Goal: Task Accomplishment & Management: Use online tool/utility

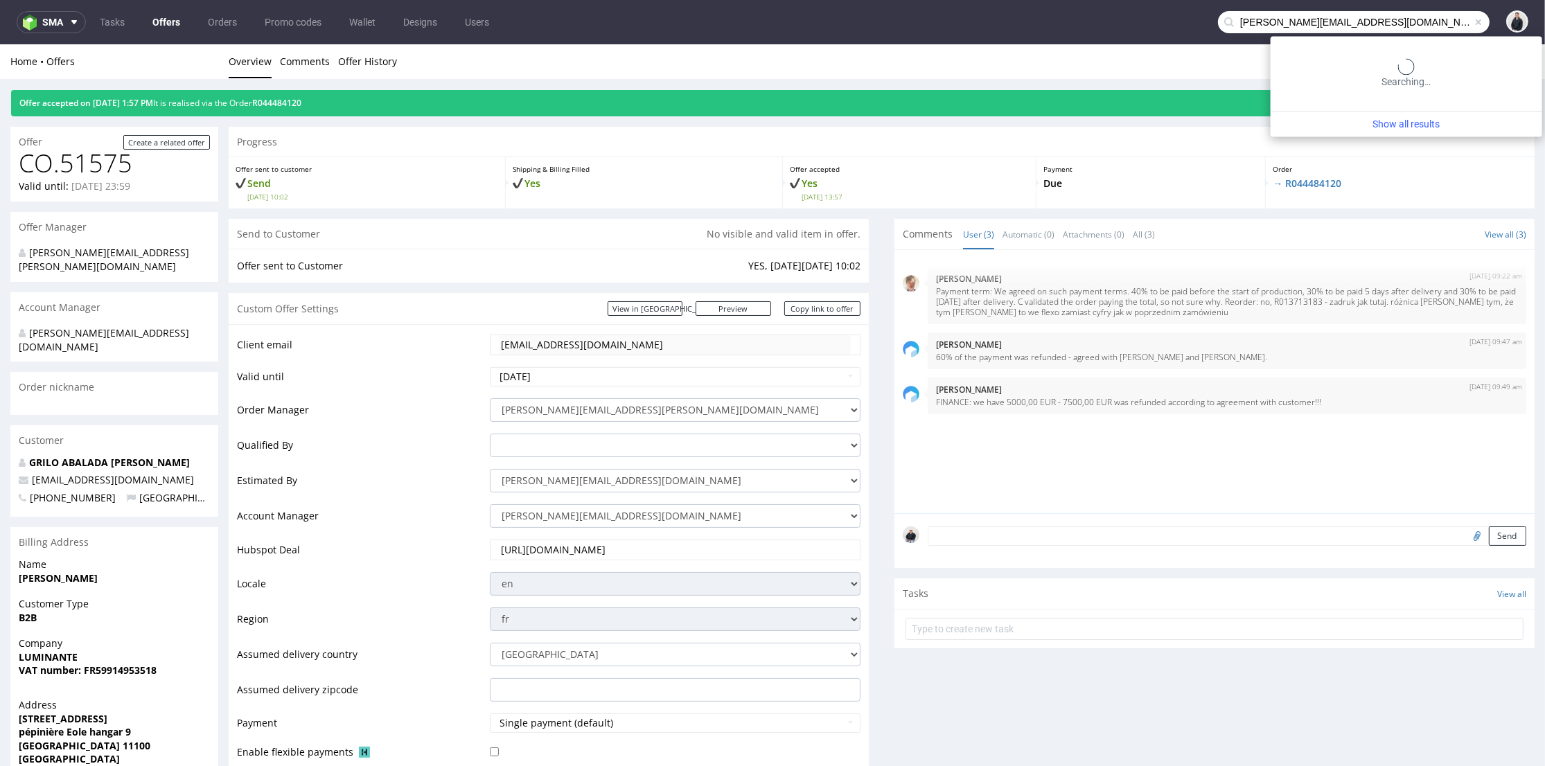
type input "bonnie@houseofcosmetics.dk"
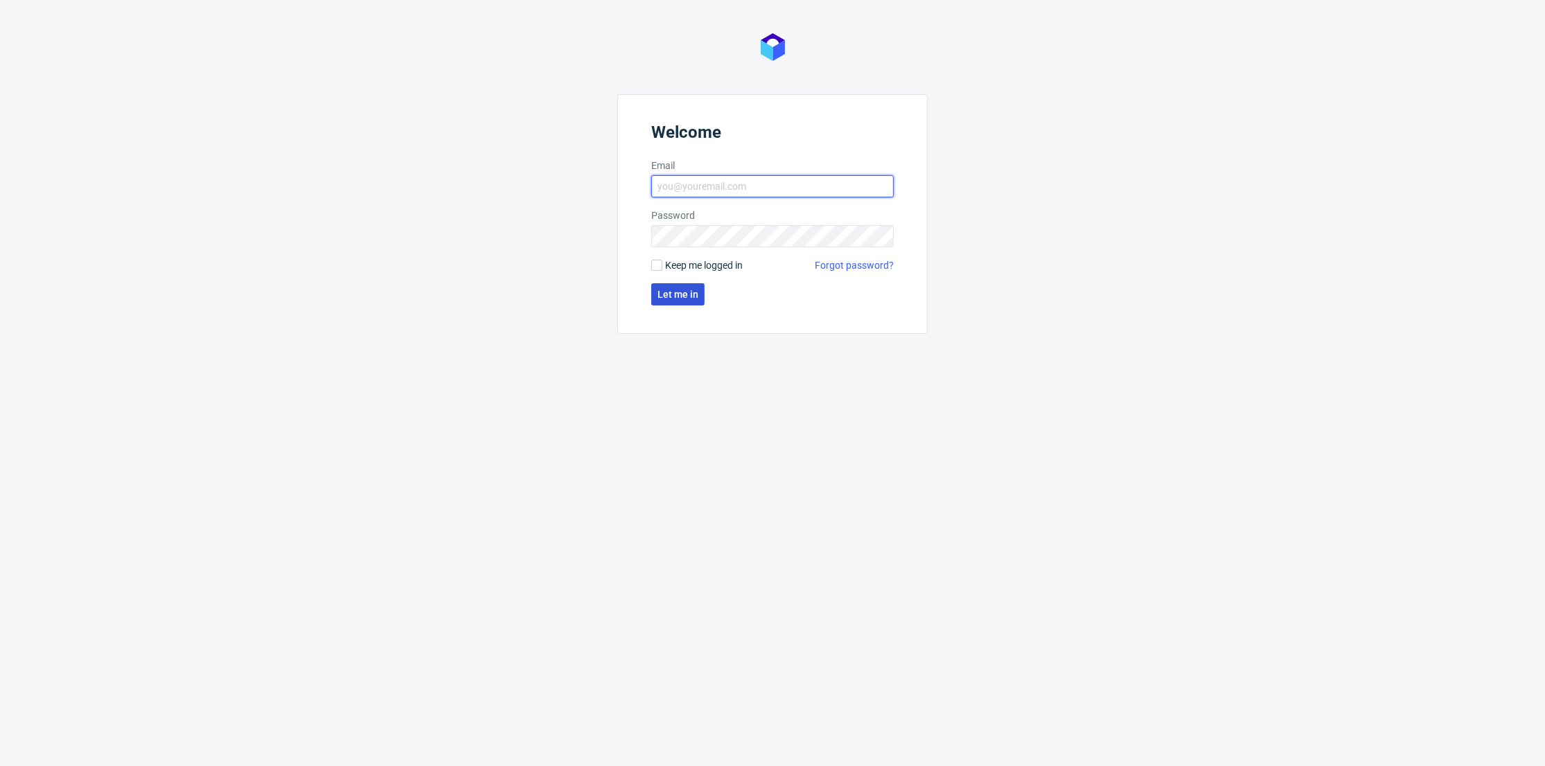
type input "[PERSON_NAME][EMAIL_ADDRESS][DOMAIN_NAME]"
click at [664, 291] on span "Let me in" at bounding box center [678, 295] width 41 height 10
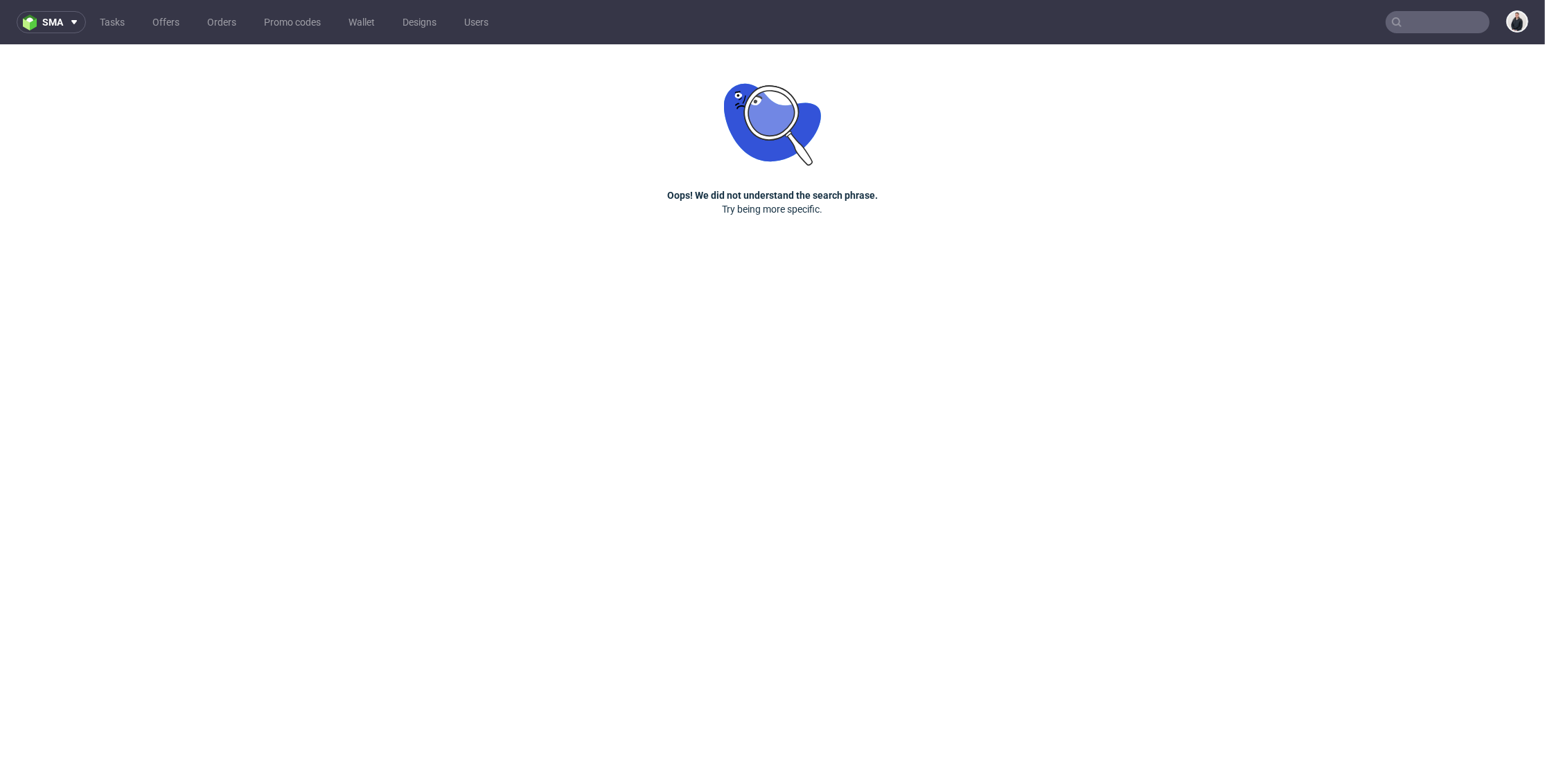
click at [1426, 21] on input "text" at bounding box center [1438, 22] width 104 height 22
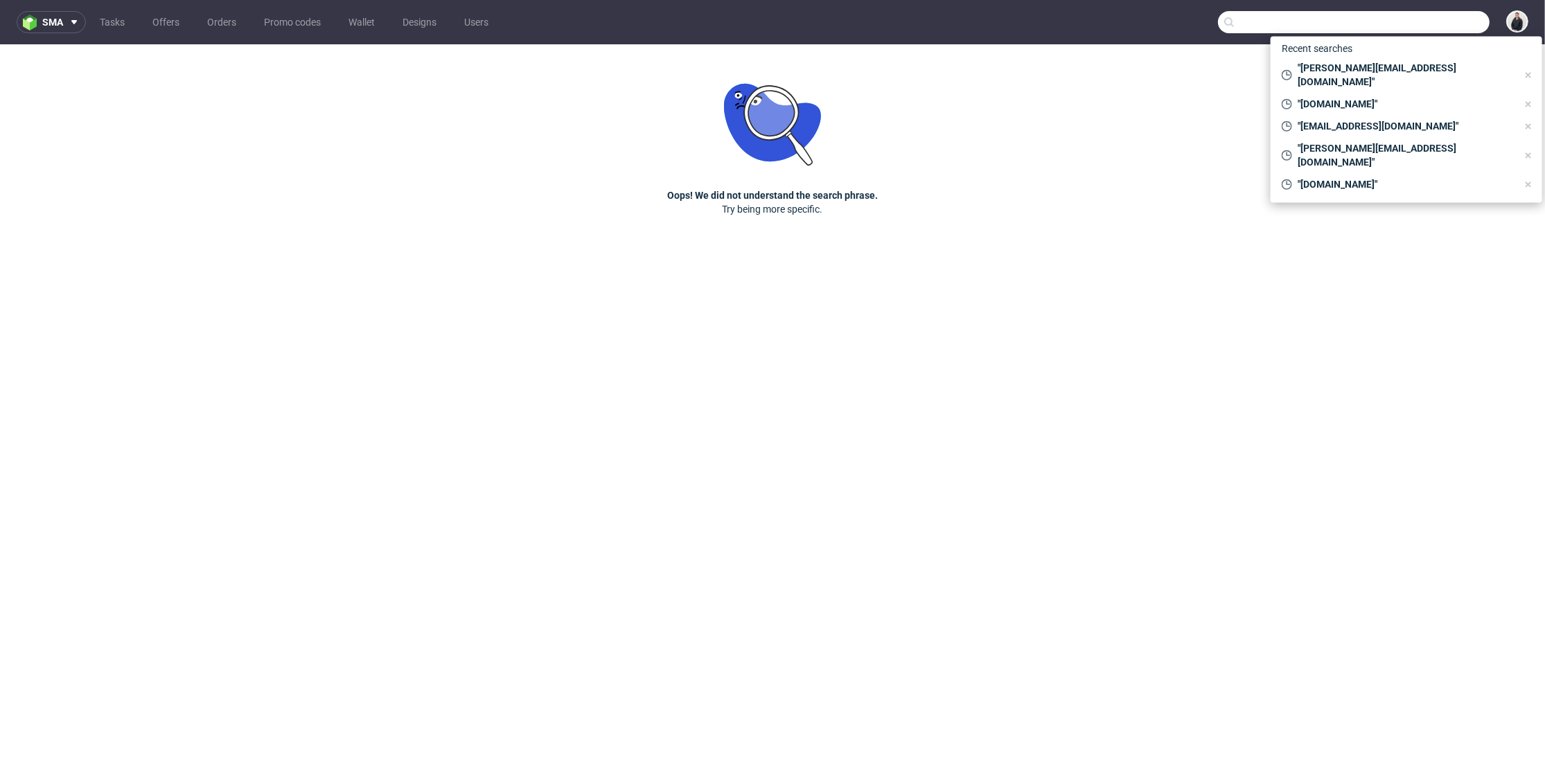
paste input "bonnie@houseofcosmetics.dk"
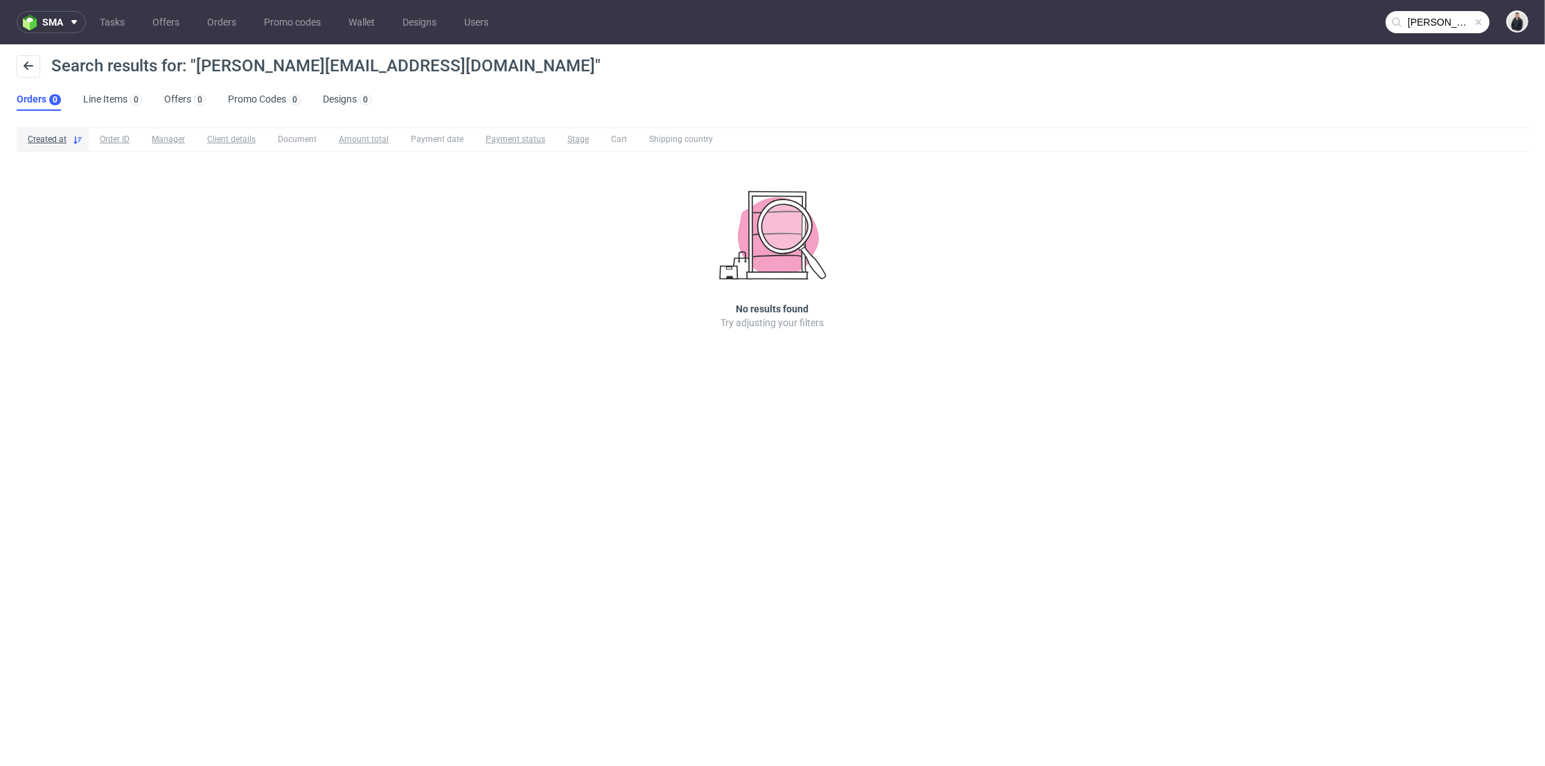
click at [1447, 20] on input "bonnie@houseofcosmetics.dk" at bounding box center [1438, 22] width 104 height 22
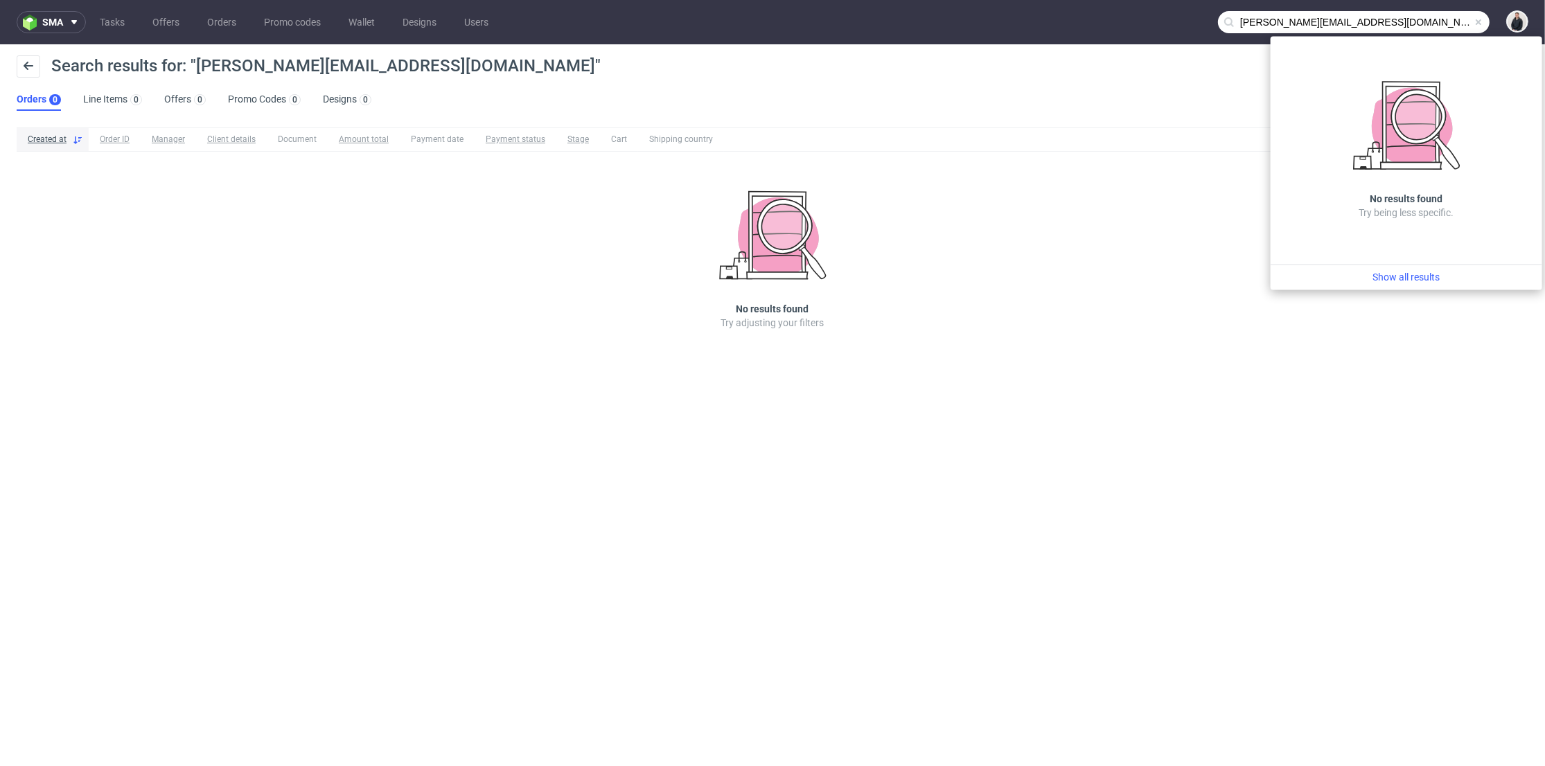
drag, startPoint x: 1276, startPoint y: 16, endPoint x: 1196, endPoint y: 16, distance: 80.4
click at [1196, 16] on nav "sma Tasks Offers Orders Promo codes Wallet Designs Users bonnie@houseofcosmetic…" at bounding box center [772, 22] width 1545 height 44
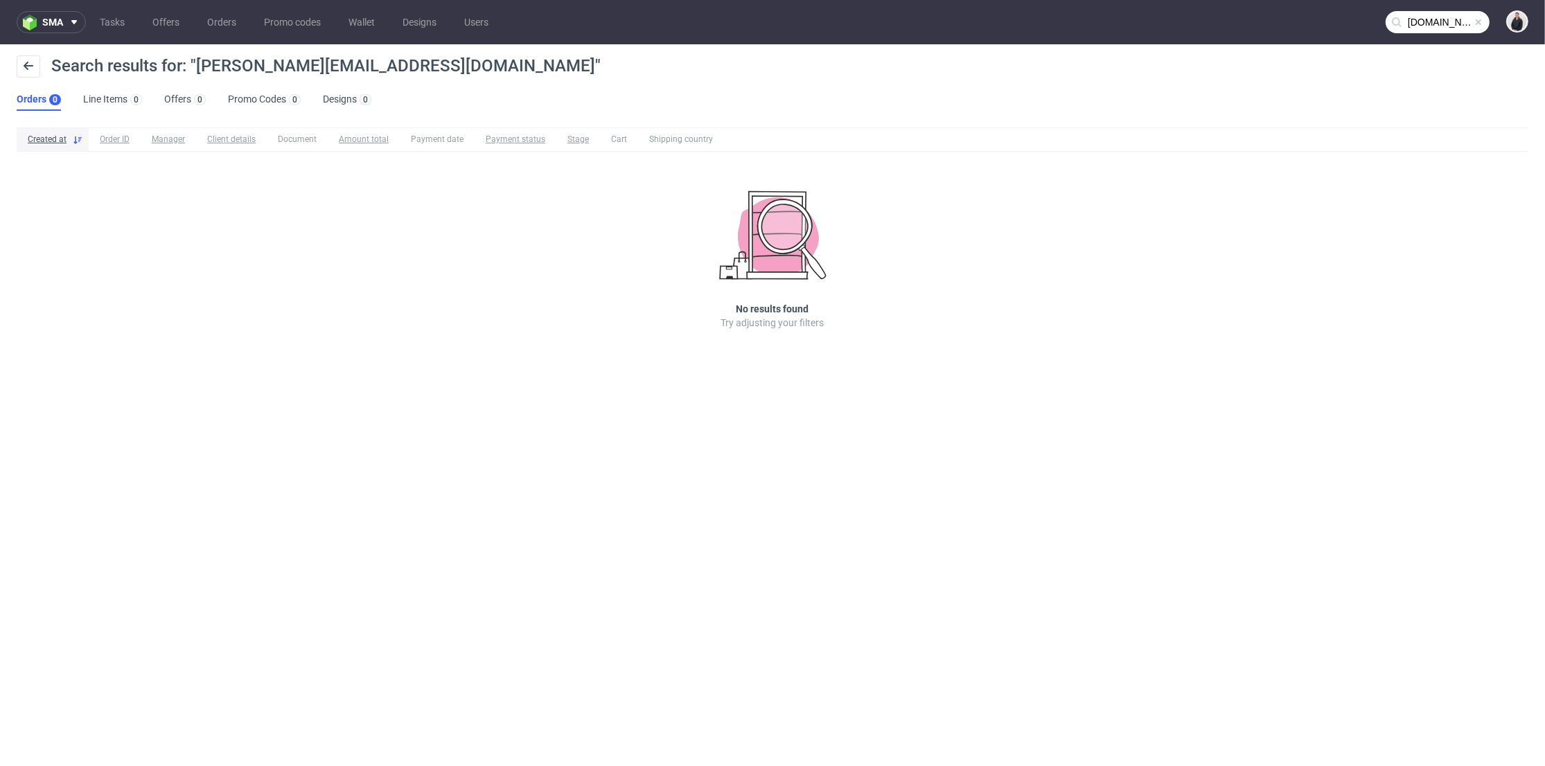
type input "houseofcosmetics.dk"
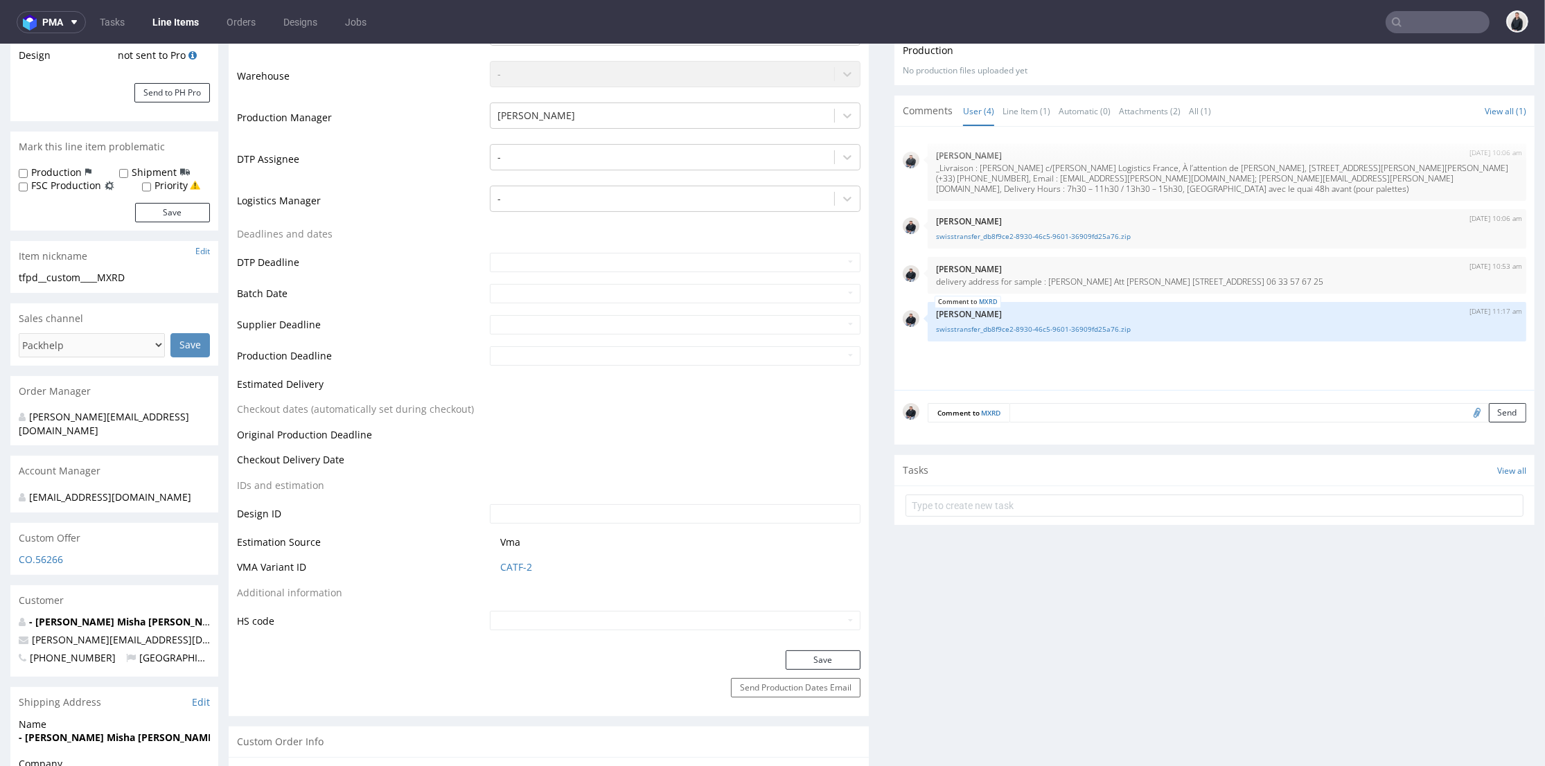
scroll to position [385, 0]
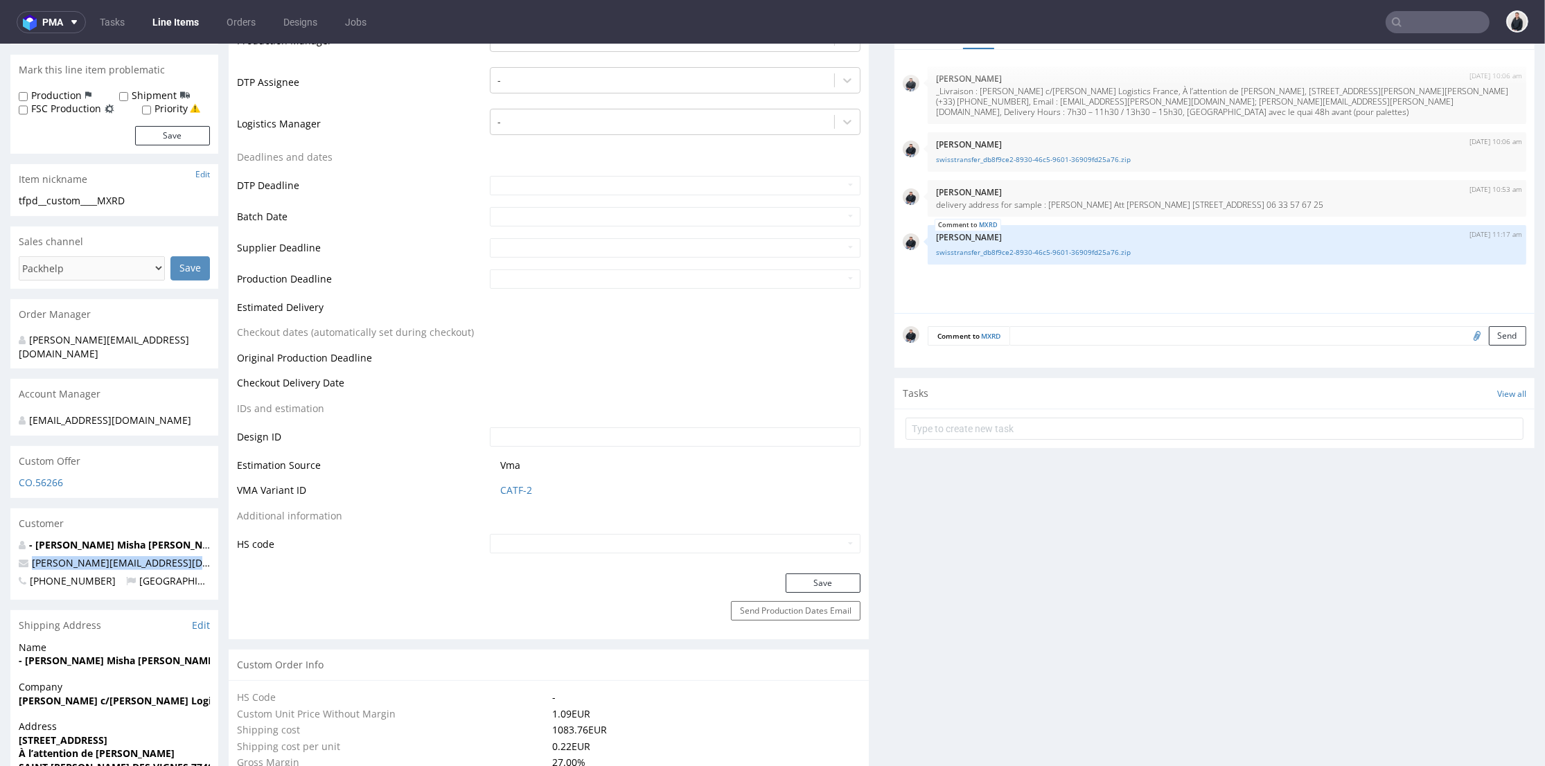
drag, startPoint x: 195, startPoint y: 564, endPoint x: 26, endPoint y: 567, distance: 169.1
click at [26, 567] on p "camille.chardon@louisemisha.com" at bounding box center [114, 563] width 191 height 14
copy span "camille.chardon@louisemisha.com"
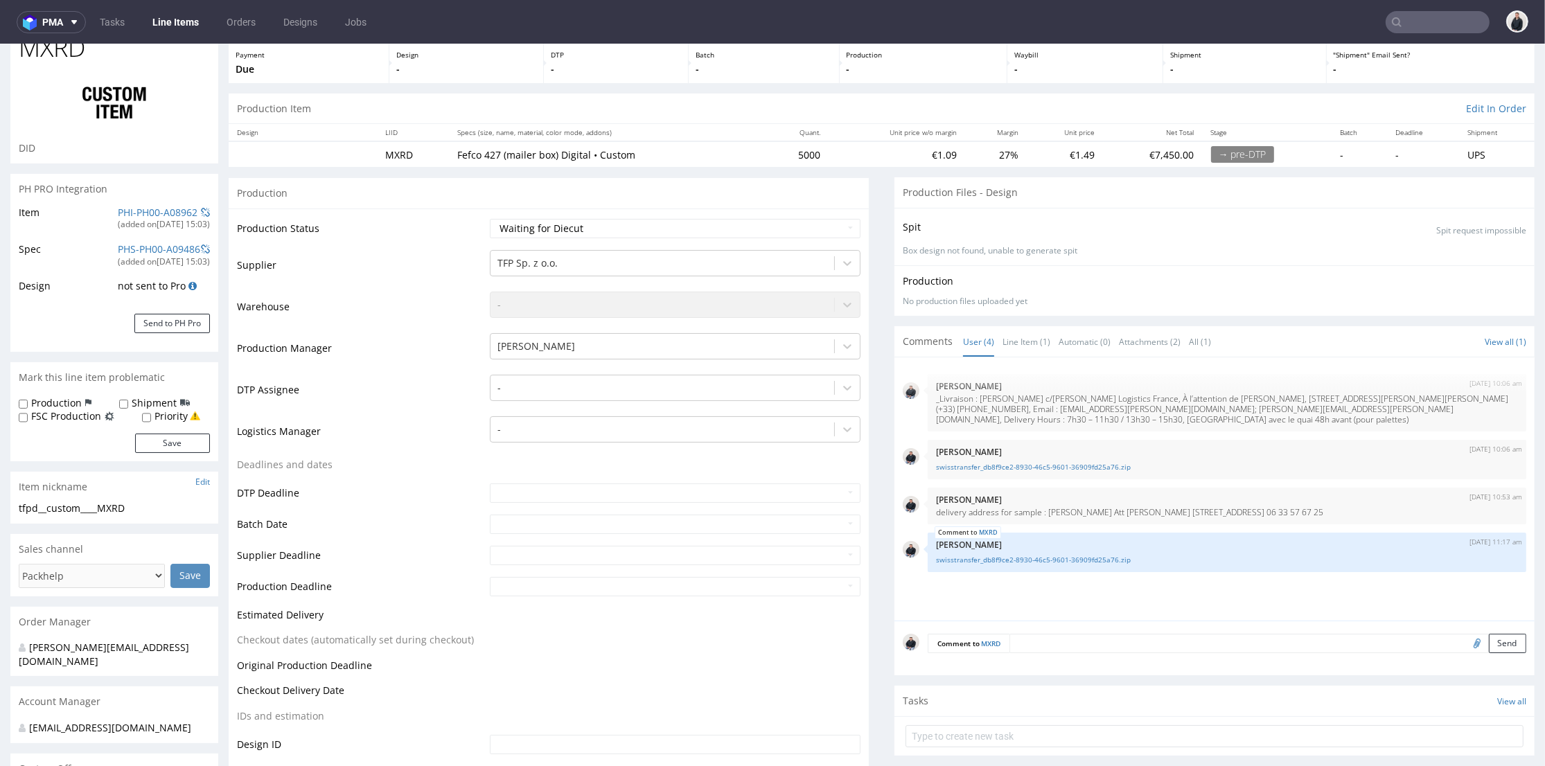
scroll to position [0, 0]
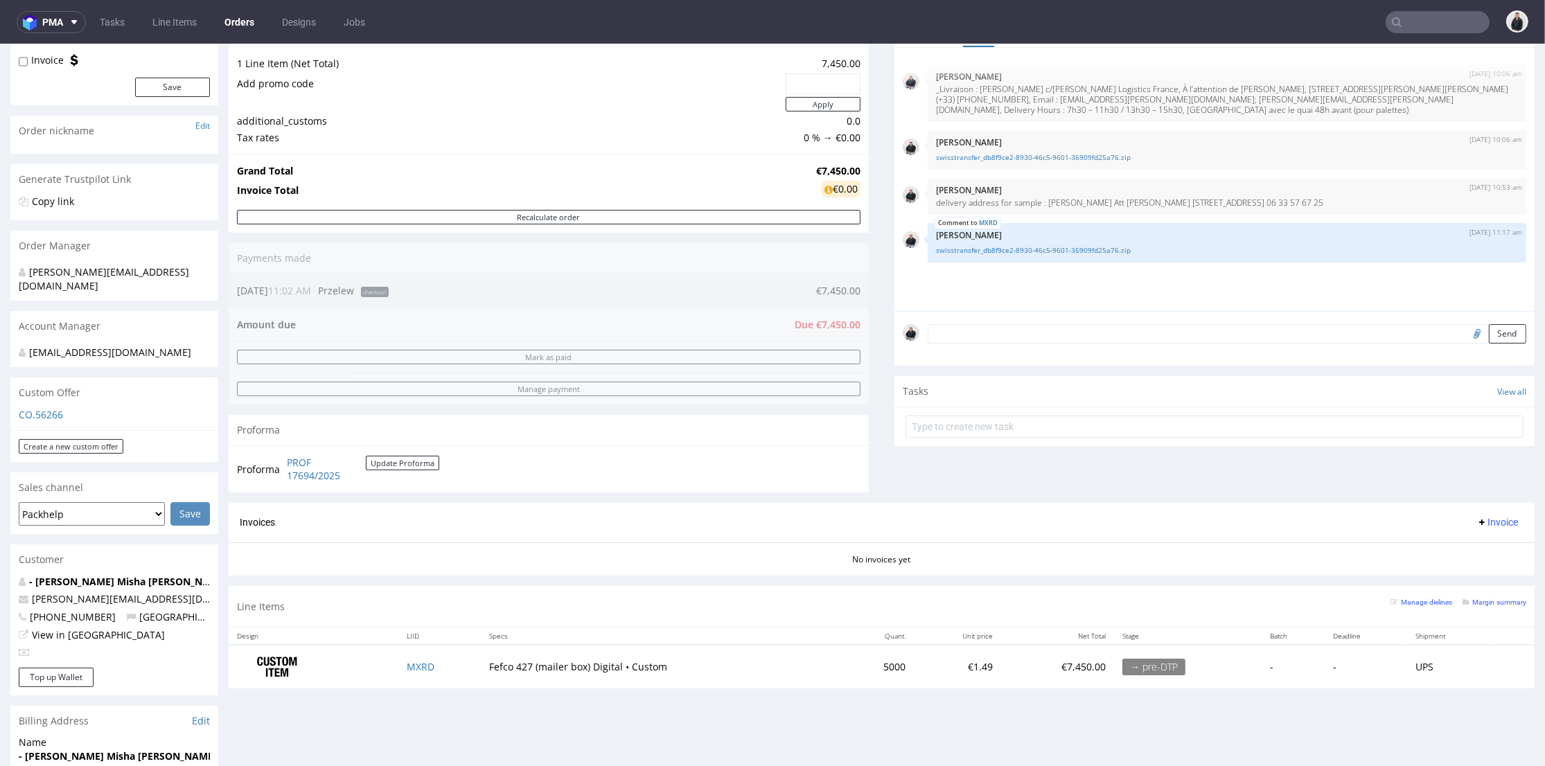
scroll to position [77, 0]
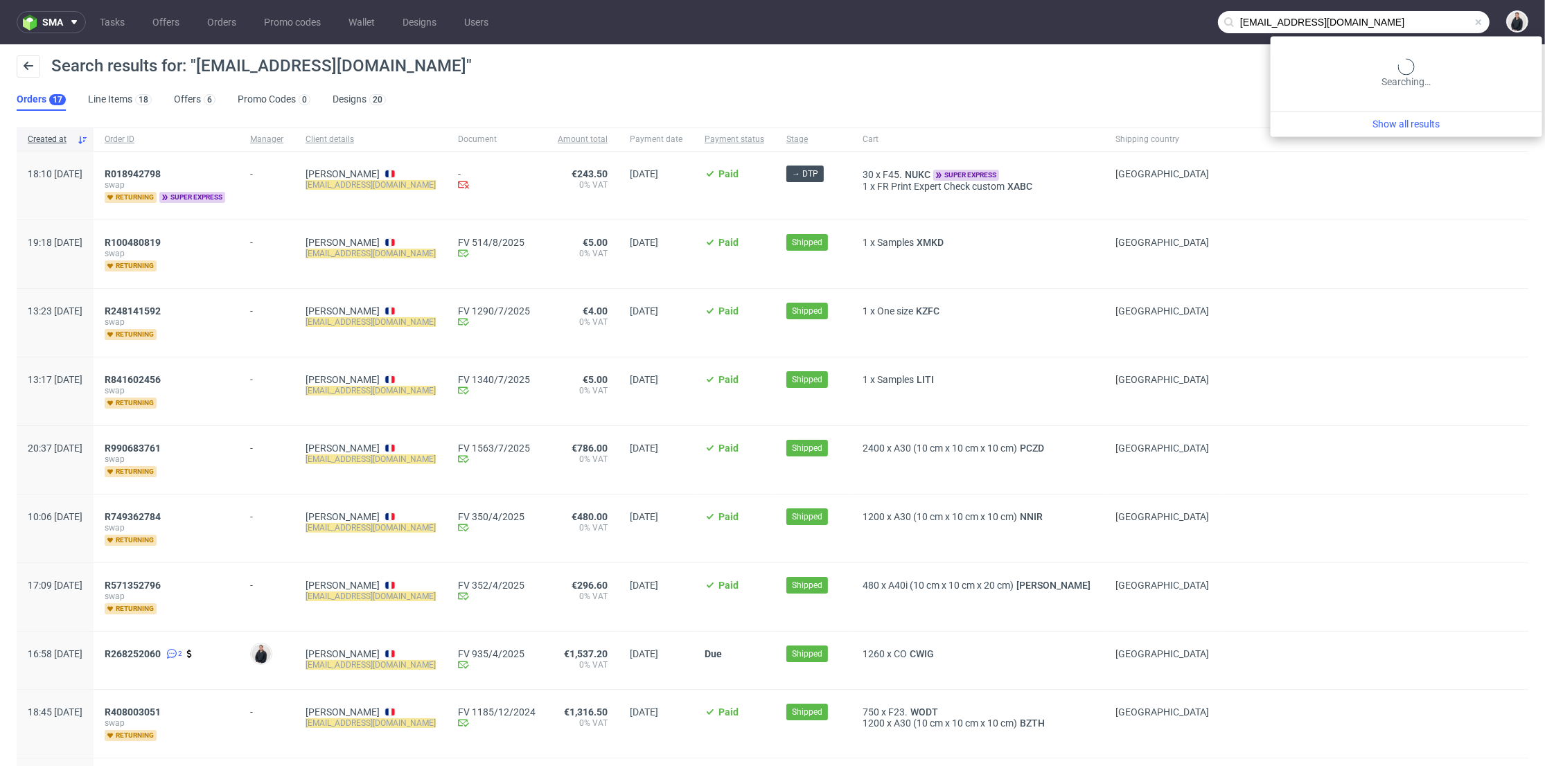
click at [1449, 14] on input "[EMAIL_ADDRESS][DOMAIN_NAME]" at bounding box center [1354, 22] width 272 height 22
paste input "[EMAIL_ADDRESS][DOMAIN_NAME]"
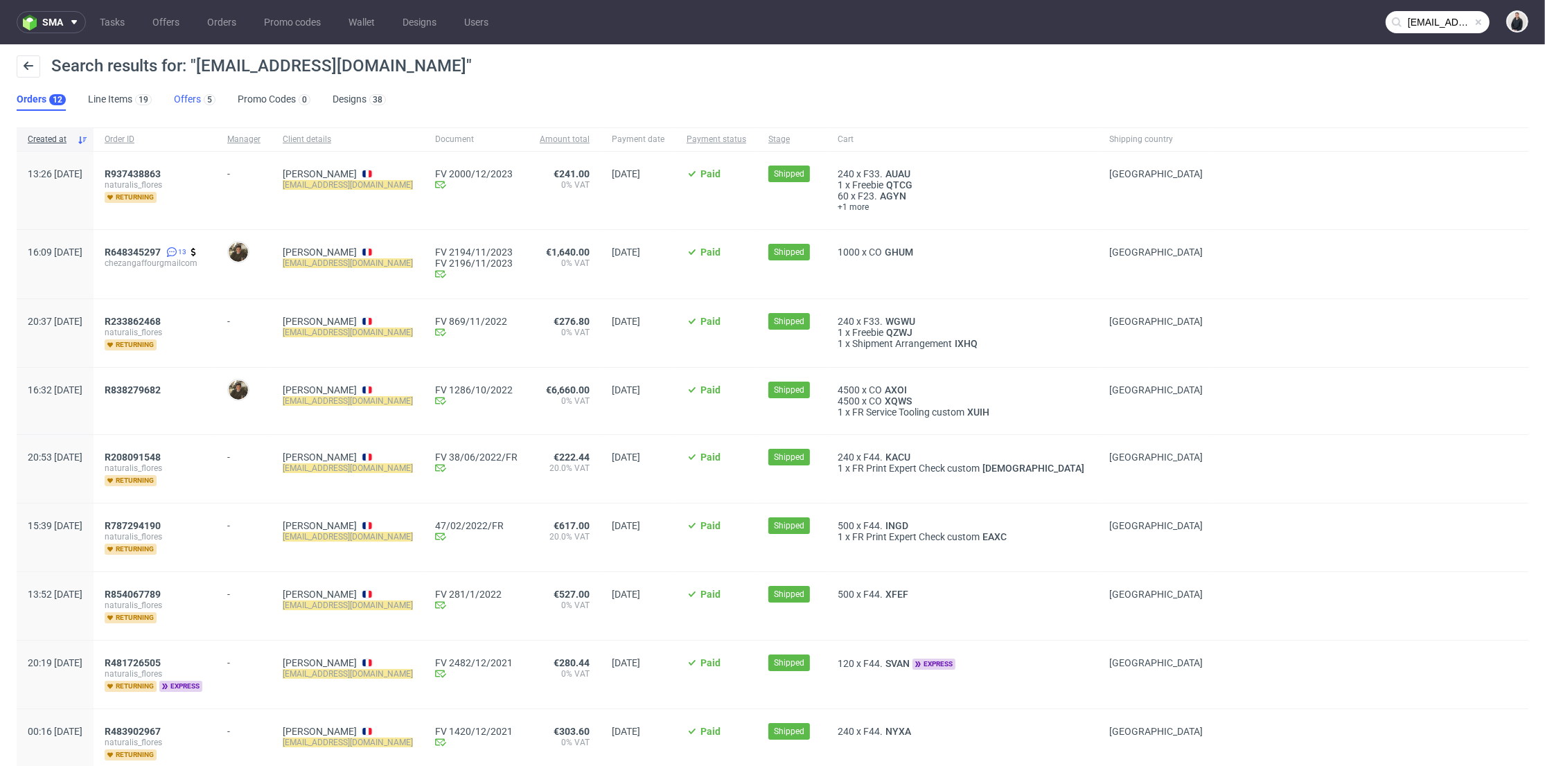
click at [204, 93] on div "5" at bounding box center [208, 99] width 15 height 14
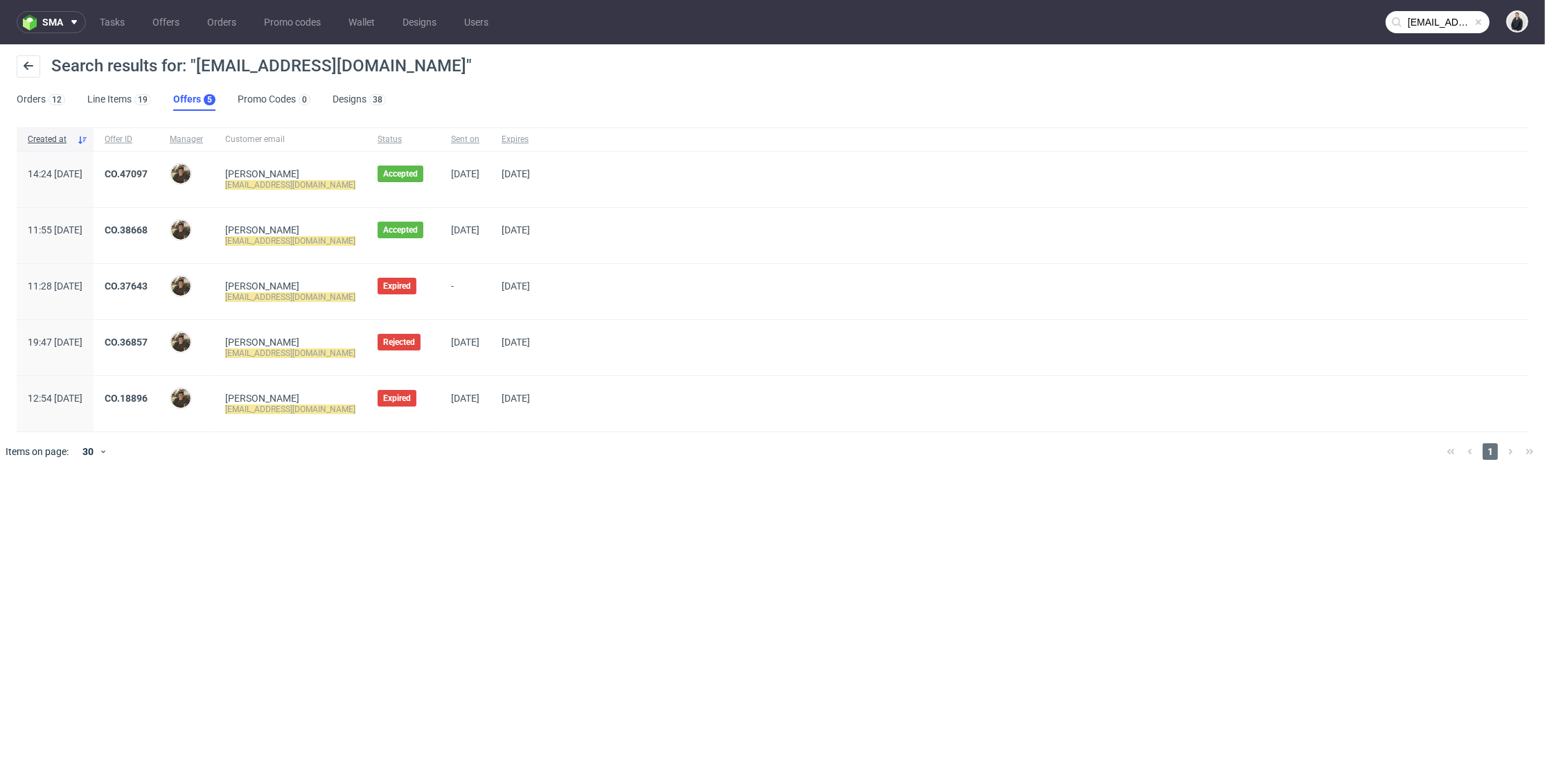
click at [1443, 17] on input "chezangaffour@gmail.com" at bounding box center [1438, 22] width 104 height 22
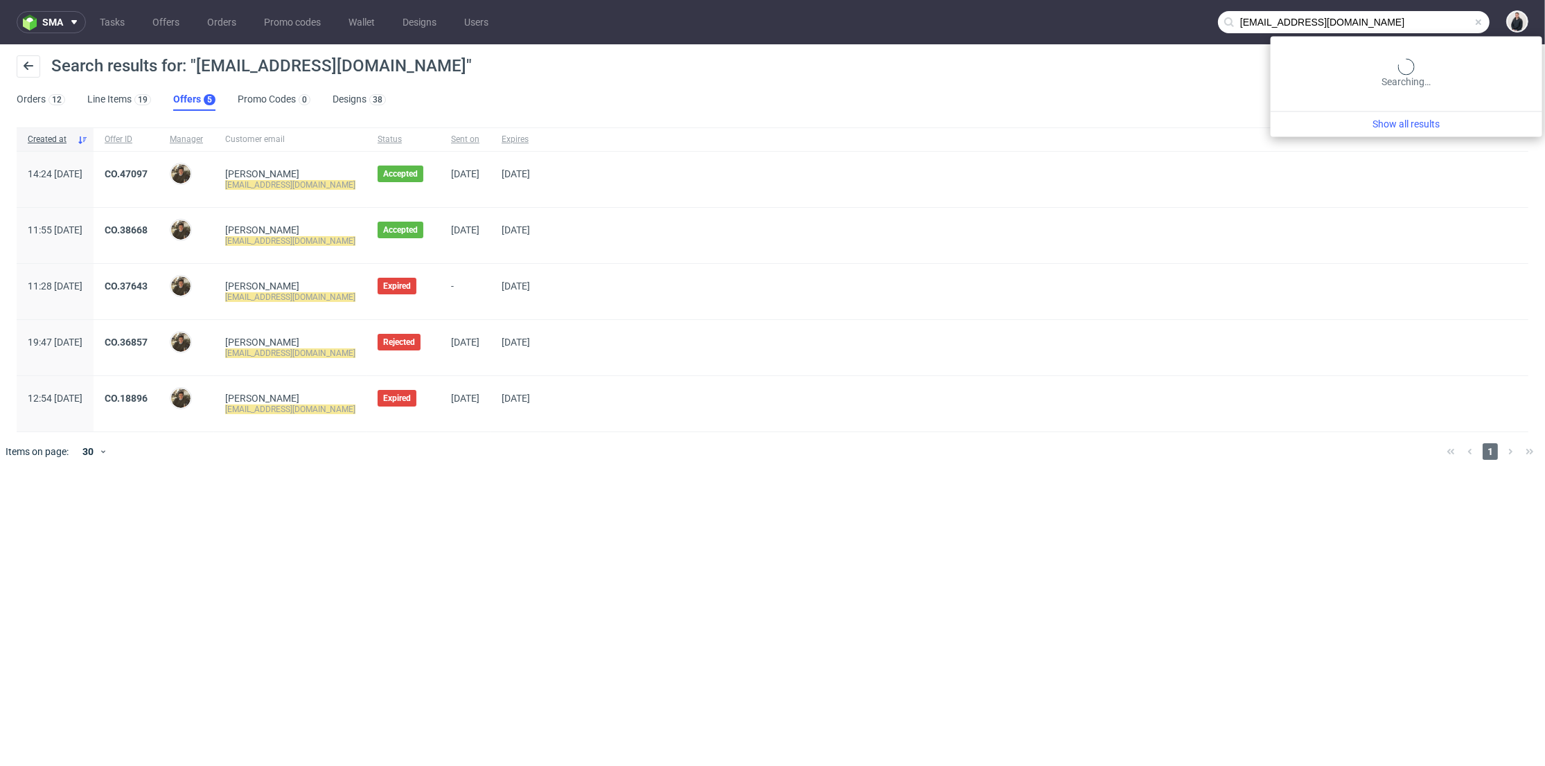
paste input ".gaffour@naturalisflores"
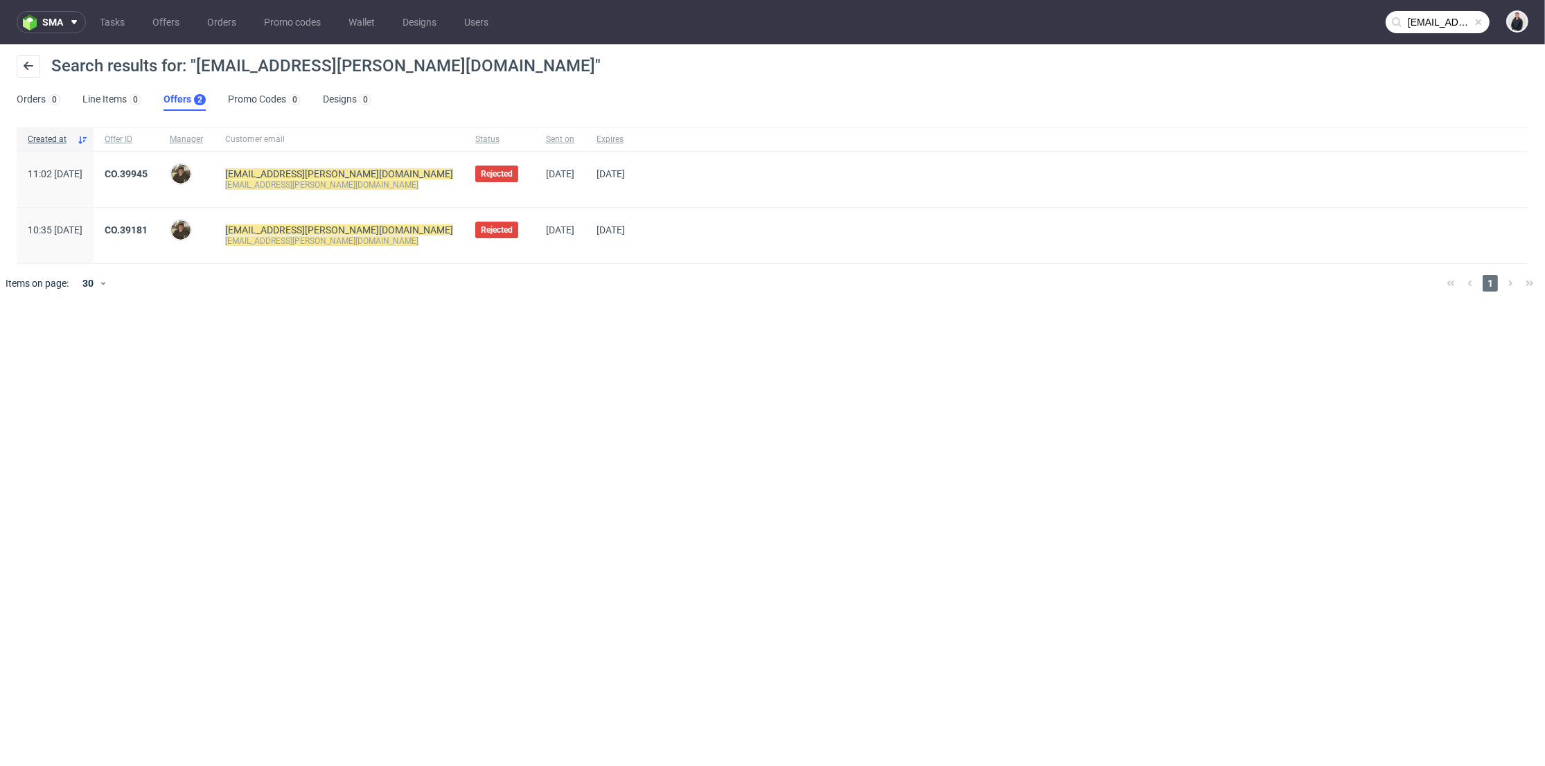
click at [1418, 19] on input "chezan.gaffour@naturalisflores.com" at bounding box center [1438, 22] width 104 height 22
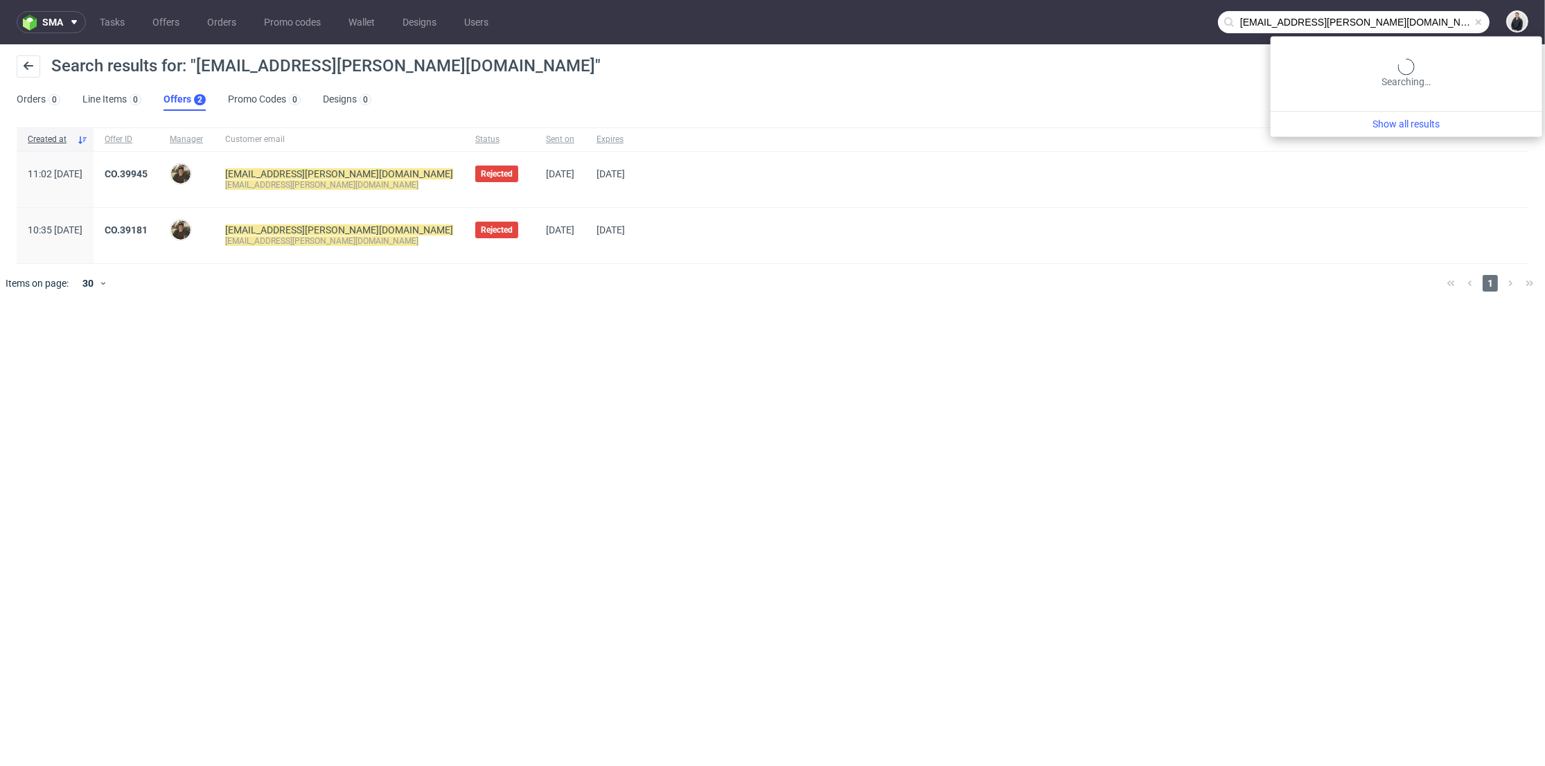
paste input "jpr-distribution"
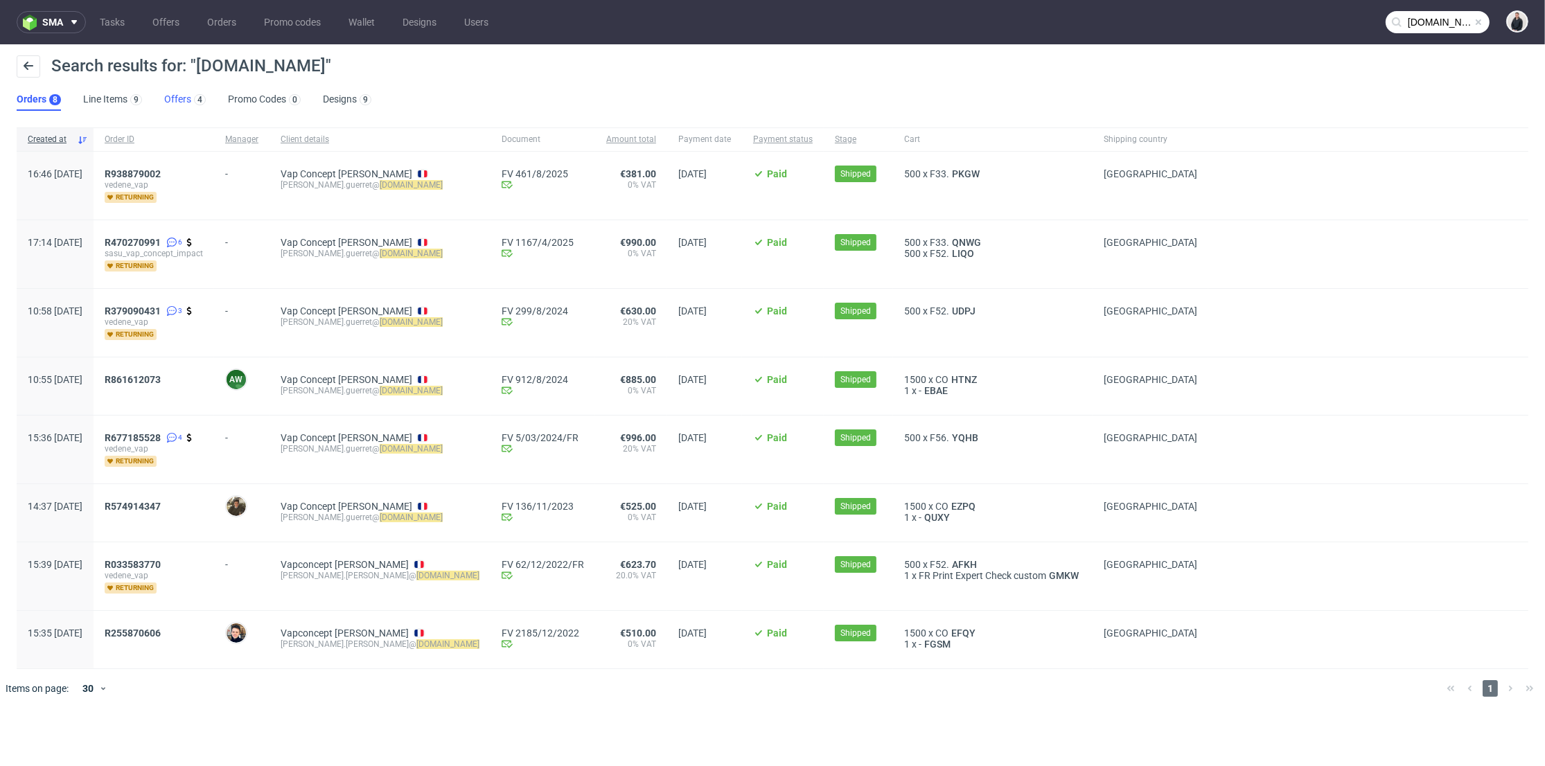
click at [193, 103] on div "4" at bounding box center [198, 99] width 15 height 14
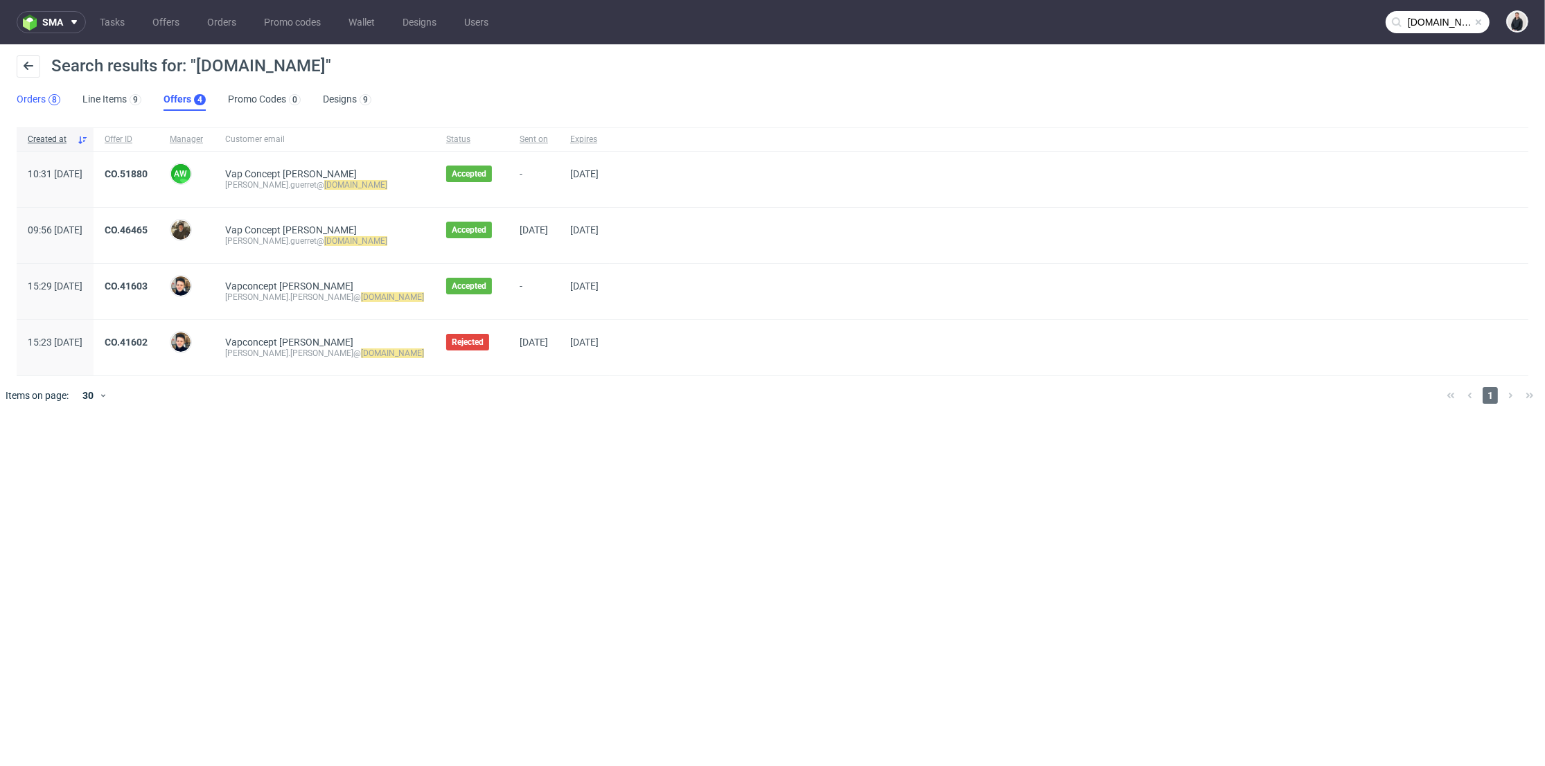
click at [49, 97] on div "8" at bounding box center [55, 99] width 12 height 11
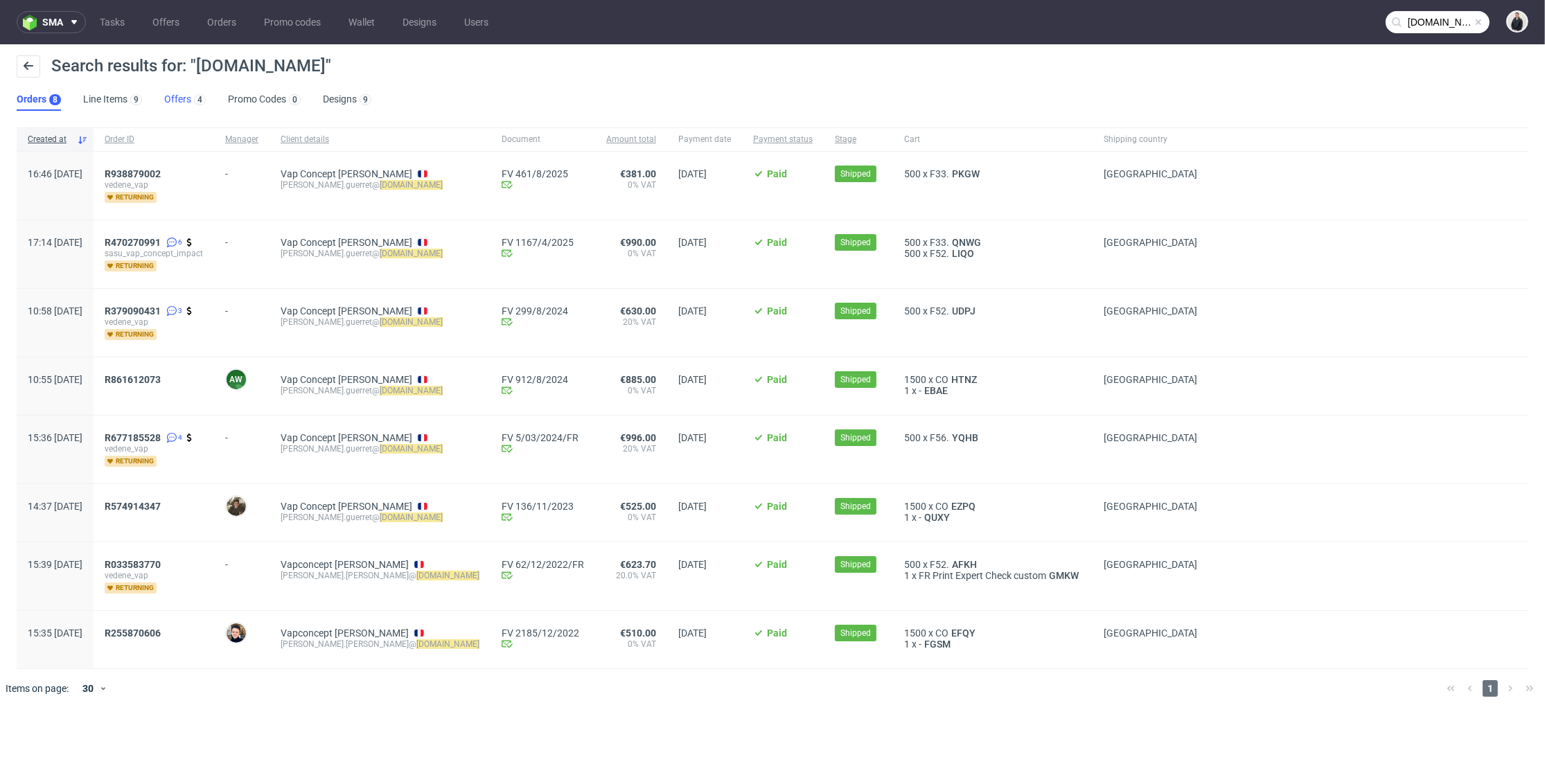
click at [165, 95] on link "Offers 4" at bounding box center [185, 100] width 42 height 22
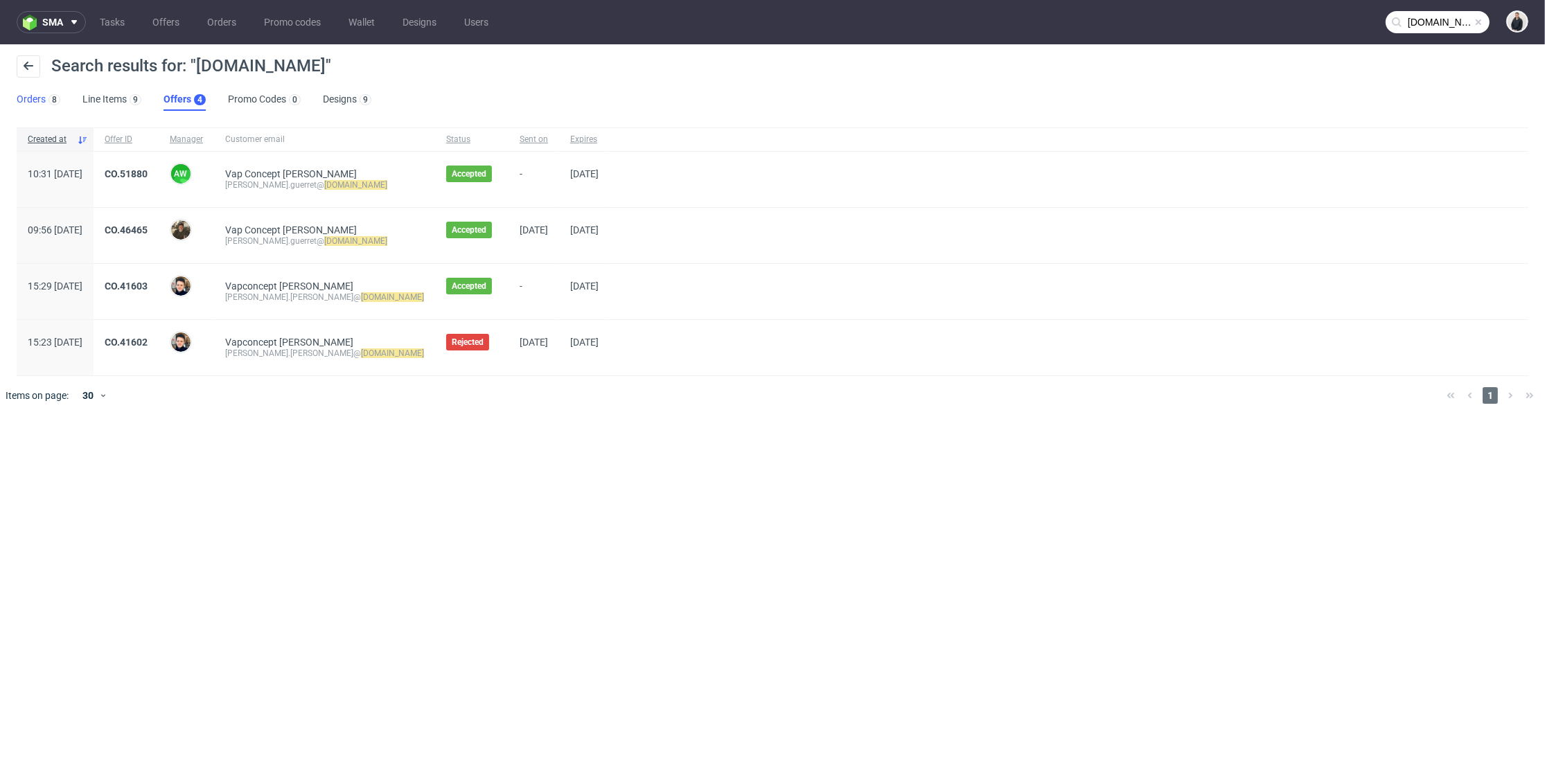
click at [42, 102] on link "Orders 8" at bounding box center [39, 100] width 44 height 22
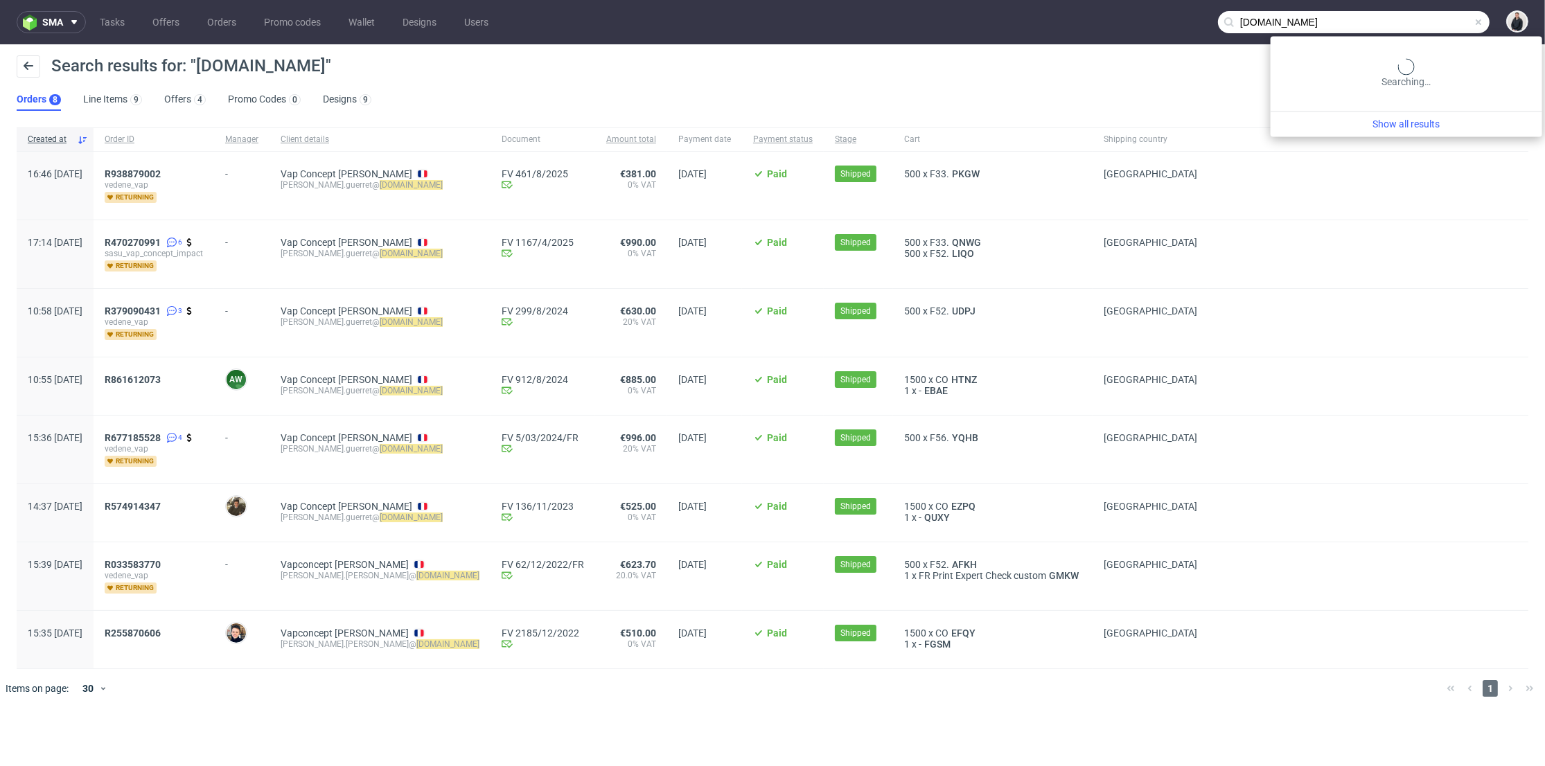
click at [1438, 24] on input "jpr-distribution.com" at bounding box center [1354, 22] width 272 height 22
paste input "snakehive.co.uk"
type input "snakehive.co.uk"
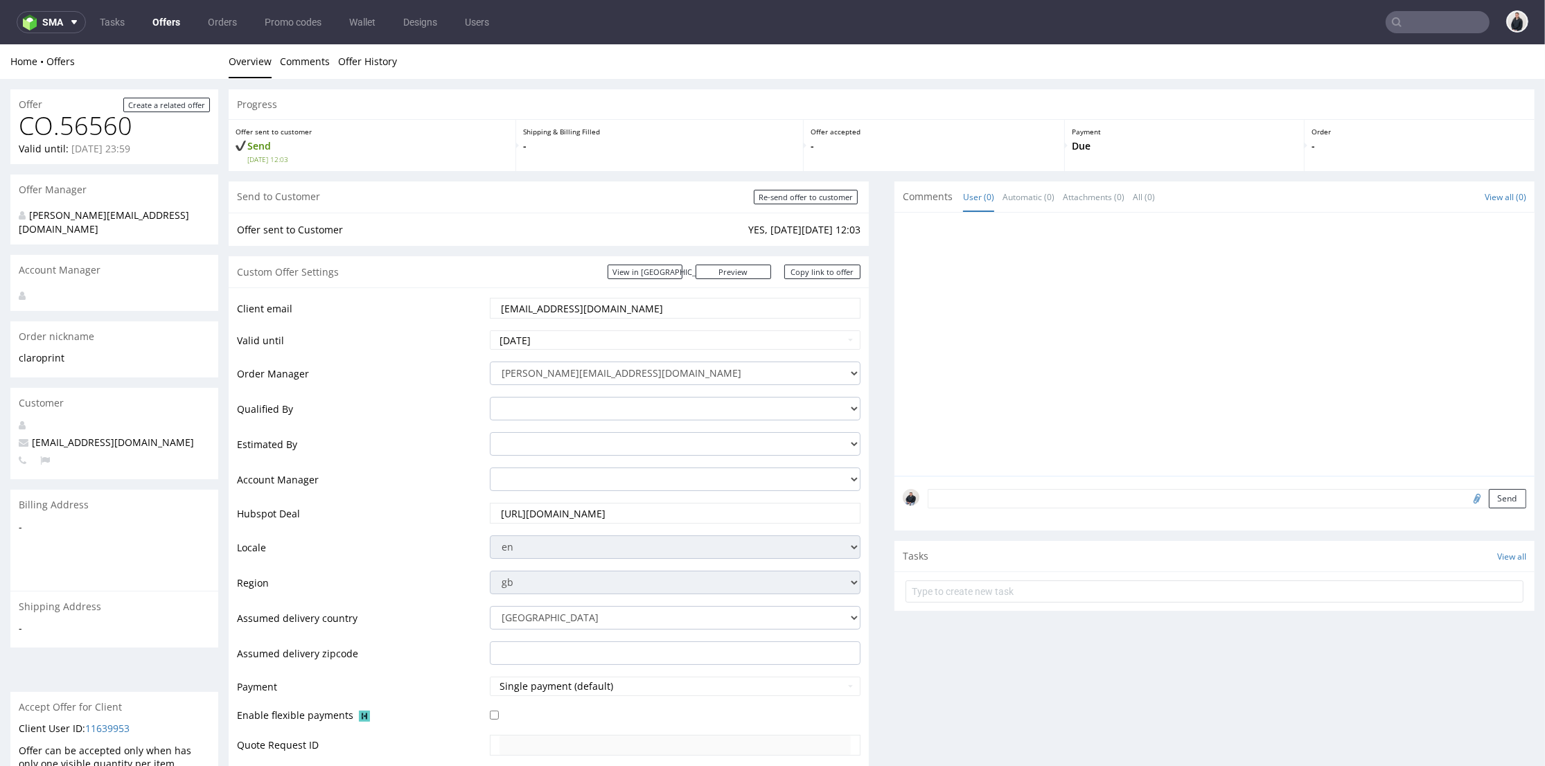
click at [1400, 24] on input "text" at bounding box center [1438, 22] width 104 height 22
paste input "qianverduyn@samotics.com"
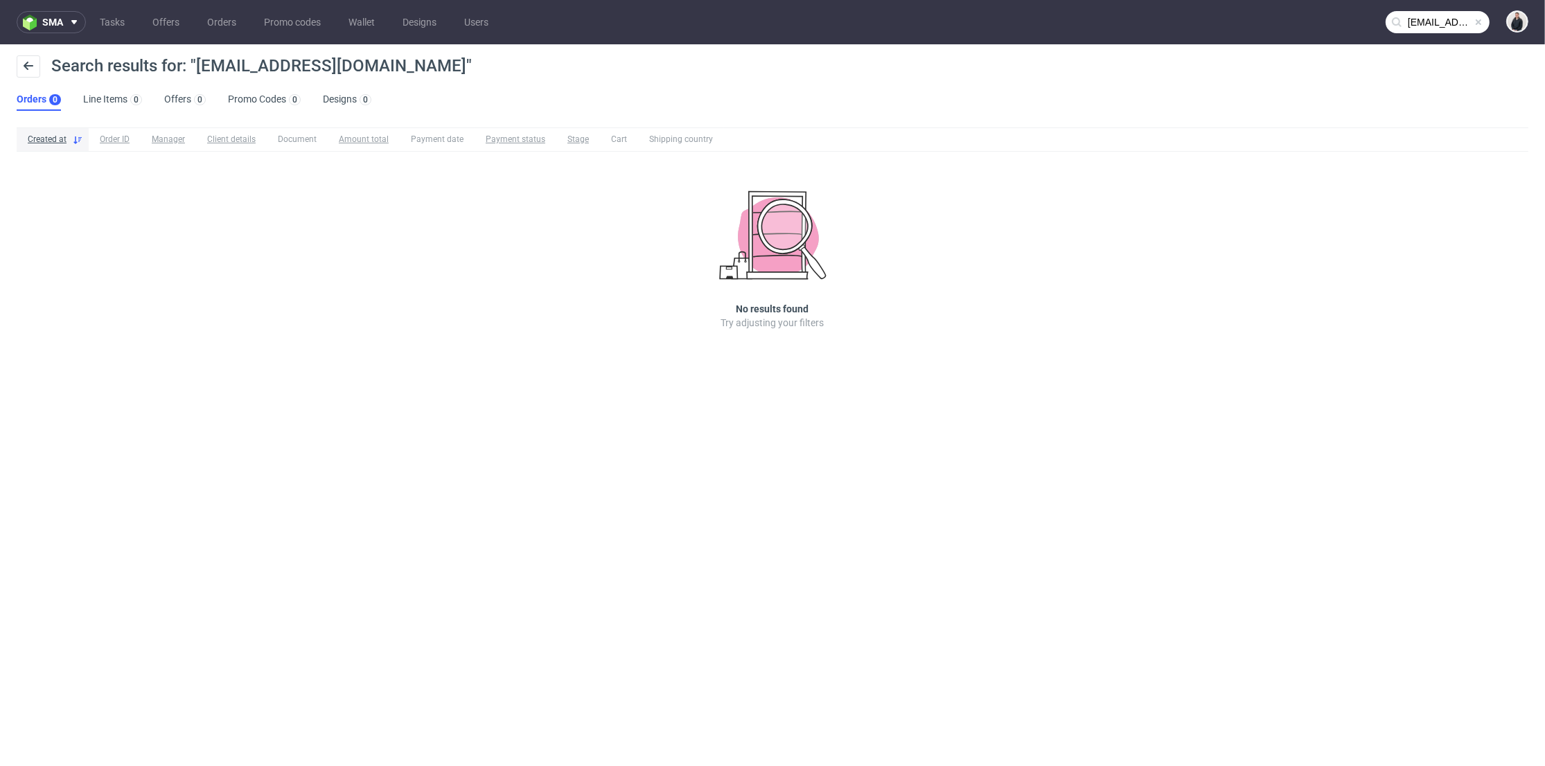
click at [1438, 8] on nav "sma Tasks Offers Orders Promo codes Wallet Designs Users qianverduyn@samotics.c…" at bounding box center [772, 22] width 1545 height 44
click at [1376, 15] on nav "sma Tasks Offers Orders Promo codes Wallet Designs Users qianverduyn@samotics.c…" at bounding box center [772, 22] width 1545 height 44
click at [1379, 16] on nav "sma Tasks Offers Orders Promo codes Wallet Designs Users qianverduyn@samotics.c…" at bounding box center [772, 22] width 1545 height 44
click at [1419, 15] on input "qianverduyn@samotics.com" at bounding box center [1438, 22] width 104 height 22
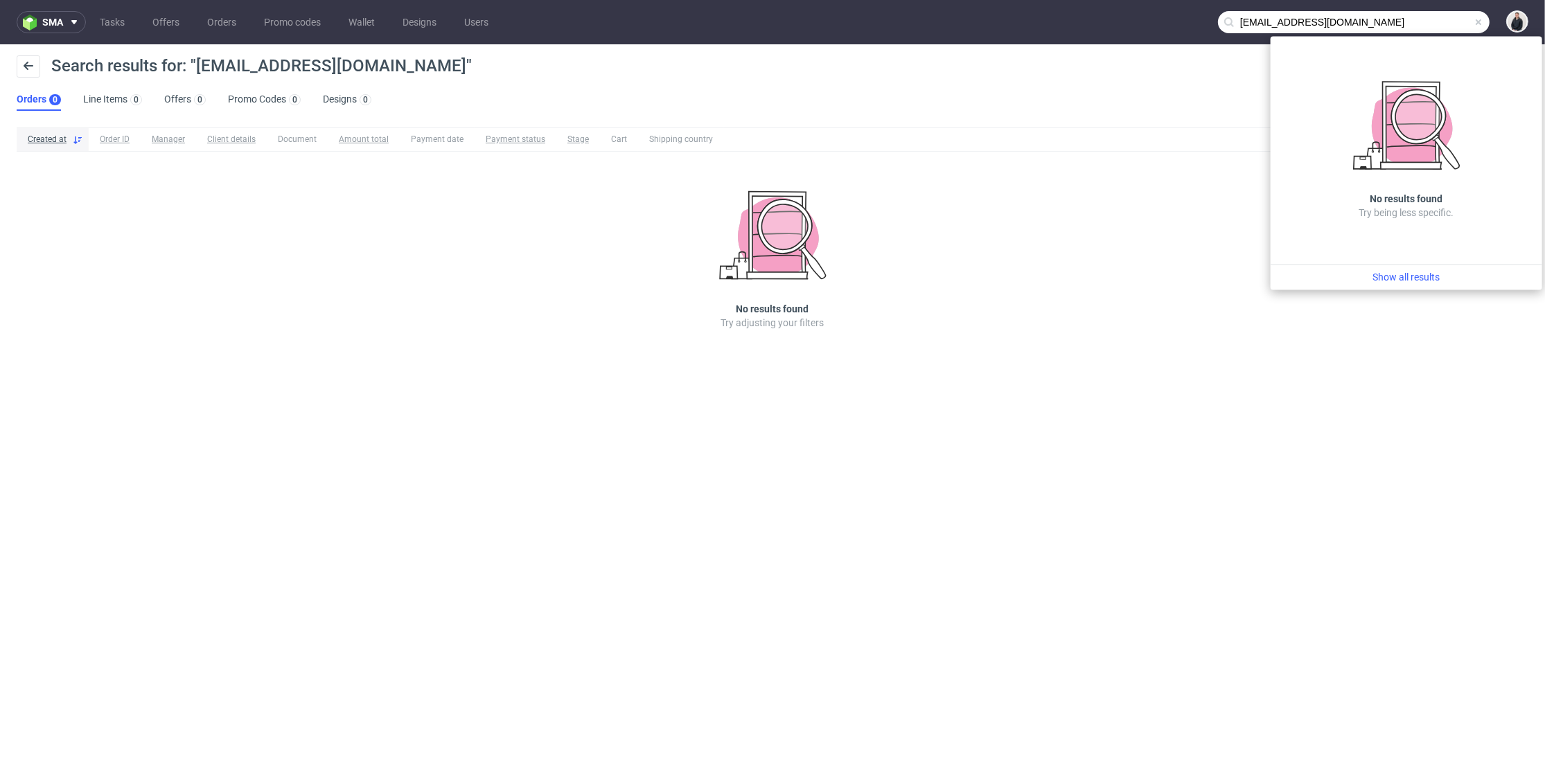
drag, startPoint x: 1304, startPoint y: 21, endPoint x: 1181, endPoint y: 21, distance: 122.6
click at [1181, 21] on nav "sma Tasks Offers Orders Promo codes Wallet Designs Users qianverduyn@samotics.c…" at bounding box center [772, 22] width 1545 height 44
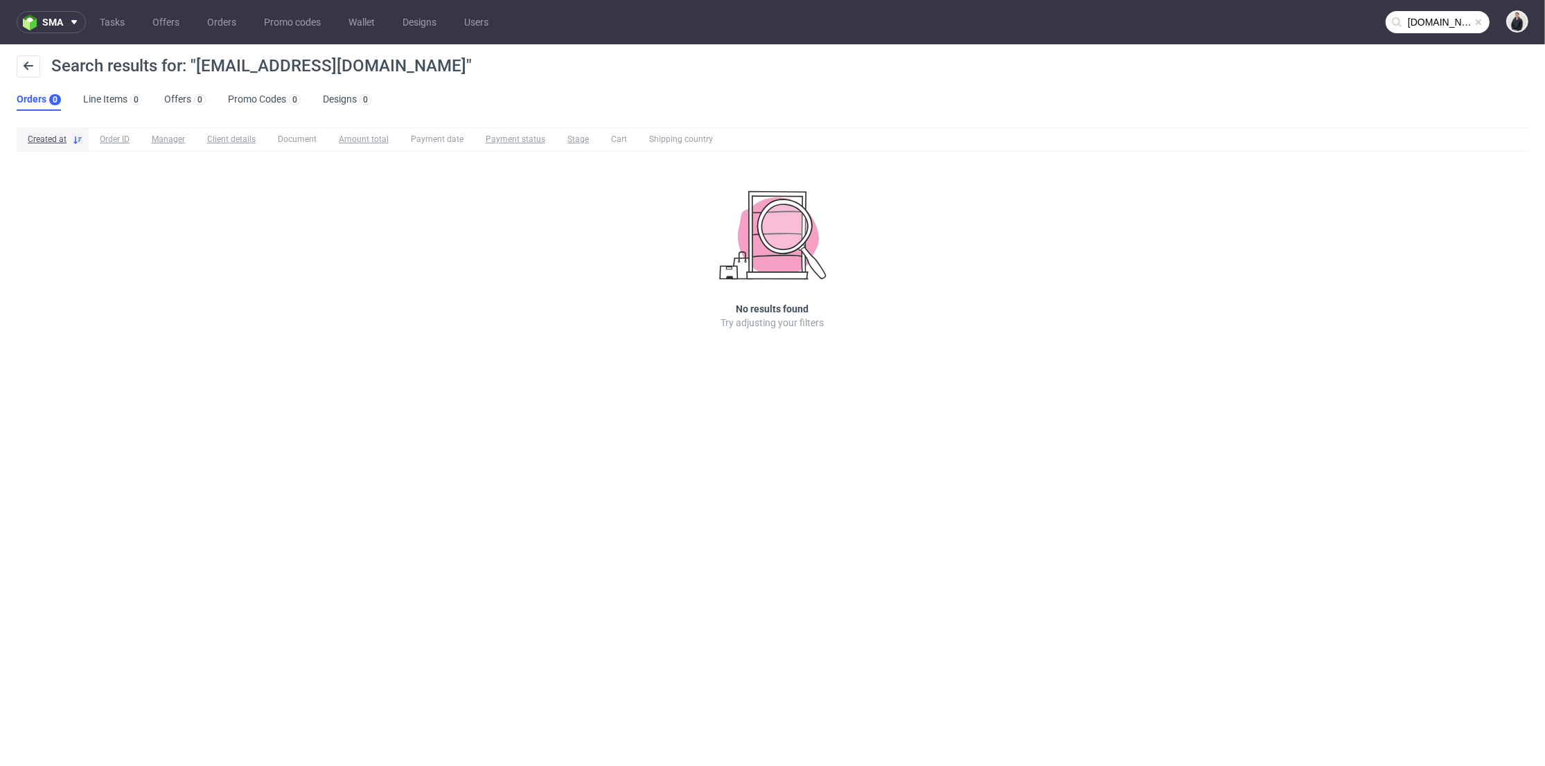
type input "samotics.com"
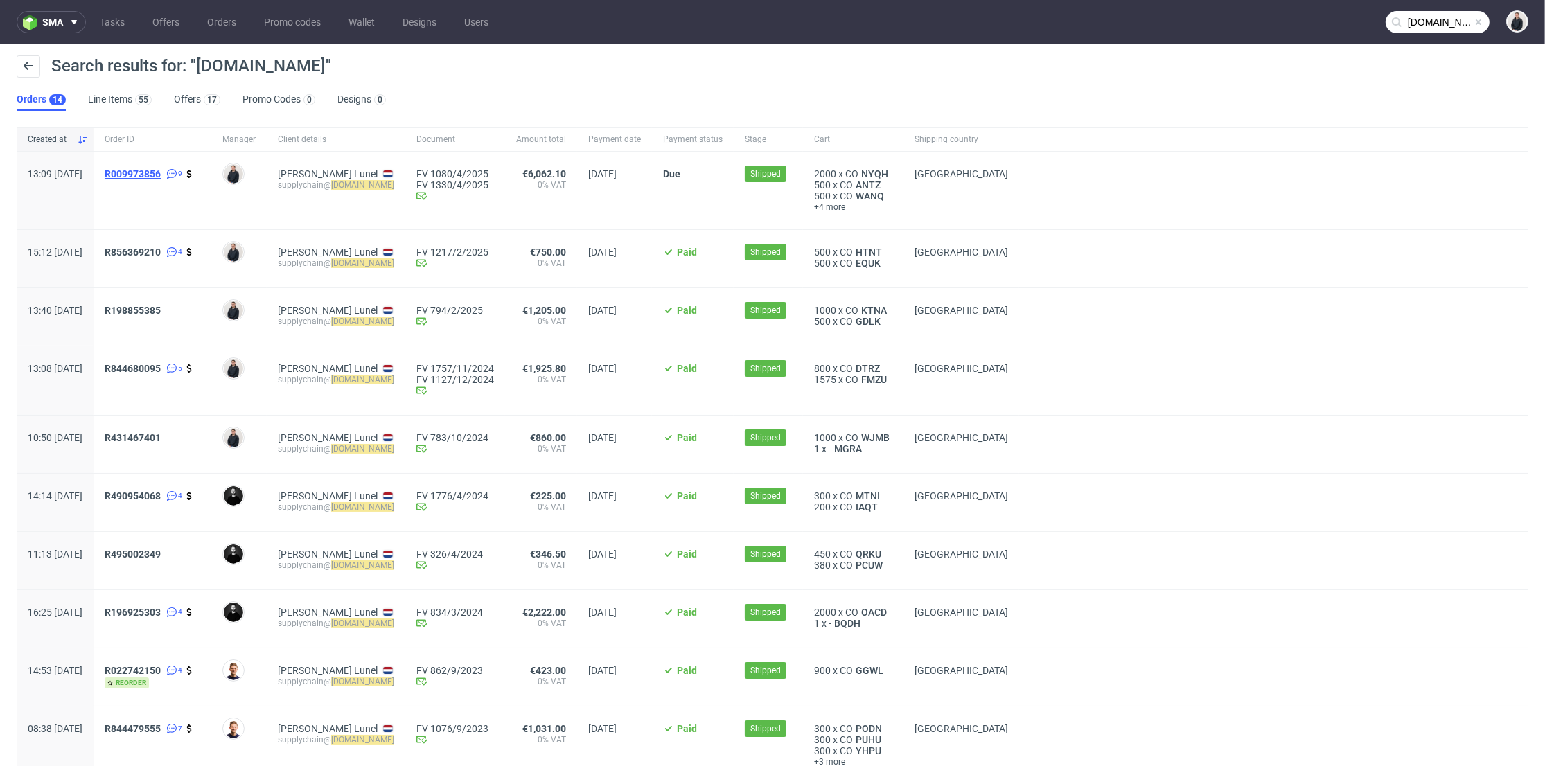
click at [161, 173] on span "R009973856" at bounding box center [133, 173] width 56 height 11
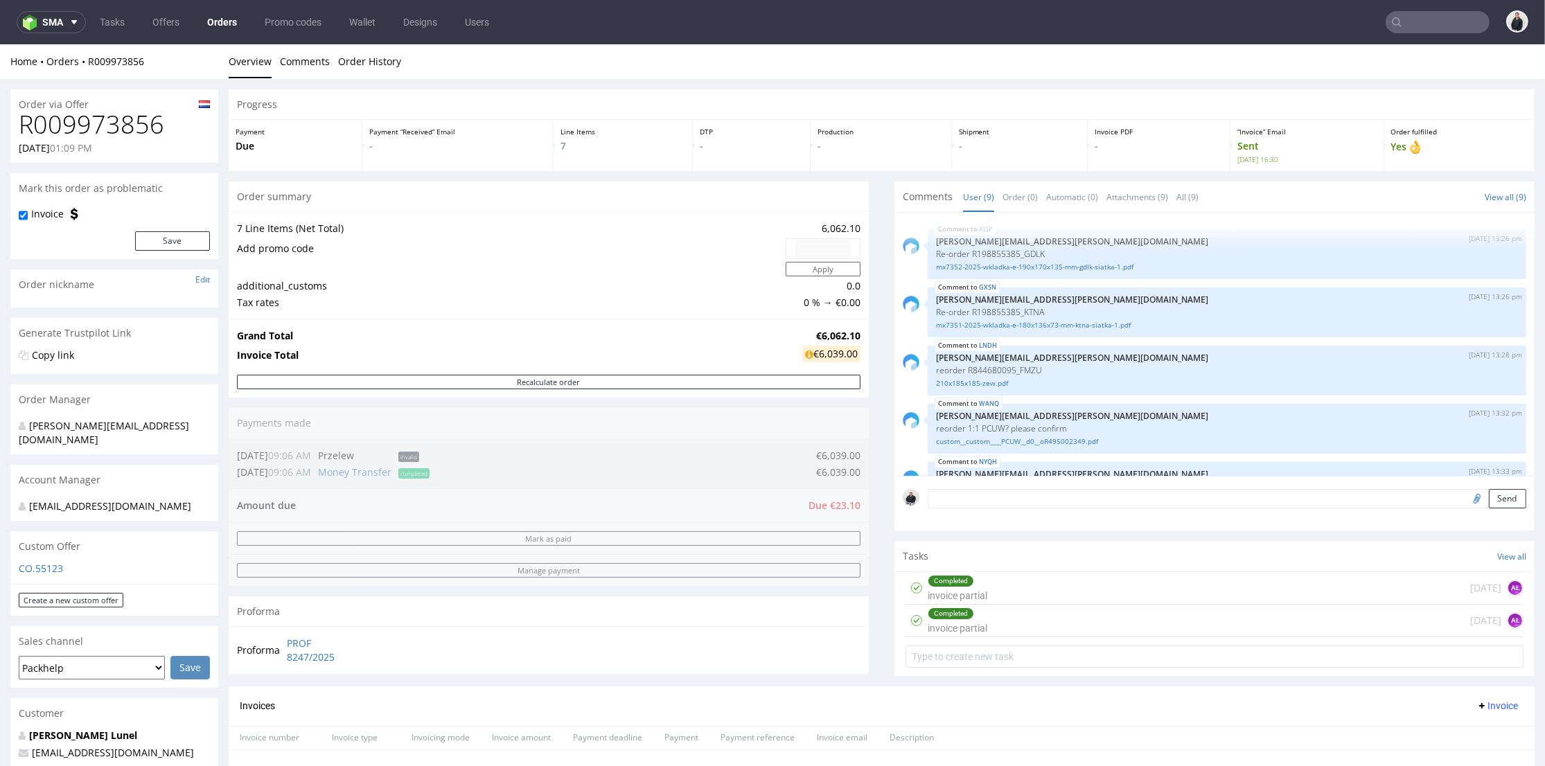
scroll to position [277, 0]
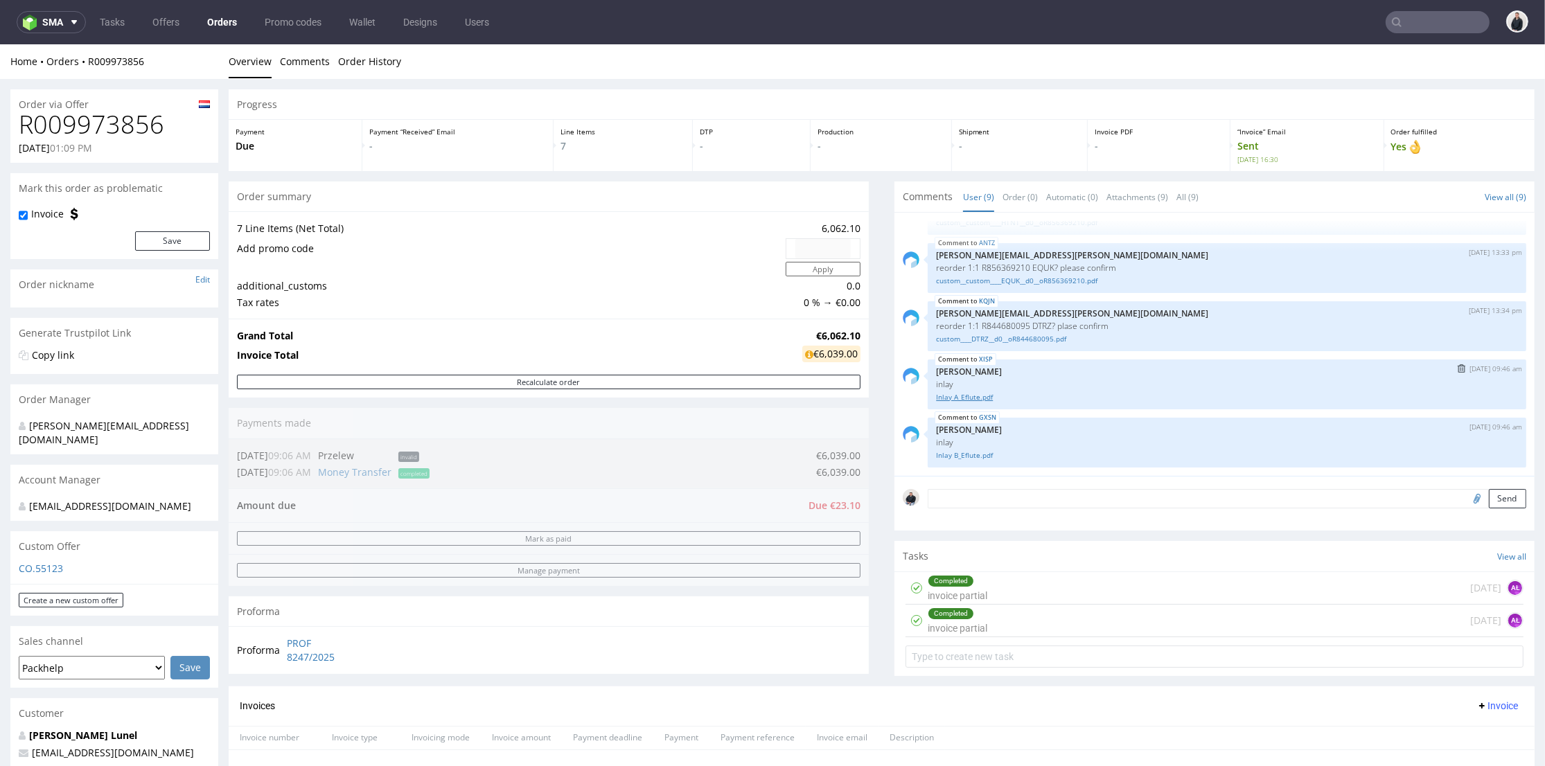
click at [955, 398] on link "Inlay A_Eflute.pdf" at bounding box center [1227, 397] width 582 height 10
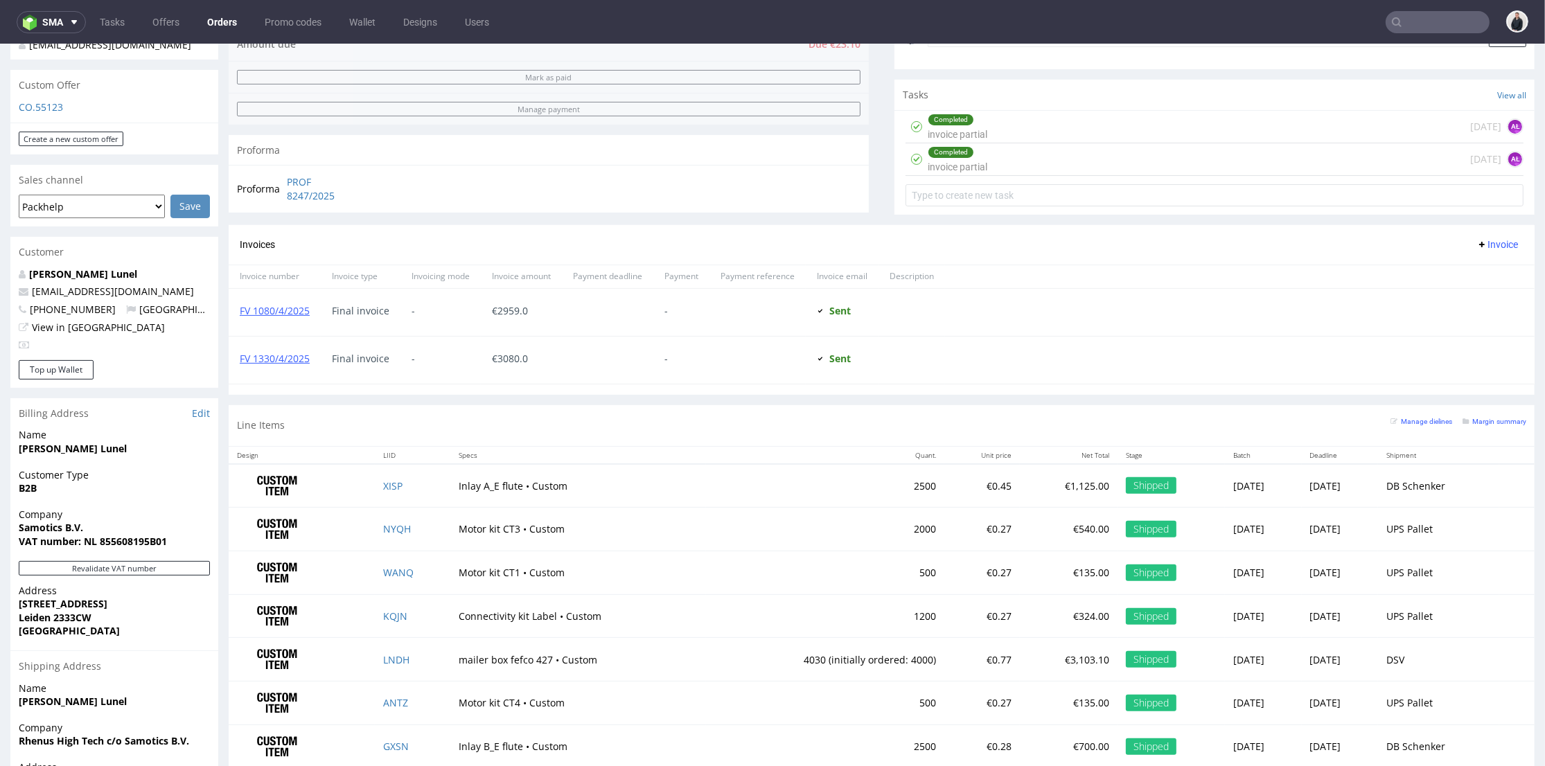
scroll to position [566, 0]
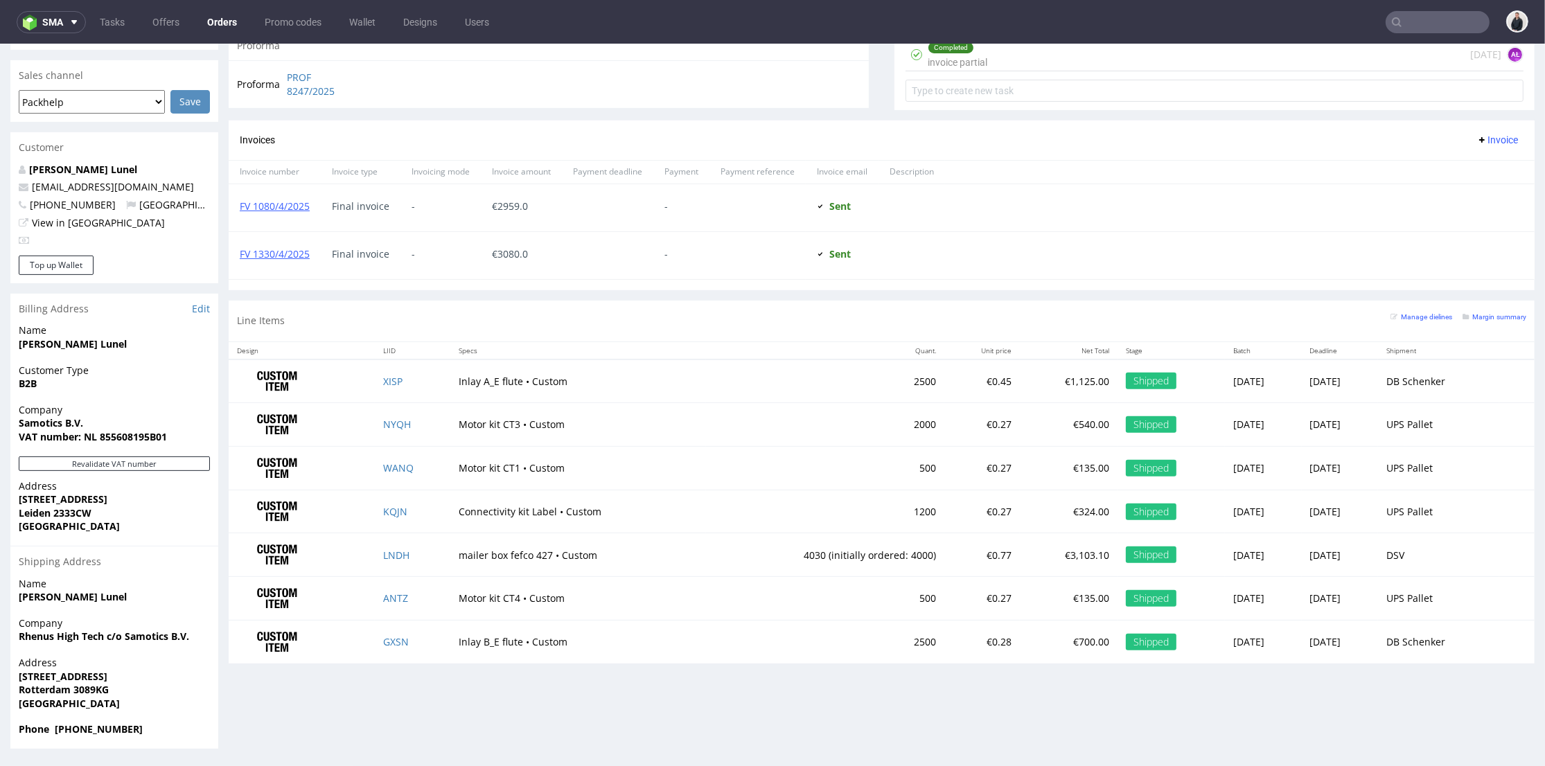
click at [1411, 17] on input "text" at bounding box center [1438, 22] width 104 height 22
paste input "olilly.fr"
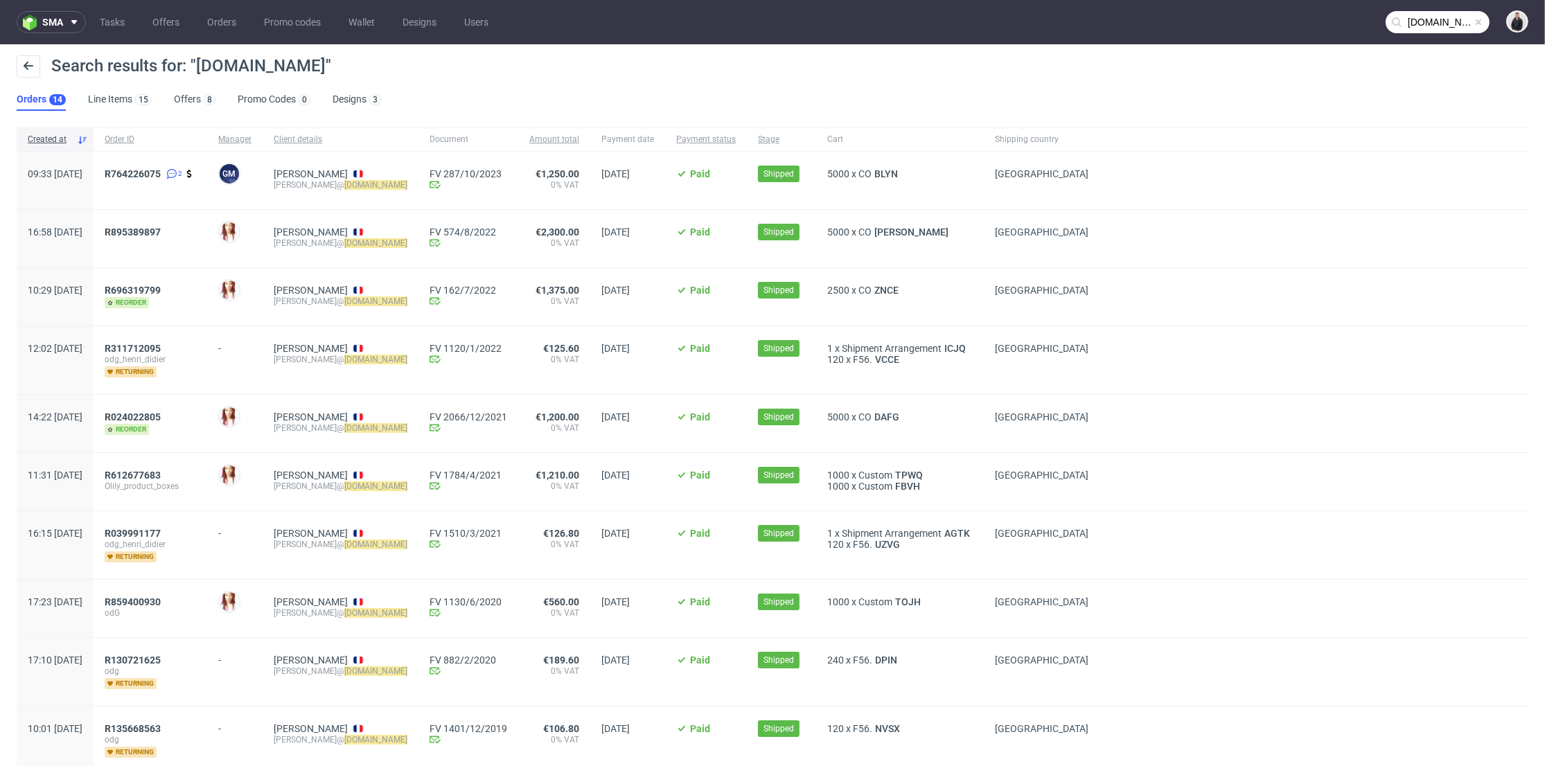
drag, startPoint x: 1370, startPoint y: 19, endPoint x: 1393, endPoint y: 20, distance: 23.6
click at [1373, 19] on nav "sma Tasks Offers Orders Promo codes Wallet Designs Users olilly.fr" at bounding box center [772, 22] width 1545 height 44
click at [1395, 21] on input "olilly.fr" at bounding box center [1438, 22] width 104 height 22
paste input "monsieurtshirt.com"
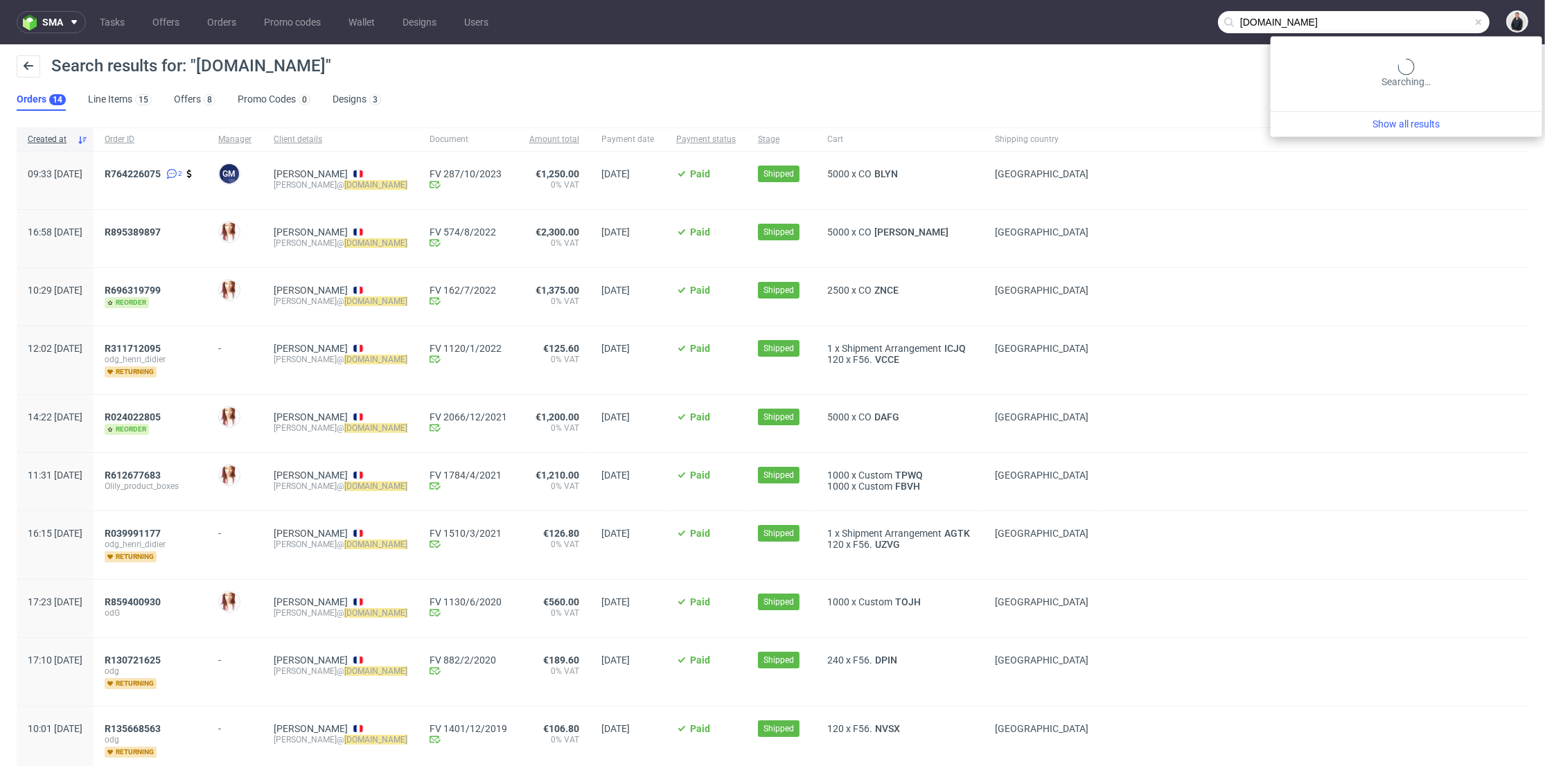
type input "monsieurtshirt.com"
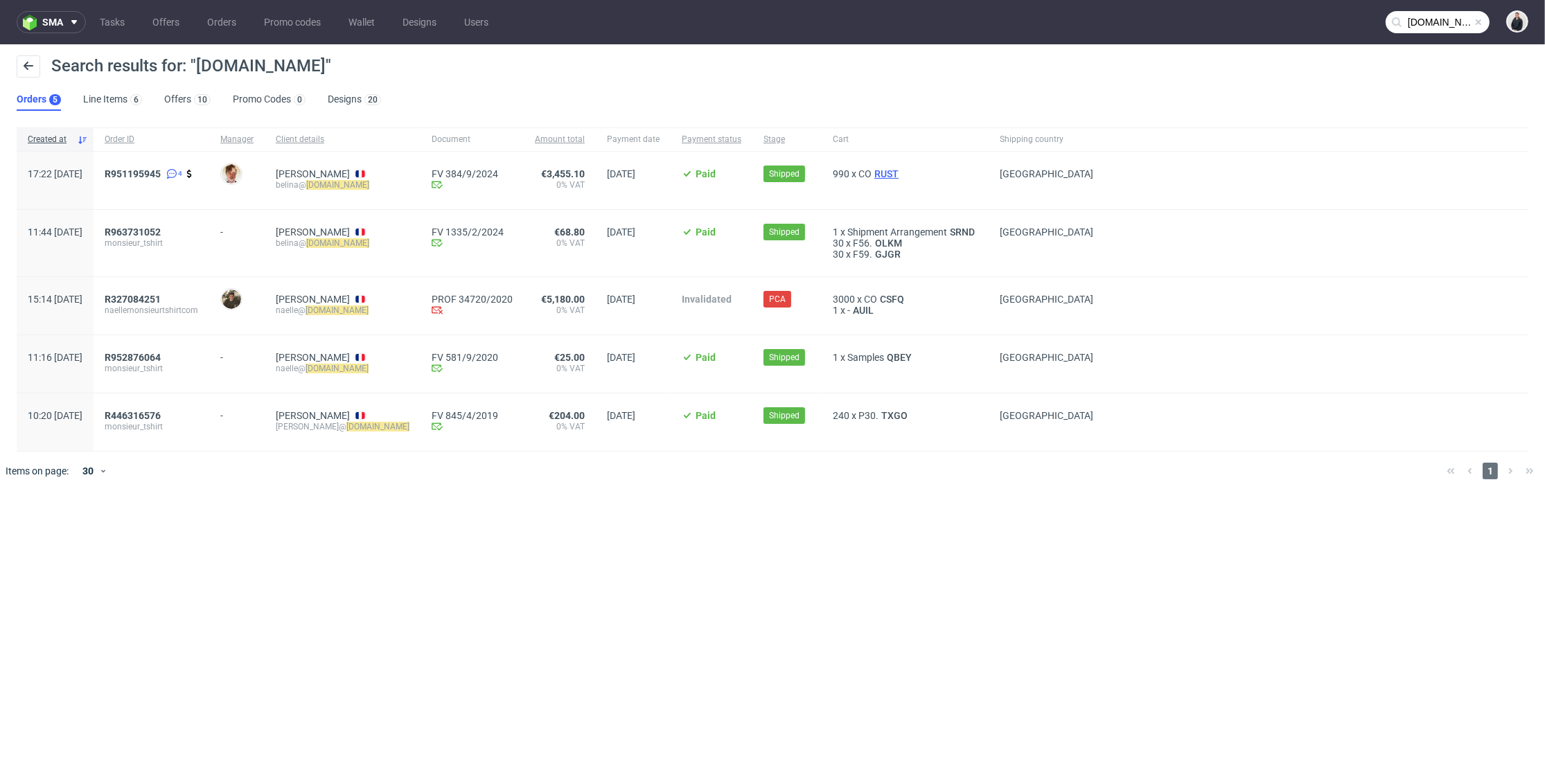
click at [884, 172] on span "RUST" at bounding box center [887, 173] width 30 height 11
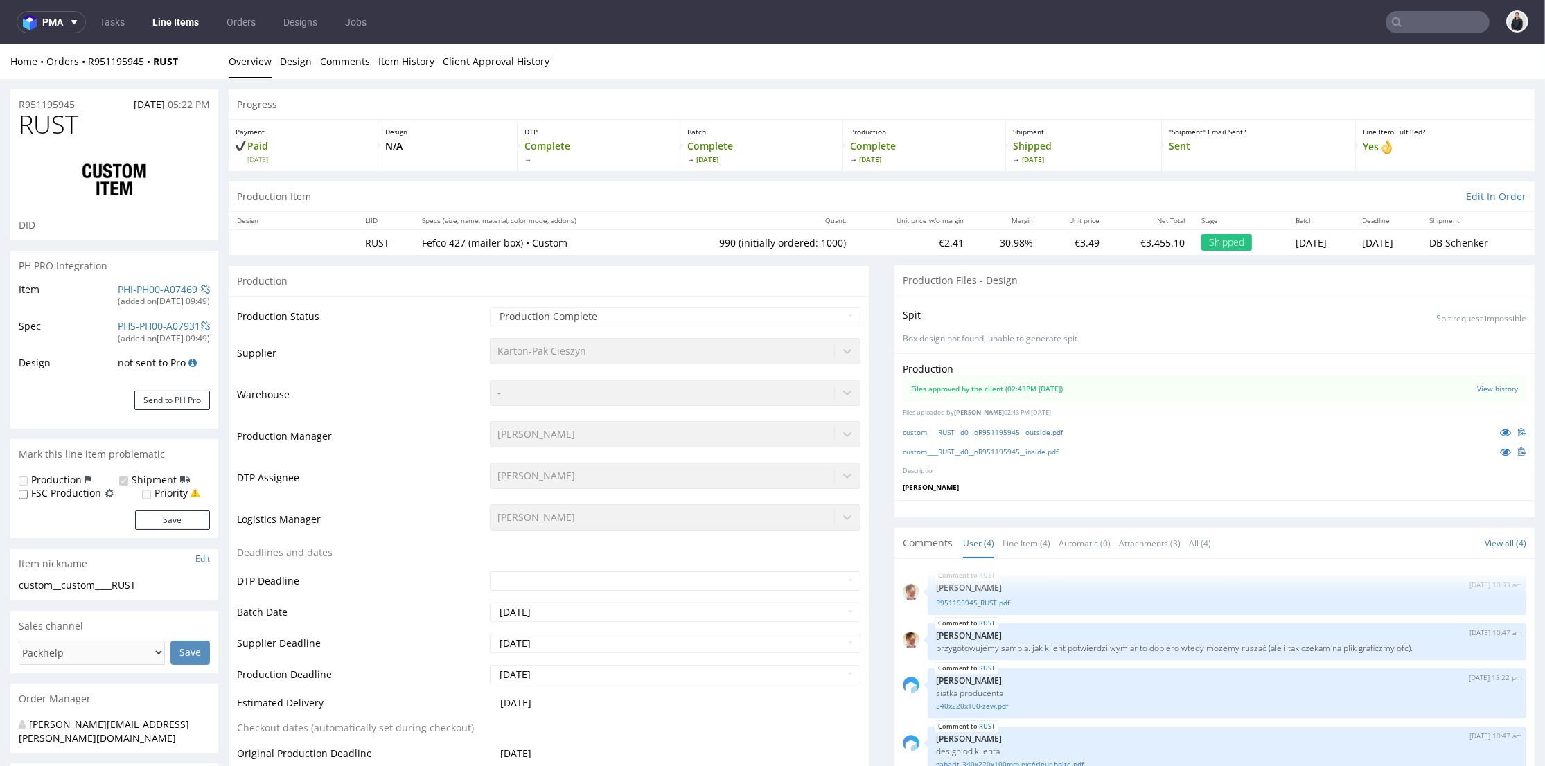
scroll to position [308, 0]
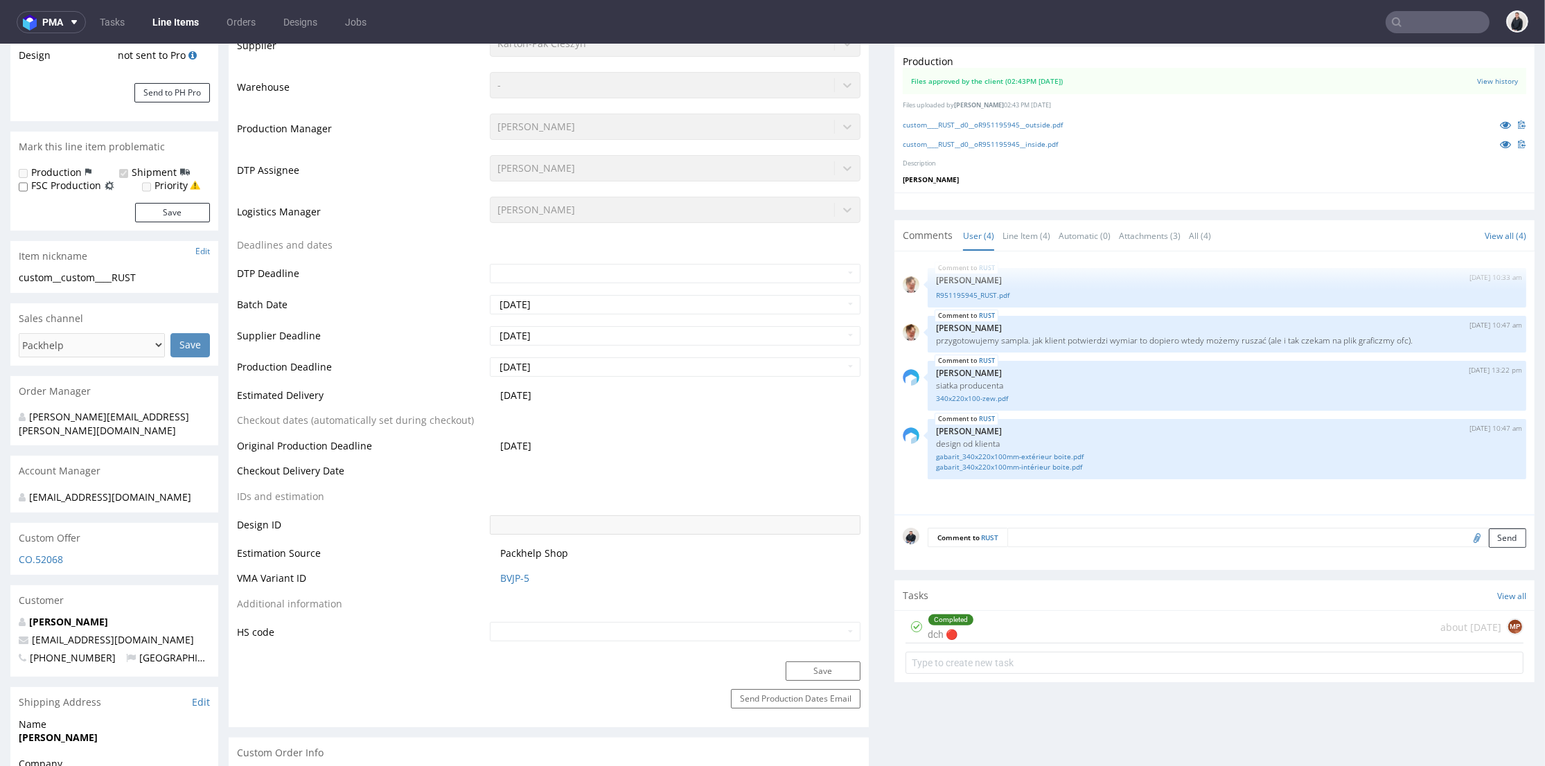
click at [1416, 15] on input "text" at bounding box center [1438, 22] width 104 height 22
paste input "neptune.club"
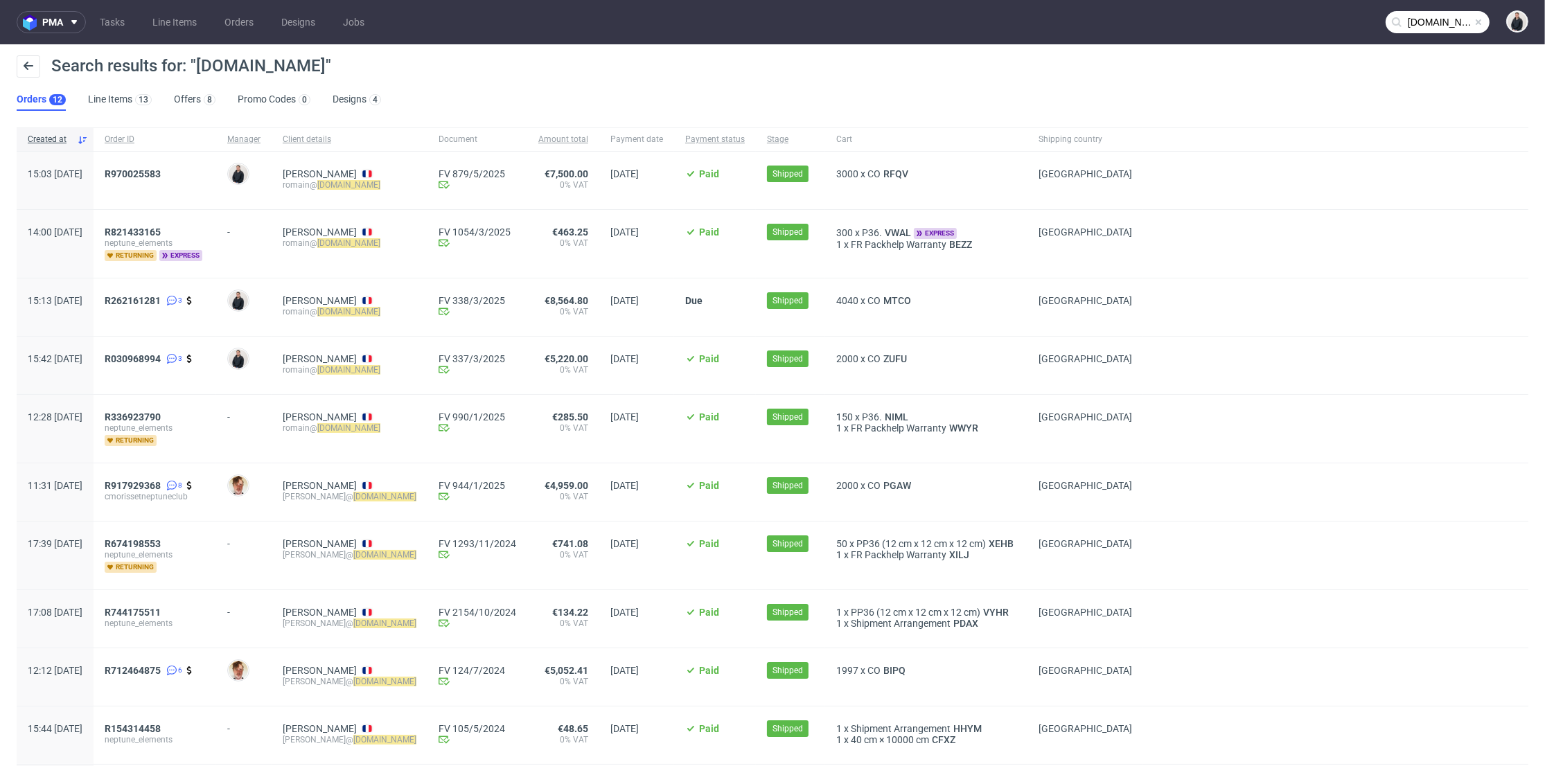
click at [1406, 21] on input "neptune.club" at bounding box center [1438, 22] width 104 height 22
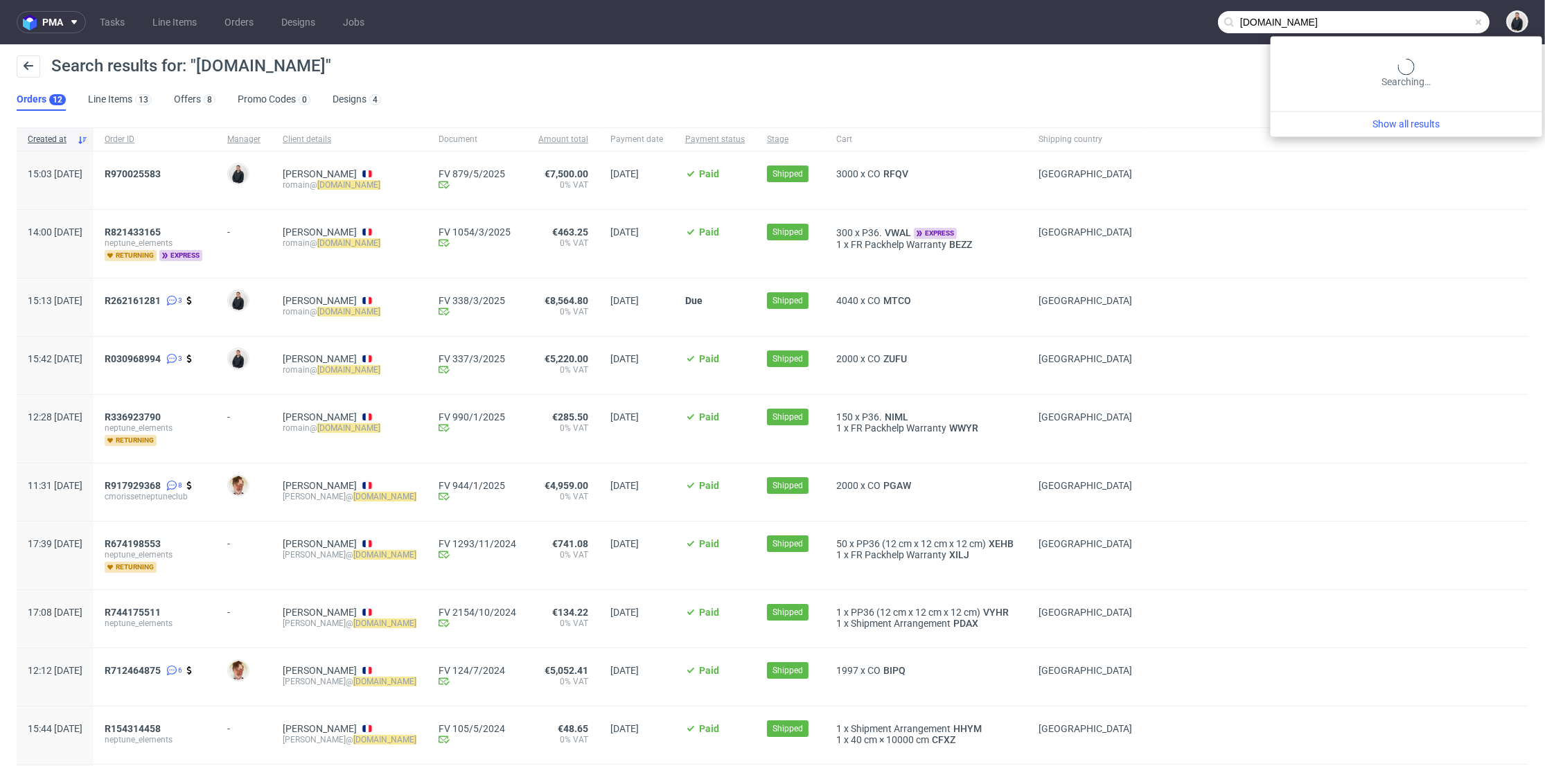
paste input "deltaplus.fr"
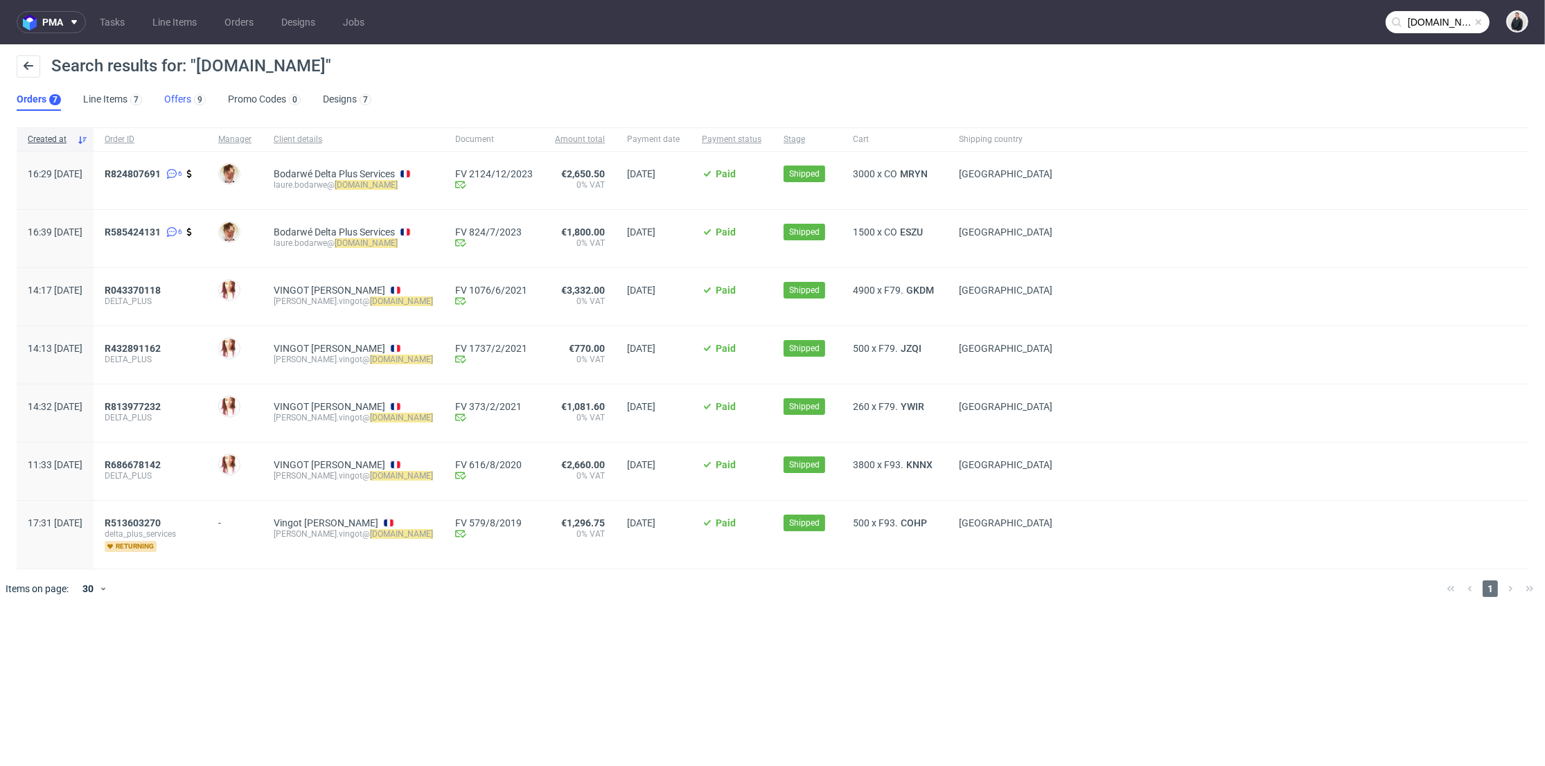
click at [182, 93] on link "Offers 9" at bounding box center [185, 100] width 42 height 22
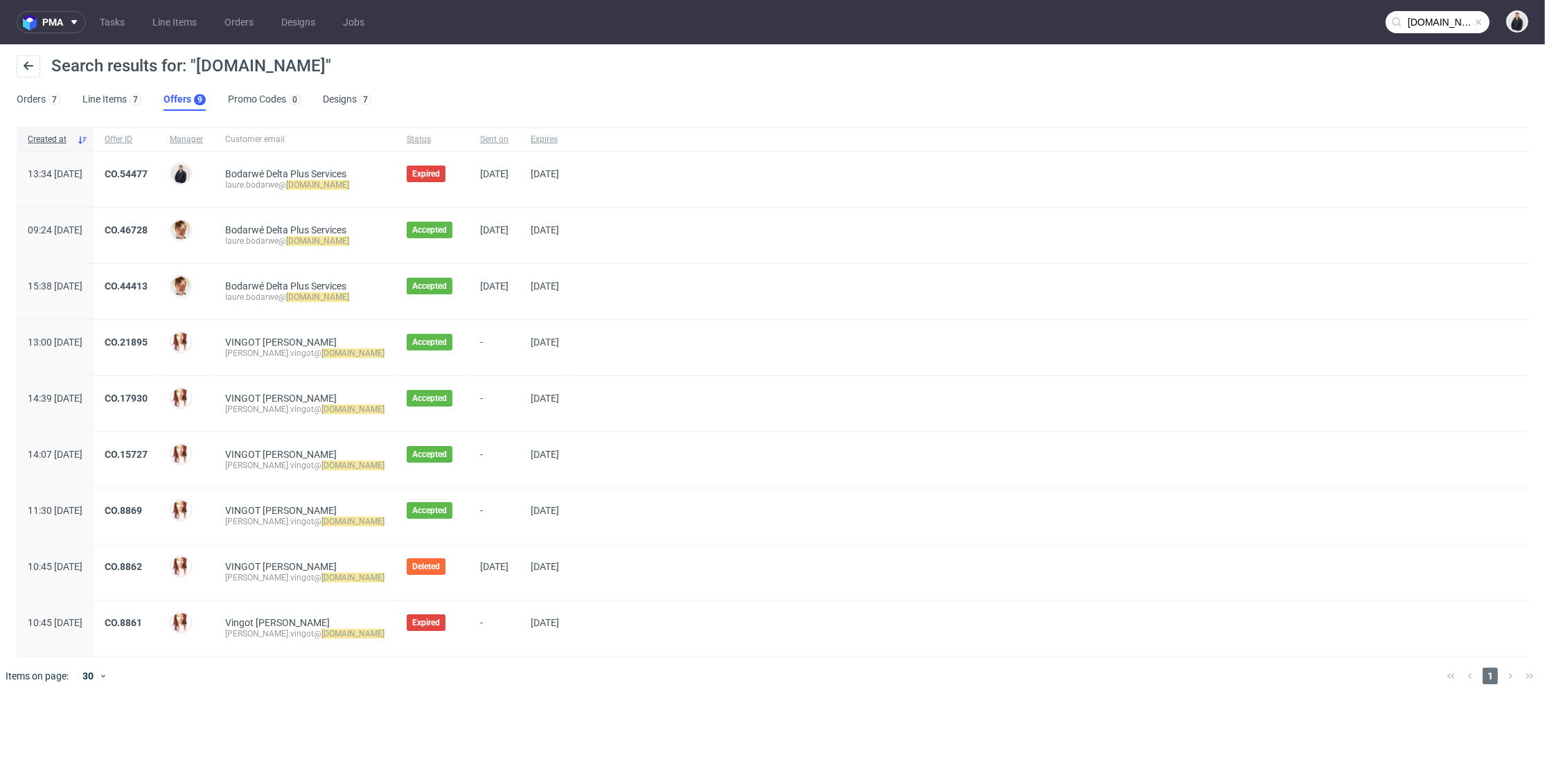
click at [1416, 22] on input "deltaplus.fr" at bounding box center [1438, 22] width 104 height 22
paste input "hajduchova@gmail.com"
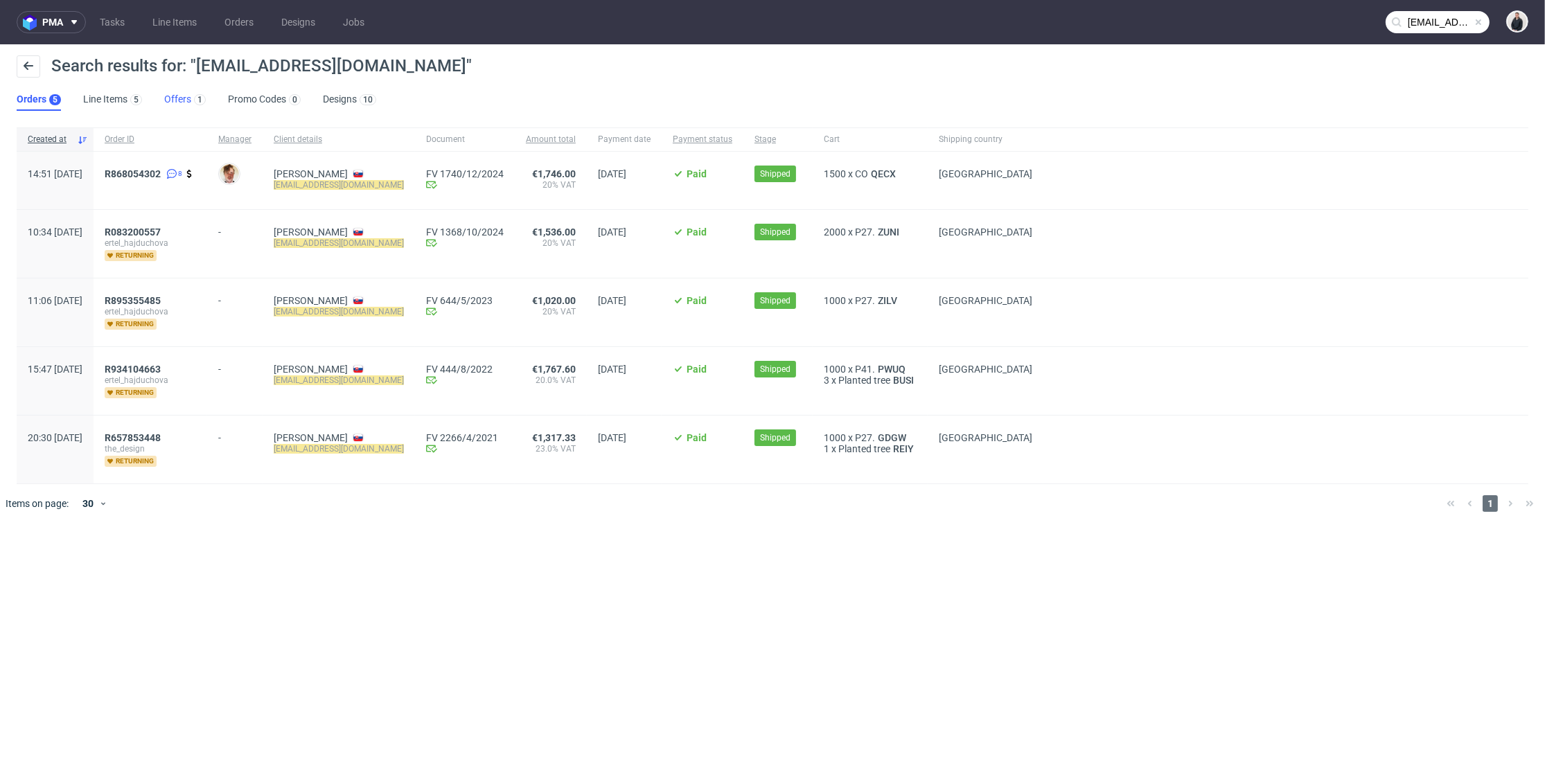
click at [184, 98] on link "Offers 1" at bounding box center [185, 100] width 42 height 22
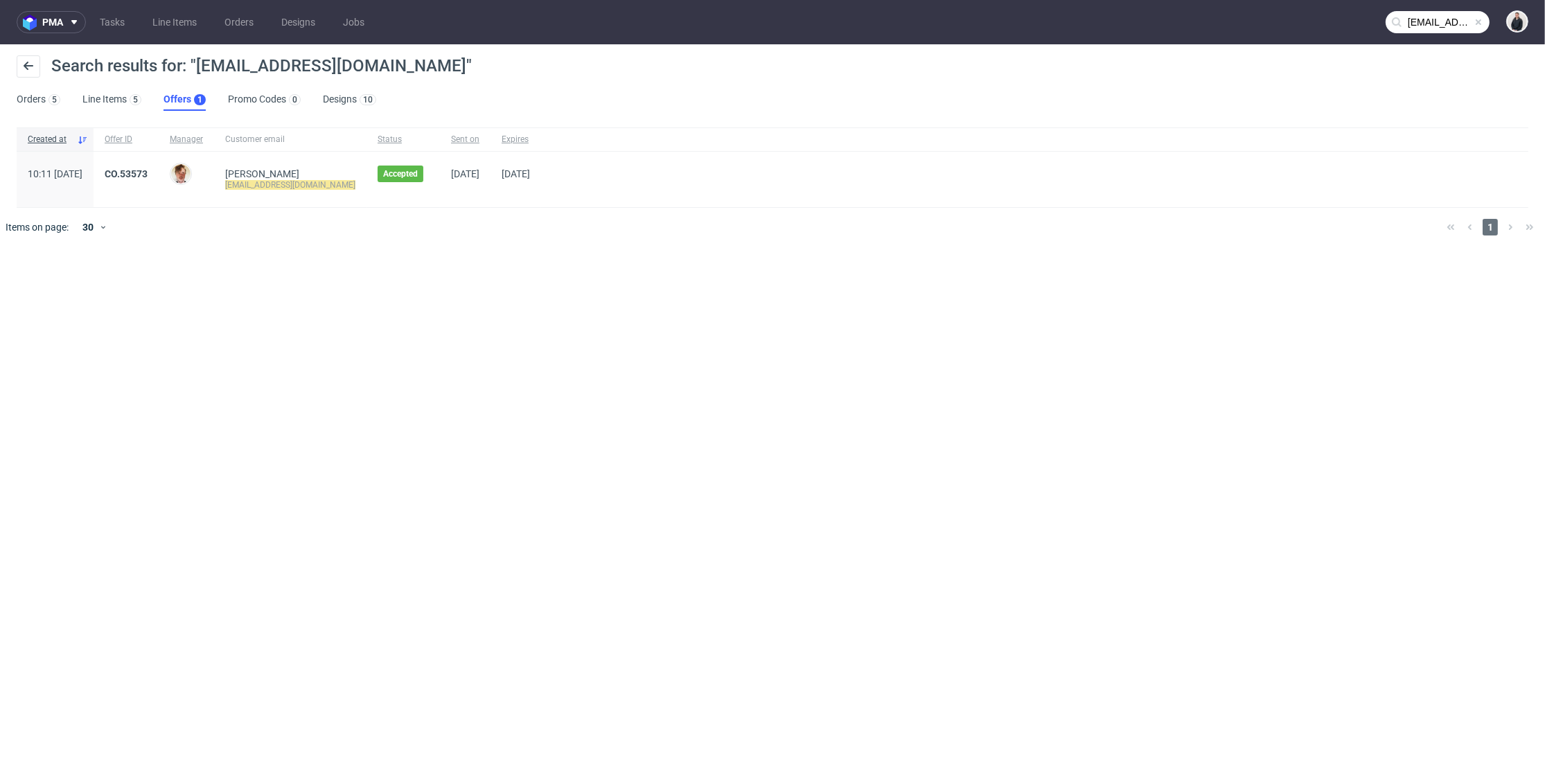
click at [1412, 19] on input "hajduchova@gmail.com" at bounding box center [1438, 22] width 104 height 22
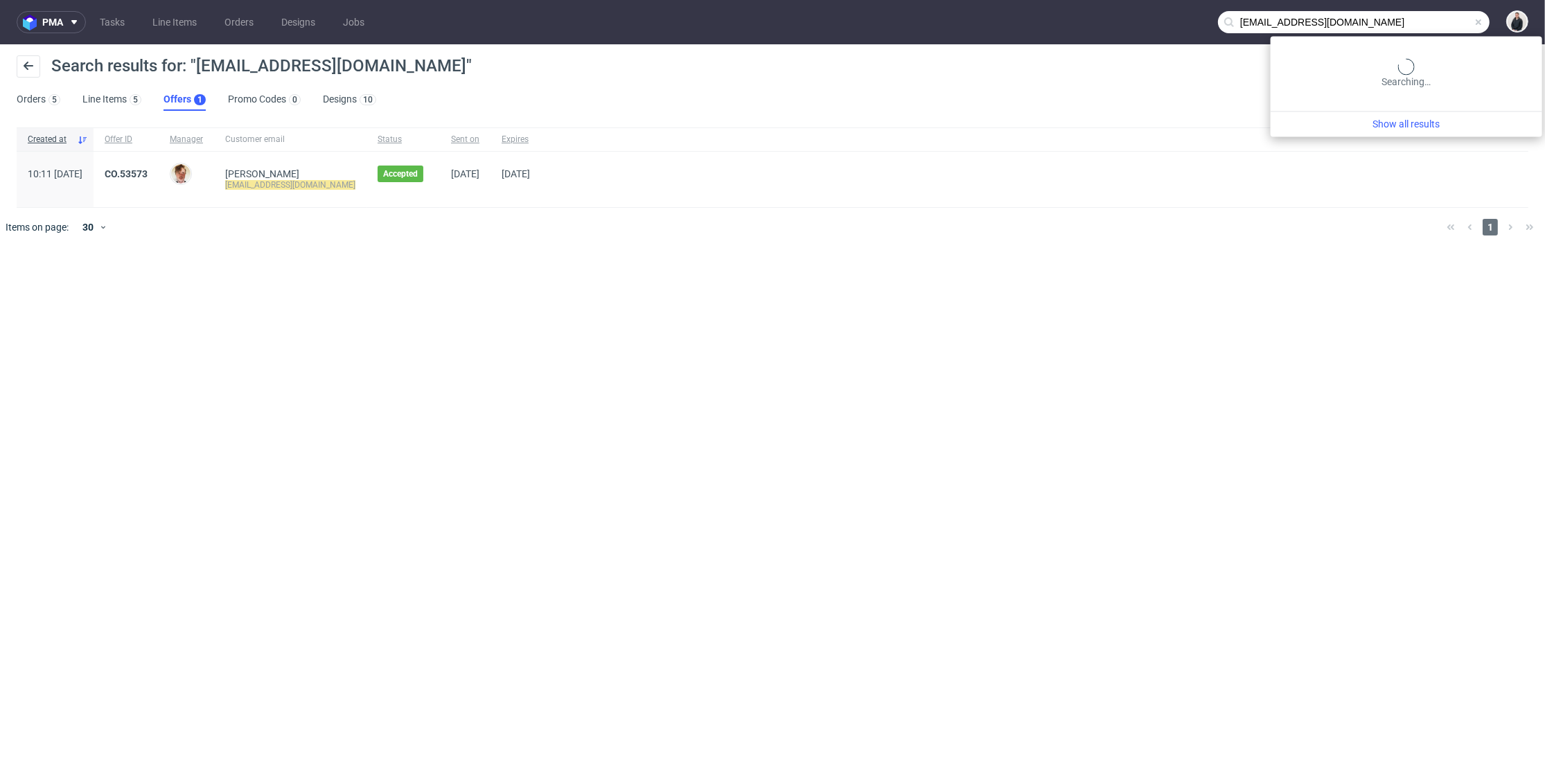
paste input "as.cbd.marseille"
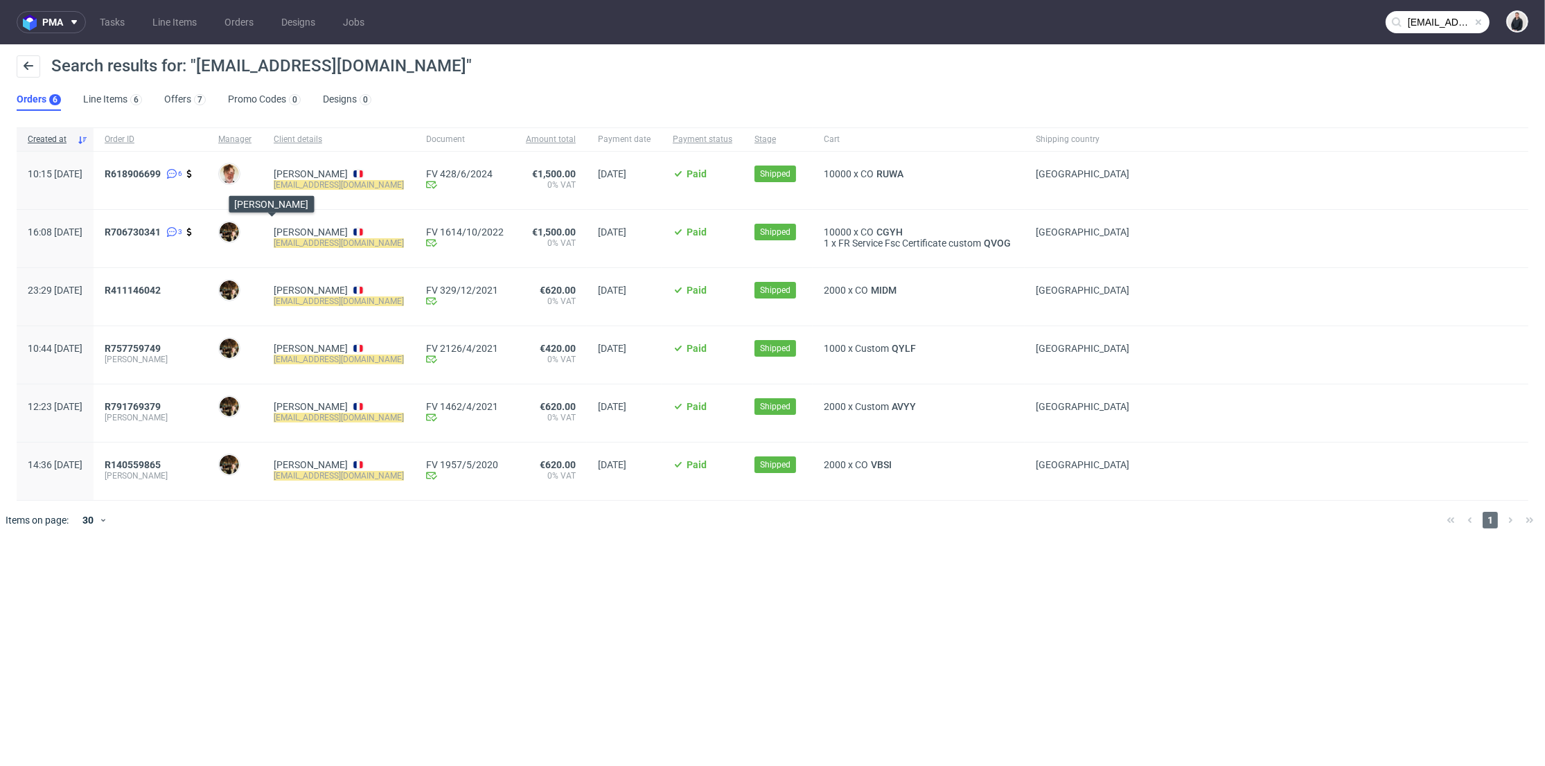
click at [1418, 26] on input "as.cbd.marseille@gmail.com" at bounding box center [1438, 22] width 104 height 22
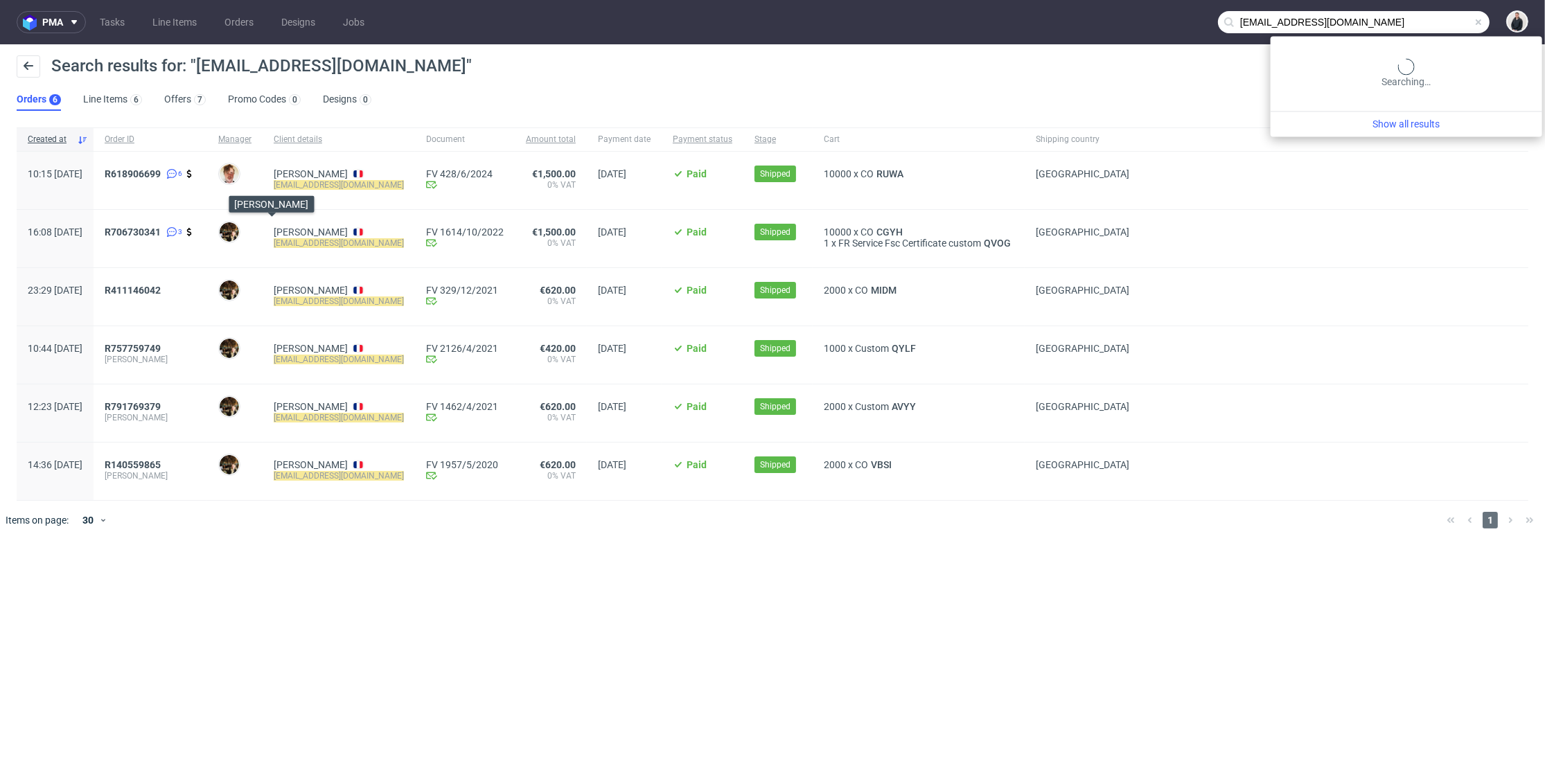
paste input "pick-a-shoe"
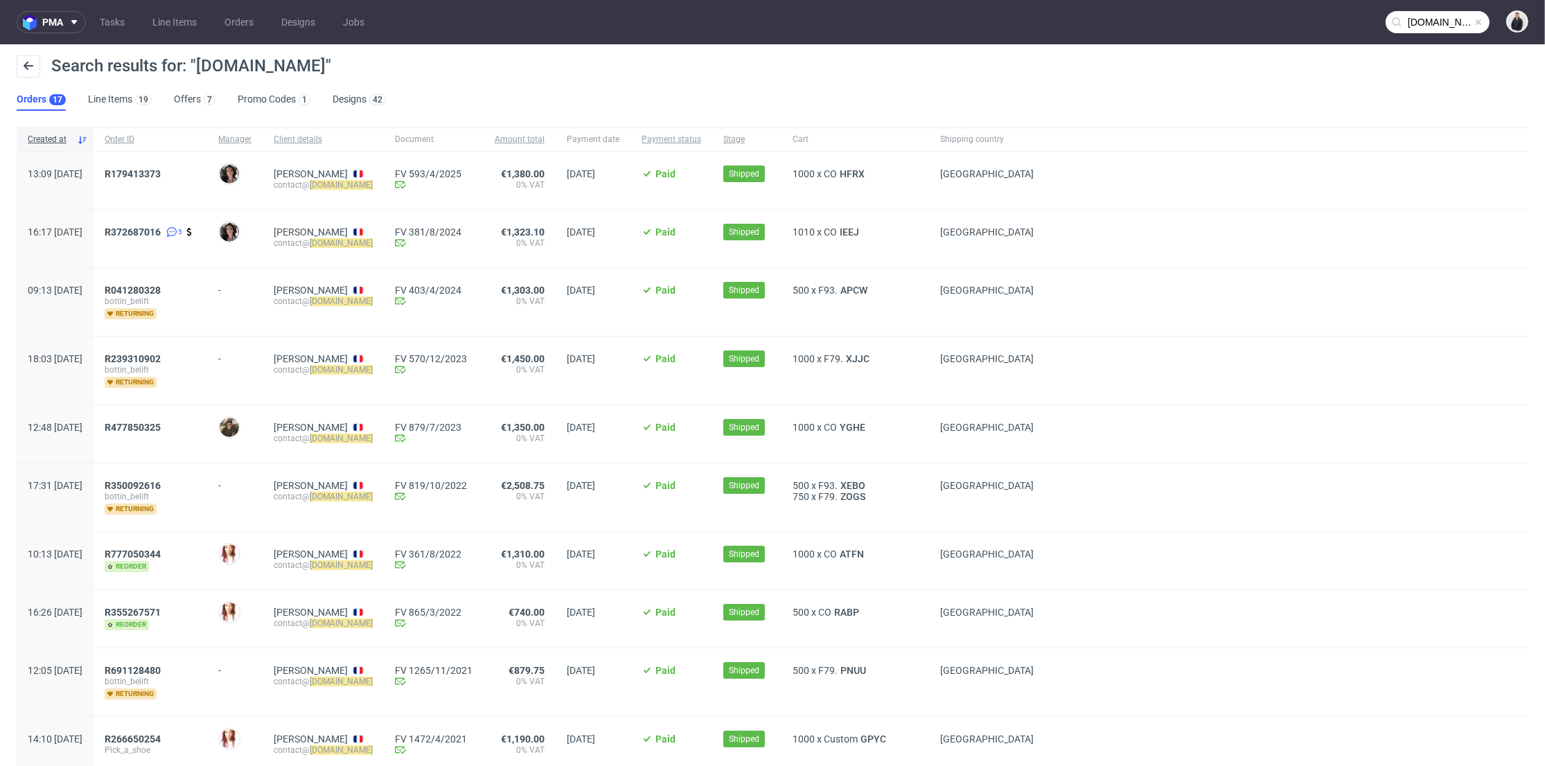
click at [1461, 30] on input "pick-a-shoe.com" at bounding box center [1438, 22] width 104 height 22
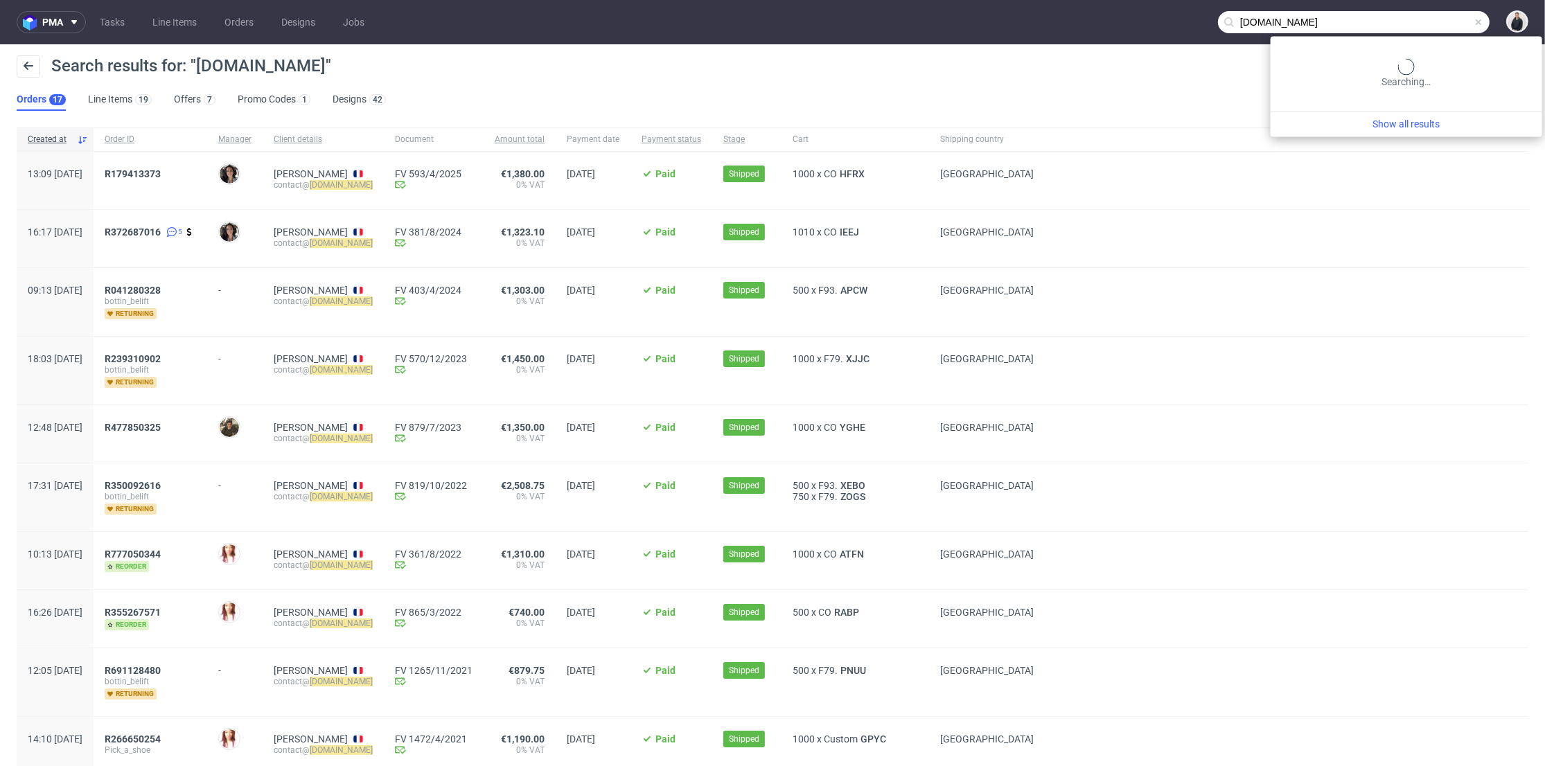
click at [1447, 19] on input "pick-a-shoe.com" at bounding box center [1354, 22] width 272 height 22
paste input "omerin"
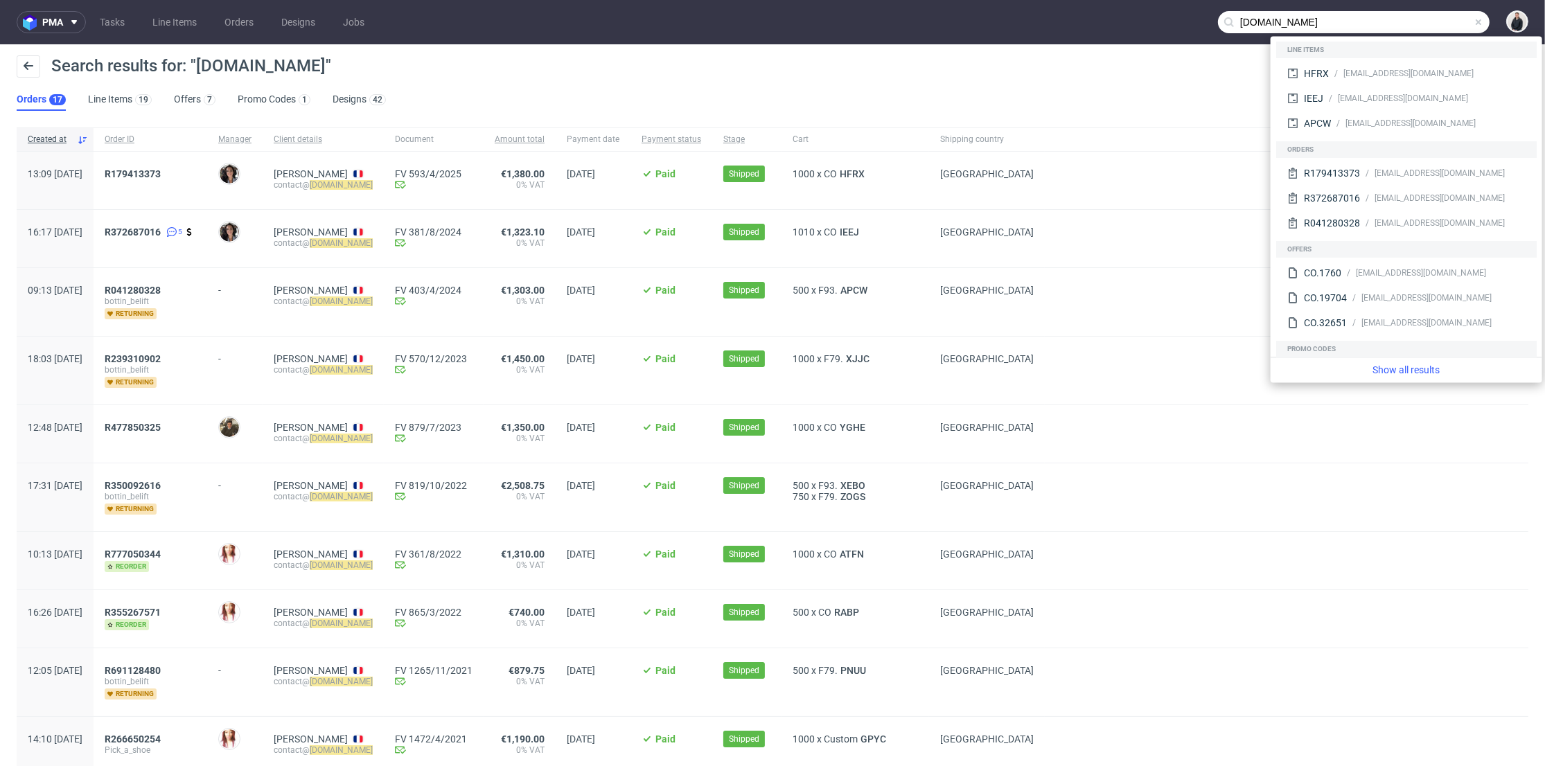
type input "omerin.com"
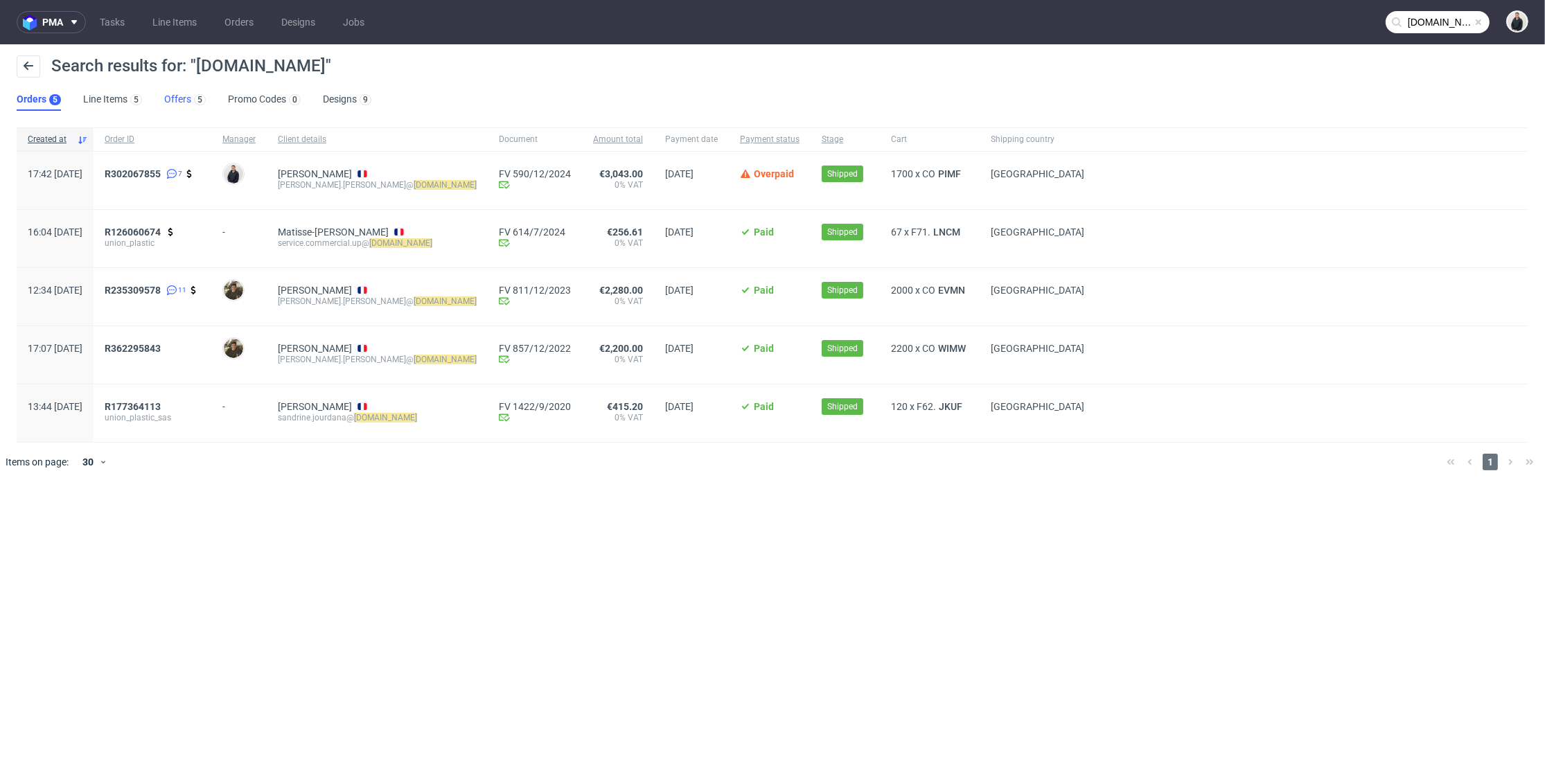
click at [193, 103] on div "5" at bounding box center [198, 99] width 15 height 14
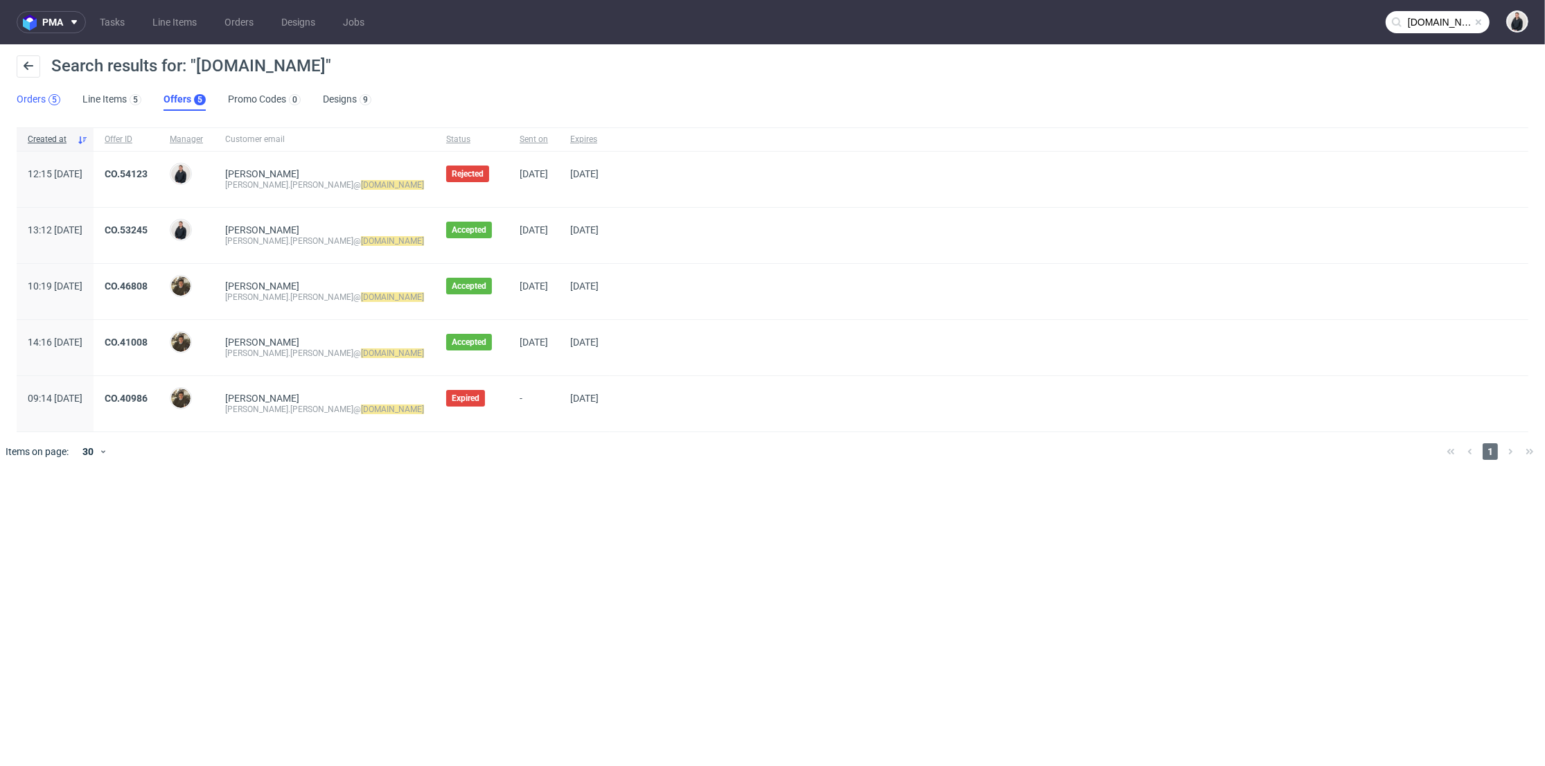
click at [52, 99] on div "5" at bounding box center [54, 100] width 5 height 10
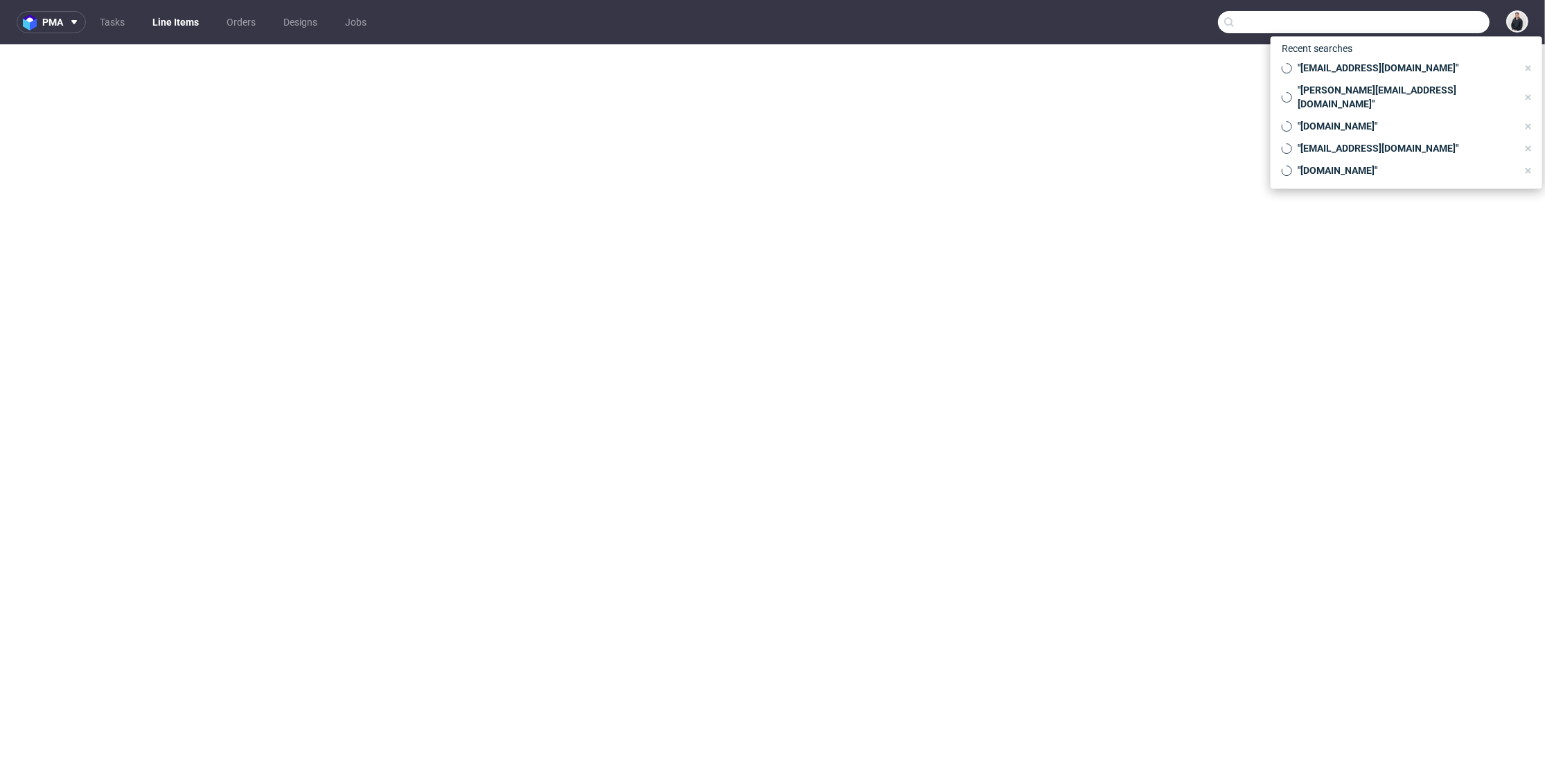
select select "in_progress"
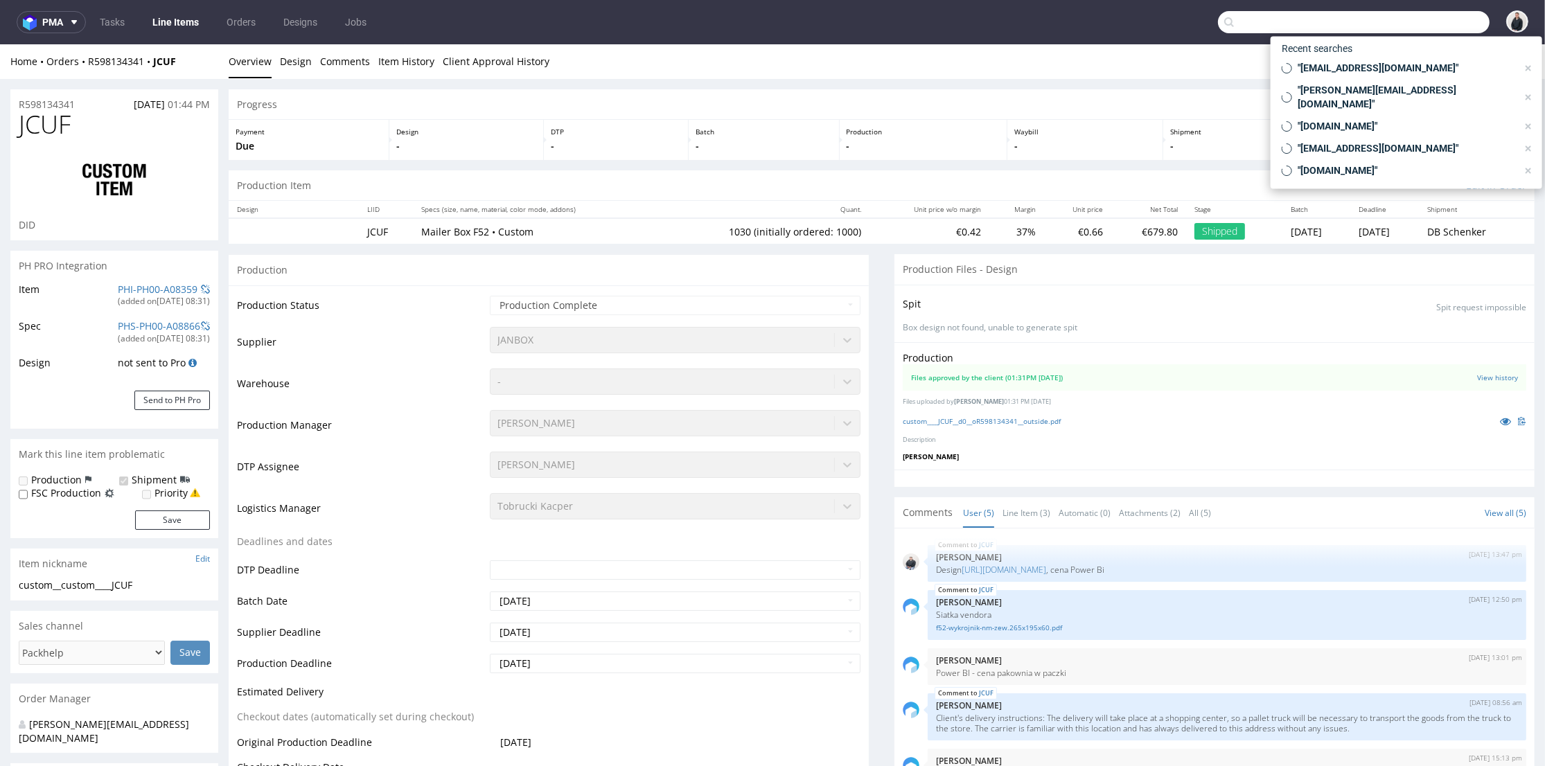
click at [1424, 25] on input "text" at bounding box center [1354, 22] width 272 height 22
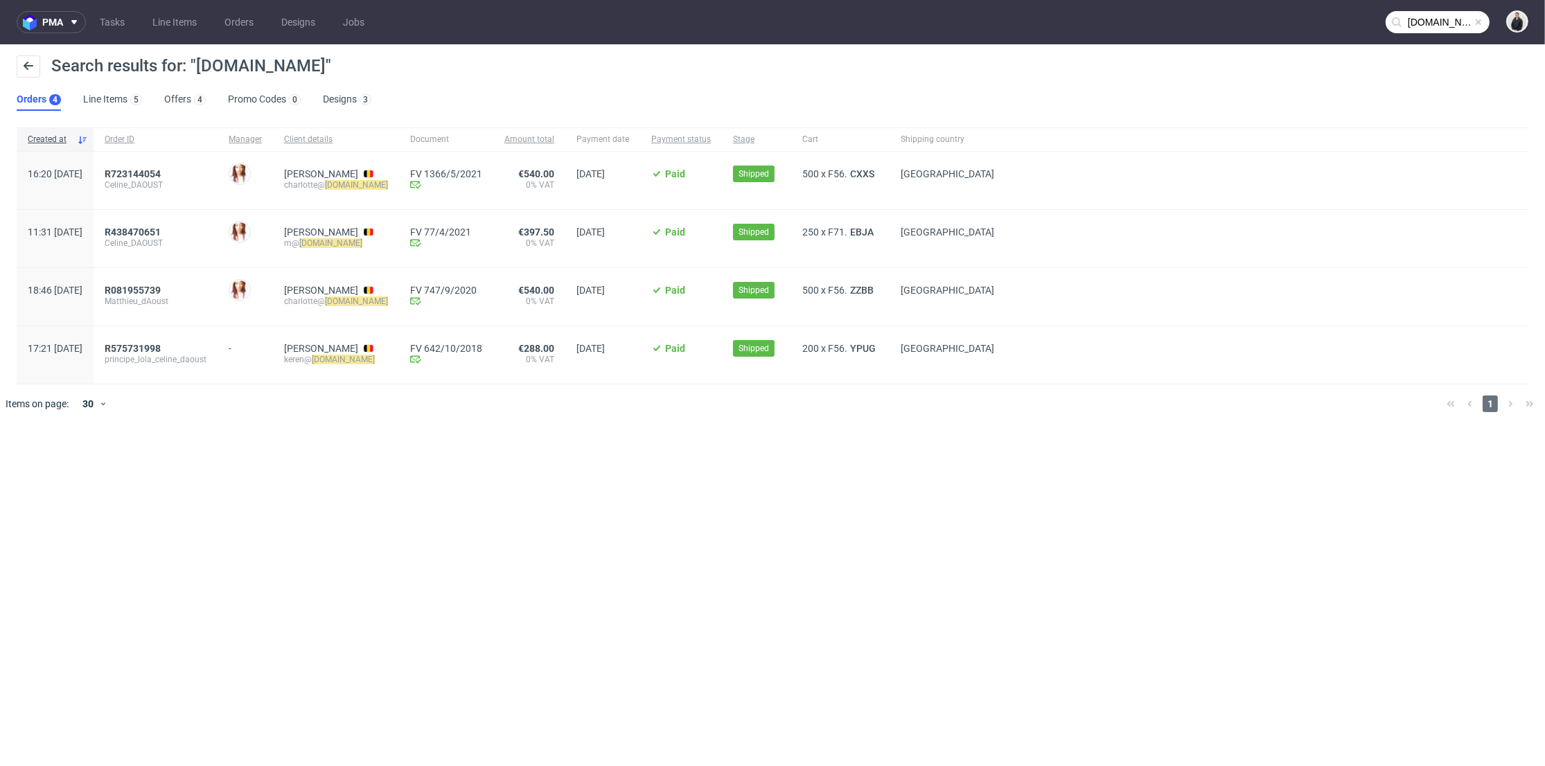
click at [1422, 18] on input "celinedaoust.com" at bounding box center [1438, 22] width 104 height 22
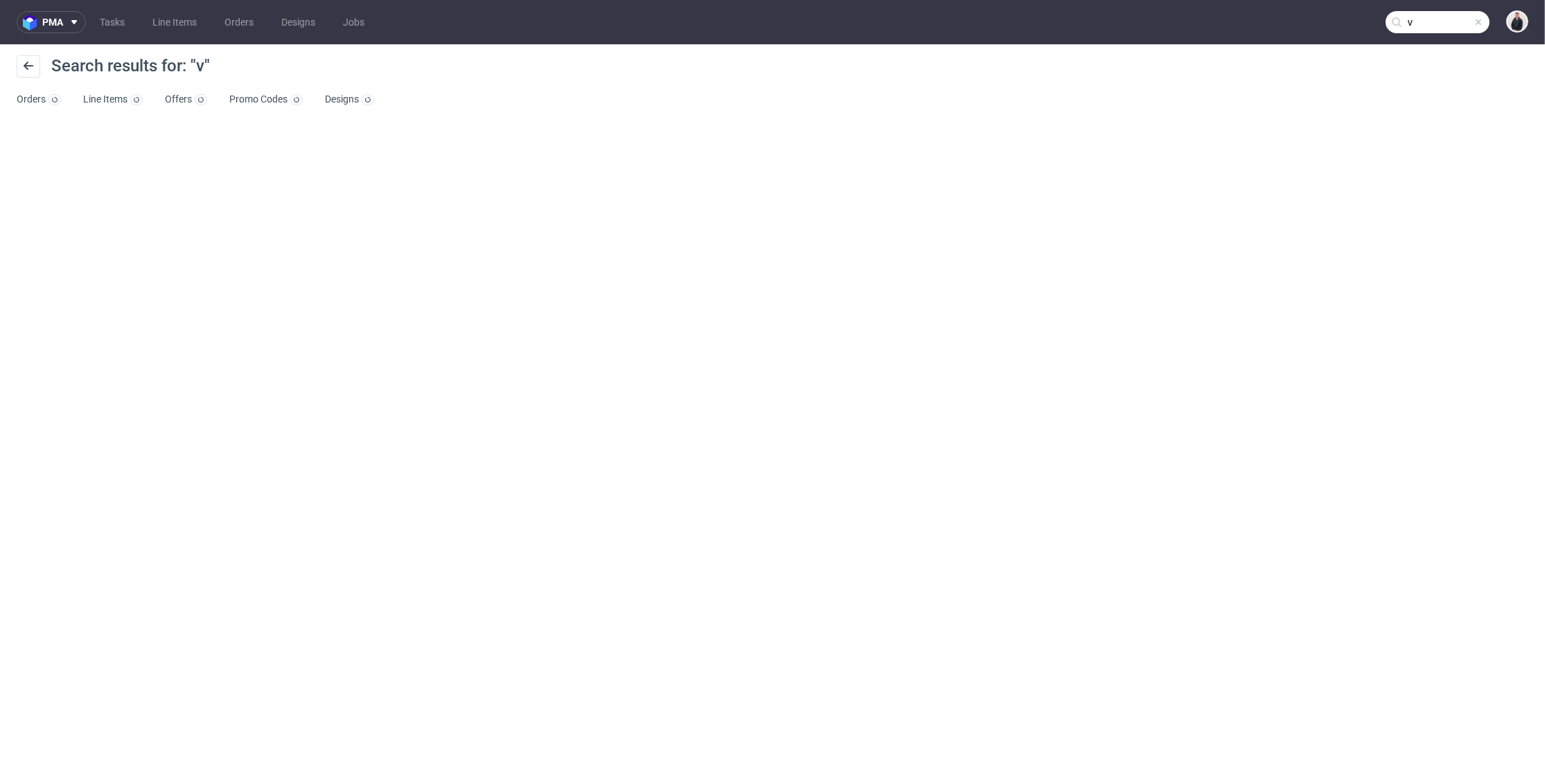
click at [1422, 18] on input "v" at bounding box center [1438, 22] width 104 height 22
paste input "daoustmatthieu@gmail.com"
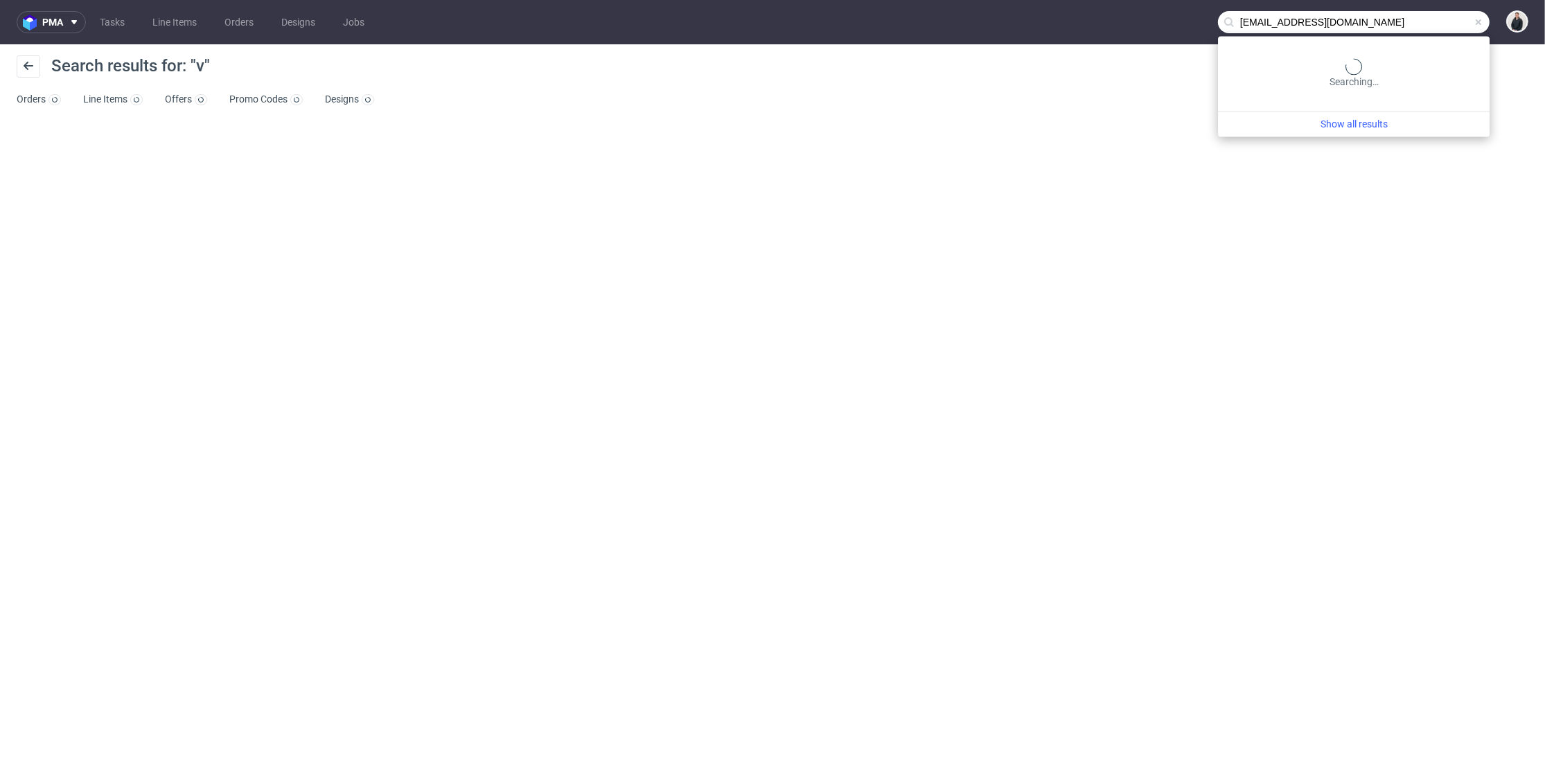
type input "daoustmatthieu@gmail.com"
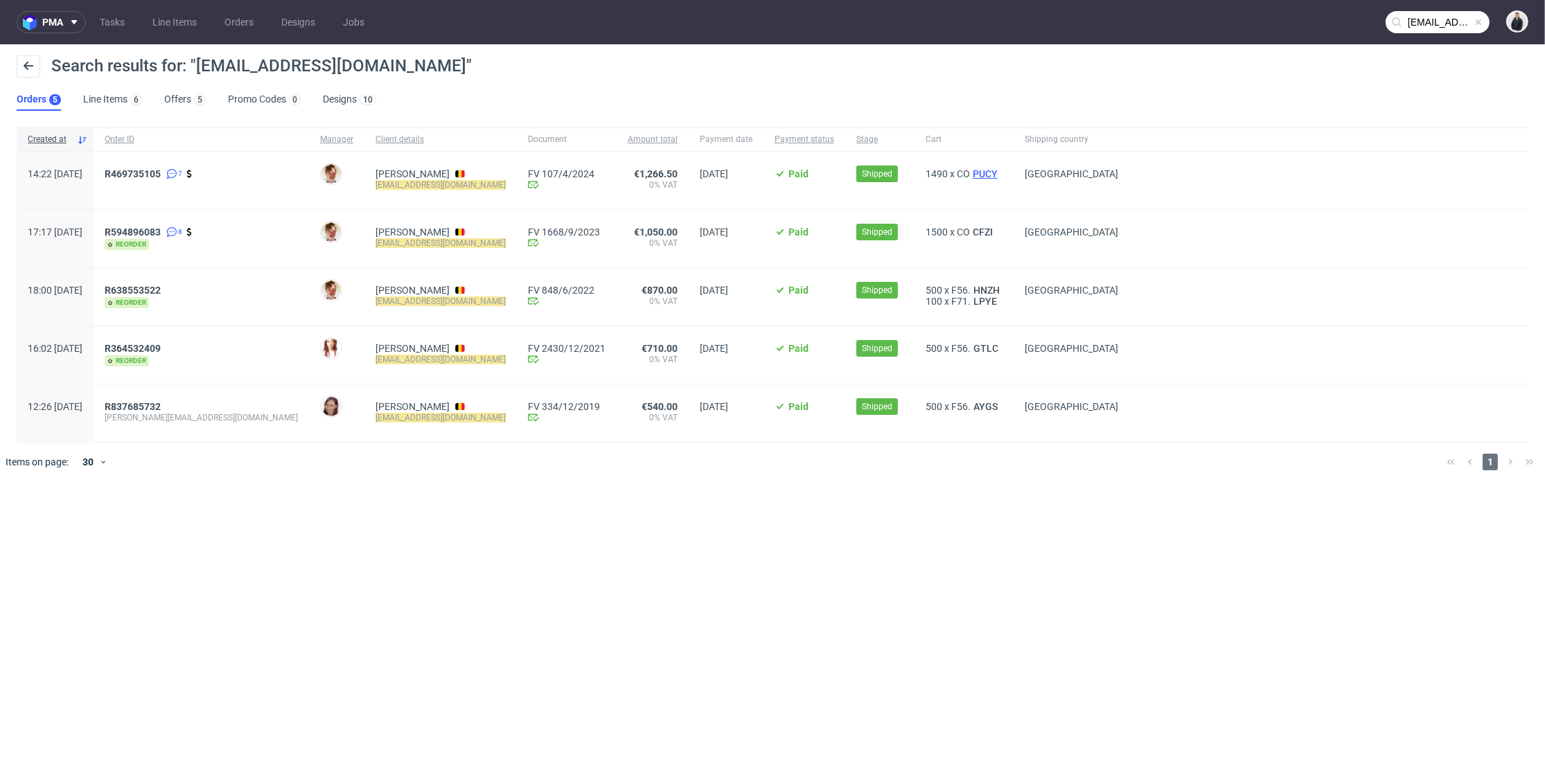
click at [970, 169] on span "PUCY" at bounding box center [985, 173] width 30 height 11
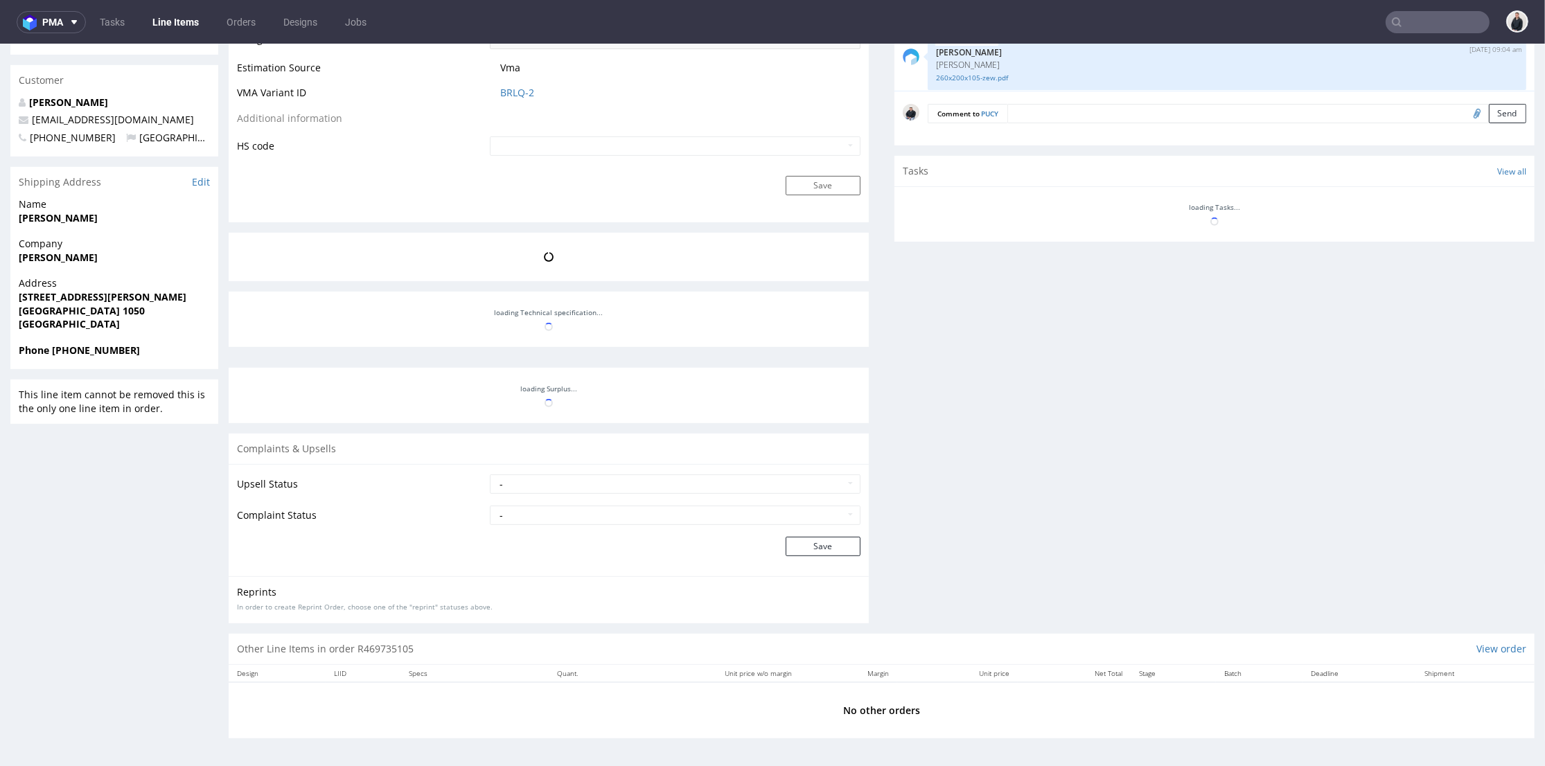
scroll to position [138, 0]
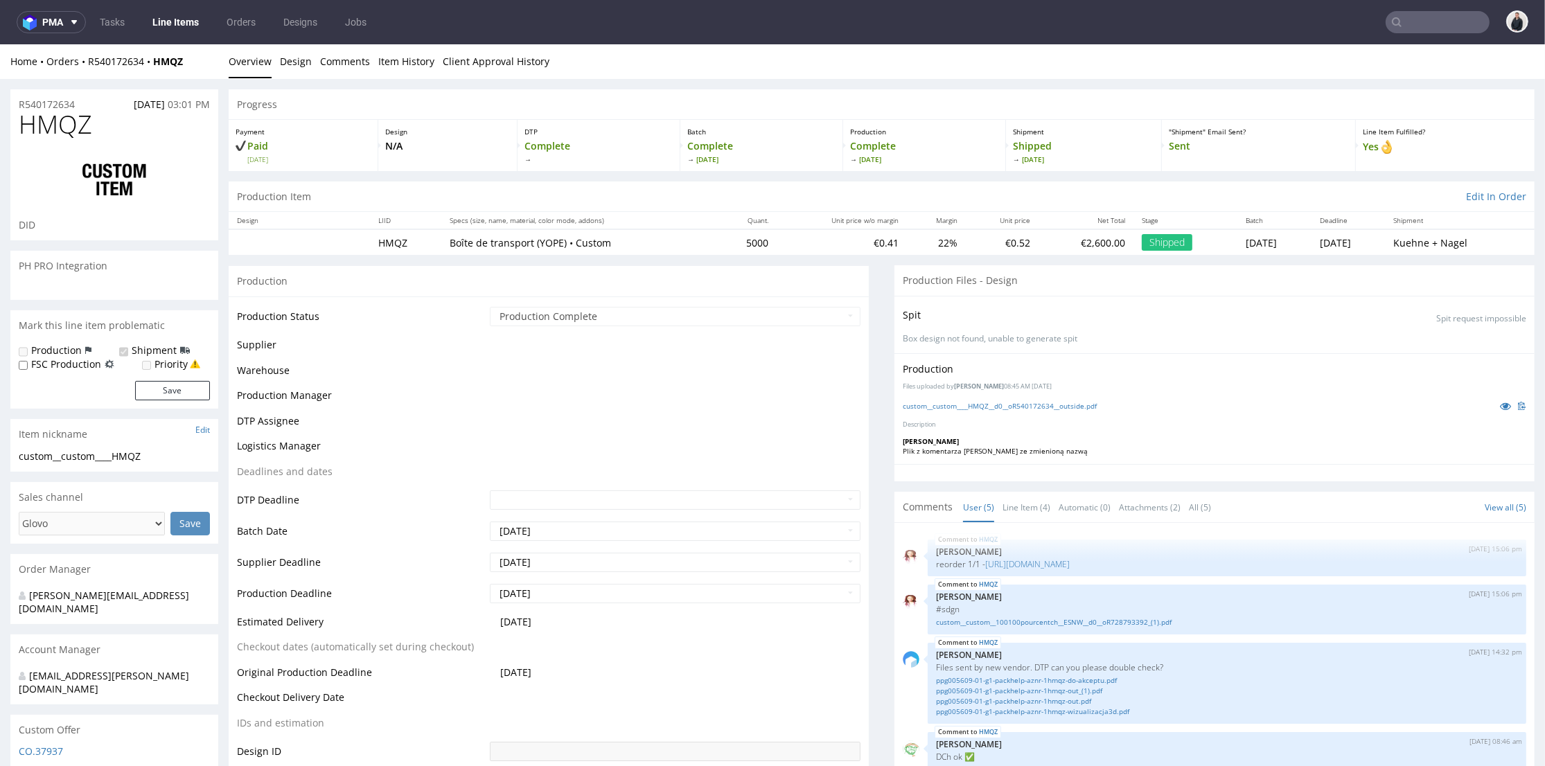
scroll to position [36, 0]
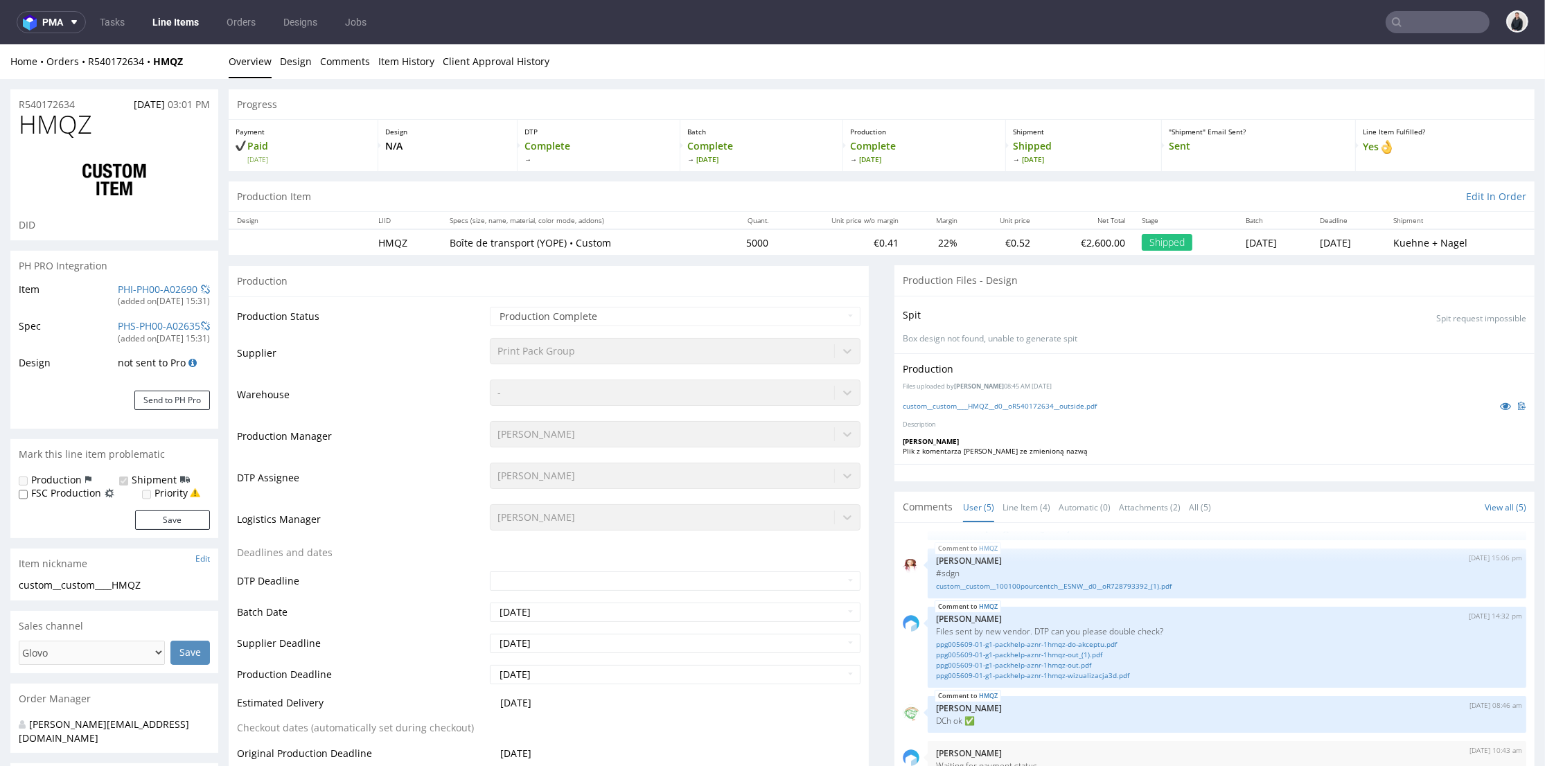
select select "in_progress"
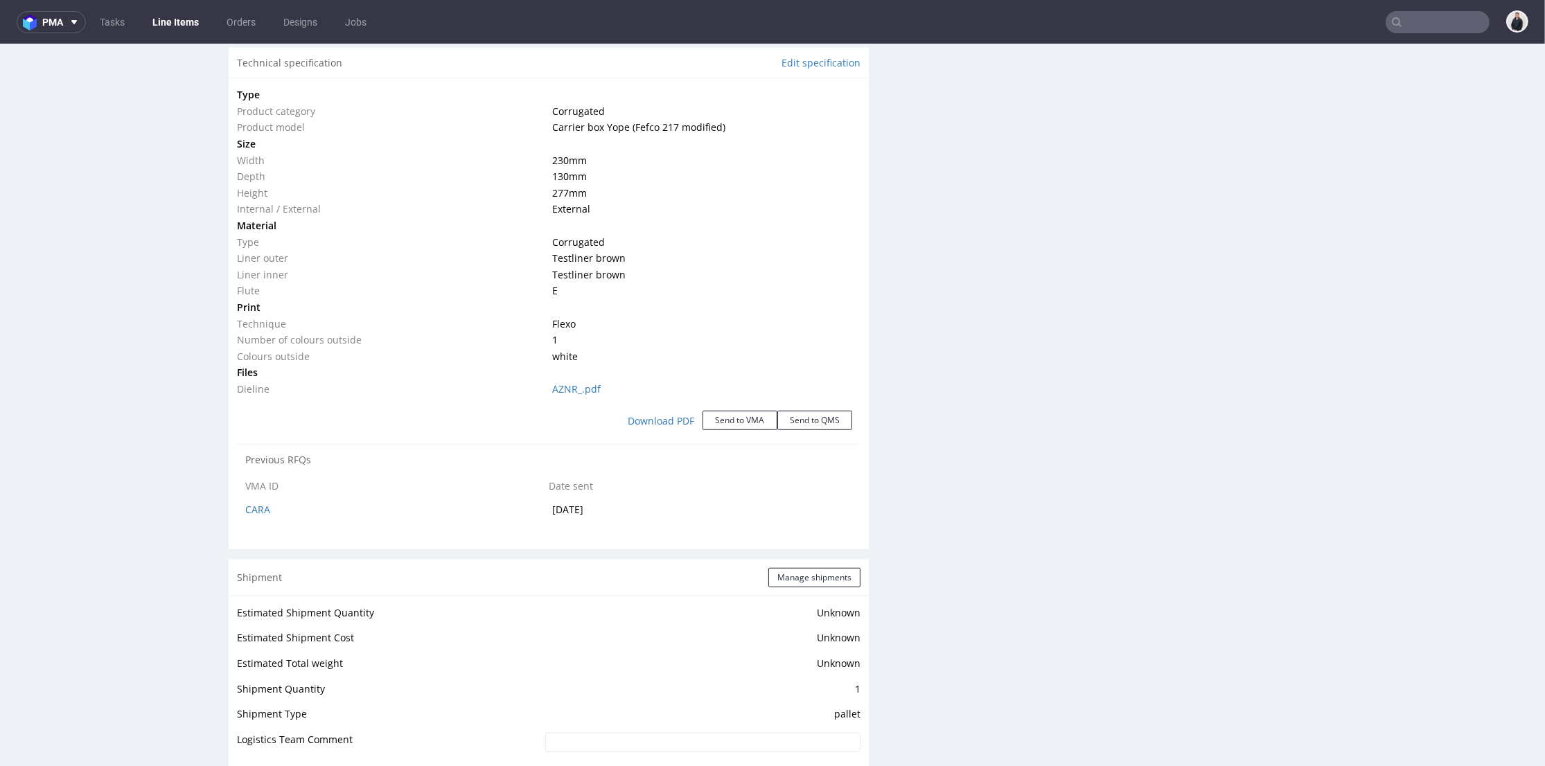
scroll to position [1770, 0]
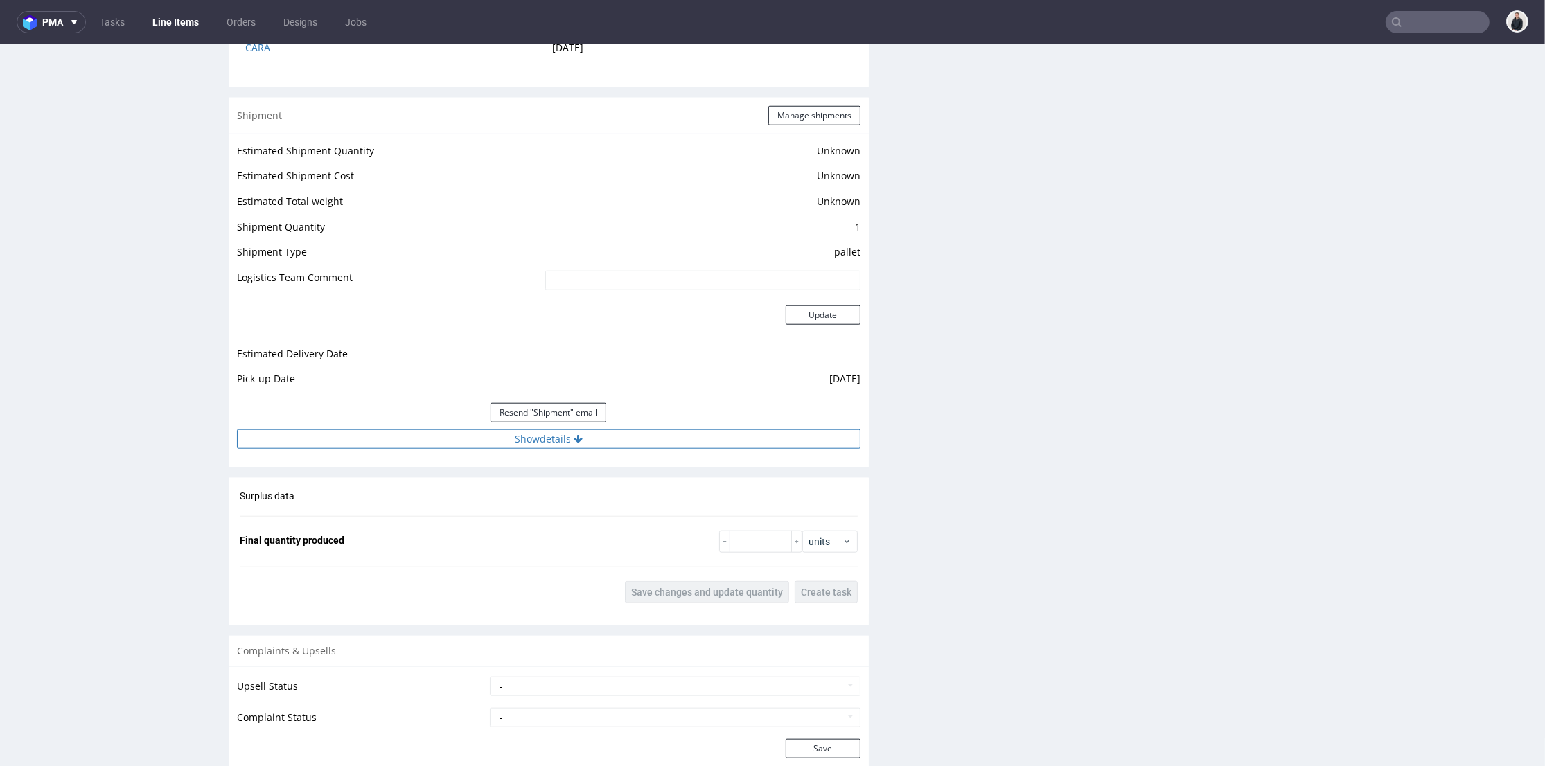
click at [682, 440] on button "Show details" at bounding box center [549, 439] width 624 height 19
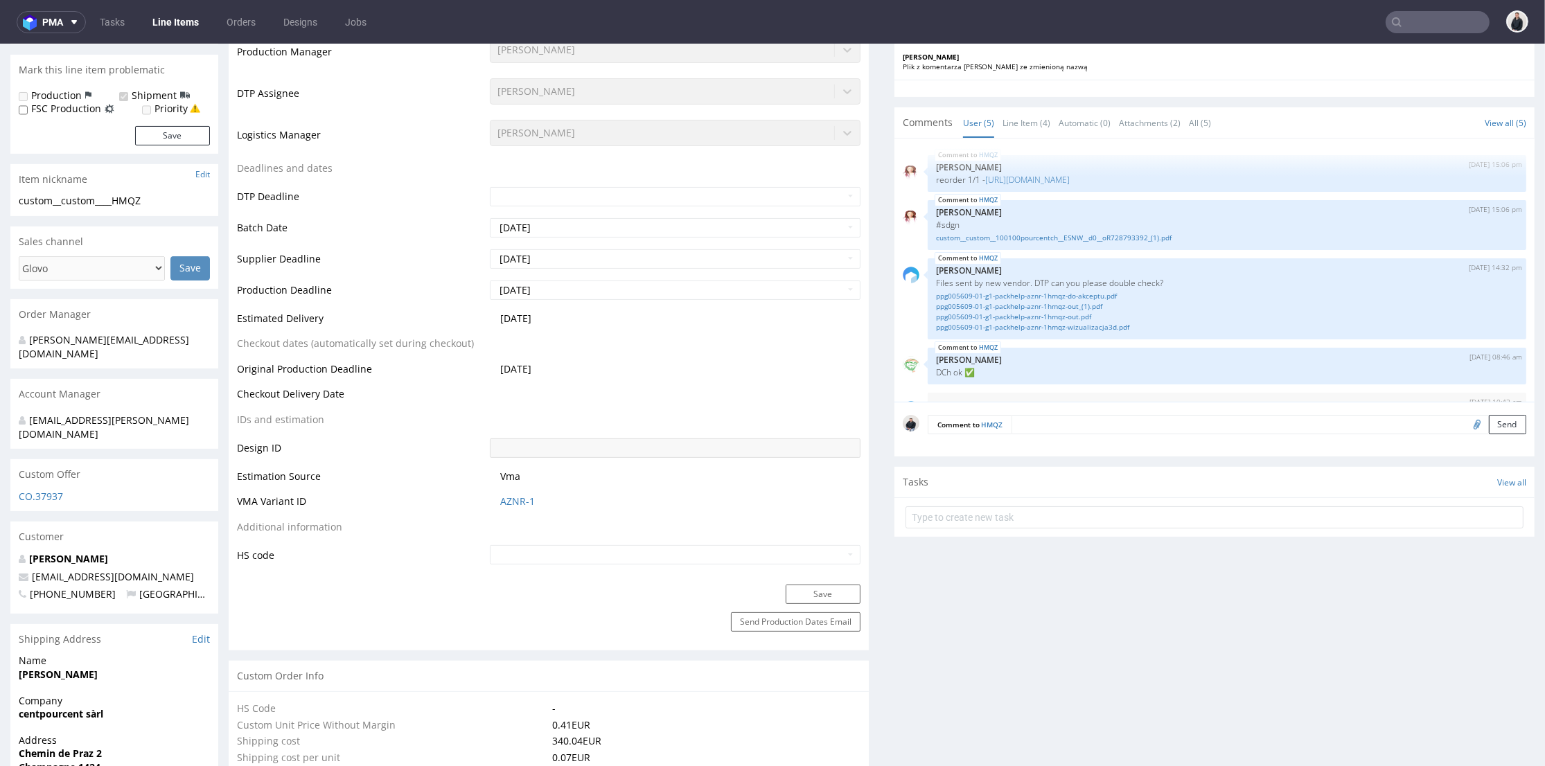
scroll to position [461, 0]
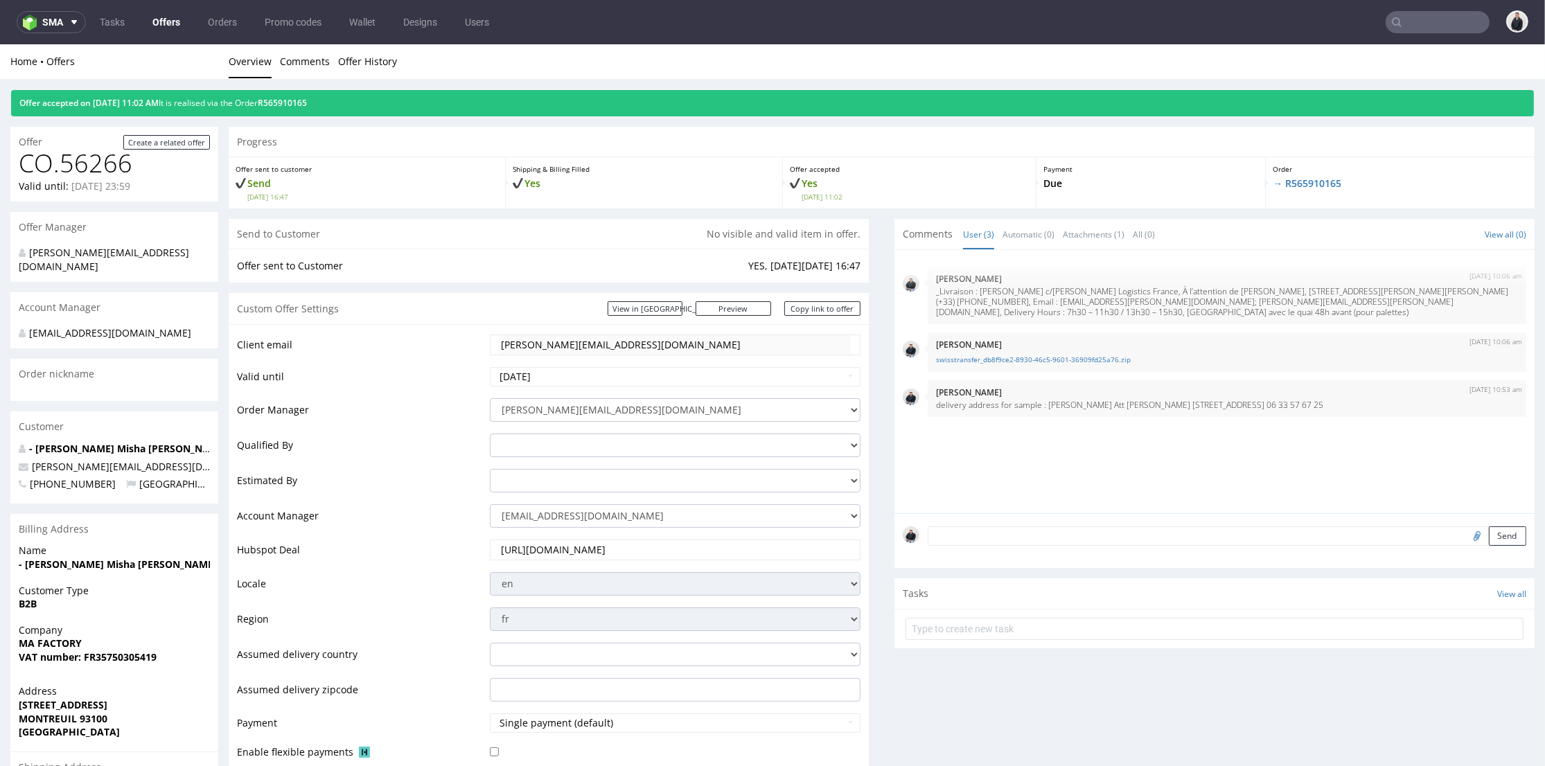
click at [151, 21] on link "Offers" at bounding box center [166, 22] width 44 height 22
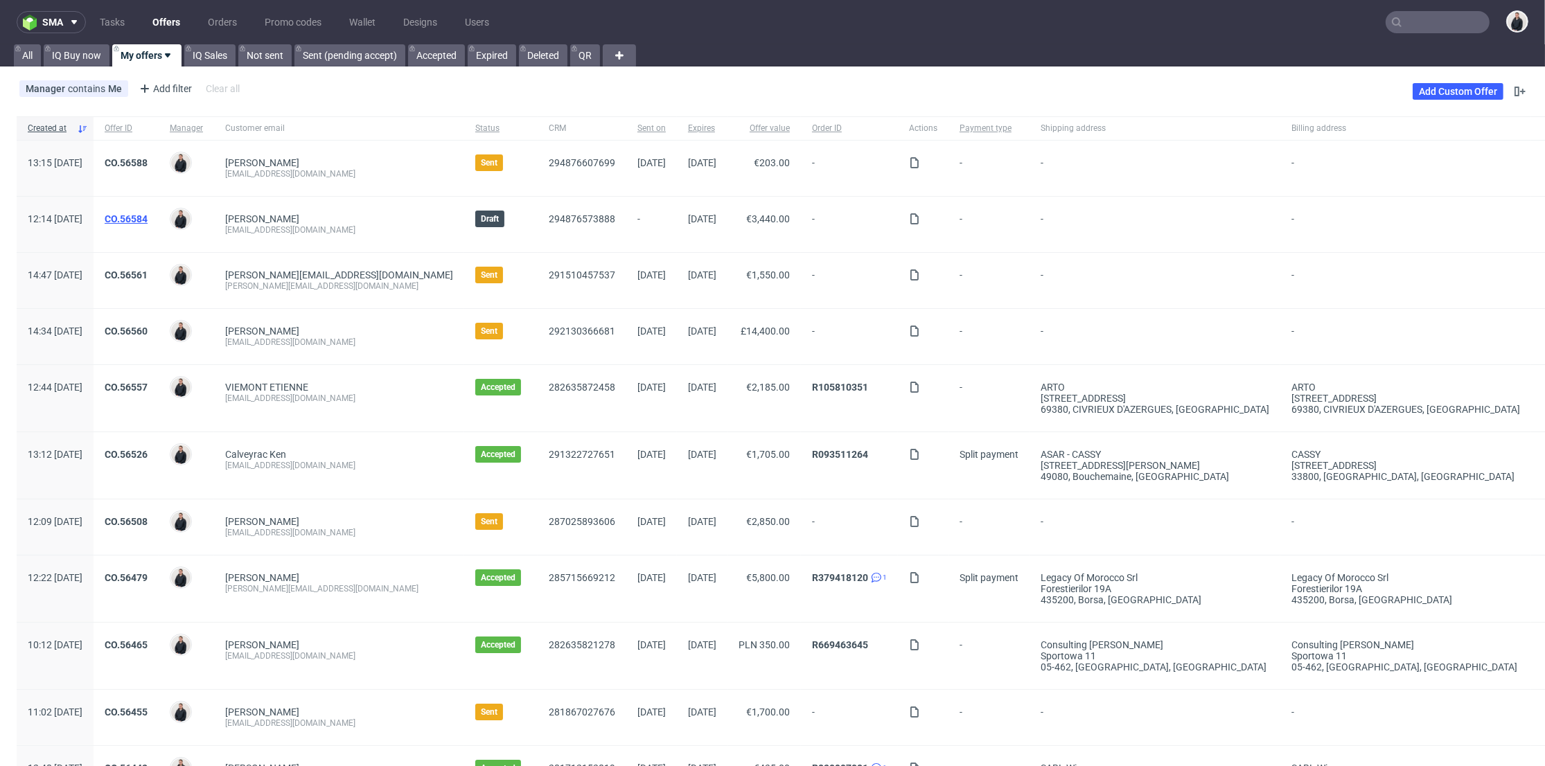
click at [148, 214] on link "CO.56584" at bounding box center [126, 218] width 43 height 11
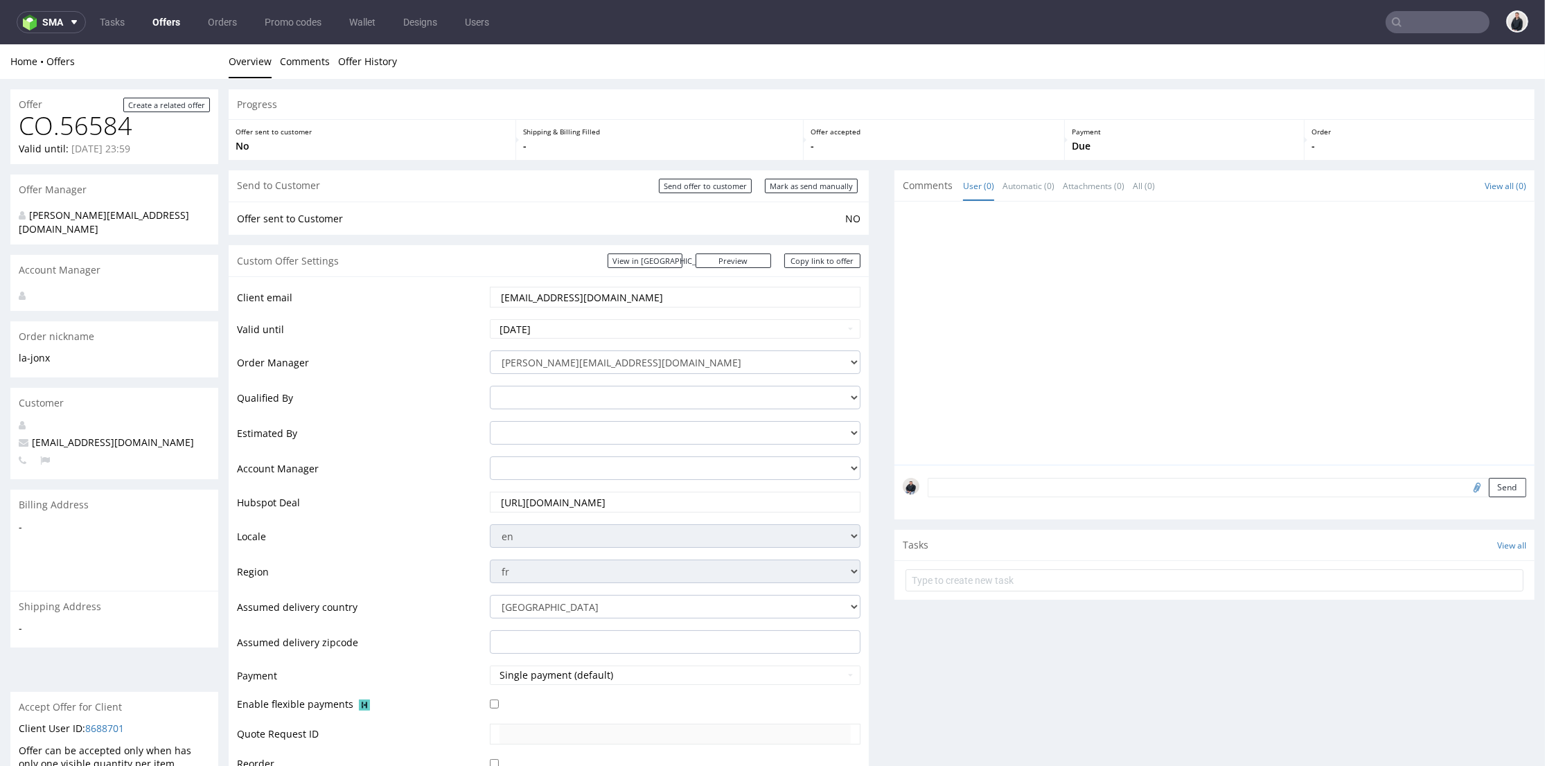
scroll to position [308, 0]
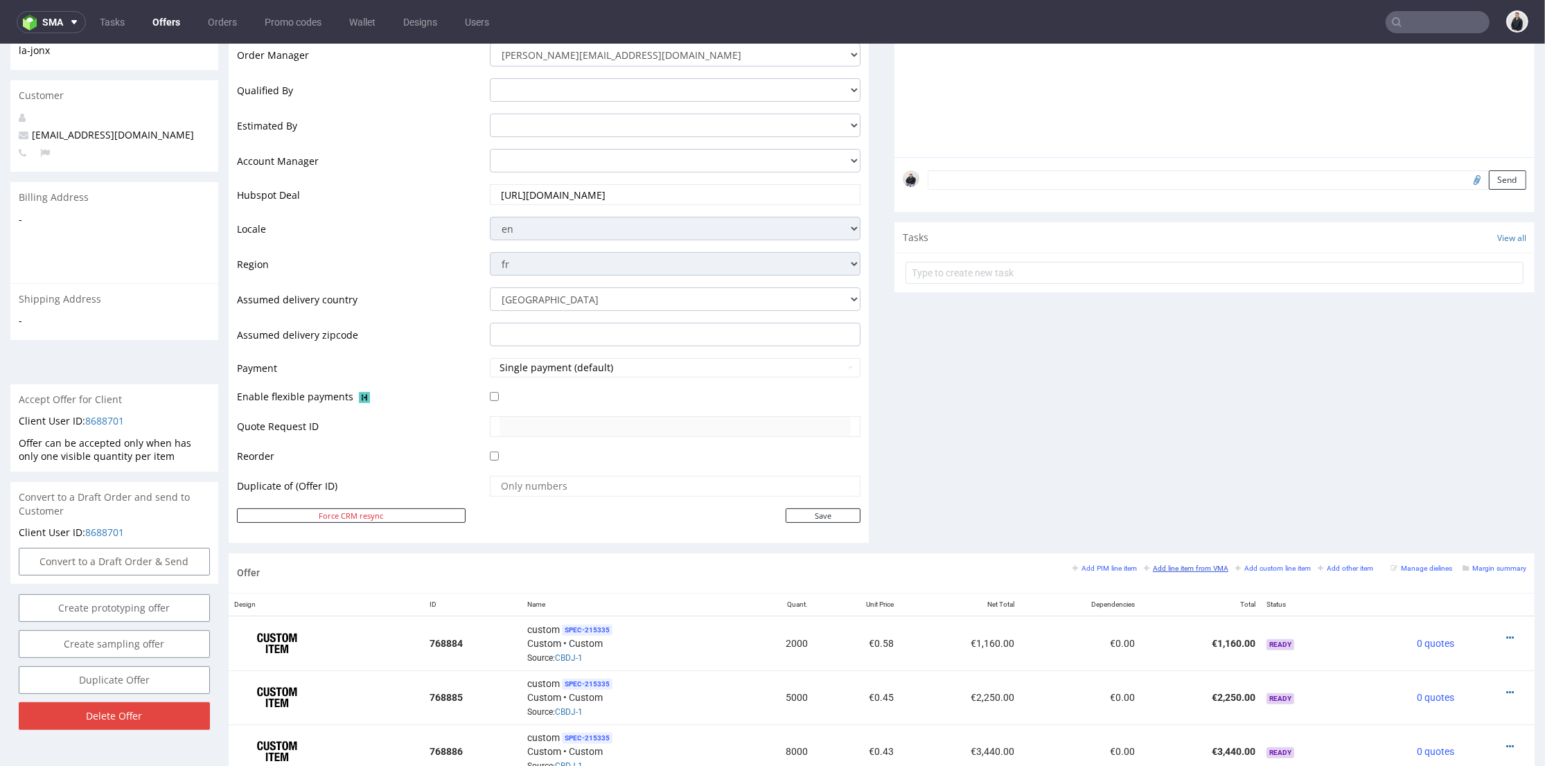
click at [1164, 570] on small "Add line item from VMA" at bounding box center [1186, 569] width 85 height 8
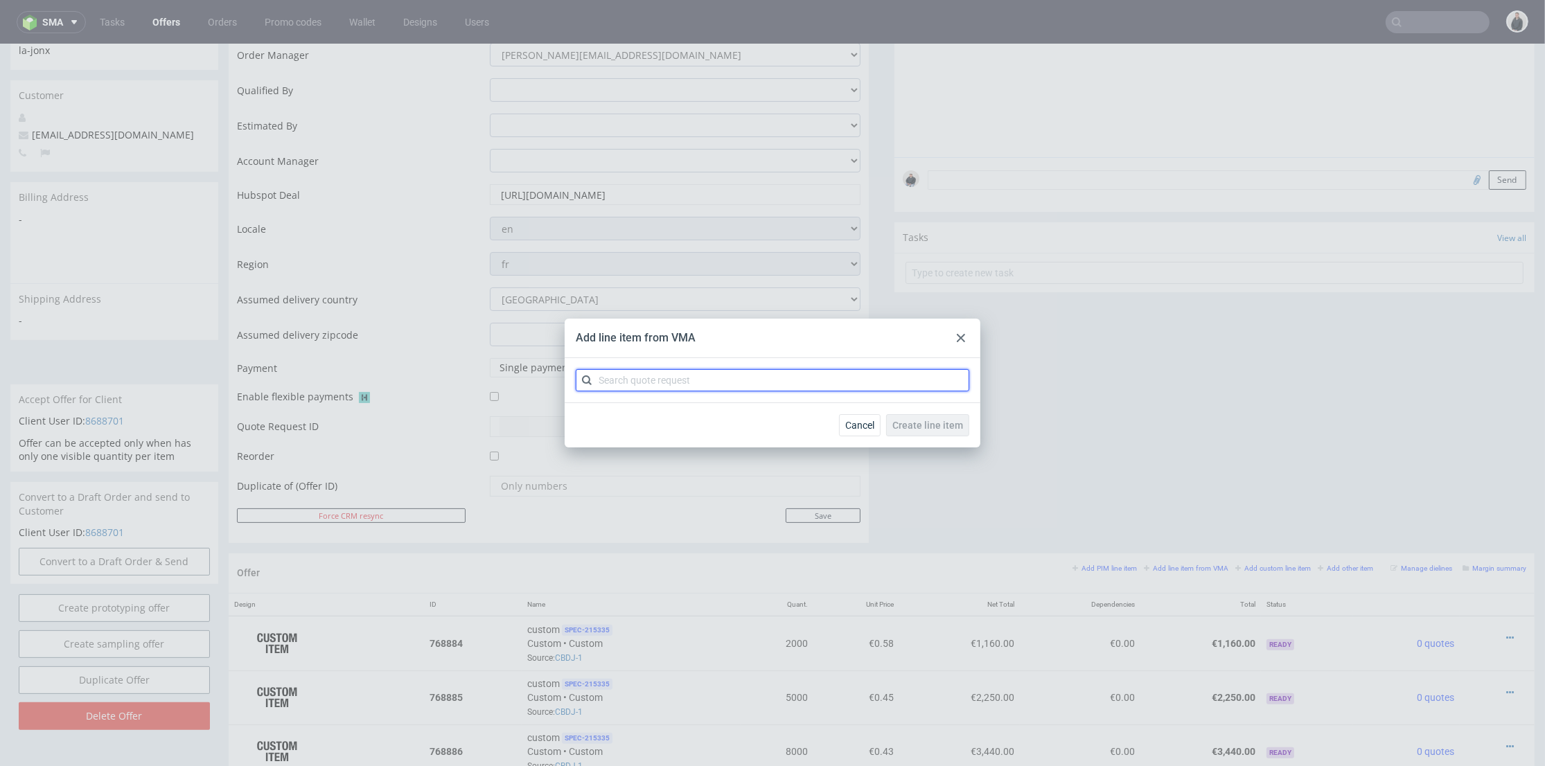
click at [693, 379] on input "text" at bounding box center [773, 380] width 394 height 22
type input "cbdk"
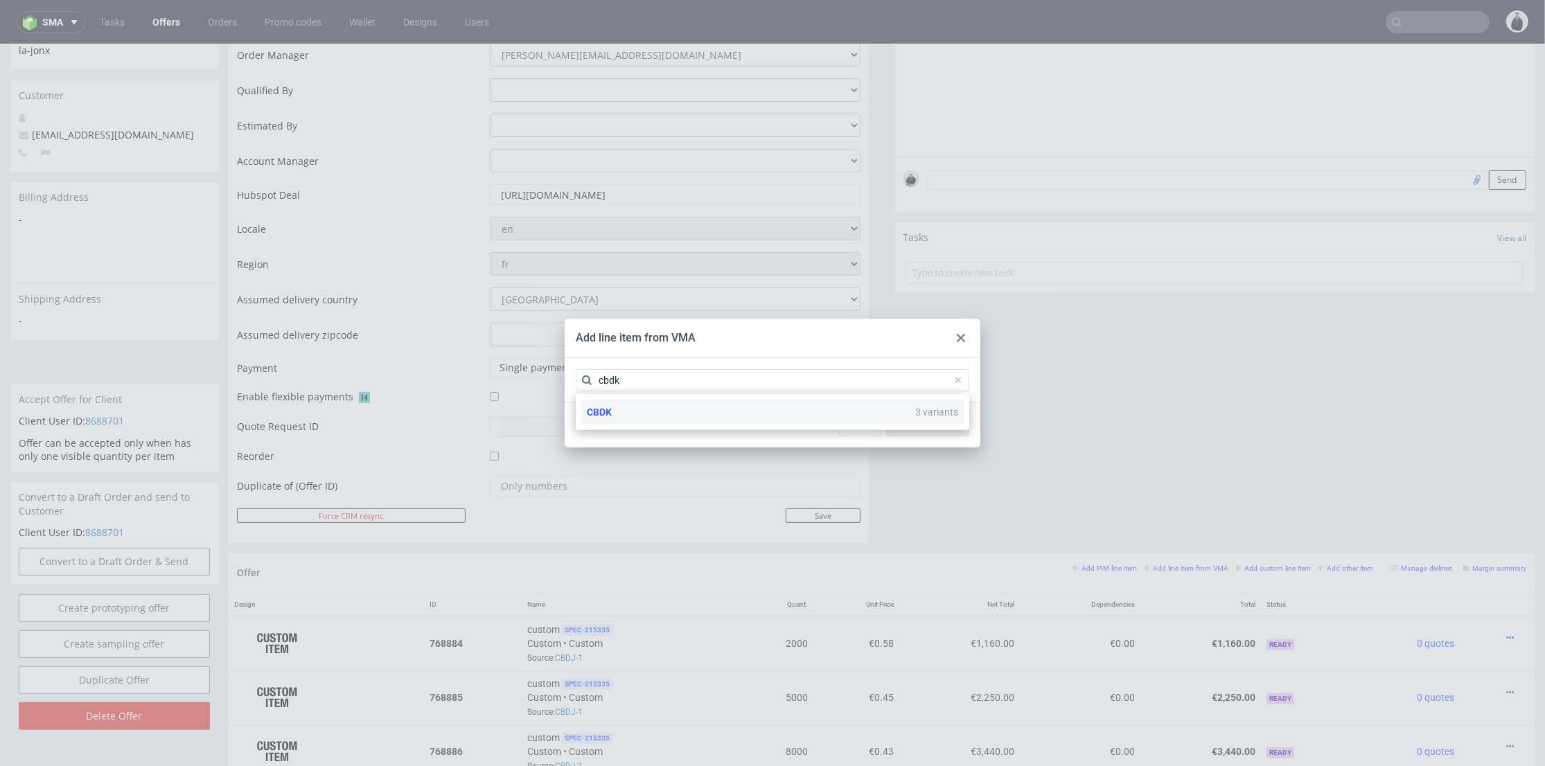
click at [655, 414] on div "CBDK 3 variants" at bounding box center [772, 412] width 382 height 25
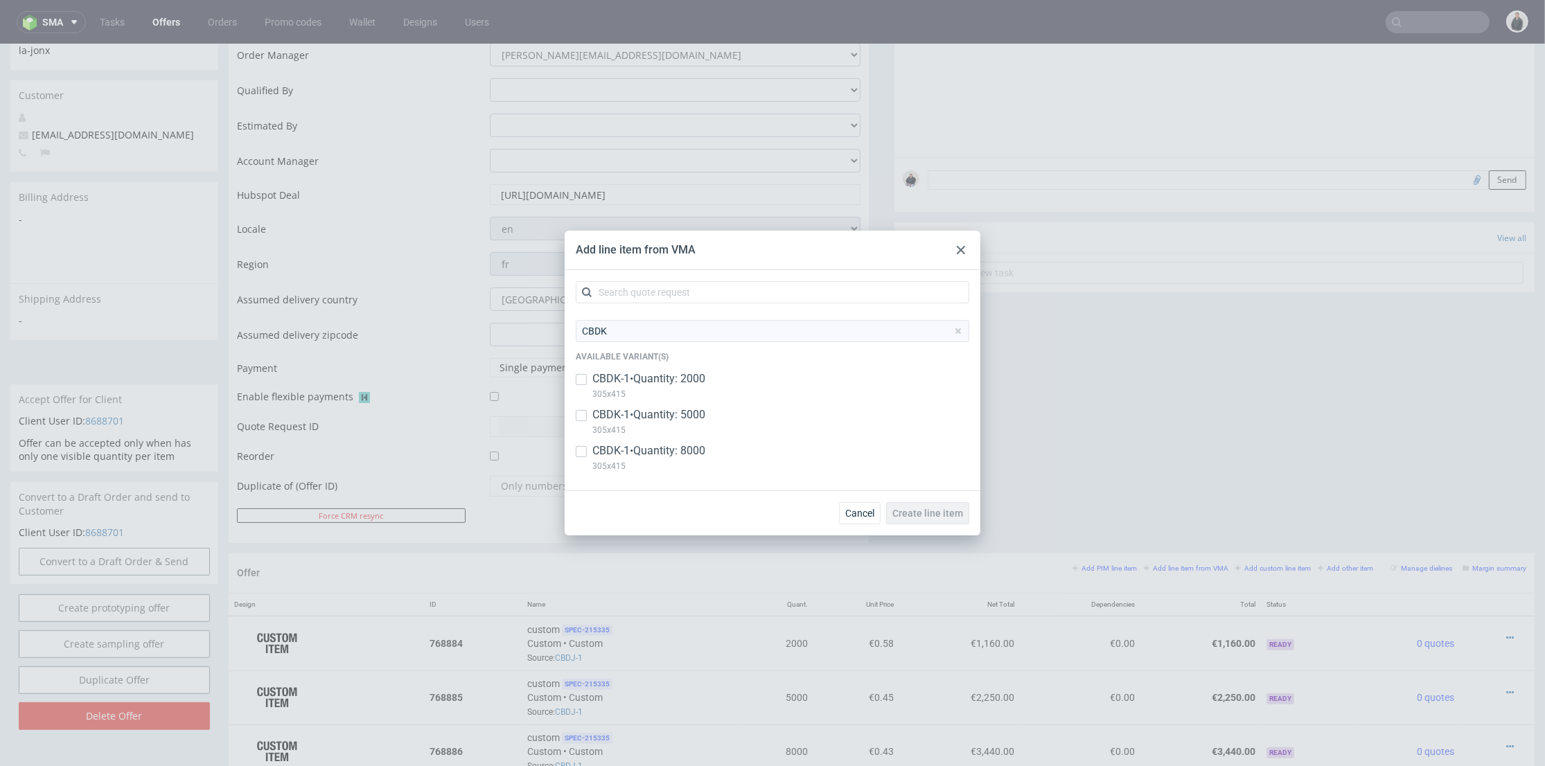
click at [675, 381] on p "CBDK-1 • Quantity: 2000" at bounding box center [648, 378] width 113 height 15
checkbox input "true"
click at [931, 512] on span "Create line item" at bounding box center [927, 514] width 71 height 10
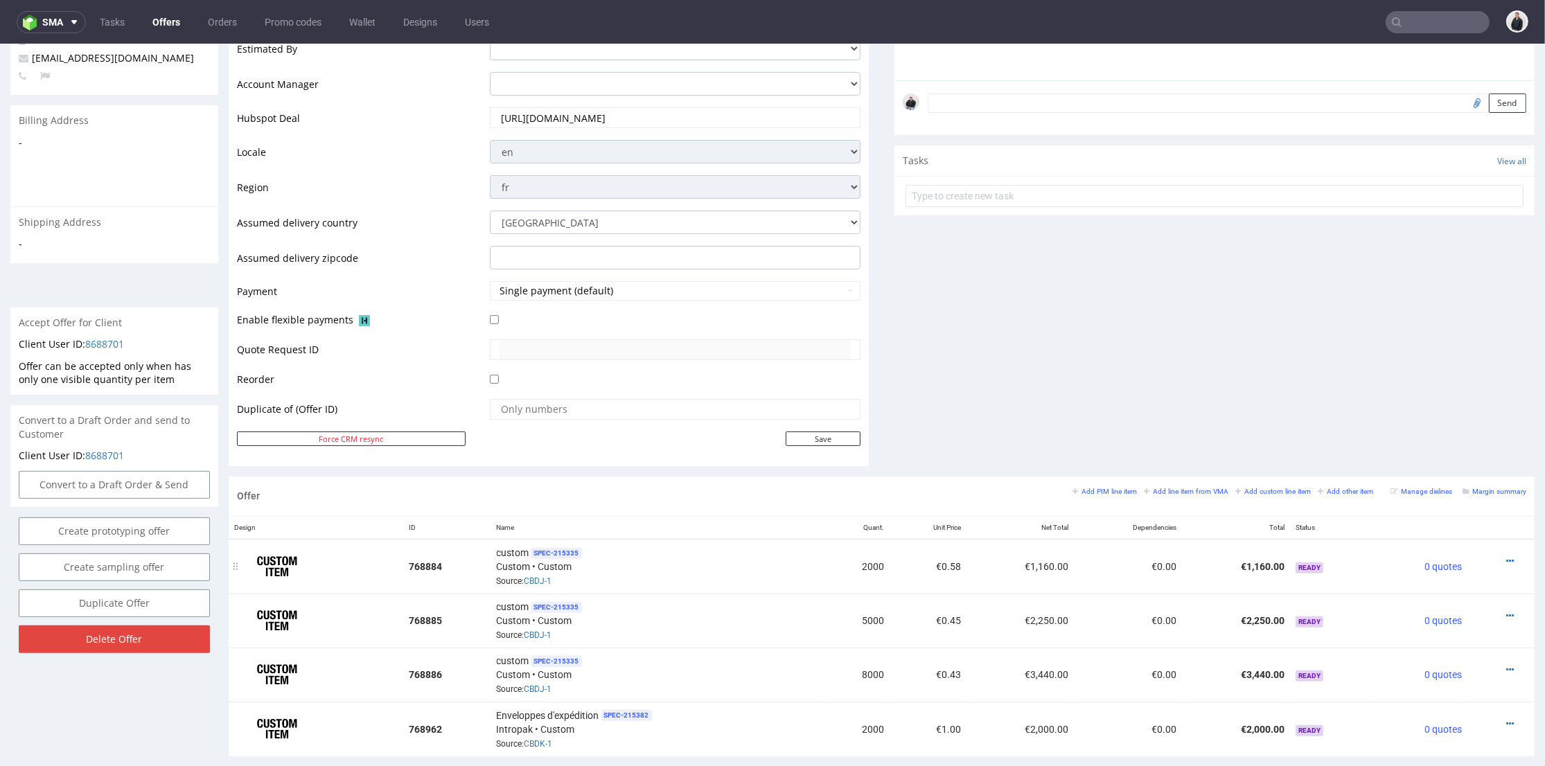
scroll to position [538, 0]
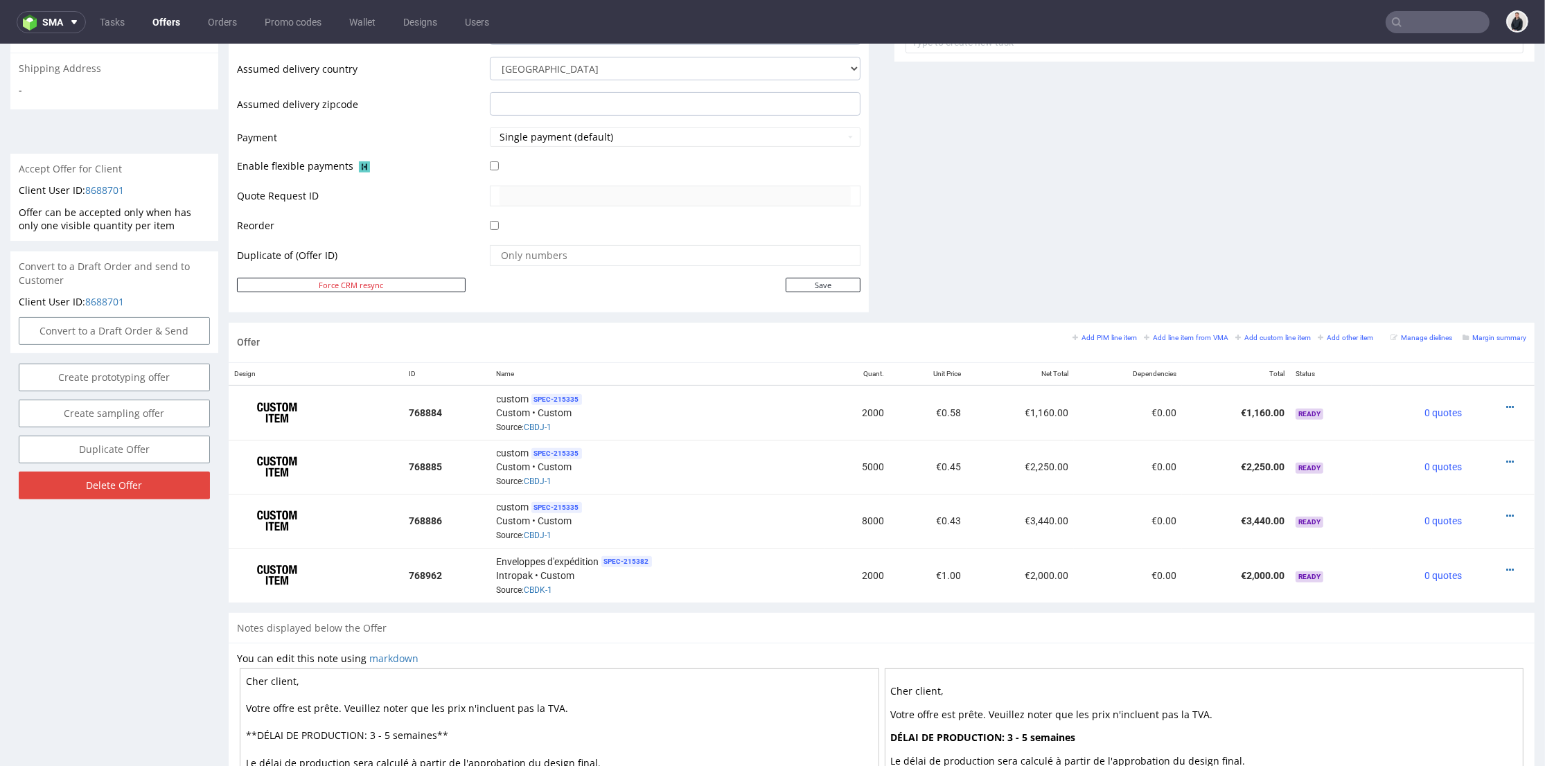
click at [1506, 565] on icon at bounding box center [1510, 570] width 8 height 10
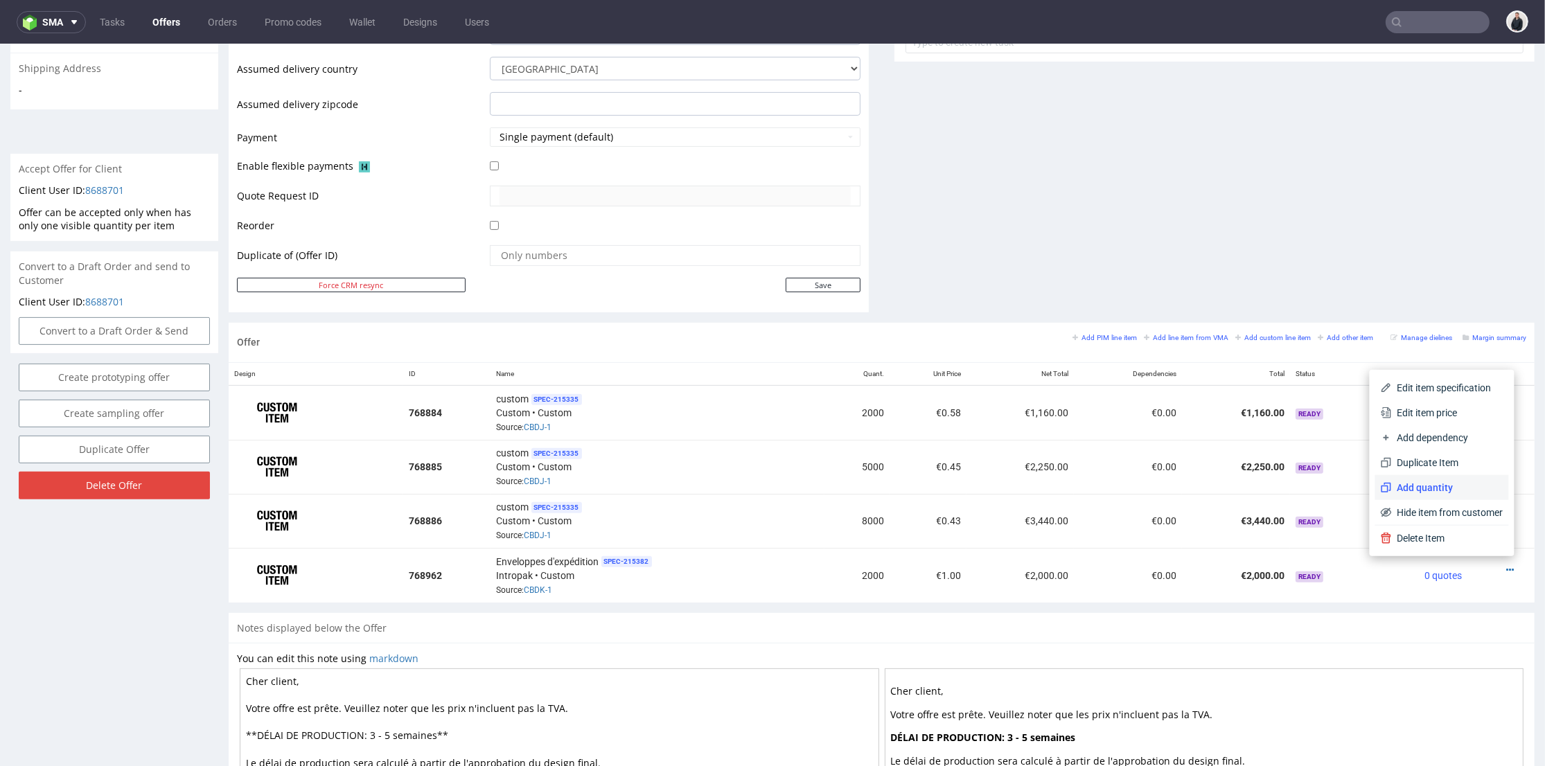
click at [1443, 485] on span "Add quantity" at bounding box center [1448, 488] width 112 height 14
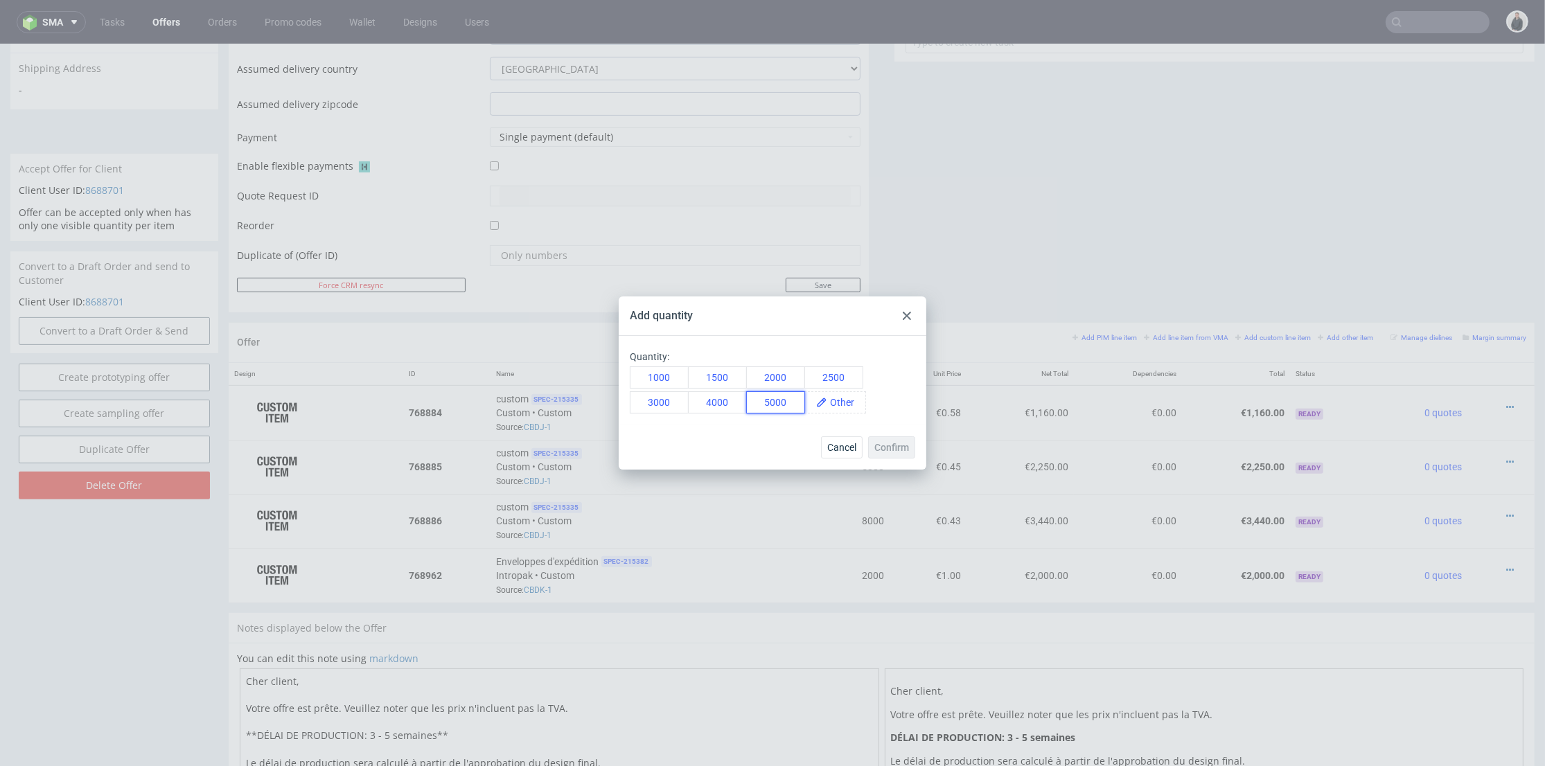
click at [778, 403] on button "5000" at bounding box center [775, 402] width 59 height 22
click at [910, 446] on button "Confirm" at bounding box center [891, 448] width 47 height 22
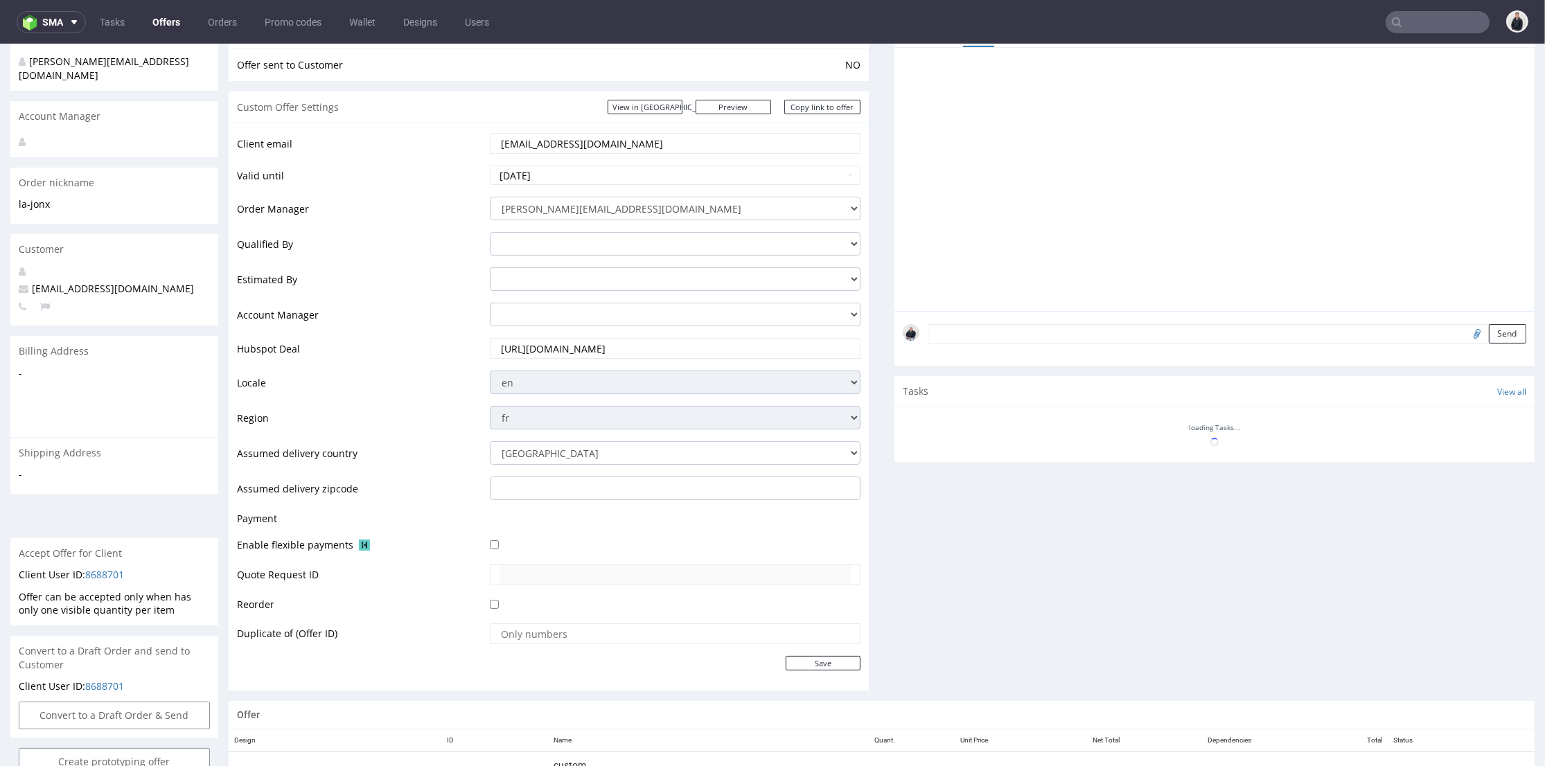
scroll to position [645, 0]
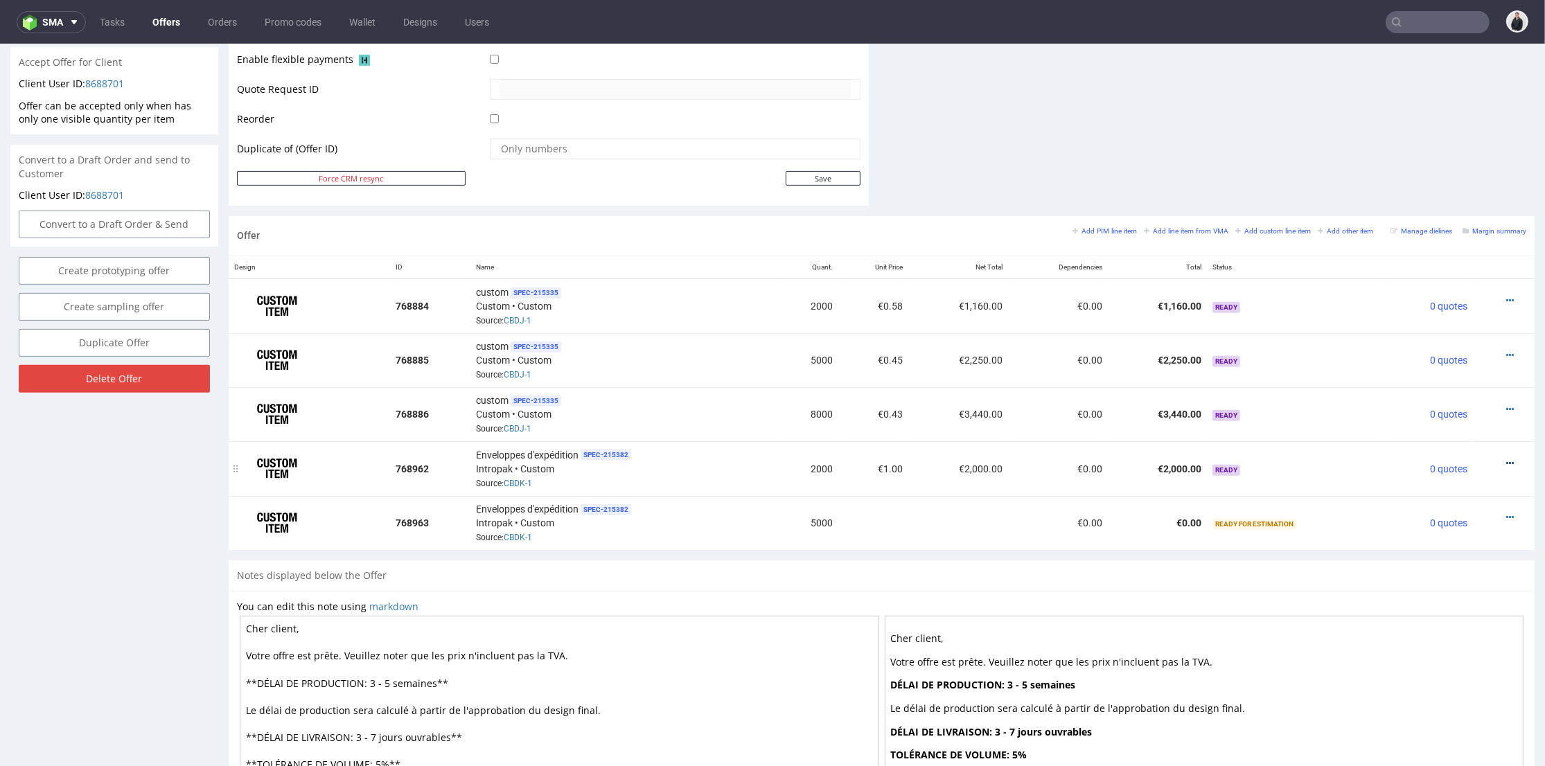
click at [1506, 459] on icon at bounding box center [1510, 464] width 8 height 10
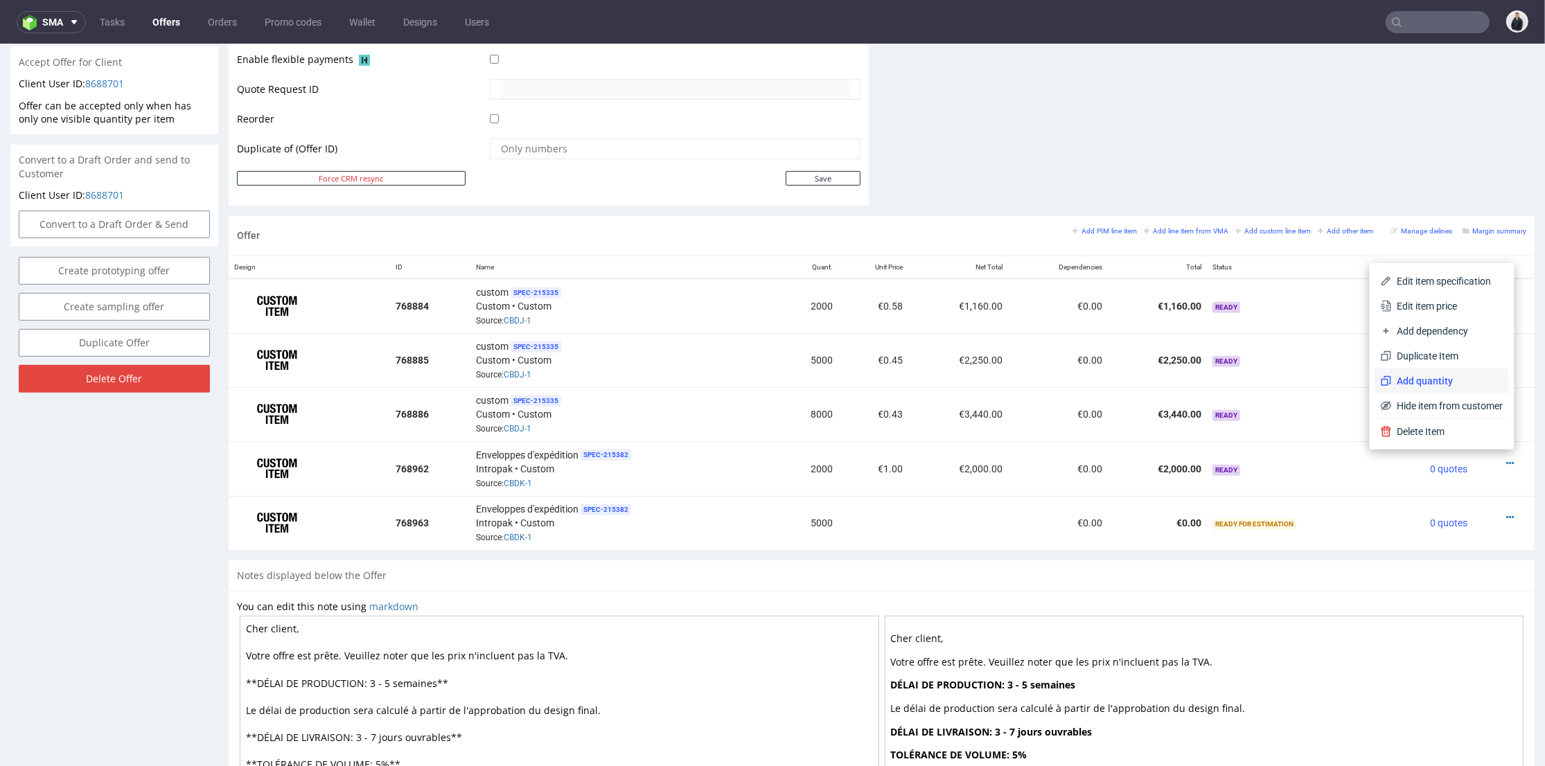
click at [1392, 378] on span "Add quantity" at bounding box center [1448, 381] width 112 height 14
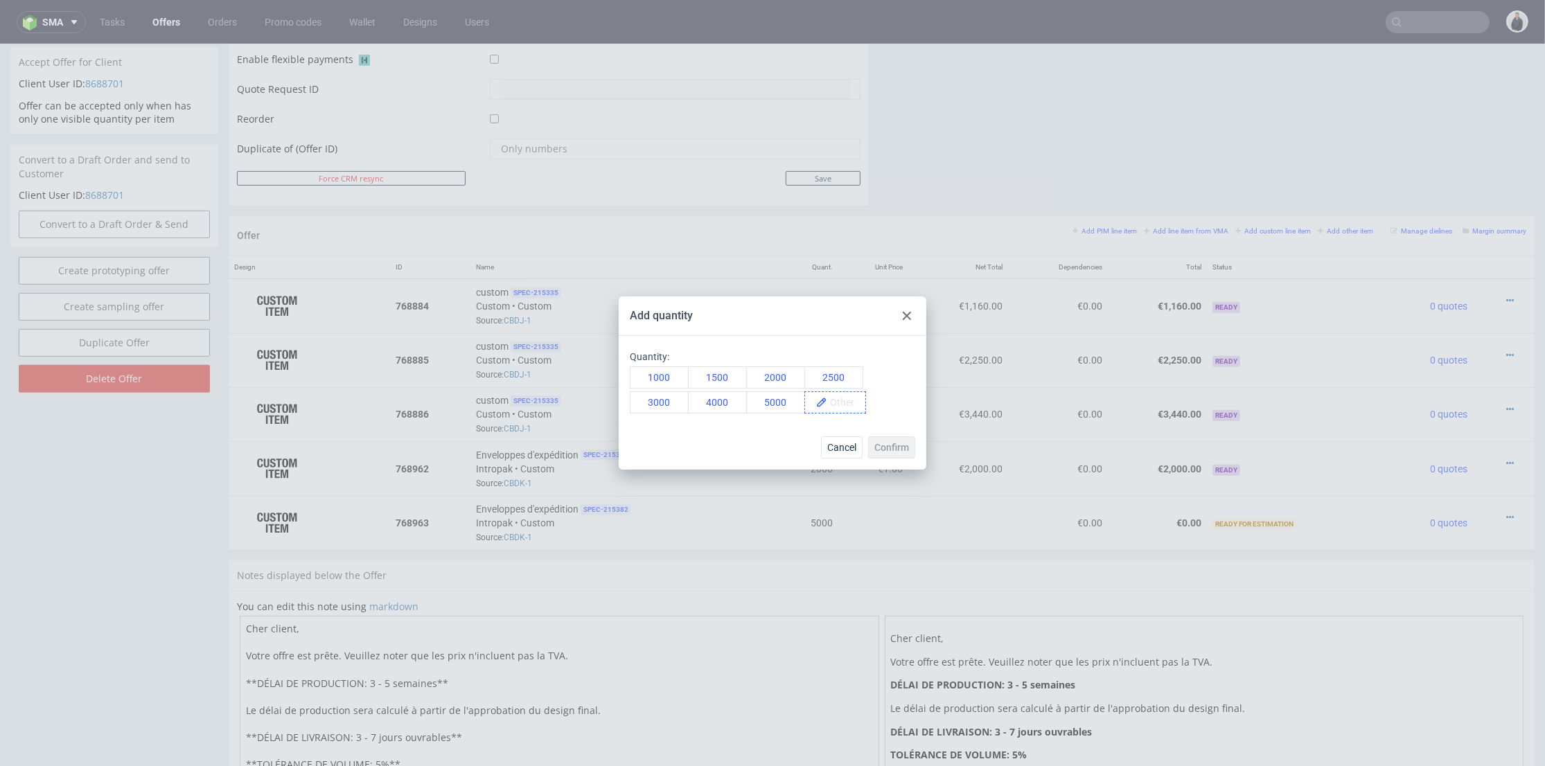
click at [830, 405] on span at bounding box center [846, 402] width 38 height 21
click at [847, 410] on span "8000" at bounding box center [845, 402] width 36 height 21
click at [891, 446] on span "Confirm" at bounding box center [891, 448] width 35 height 10
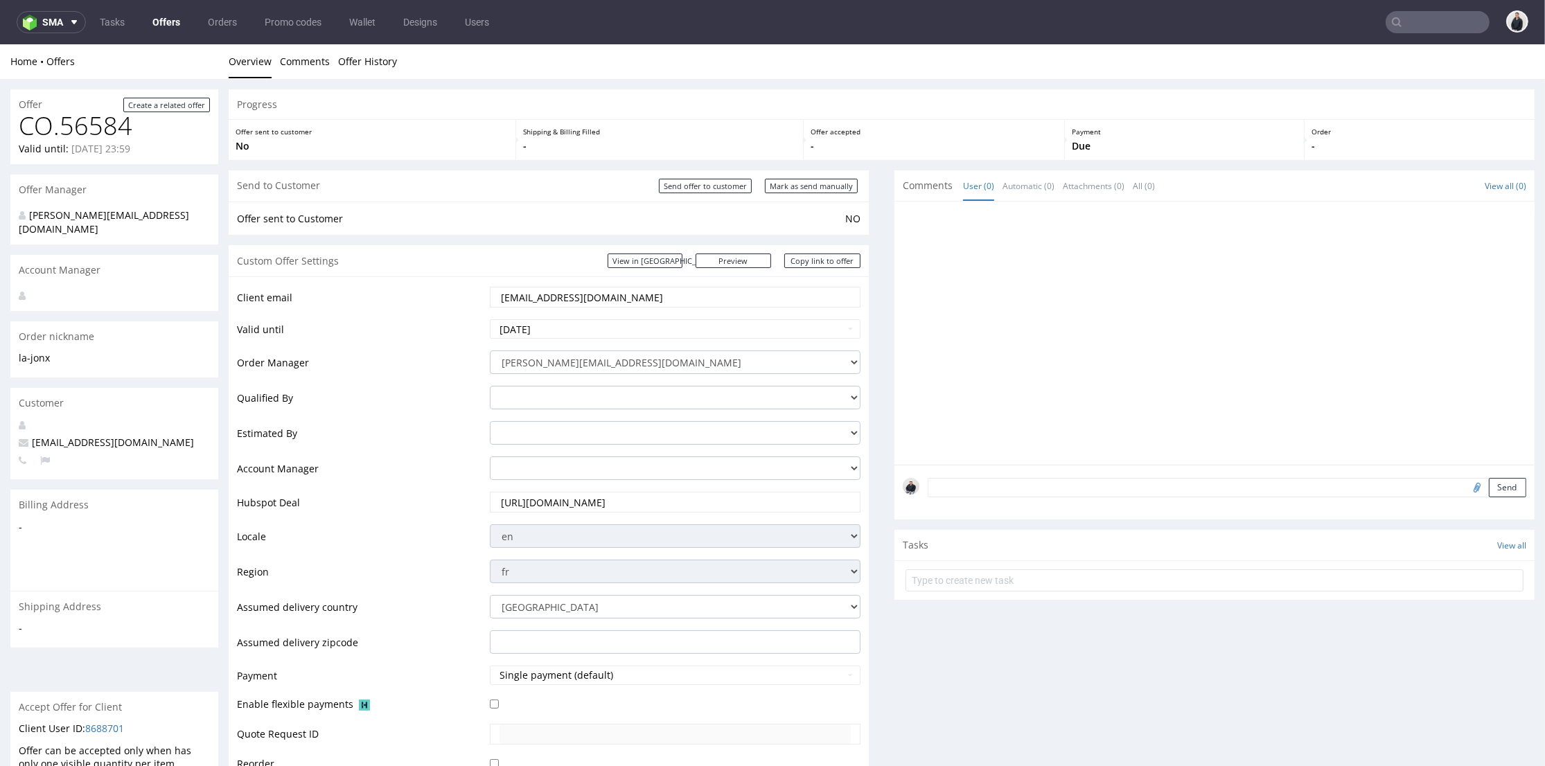
scroll to position [538, 0]
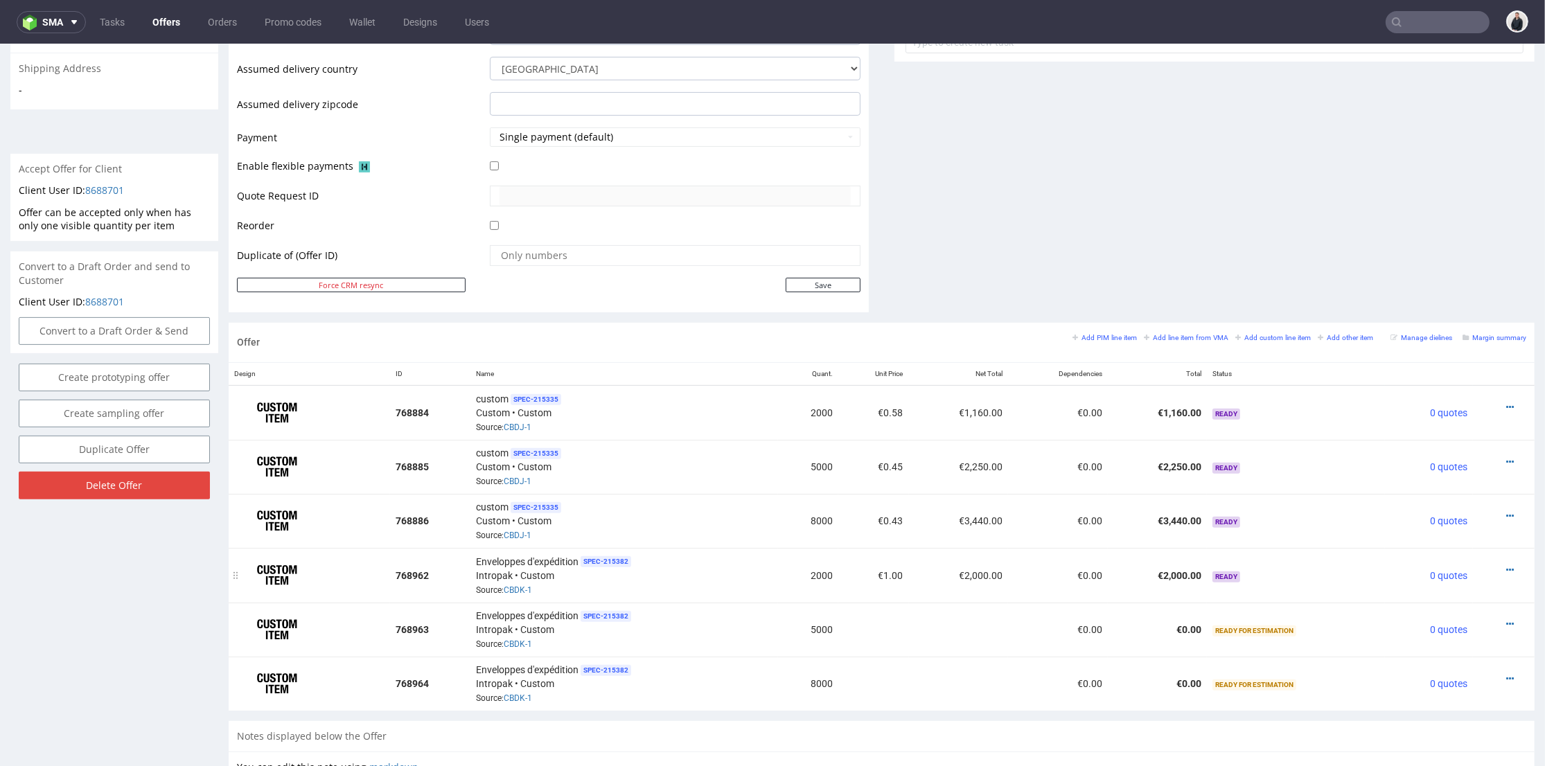
click at [1483, 563] on div at bounding box center [1500, 570] width 42 height 14
click at [1506, 565] on icon at bounding box center [1510, 570] width 8 height 10
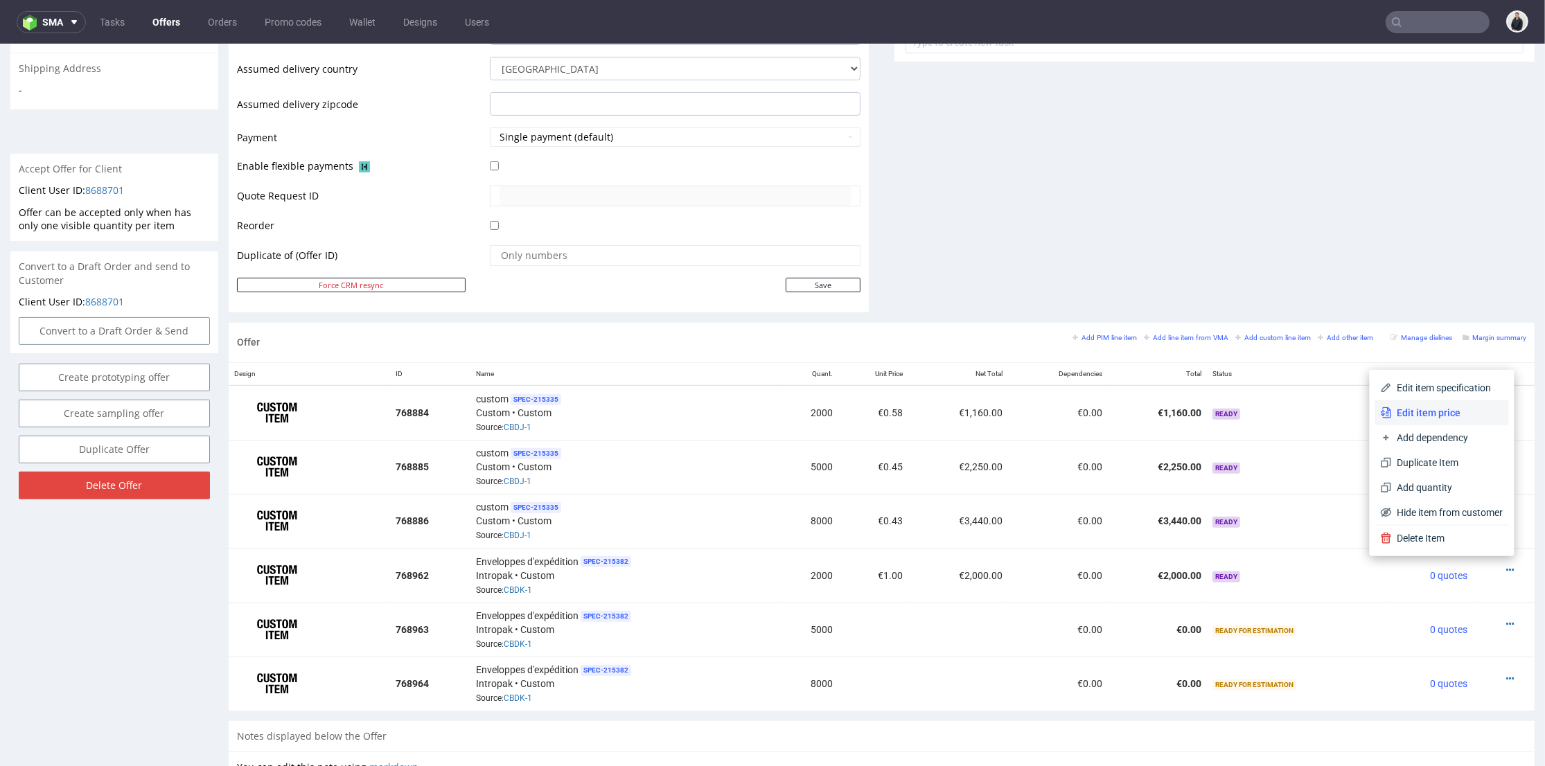
click at [1420, 418] on span "Edit item price" at bounding box center [1448, 413] width 112 height 14
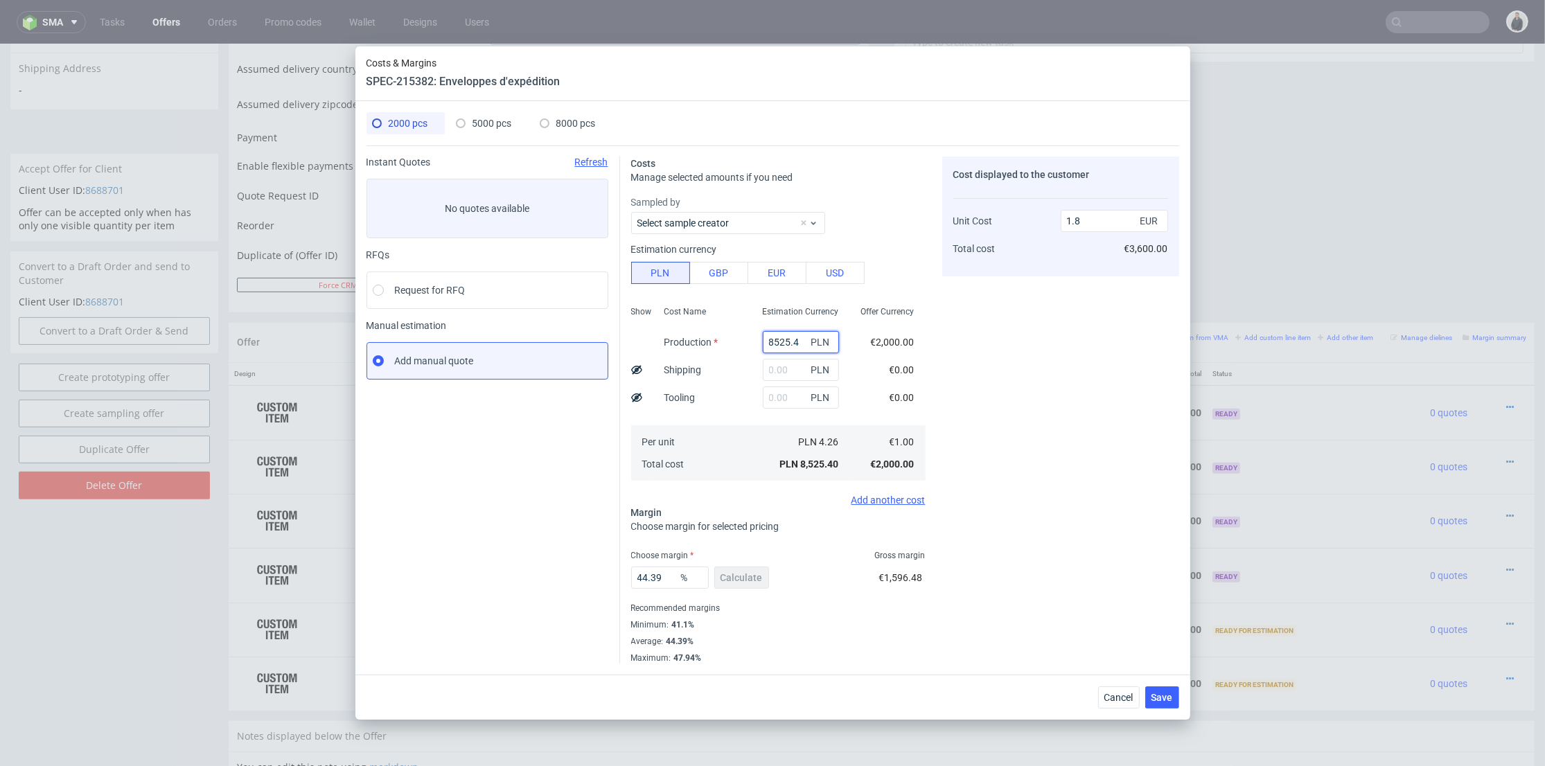
click at [776, 335] on input "8525.4" at bounding box center [801, 342] width 76 height 22
paste input "9360"
type input "9360"
type input "1.97"
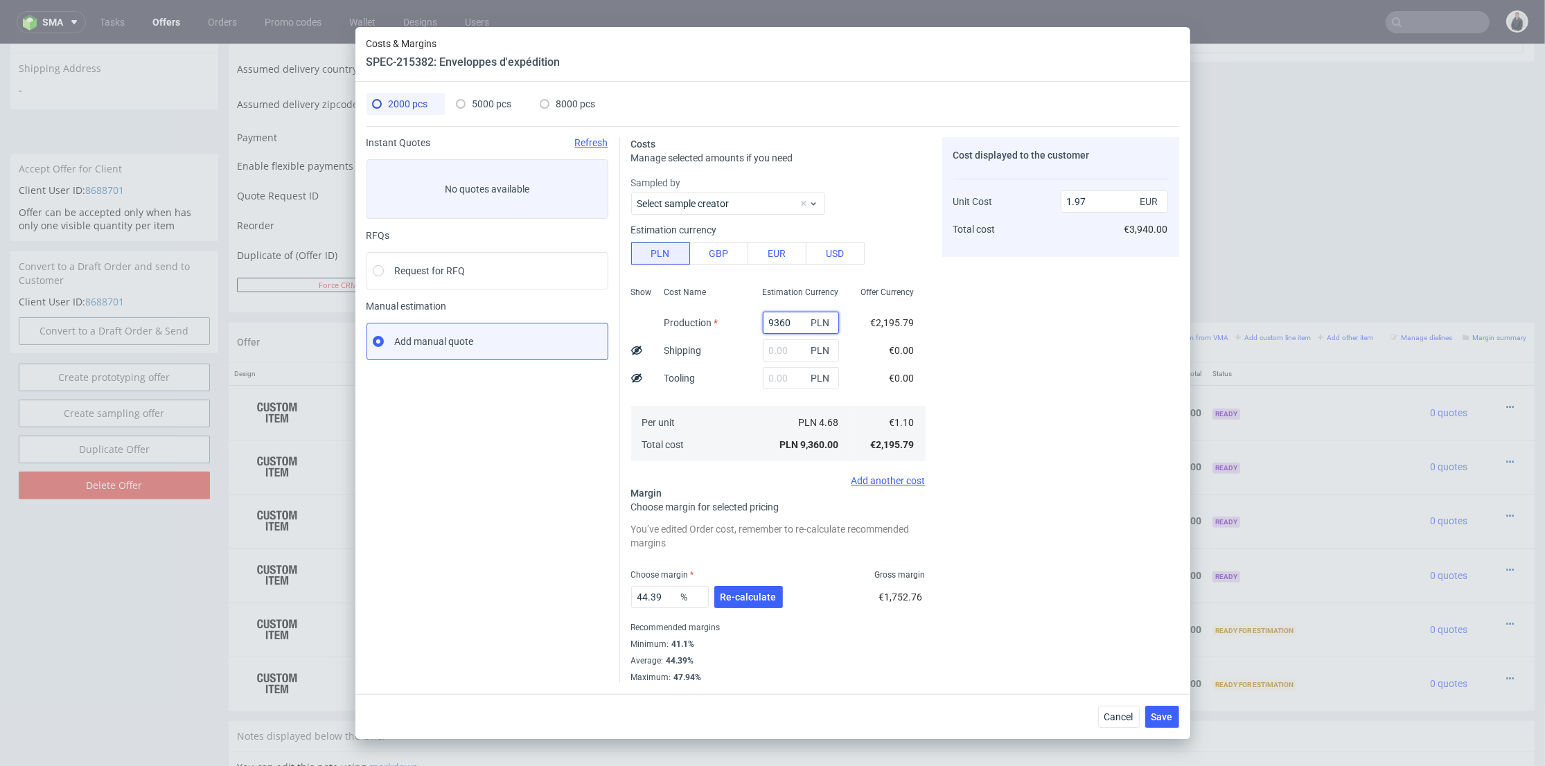
type input "9360"
click at [477, 100] on span "5000 pcs" at bounding box center [492, 103] width 39 height 11
type input "0"
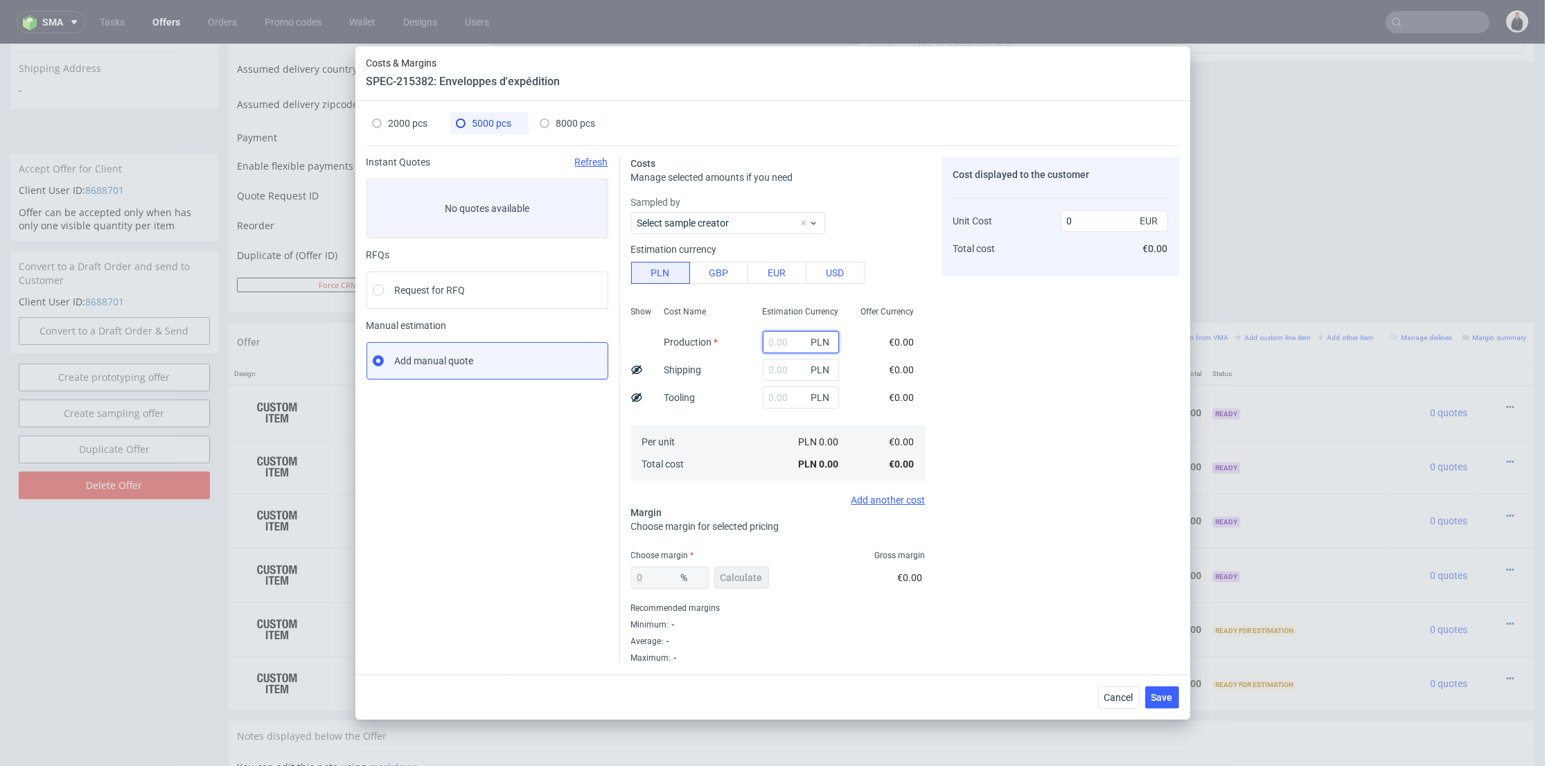
click at [784, 347] on input "text" at bounding box center [801, 342] width 76 height 22
paste input "18500"
type input "18500"
type input "0.87"
type input "18500"
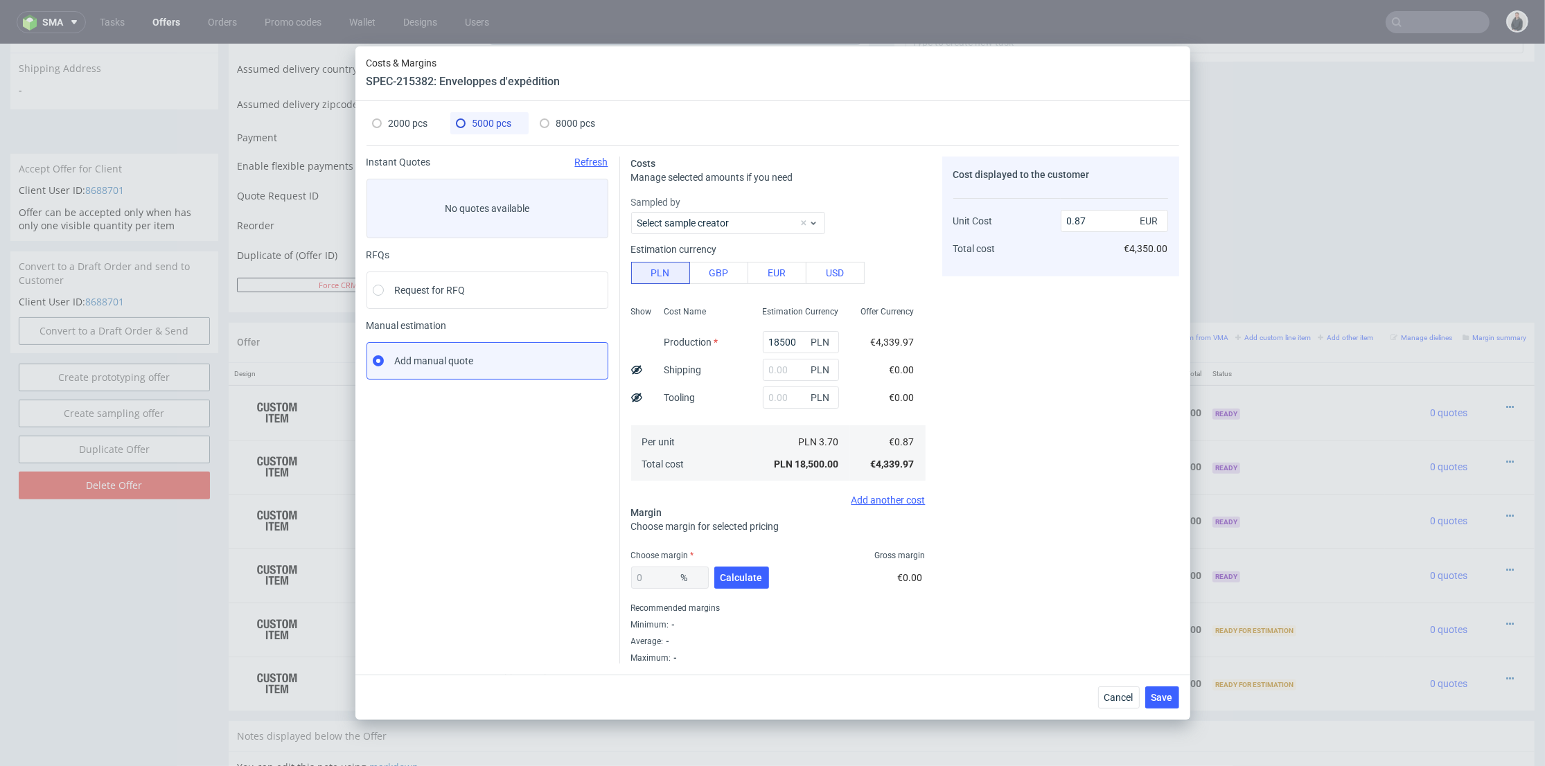
click at [575, 121] on span "8000 pcs" at bounding box center [575, 123] width 39 height 11
type input "0"
click at [775, 344] on input "text" at bounding box center [801, 342] width 76 height 22
paste input "27200"
type input "27200"
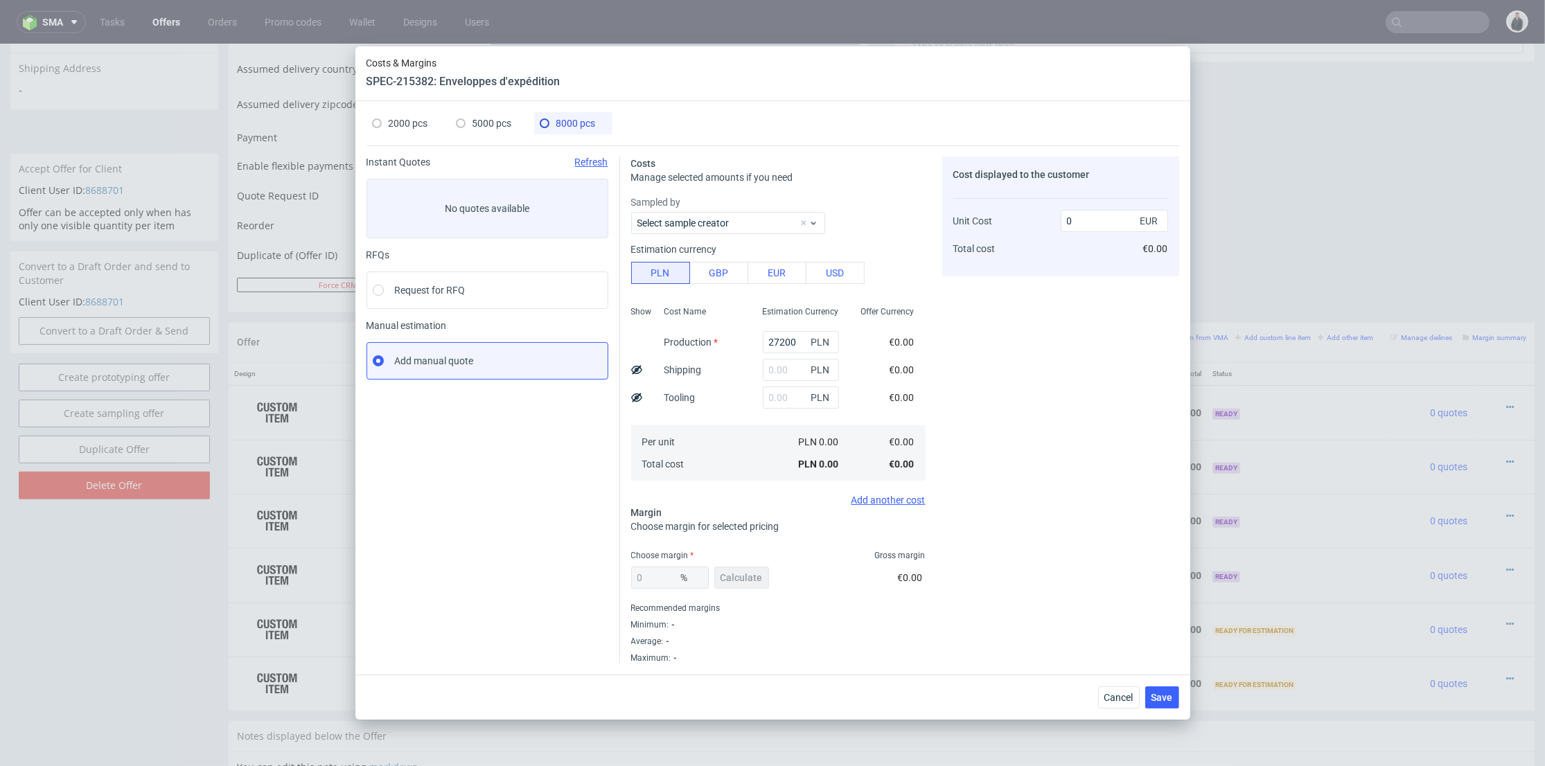
type input "0.8"
click at [986, 381] on div "Cost displayed to the customer Unit Cost Total cost 0.8 EUR €0.00" at bounding box center [1060, 410] width 237 height 507
click at [778, 367] on input "text" at bounding box center [801, 370] width 76 height 22
type input "2700"
click at [730, 418] on div "Cost Name Production Shipping Tooling Per unit Total cost" at bounding box center [702, 392] width 98 height 183
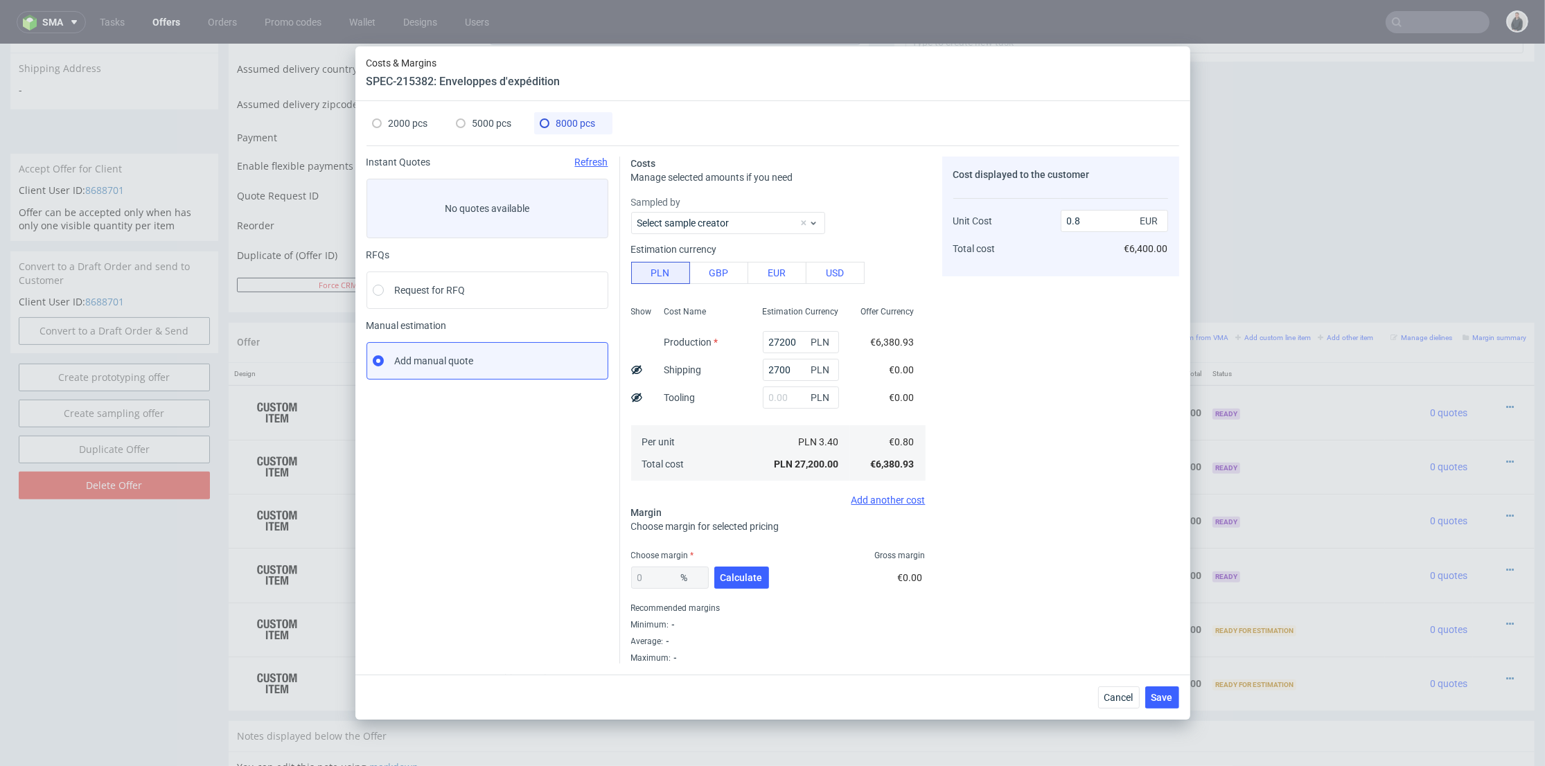
type input "0.88"
click at [746, 573] on span "Calculate" at bounding box center [742, 578] width 42 height 10
type input "26.38"
type input "1.19"
drag, startPoint x: 667, startPoint y: 575, endPoint x: 773, endPoint y: 518, distance: 120.3
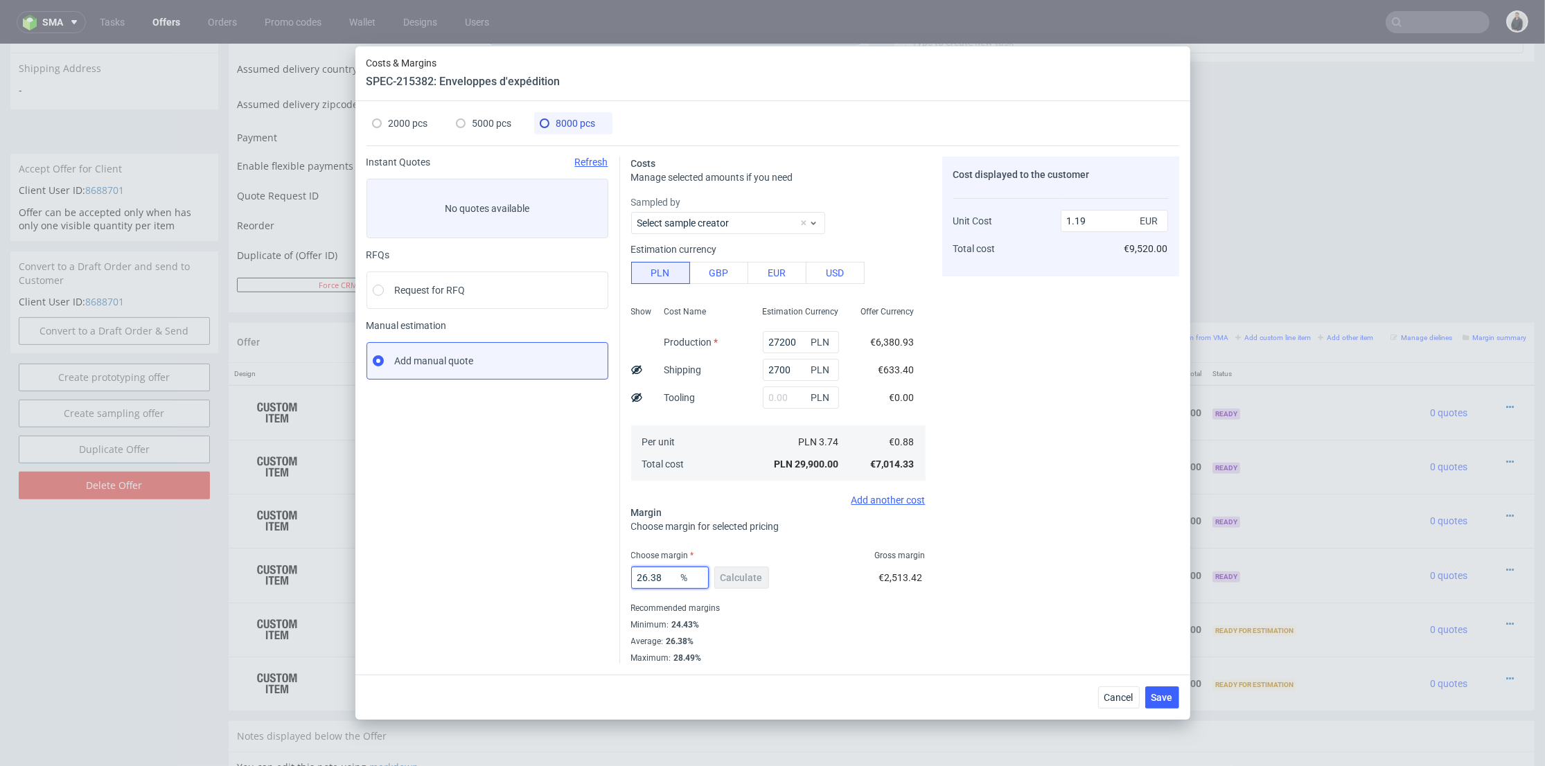
click at [588, 564] on div "Instant Quotes Refresh No quotes available RFQs Request for RFQ Manual estimati…" at bounding box center [773, 405] width 813 height 518
type input "25"
click at [989, 482] on div "Cost displayed to the customer Unit Cost Total cost 1.19 EUR €9,520.00" at bounding box center [1060, 410] width 237 height 507
type input "1.17"
click at [497, 126] on span "5000 pcs" at bounding box center [492, 123] width 39 height 11
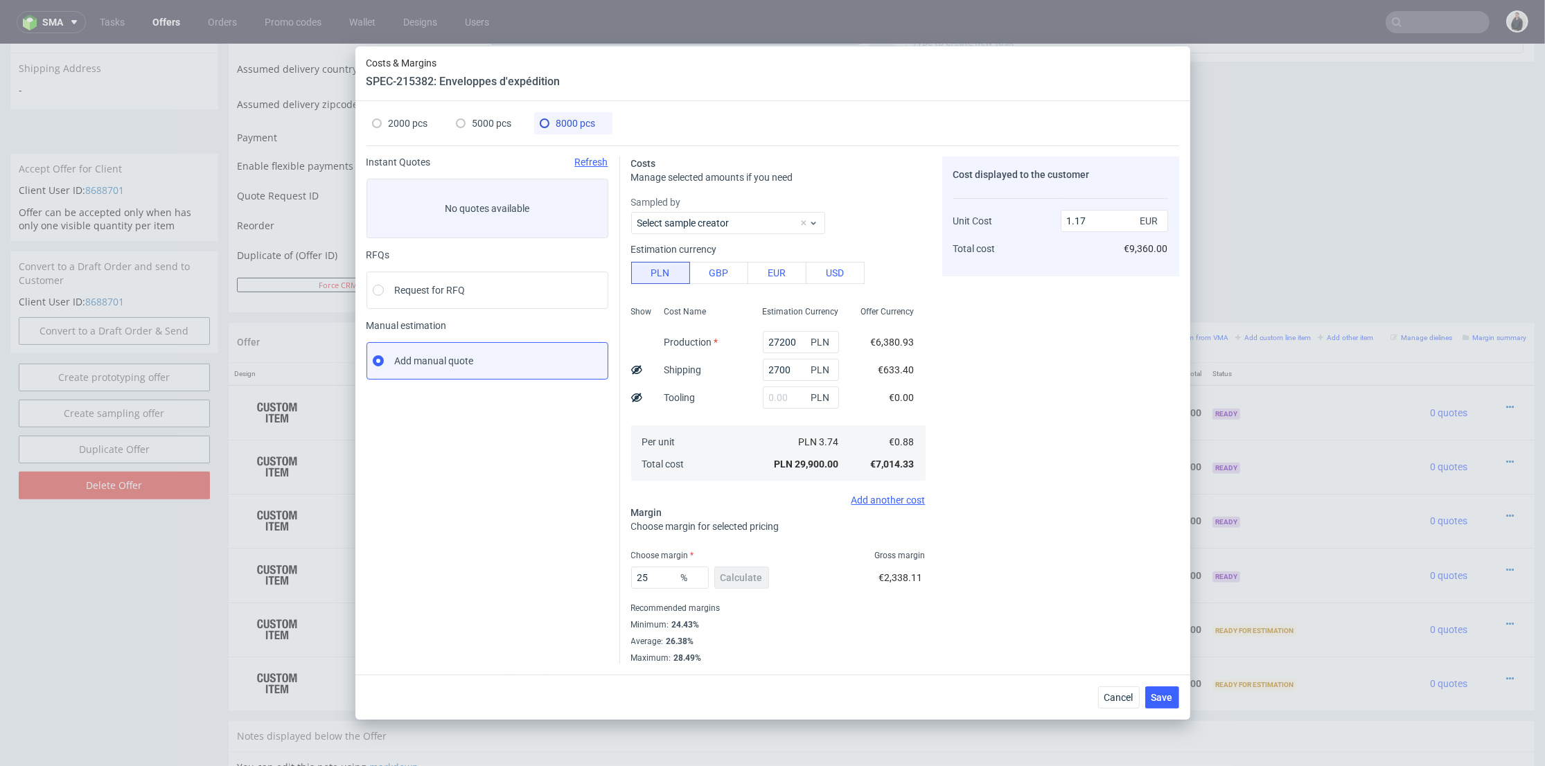
type input "18500"
type input "0"
type input "0.87"
click at [780, 377] on input "text" at bounding box center [801, 370] width 76 height 22
type input "2400"
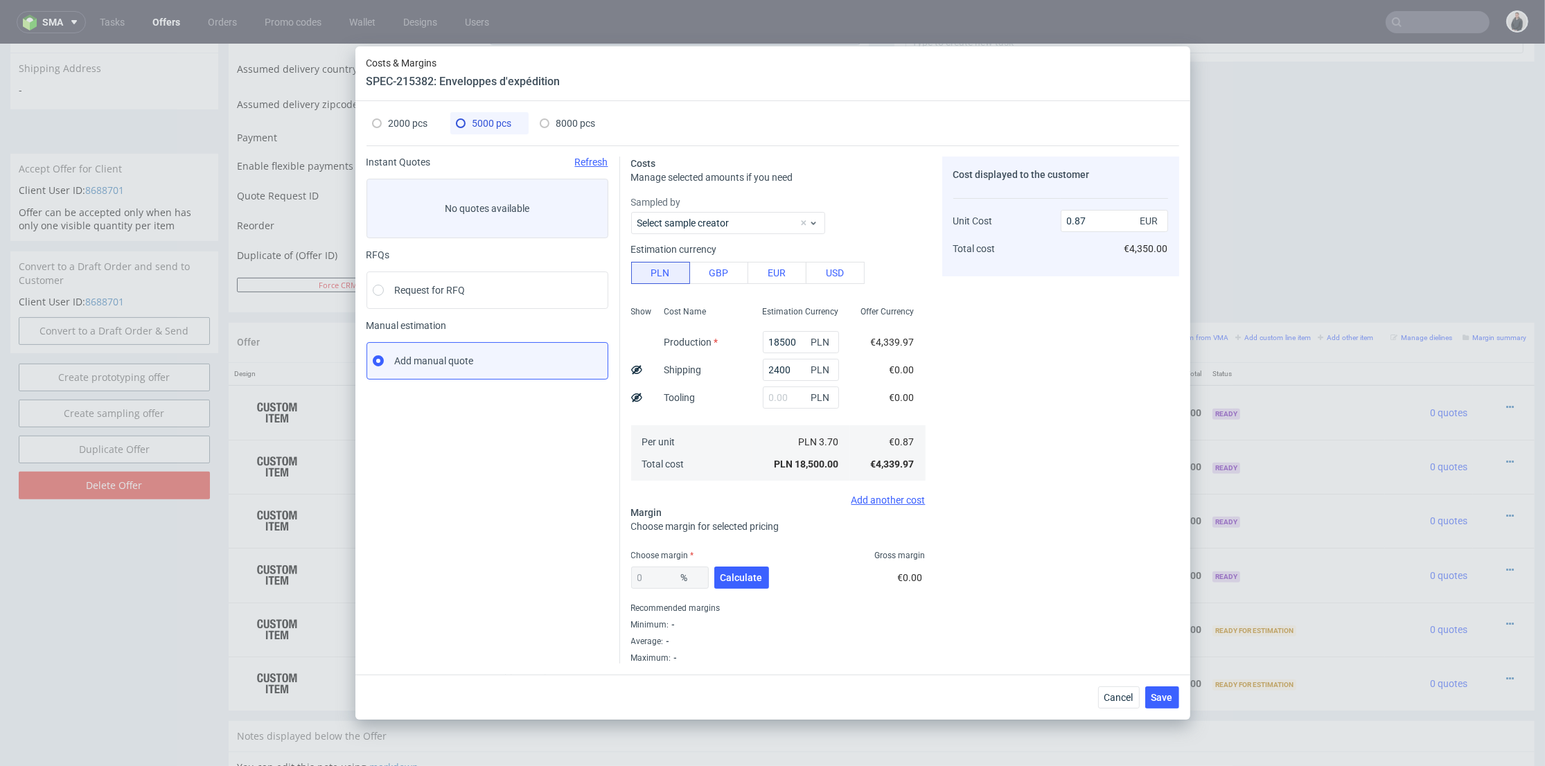
click at [741, 377] on div "Cost Name Production Shipping Tooling Per unit Total cost" at bounding box center [702, 392] width 98 height 183
type input "0.98"
click at [757, 573] on span "Calculate" at bounding box center [742, 578] width 42 height 10
type input "28.77"
type input "1.37"
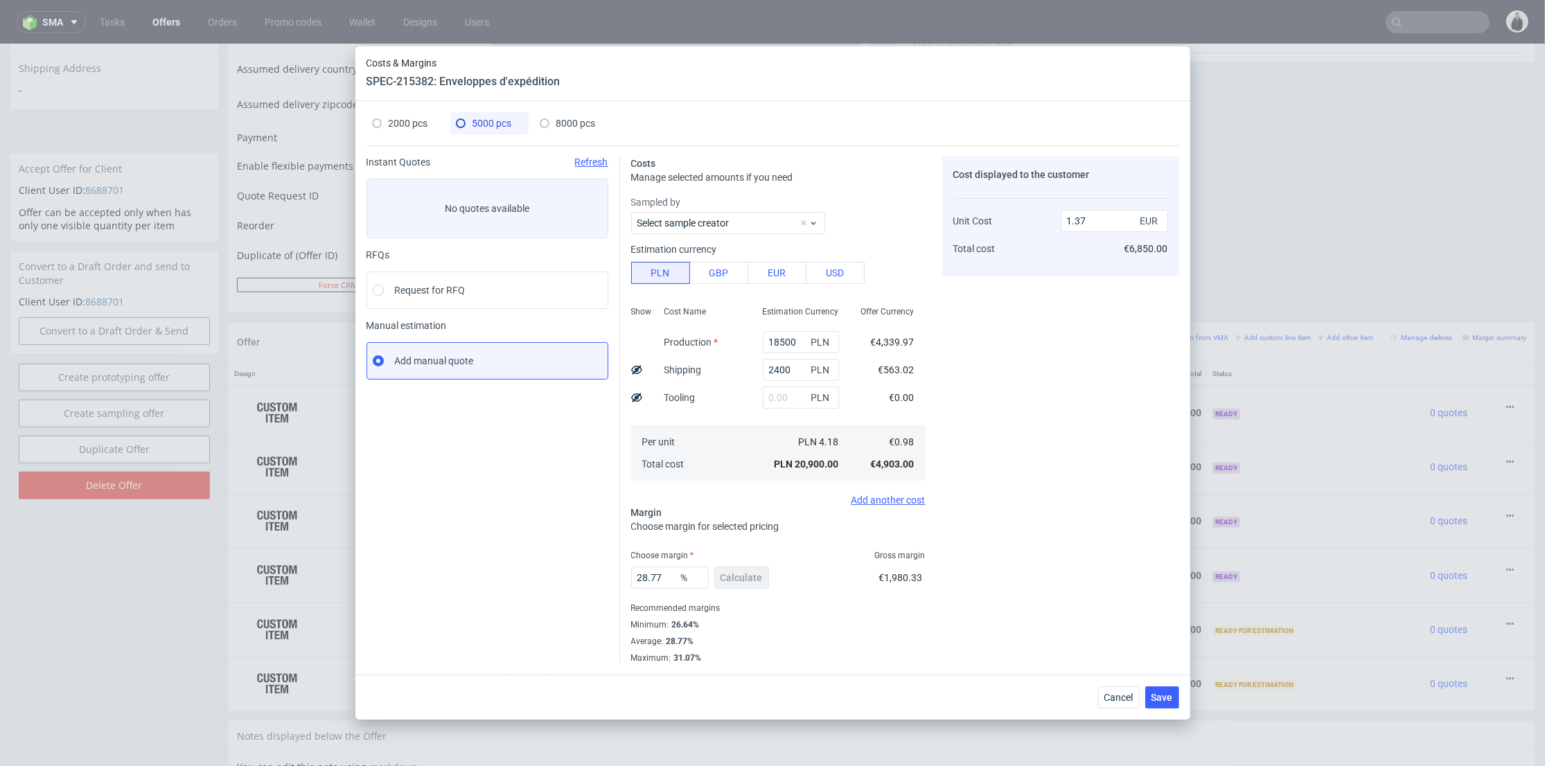
click at [416, 125] on span "2000 pcs" at bounding box center [408, 123] width 39 height 11
type input "9360"
type input "44.39"
type input "1.97"
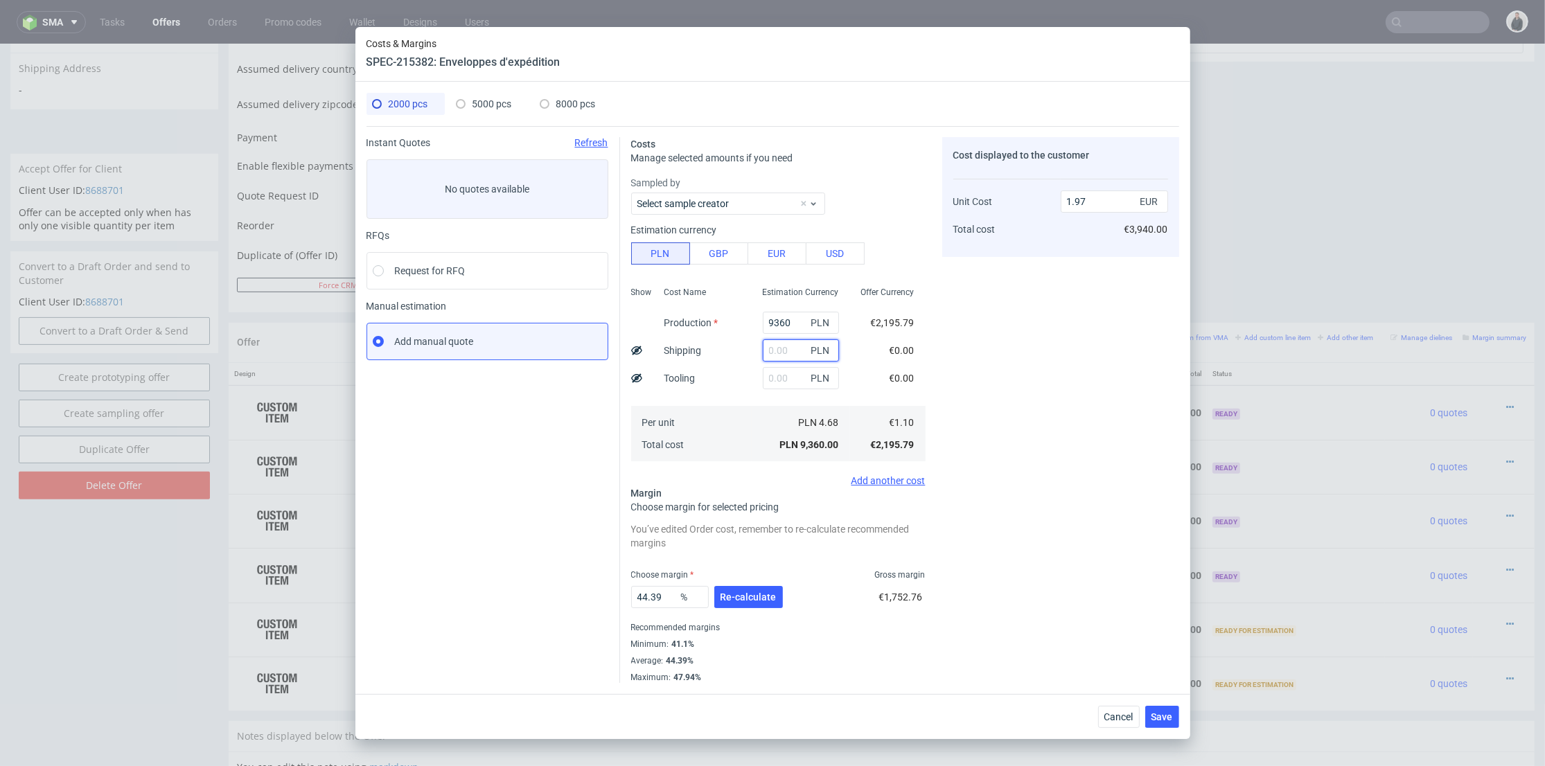
click at [782, 356] on input "text" at bounding box center [801, 351] width 76 height 22
type input "1300"
click at [728, 395] on div "Cost Name Production Shipping Tooling Per unit Total cost" at bounding box center [702, 372] width 98 height 183
type input "2.25"
click at [758, 597] on span "Re-calculate" at bounding box center [749, 597] width 56 height 10
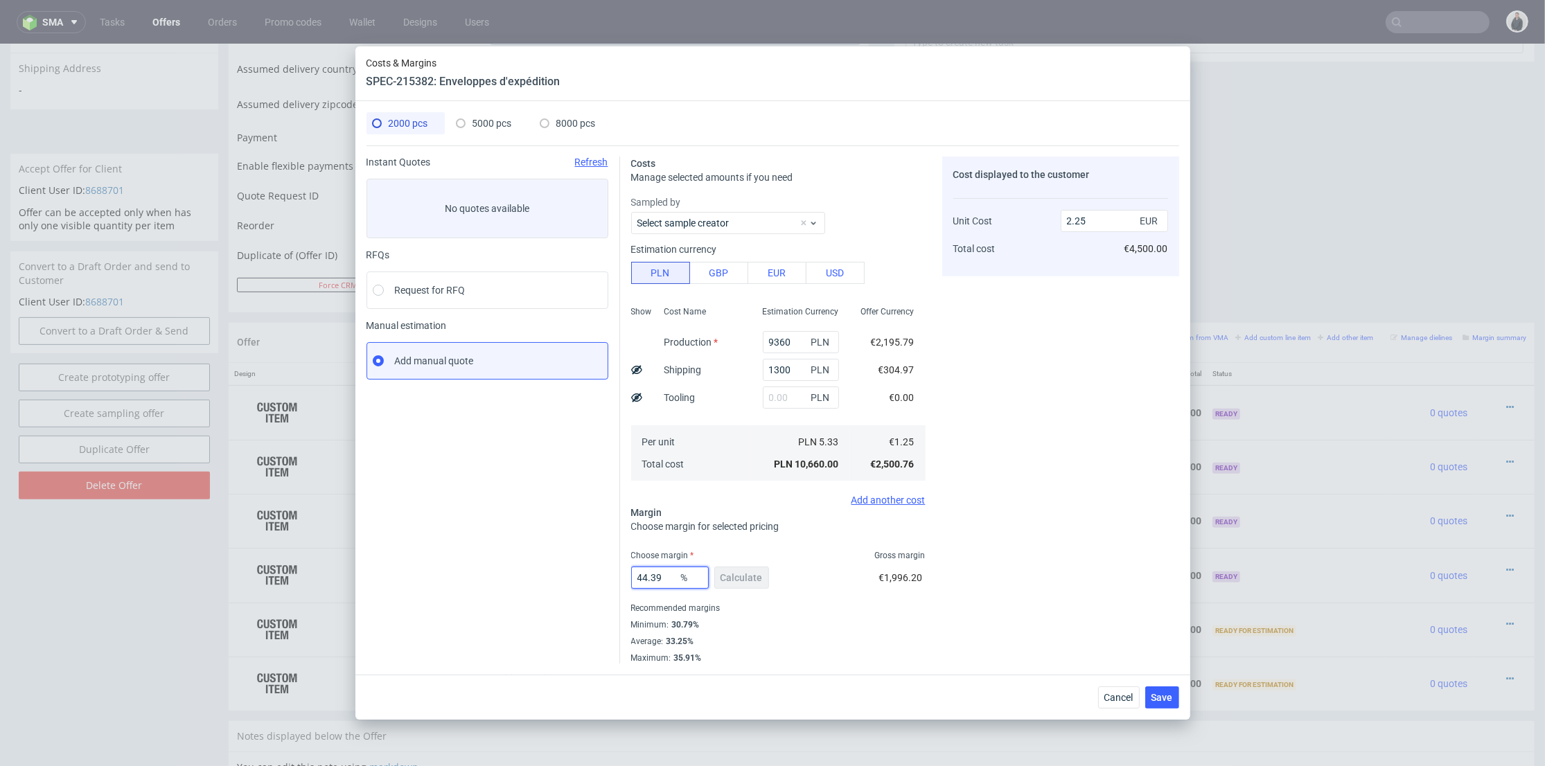
drag, startPoint x: 671, startPoint y: 574, endPoint x: 570, endPoint y: 566, distance: 101.5
click at [570, 566] on div "Instant Quotes Refresh No quotes available RFQs Request for RFQ Manual estimati…" at bounding box center [773, 405] width 813 height 518
type input "31"
click at [1033, 518] on div "Cost displayed to the customer Unit Cost Total cost 2.25 EUR €4,500.00" at bounding box center [1060, 410] width 237 height 507
type input "1.81"
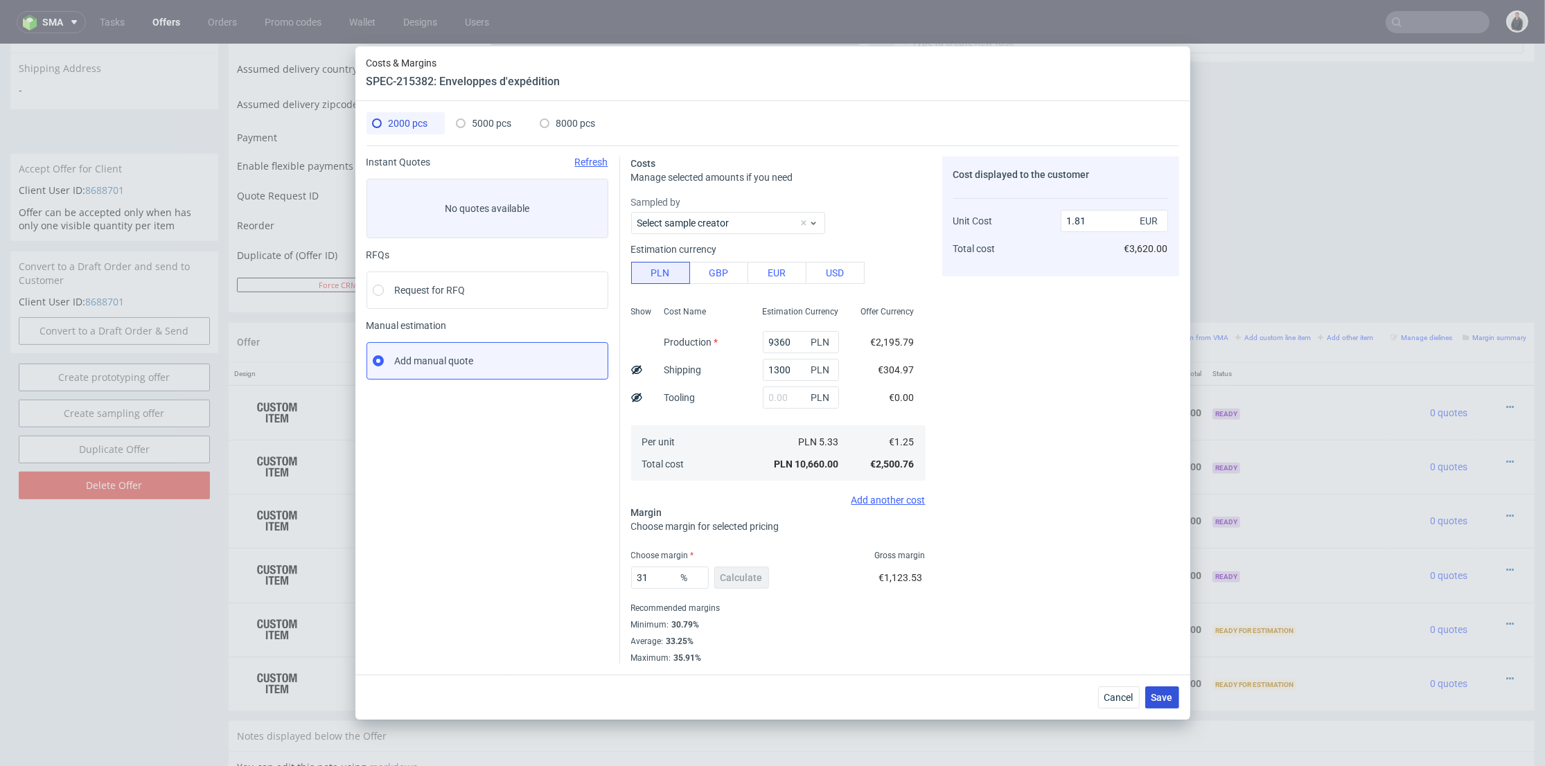
click at [1154, 693] on span "Save" at bounding box center [1162, 698] width 21 height 10
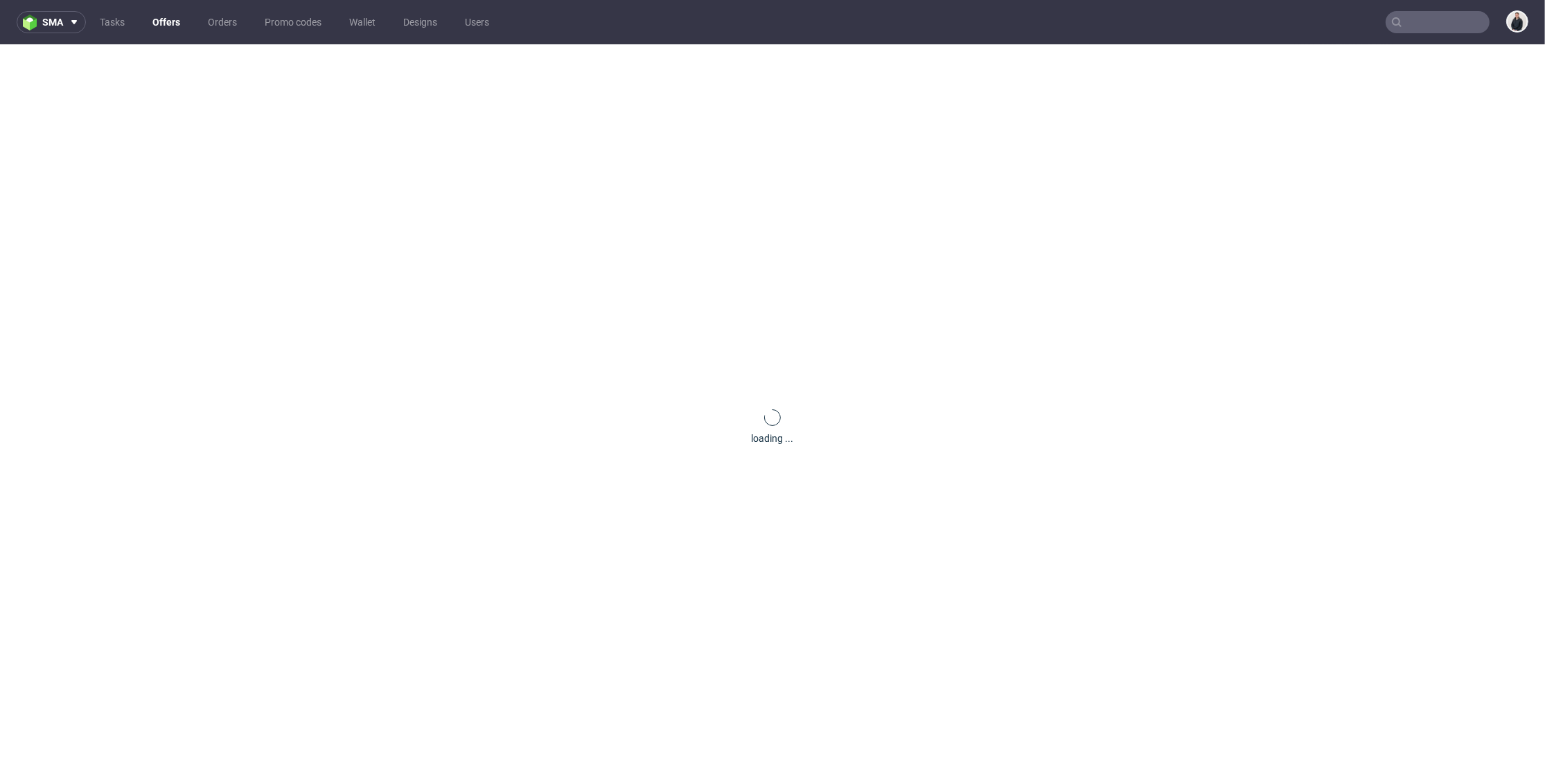
scroll to position [0, 0]
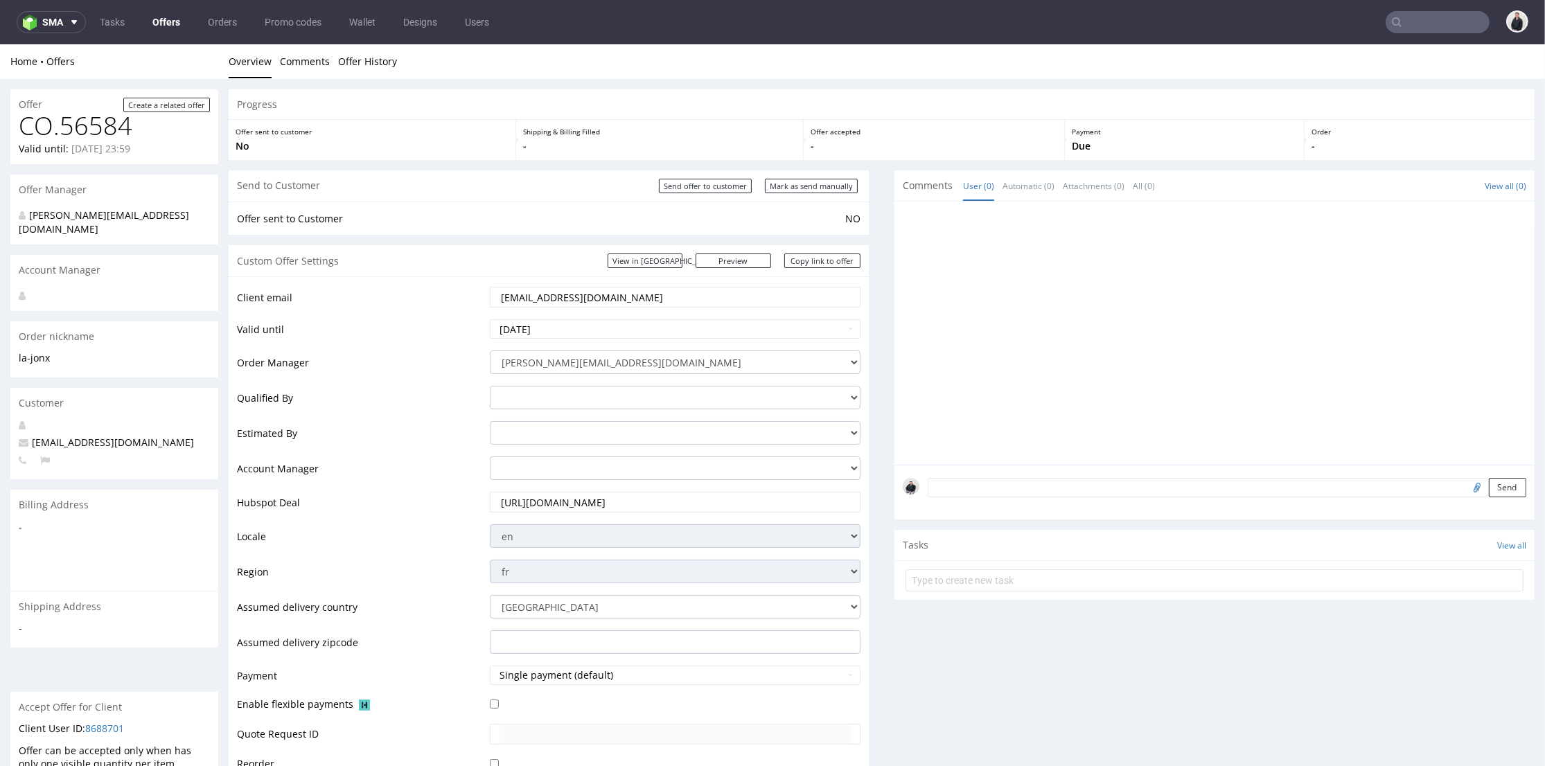
drag, startPoint x: 491, startPoint y: 302, endPoint x: 471, endPoint y: 294, distance: 20.8
click at [471, 294] on tr "Client email info@la-jonx.ch" at bounding box center [549, 301] width 624 height 33
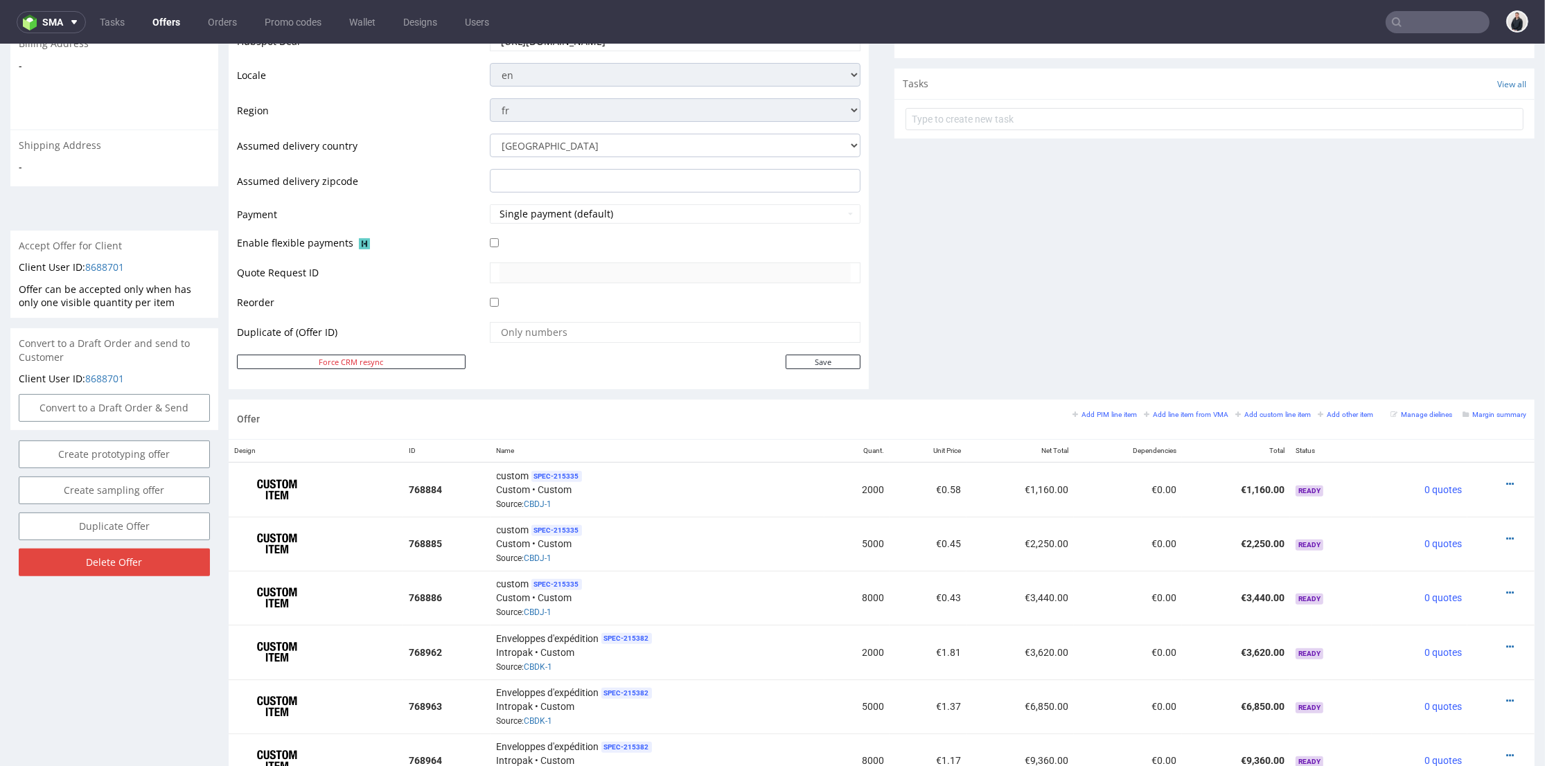
scroll to position [538, 0]
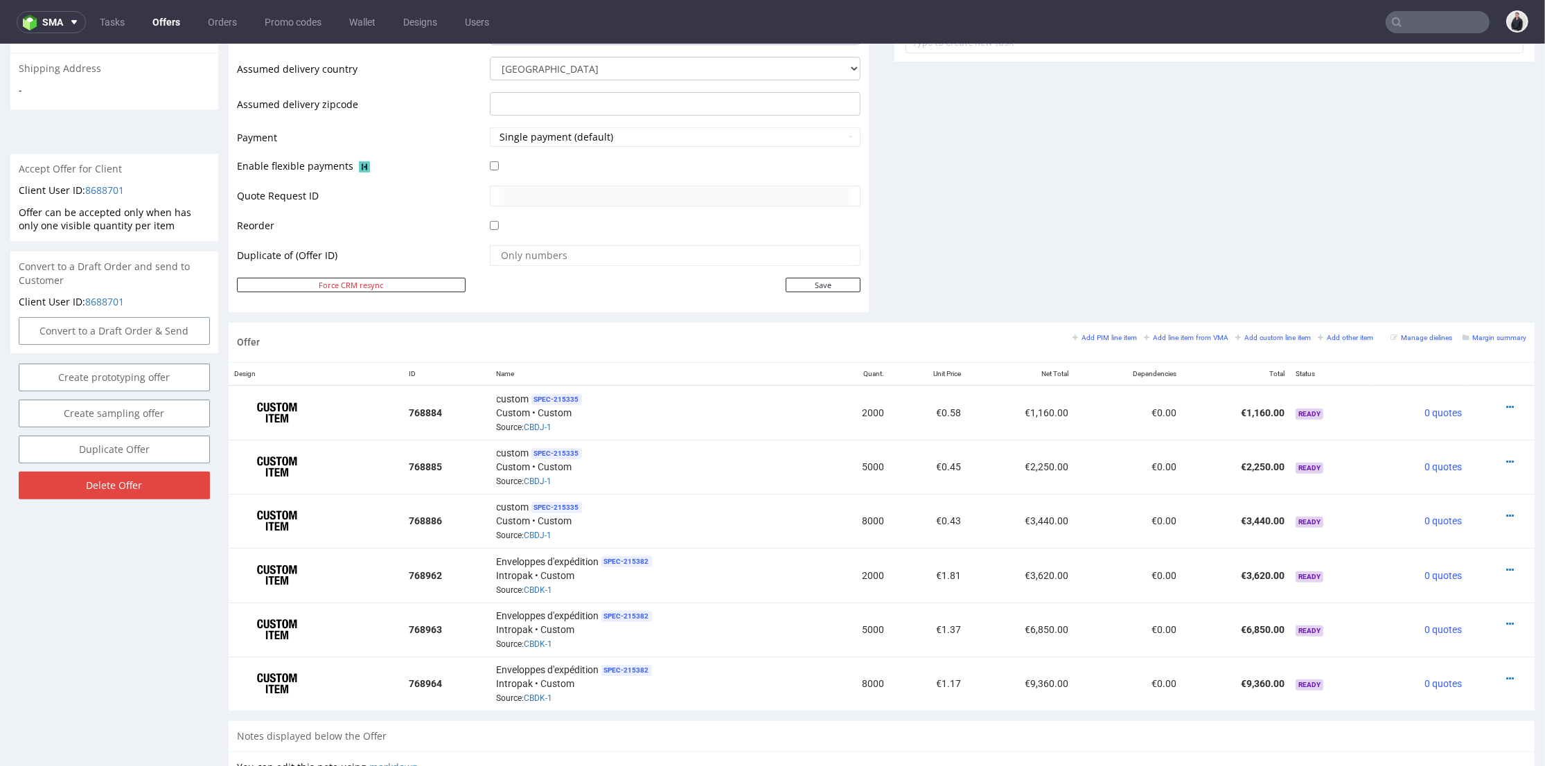
drag, startPoint x: 928, startPoint y: 678, endPoint x: 965, endPoint y: 675, distance: 36.9
click at [965, 675] on tr "768964 Enveloppes d'expédition SPEC- 215382 Intropak • Custom Source: CBDK-1 80…" at bounding box center [882, 684] width 1306 height 54
click at [967, 680] on td "€9,360.00" at bounding box center [1021, 684] width 108 height 54
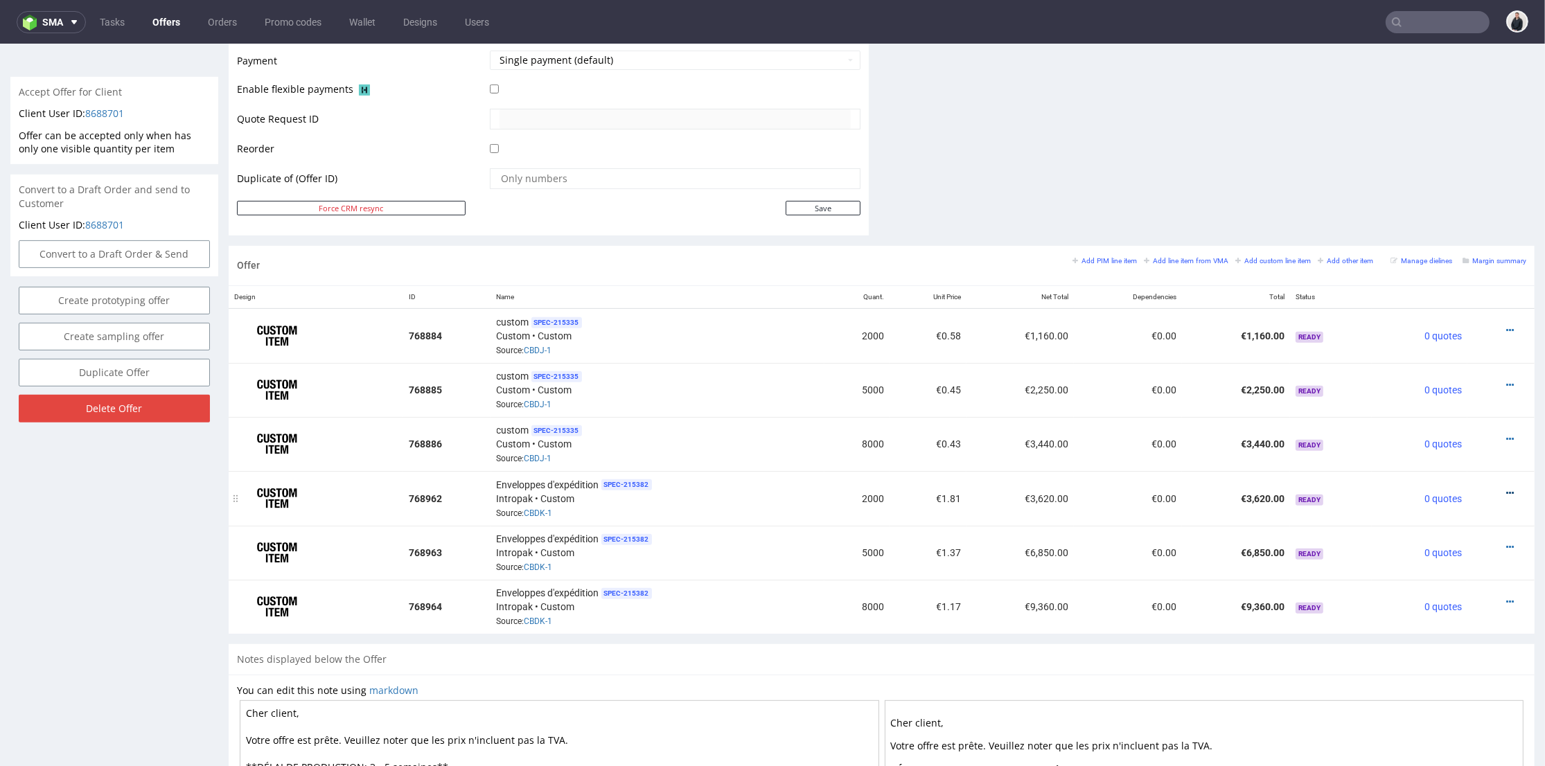
click at [1506, 488] on icon at bounding box center [1510, 493] width 8 height 10
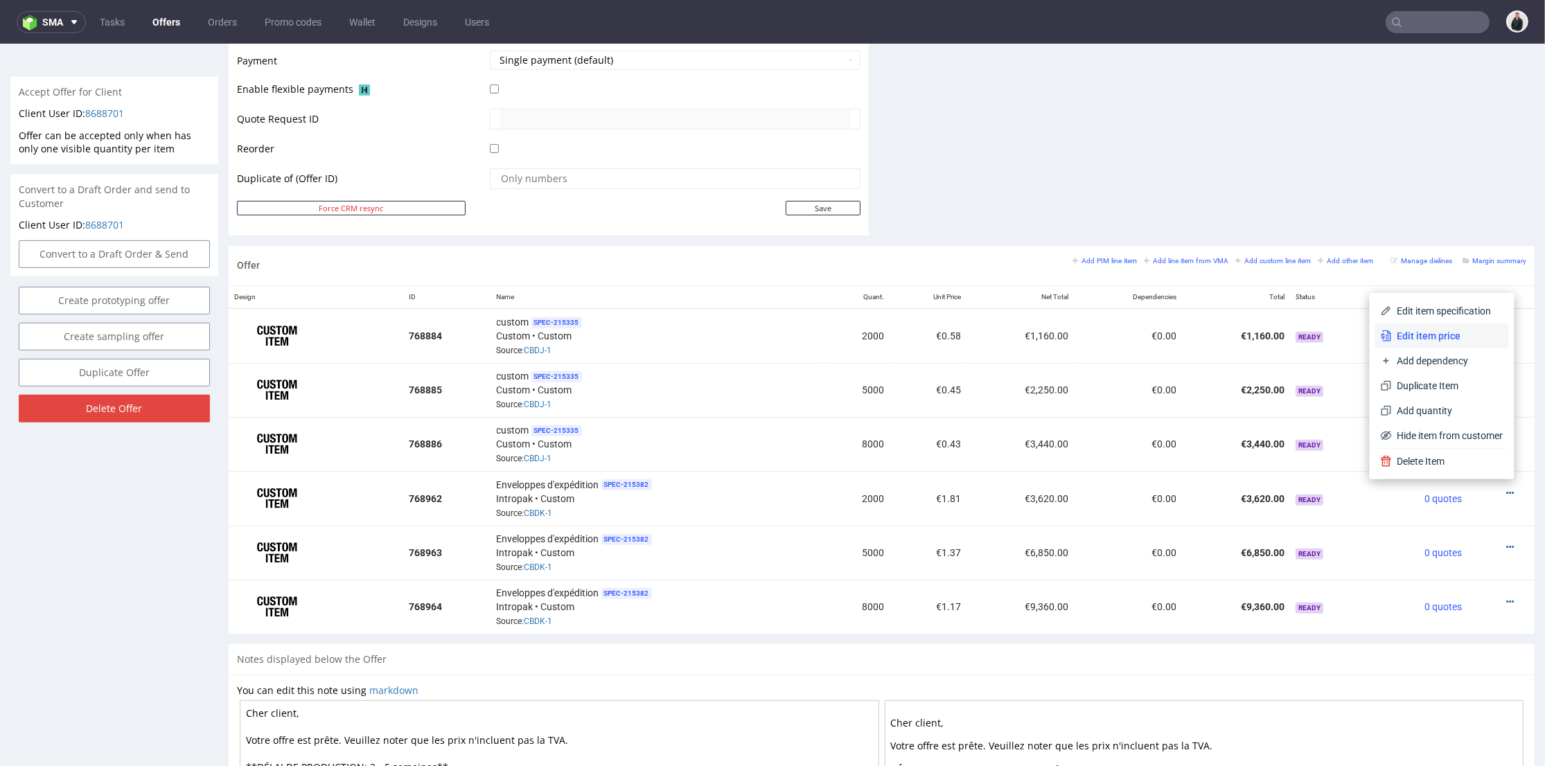
click at [1459, 330] on span "Edit item price" at bounding box center [1448, 336] width 112 height 14
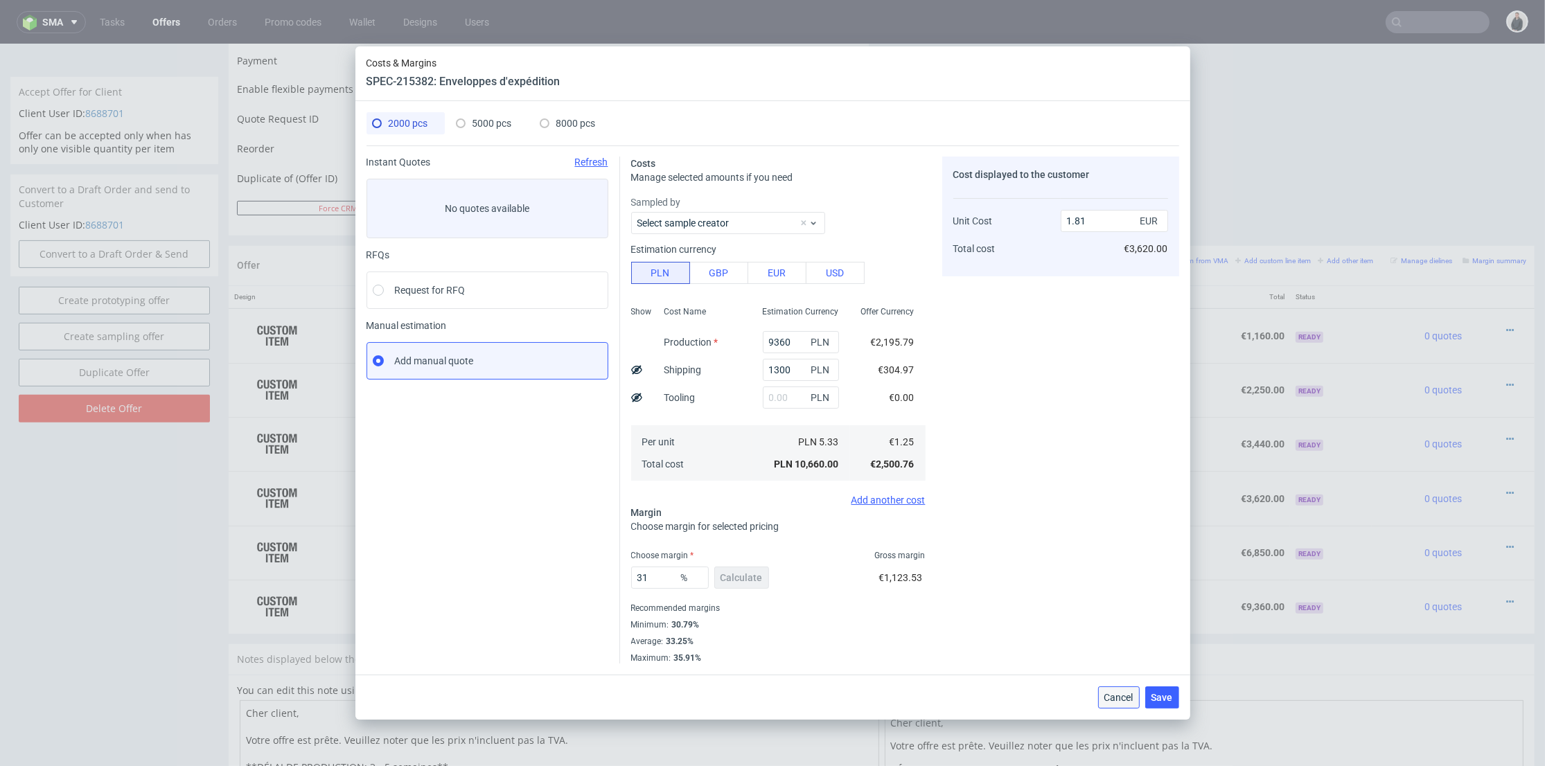
click at [1121, 698] on span "Cancel" at bounding box center [1118, 698] width 29 height 10
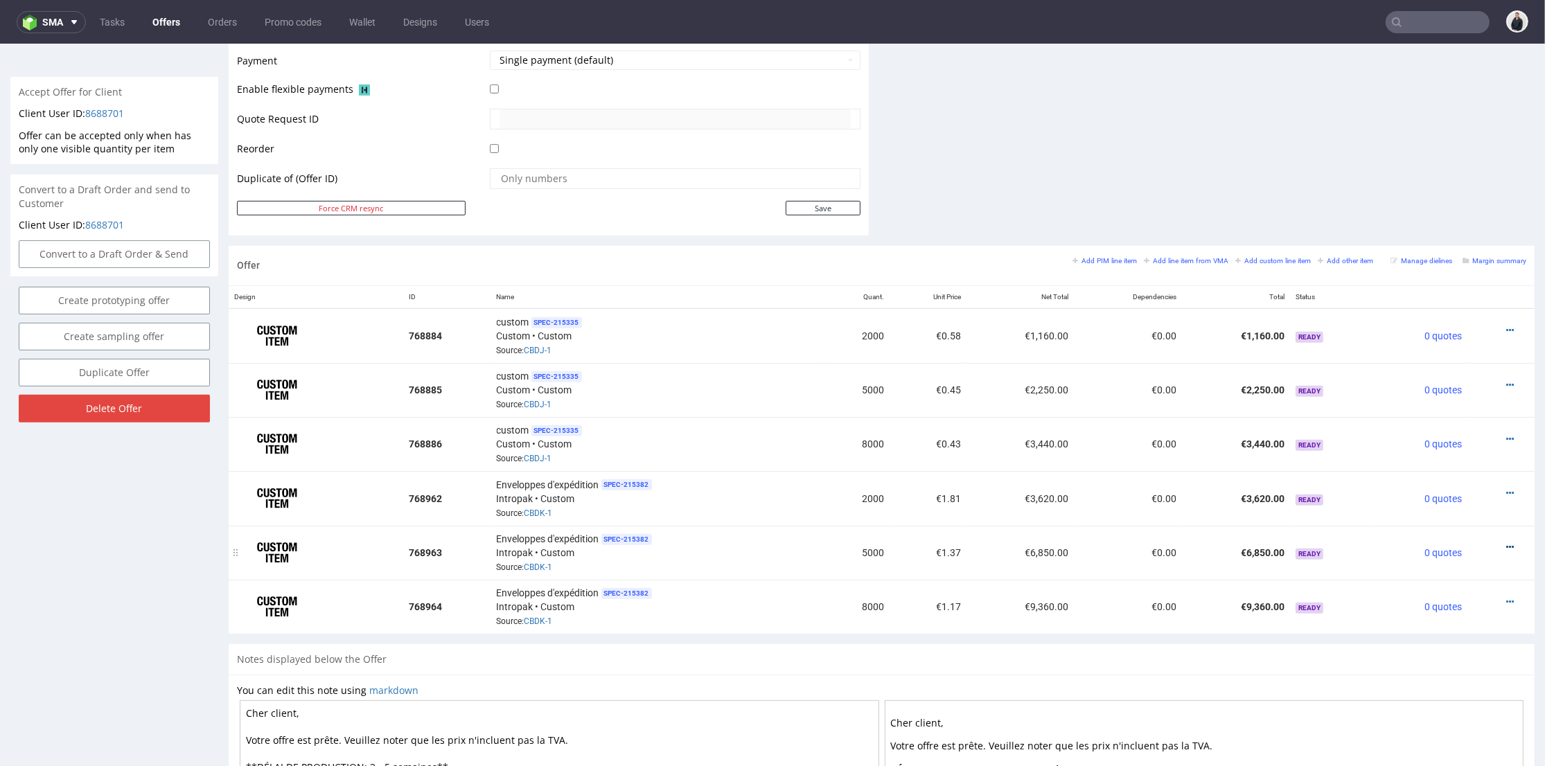
click at [1506, 543] on icon at bounding box center [1510, 548] width 8 height 10
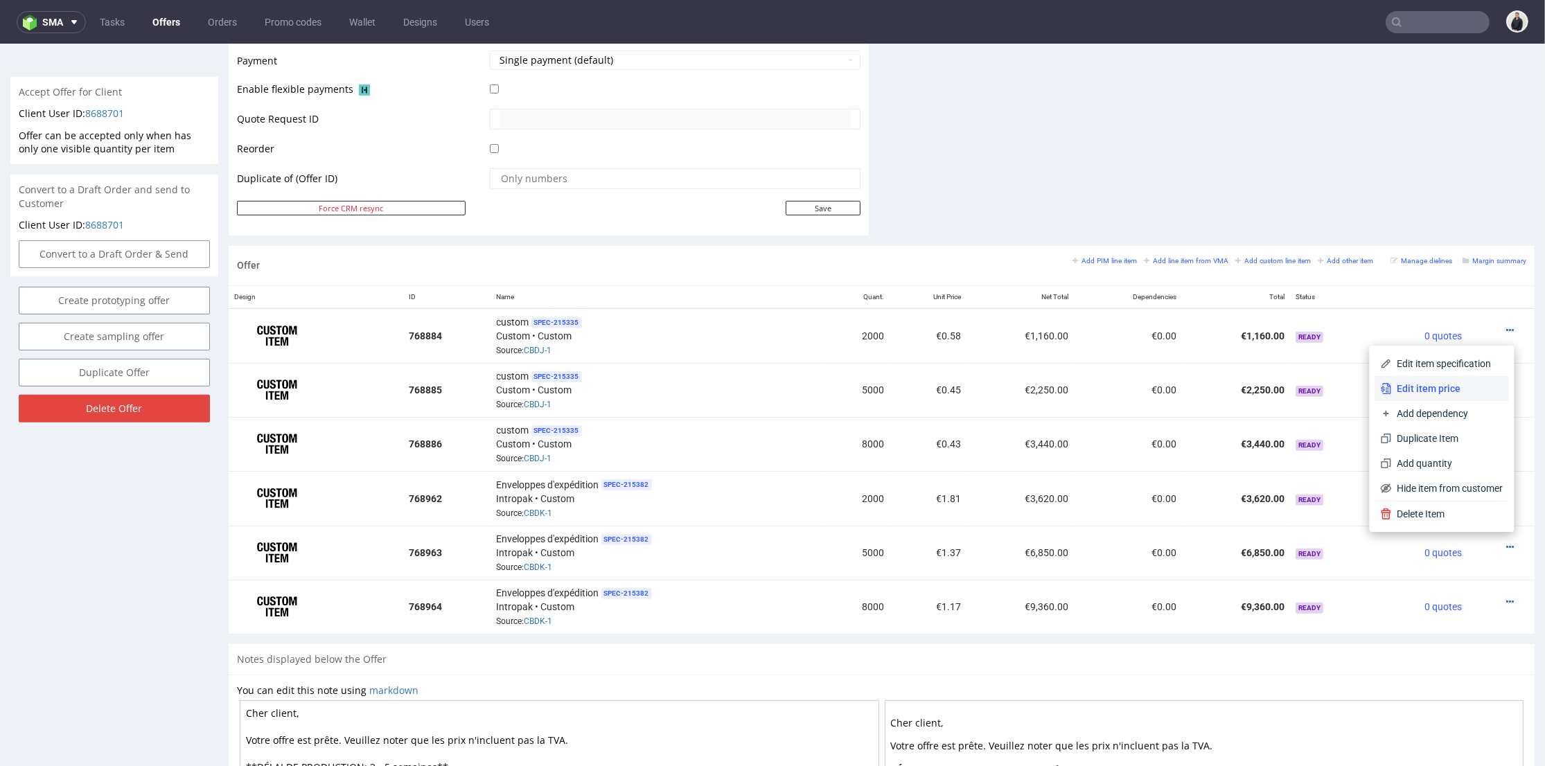
click at [1445, 392] on span "Edit item price" at bounding box center [1448, 389] width 112 height 14
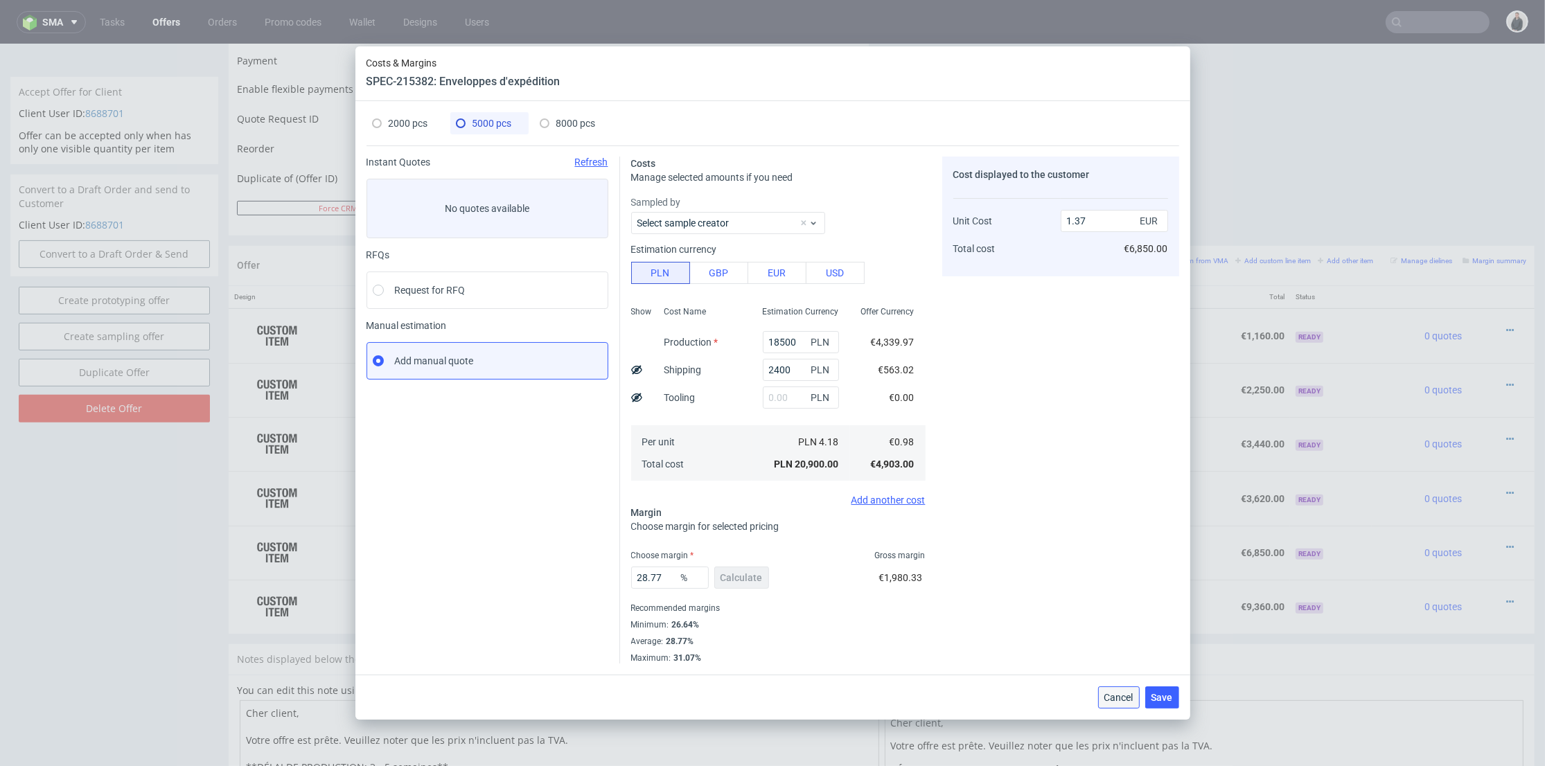
click at [1129, 698] on span "Cancel" at bounding box center [1118, 698] width 29 height 10
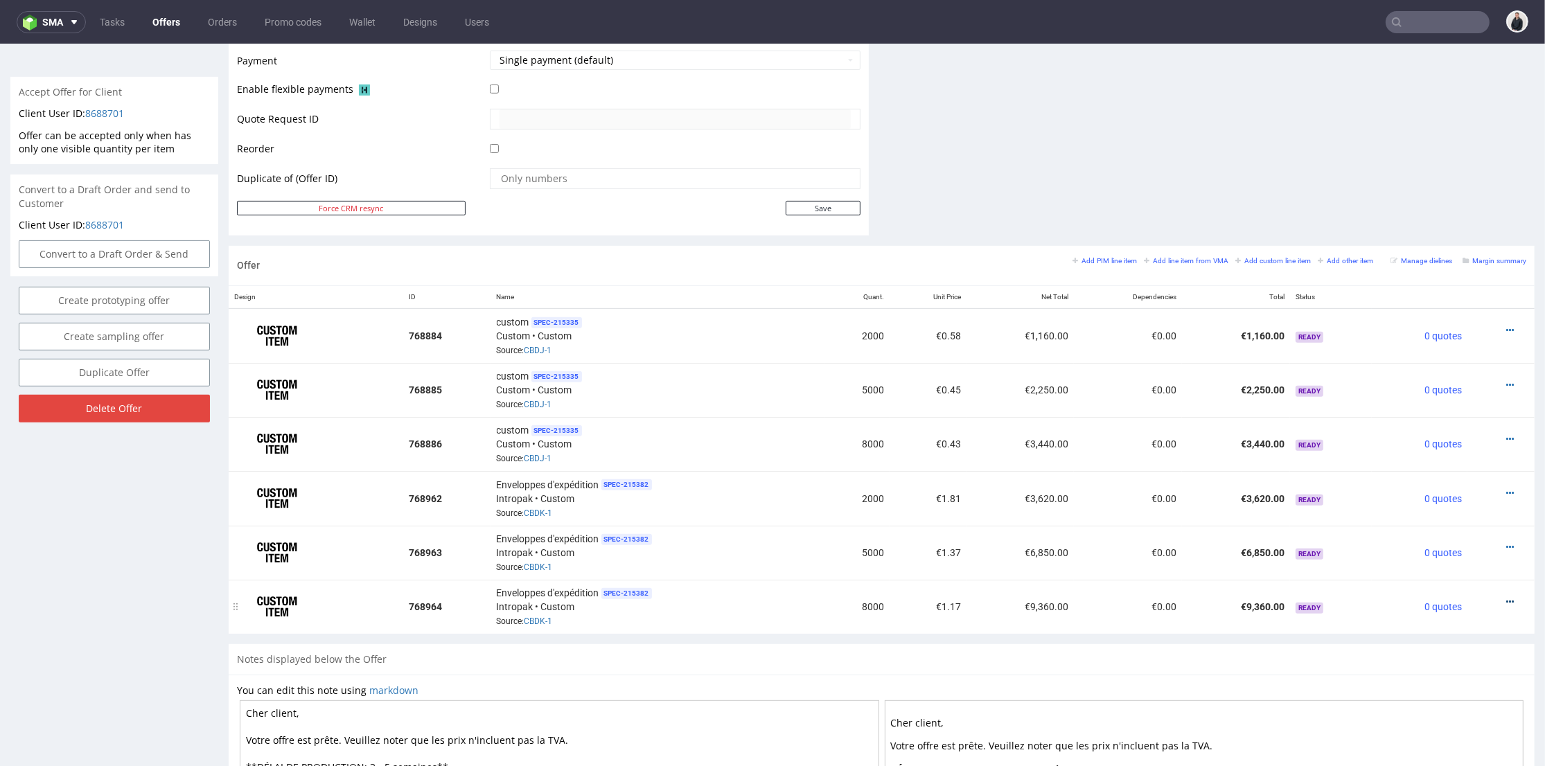
click at [1506, 597] on icon at bounding box center [1510, 602] width 8 height 10
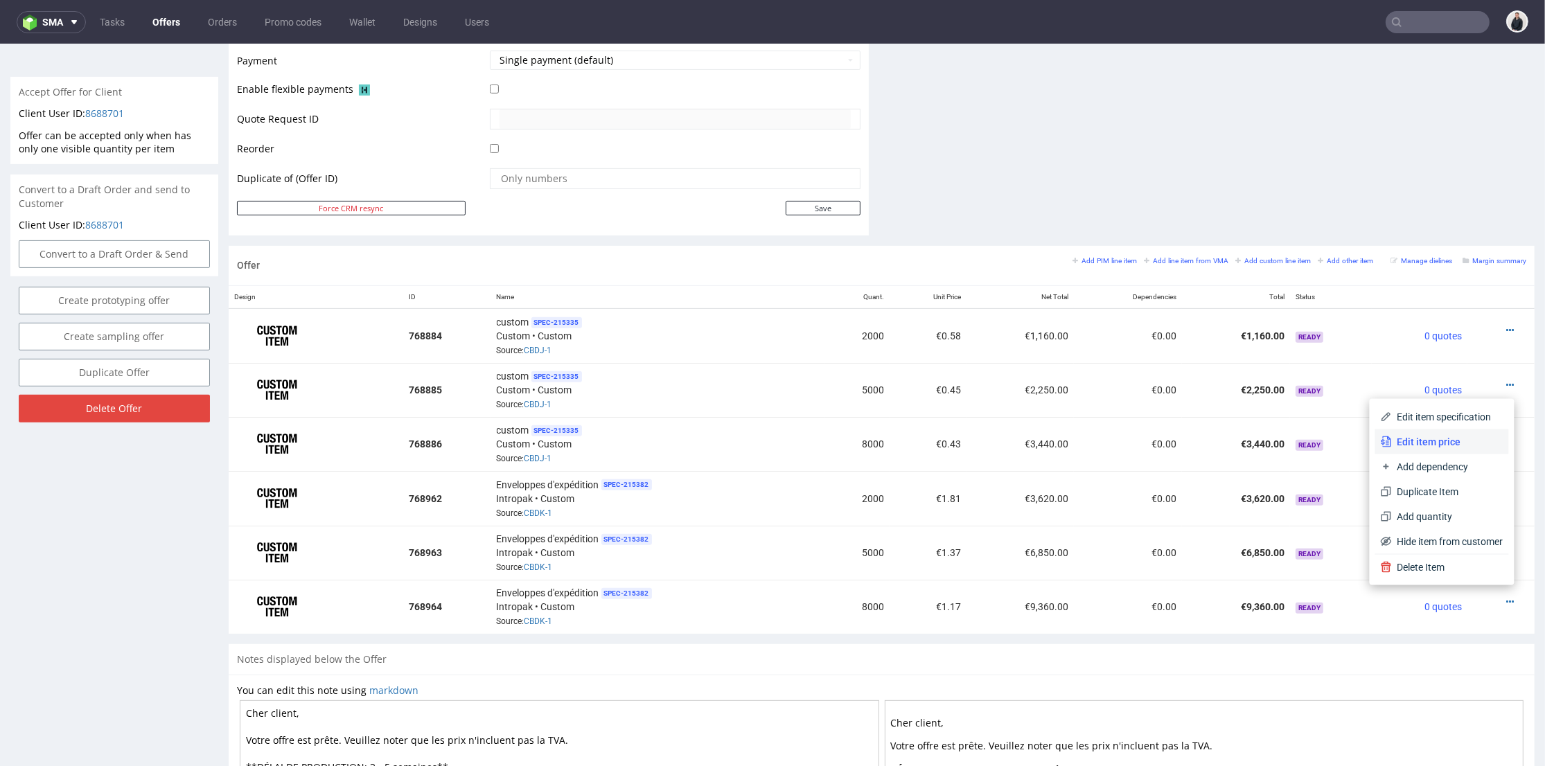
click at [1436, 442] on span "Edit item price" at bounding box center [1448, 442] width 112 height 14
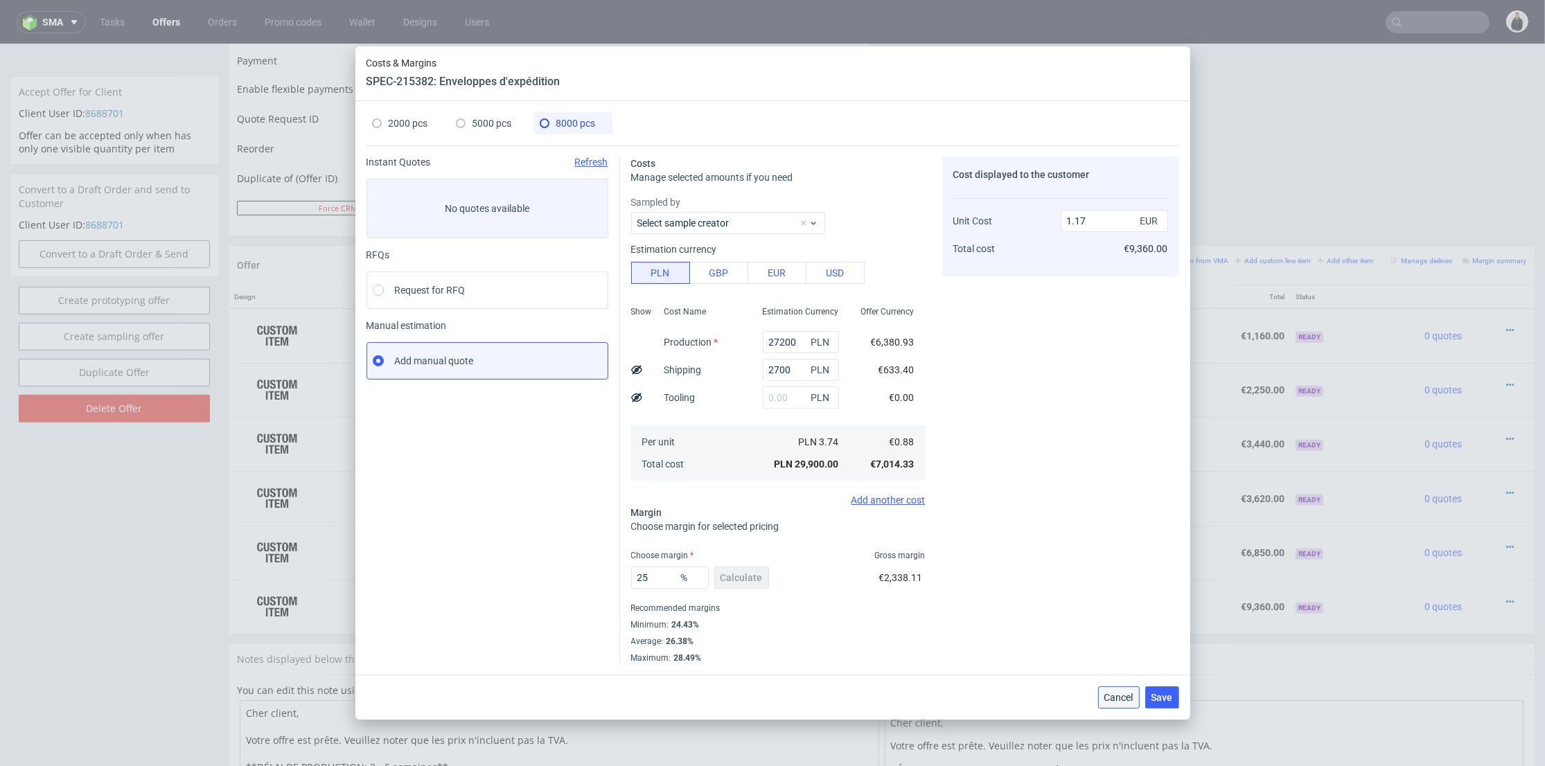
click at [1122, 694] on span "Cancel" at bounding box center [1118, 698] width 29 height 10
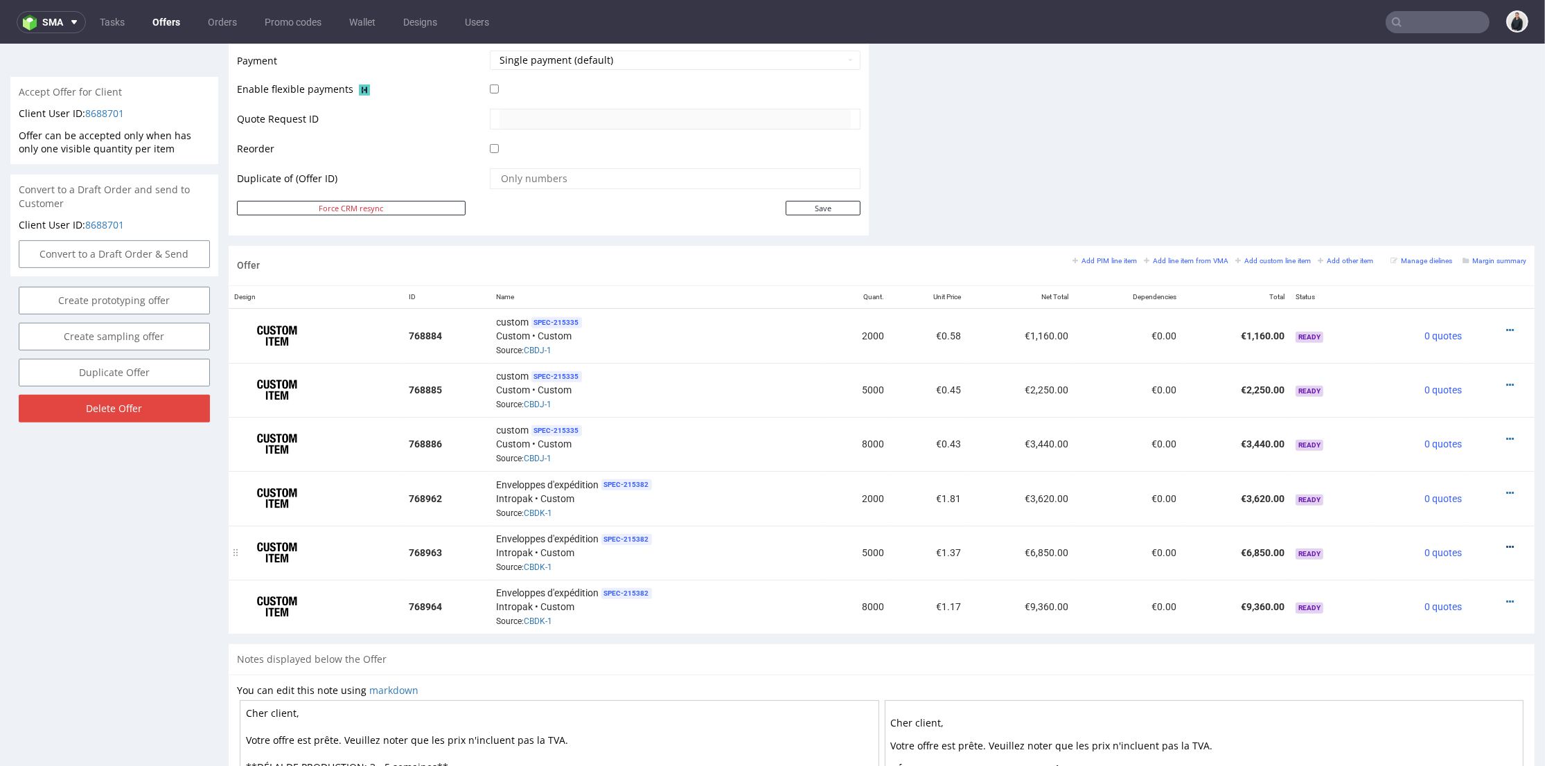
click at [1506, 543] on icon at bounding box center [1510, 548] width 8 height 10
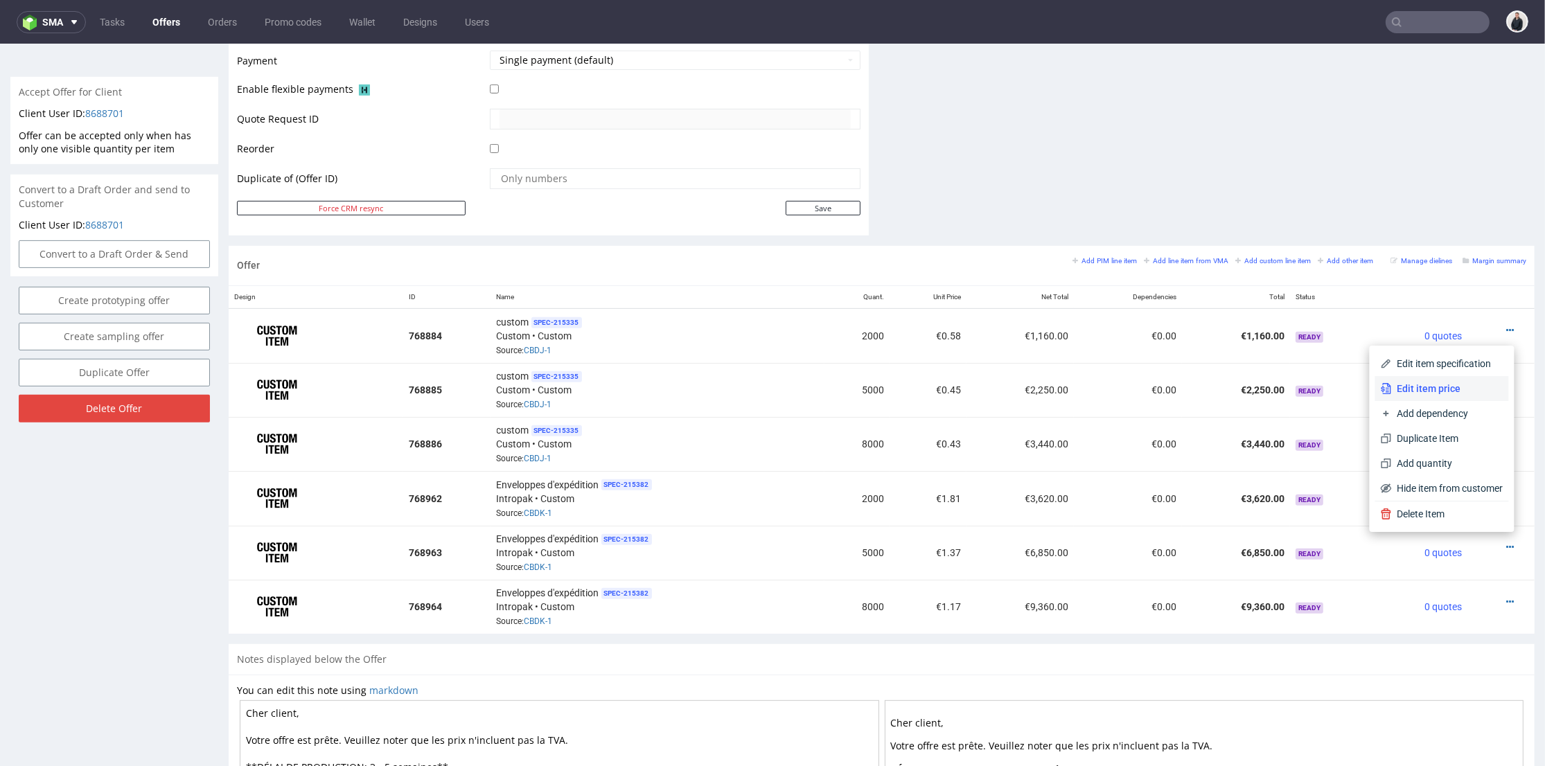
click at [1436, 387] on span "Edit item price" at bounding box center [1448, 389] width 112 height 14
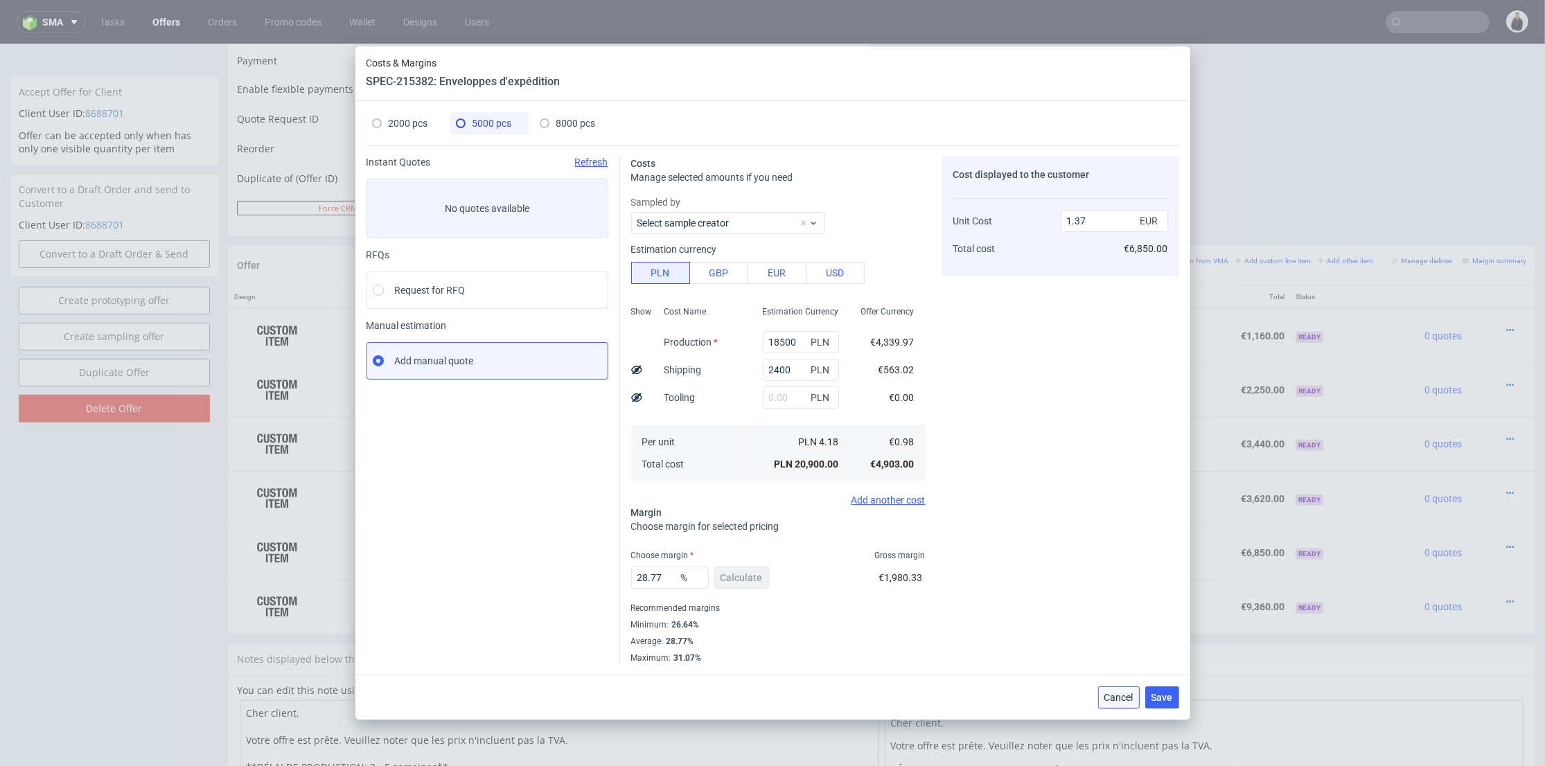
click at [1129, 693] on span "Cancel" at bounding box center [1118, 698] width 29 height 10
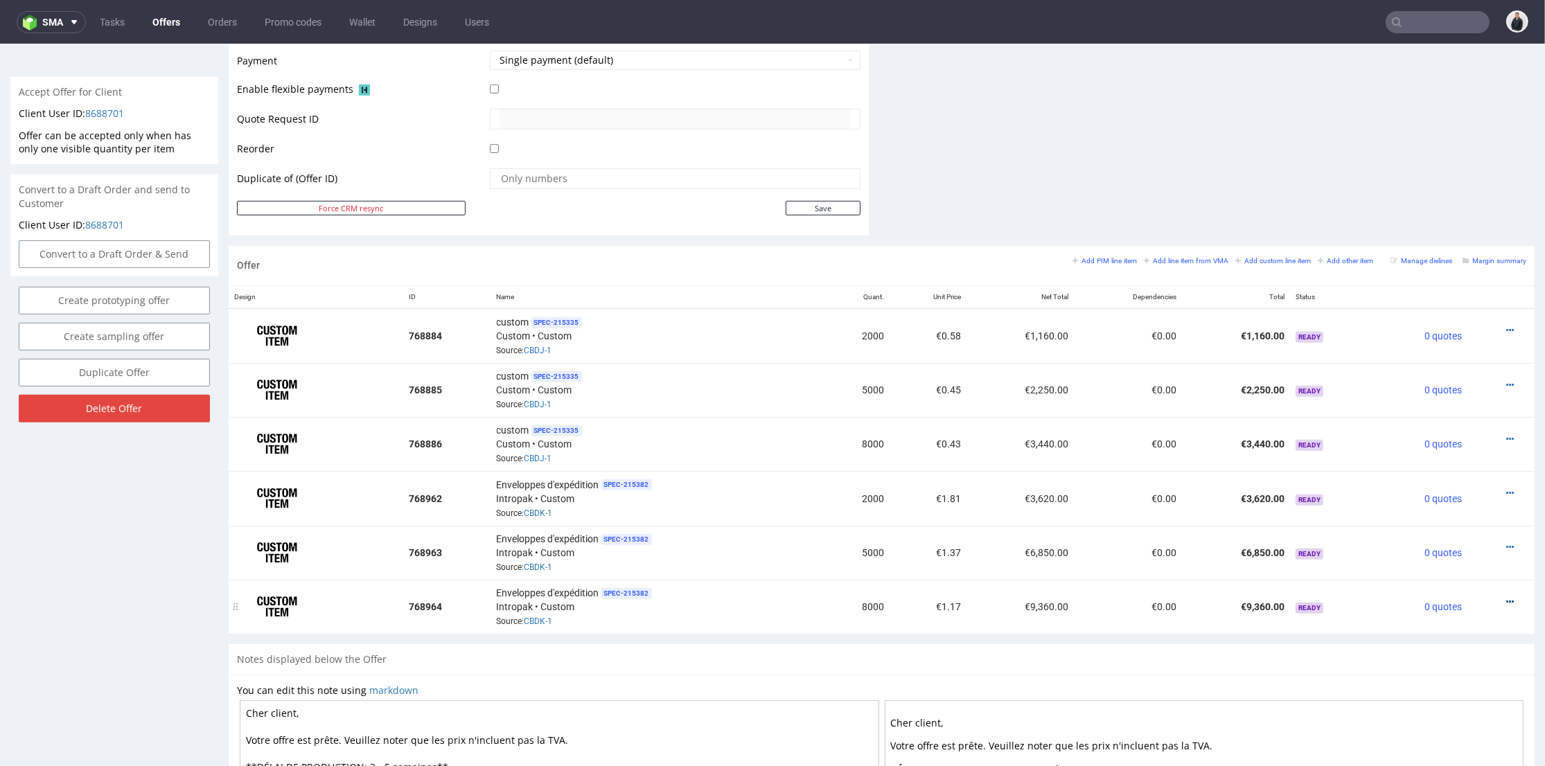
click at [1506, 597] on icon at bounding box center [1510, 602] width 8 height 10
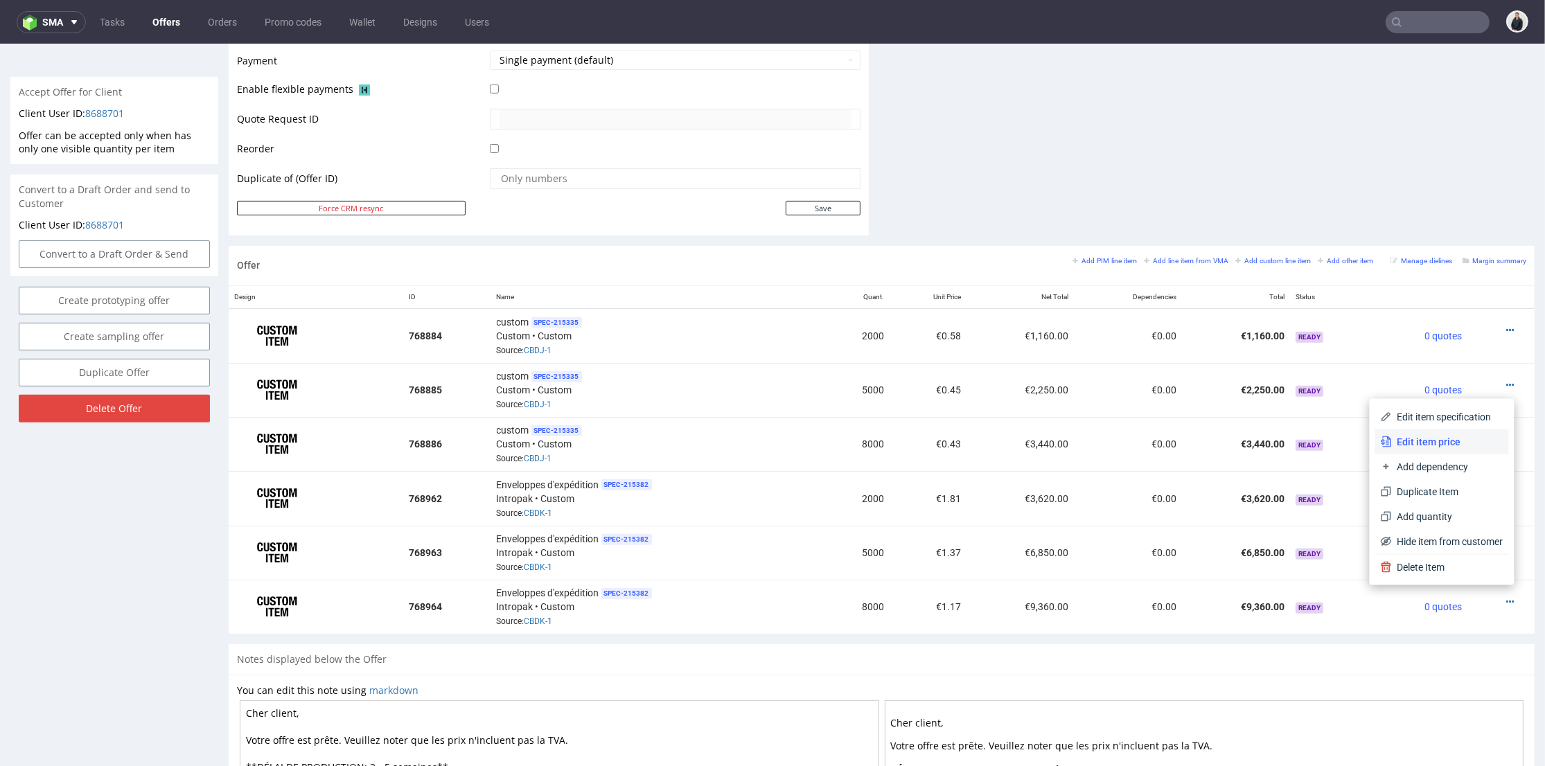
click at [1432, 442] on span "Edit item price" at bounding box center [1448, 442] width 112 height 14
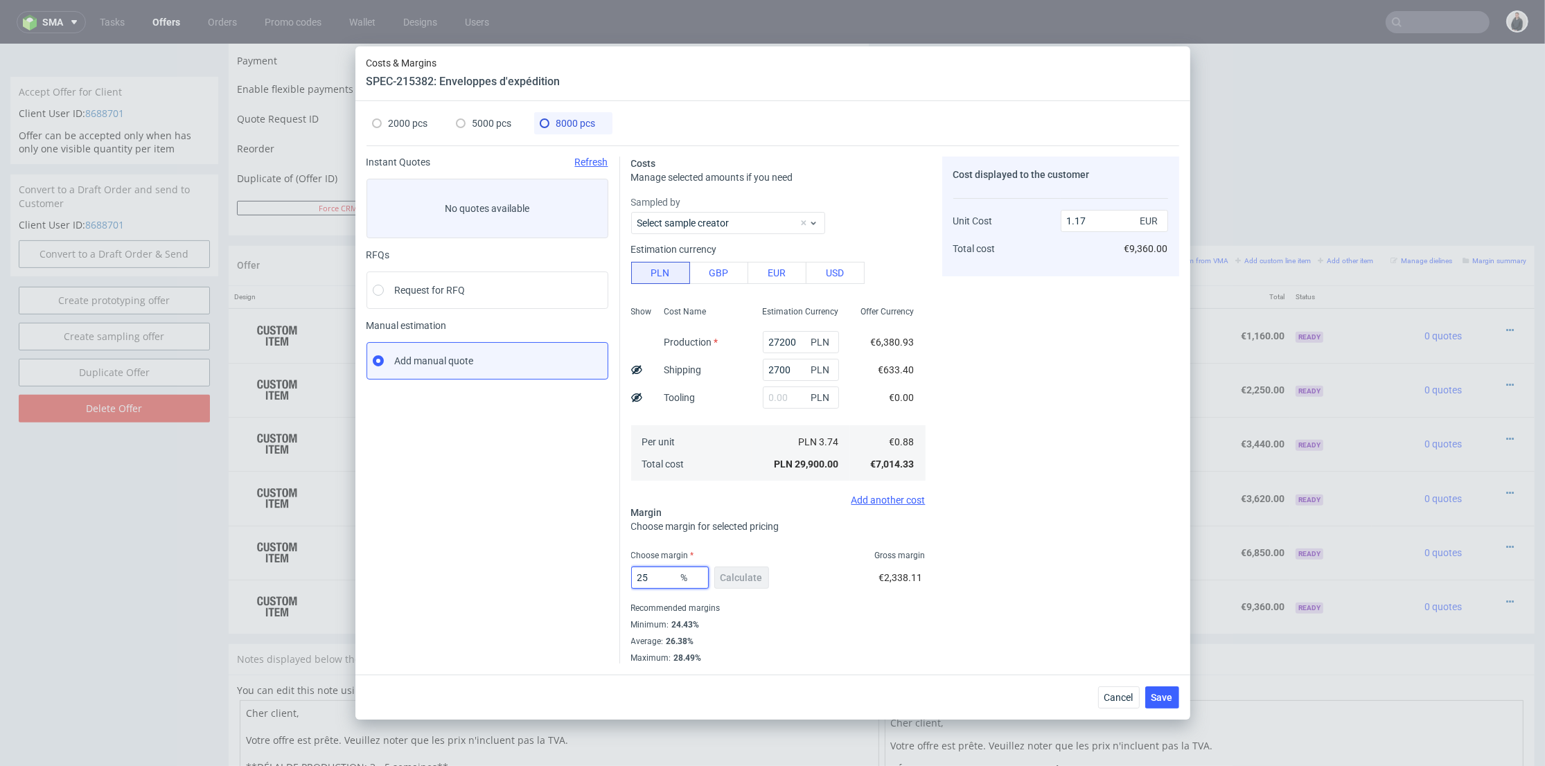
click at [642, 575] on input "25" at bounding box center [670, 578] width 78 height 22
type input "26"
click at [1061, 503] on div "Cost displayed to the customer Unit Cost Total cost 1.17 EUR €9,360.00" at bounding box center [1060, 410] width 237 height 507
type input "1.19"
click at [1158, 698] on span "Save" at bounding box center [1162, 698] width 21 height 10
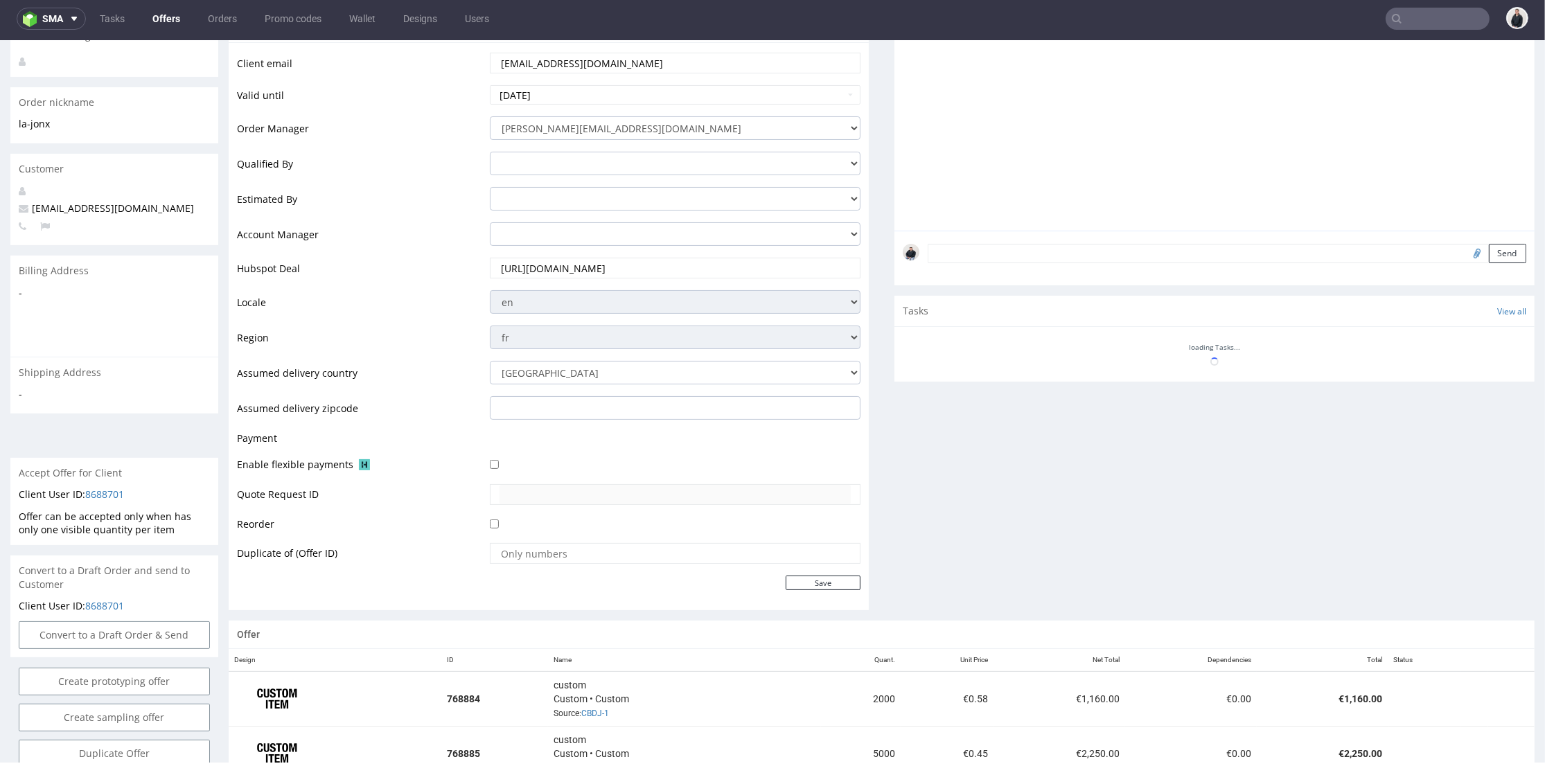
scroll to position [77, 0]
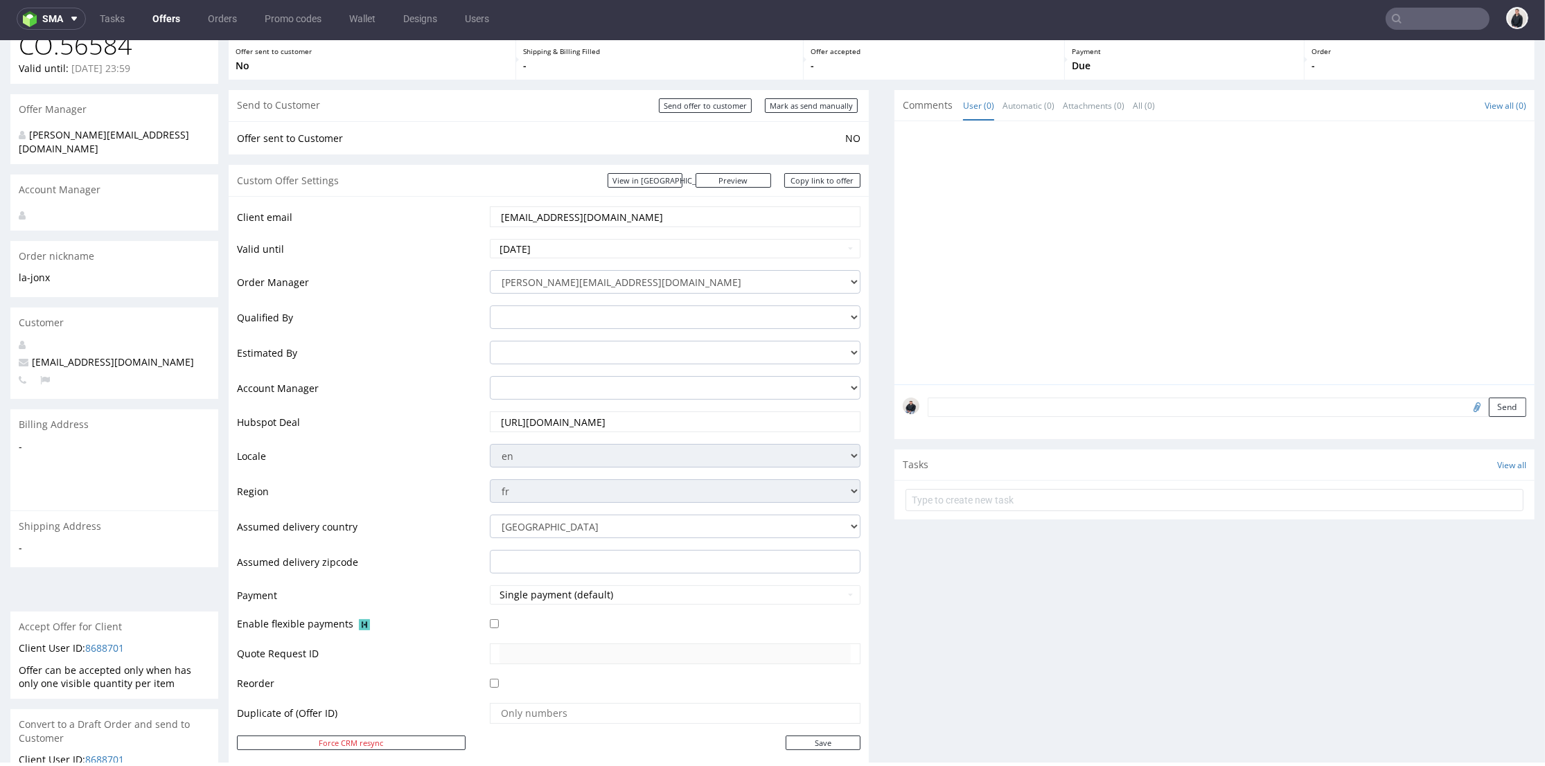
click at [806, 183] on link "Copy link to offer" at bounding box center [822, 180] width 76 height 15
click at [708, 100] on input "Send offer to customer" at bounding box center [705, 105] width 93 height 15
type input "In progress..."
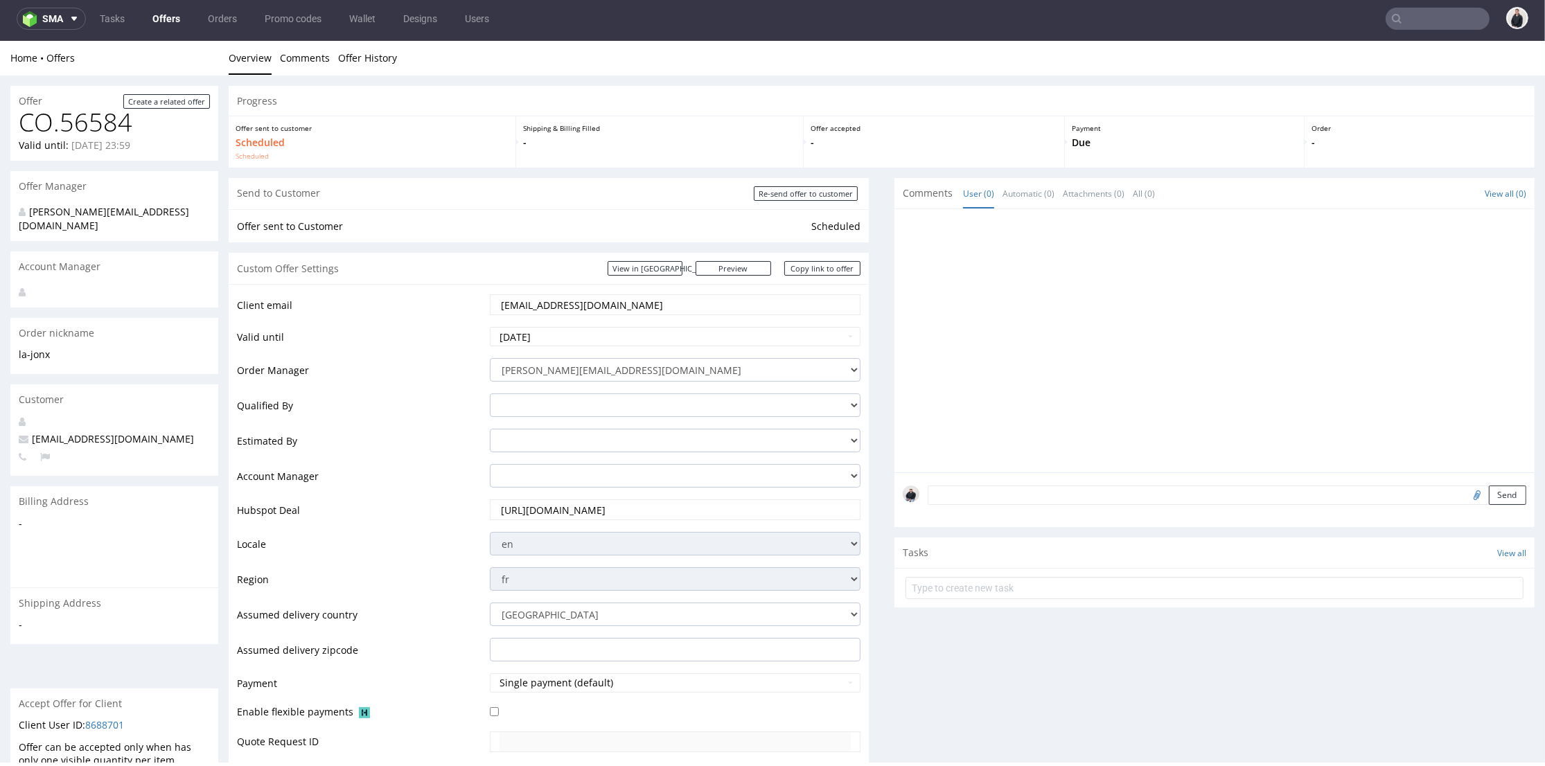
scroll to position [0, 0]
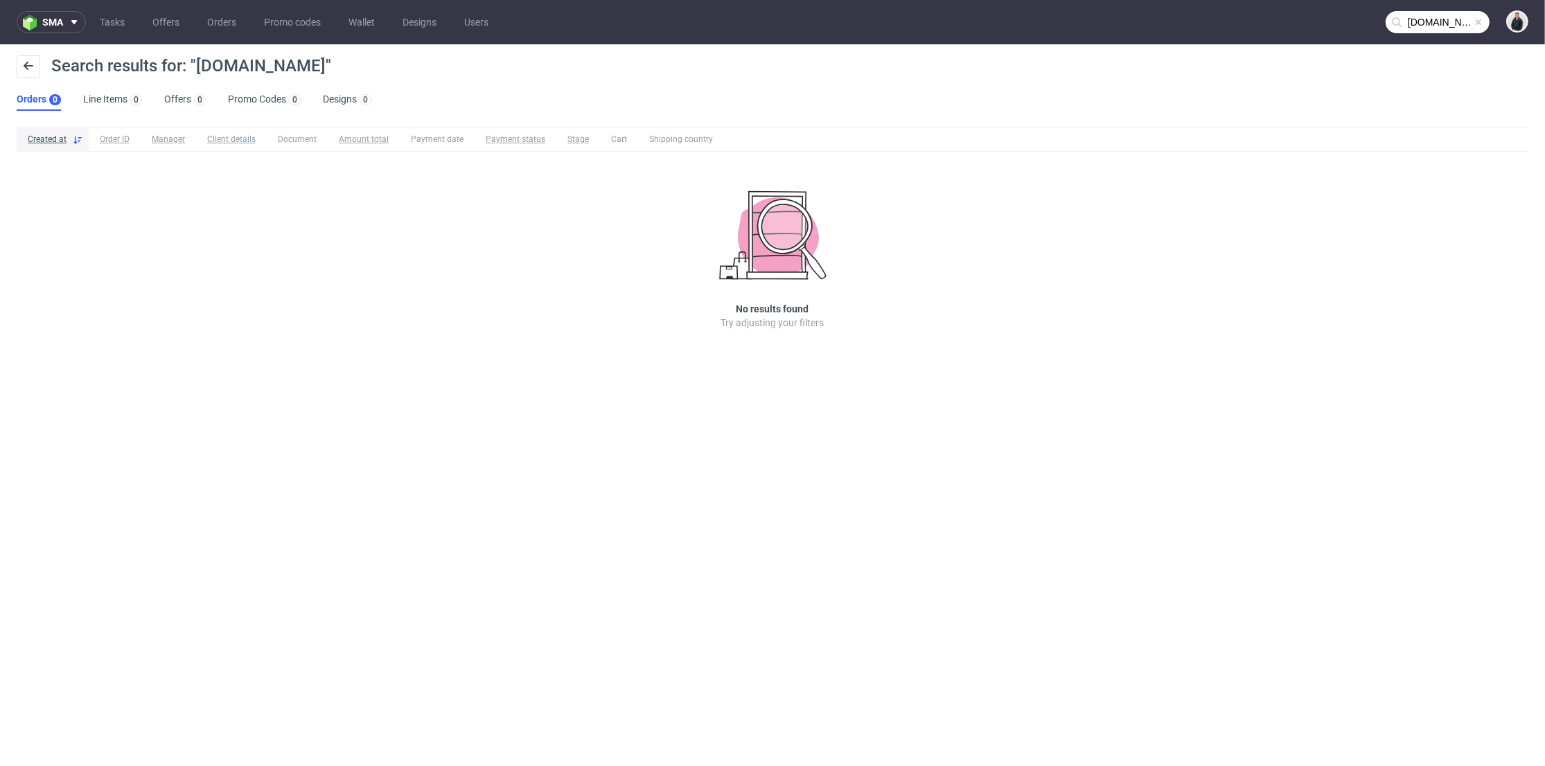
click at [1438, 21] on input "[DOMAIN_NAME]" at bounding box center [1438, 22] width 104 height 22
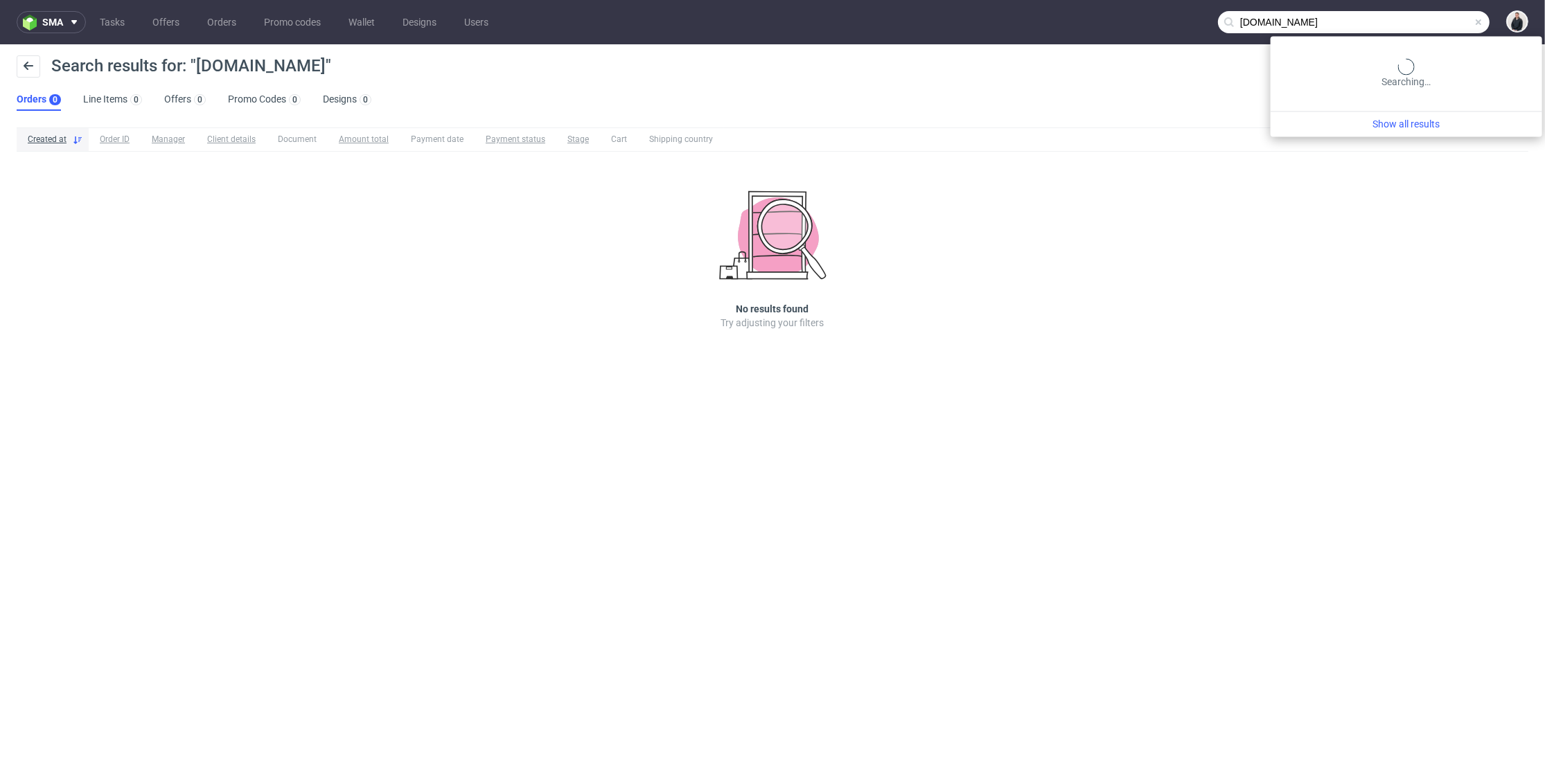
paste input "[EMAIL_ADDRESS][DOMAIN_NAME]"
type input "[EMAIL_ADDRESS][DOMAIN_NAME]"
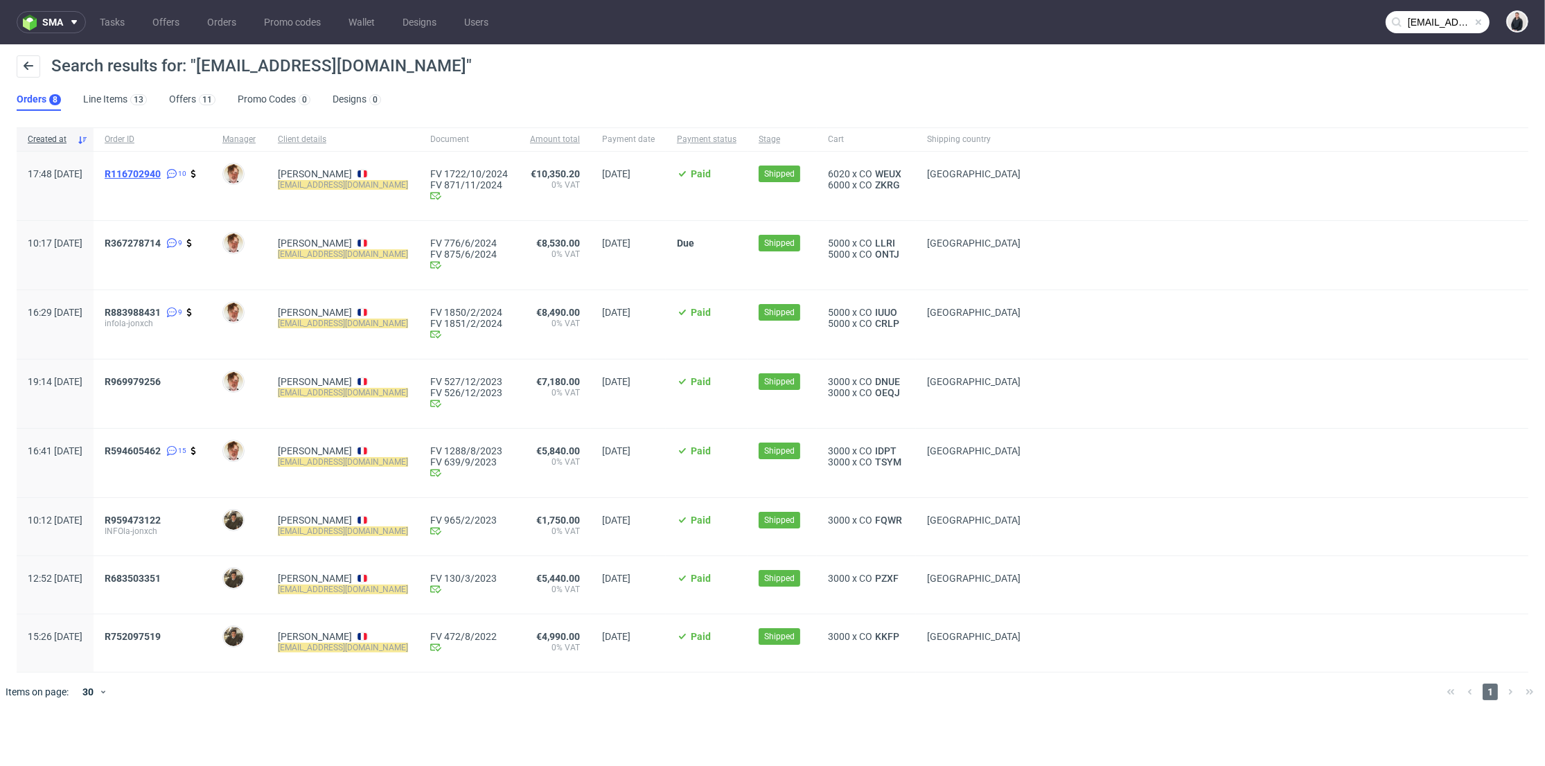
click at [161, 172] on span "R116702940" at bounding box center [133, 173] width 56 height 11
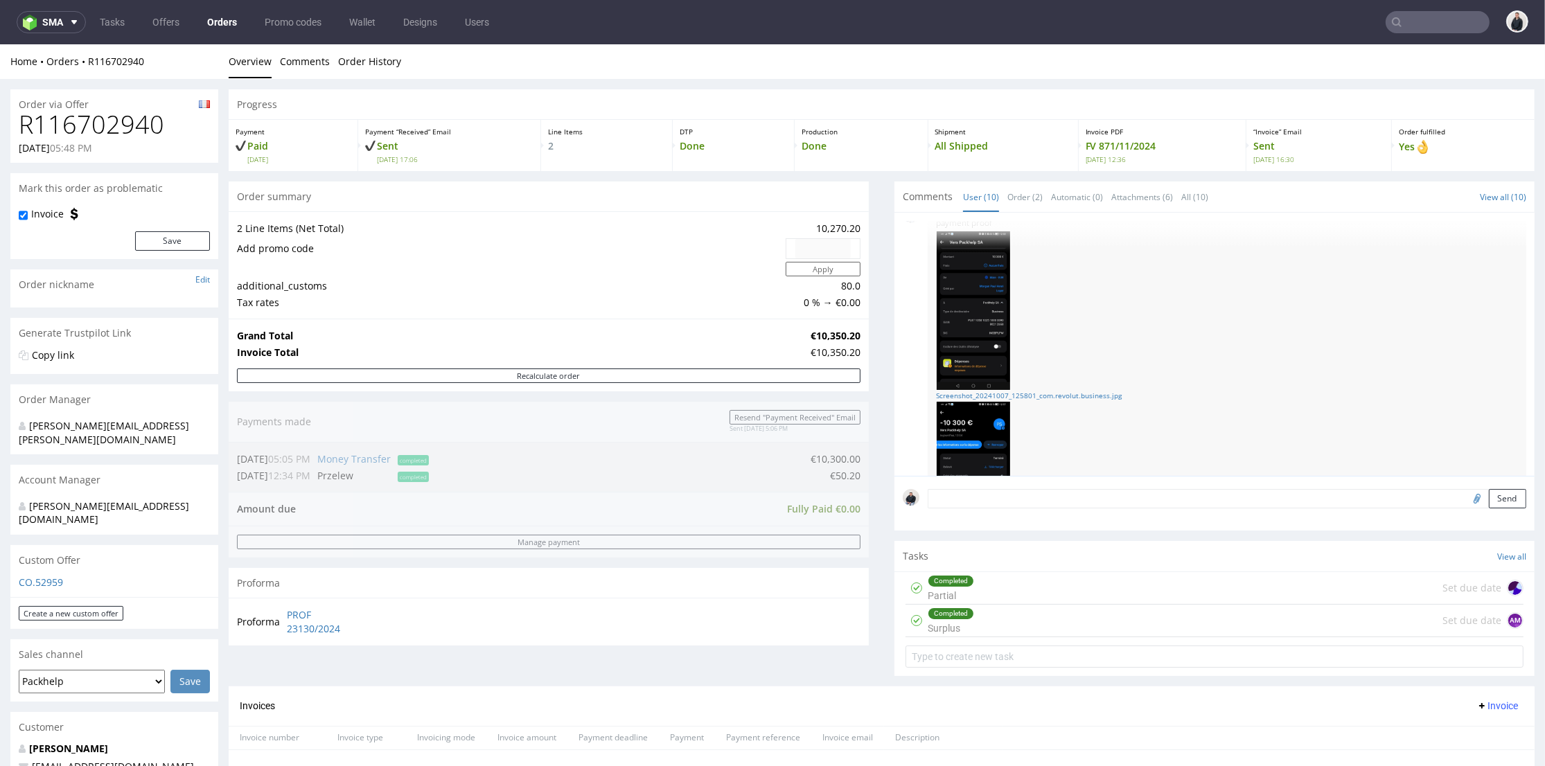
scroll to position [553, 0]
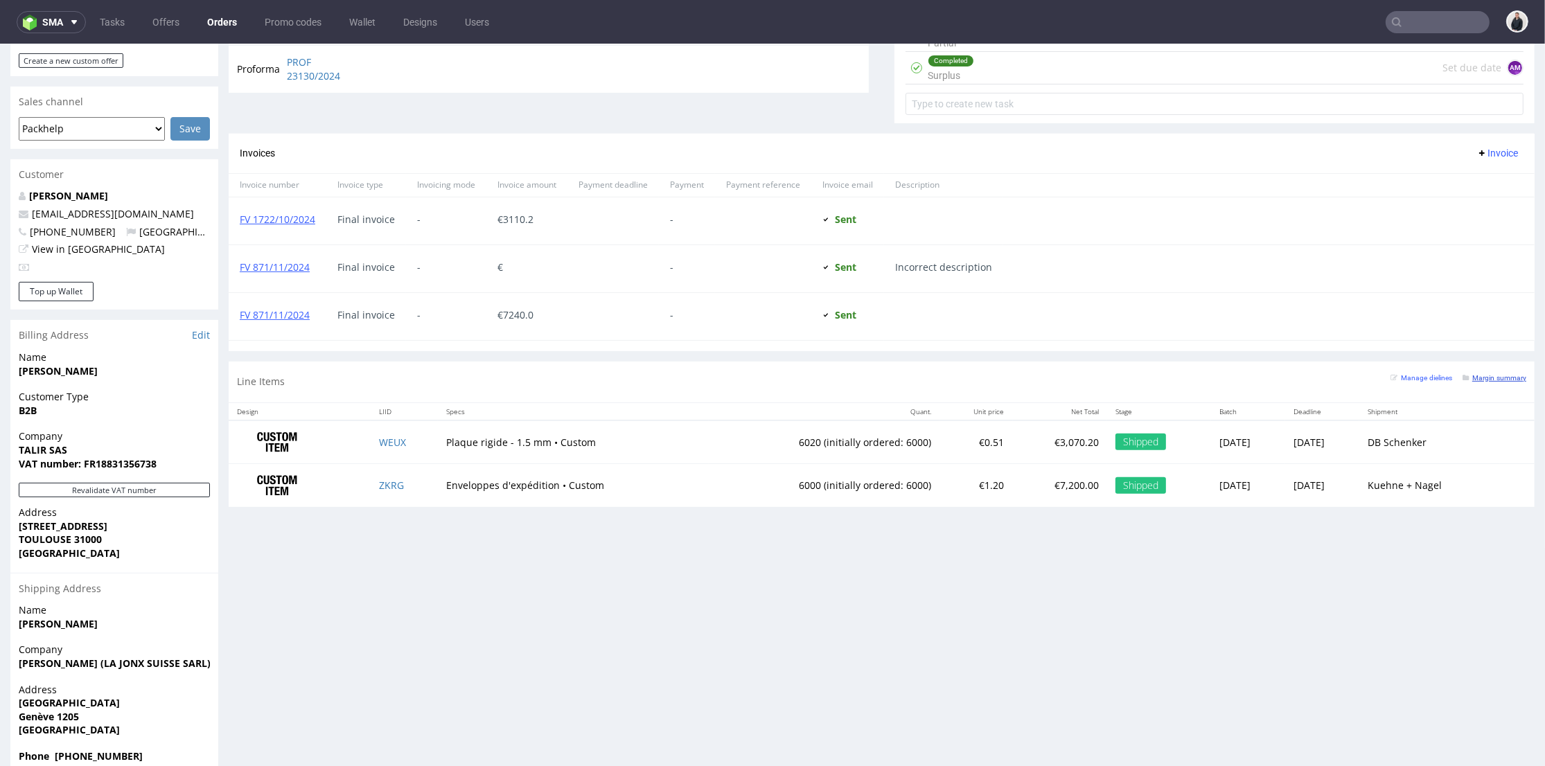
click at [1478, 376] on small "Margin summary" at bounding box center [1495, 378] width 64 height 8
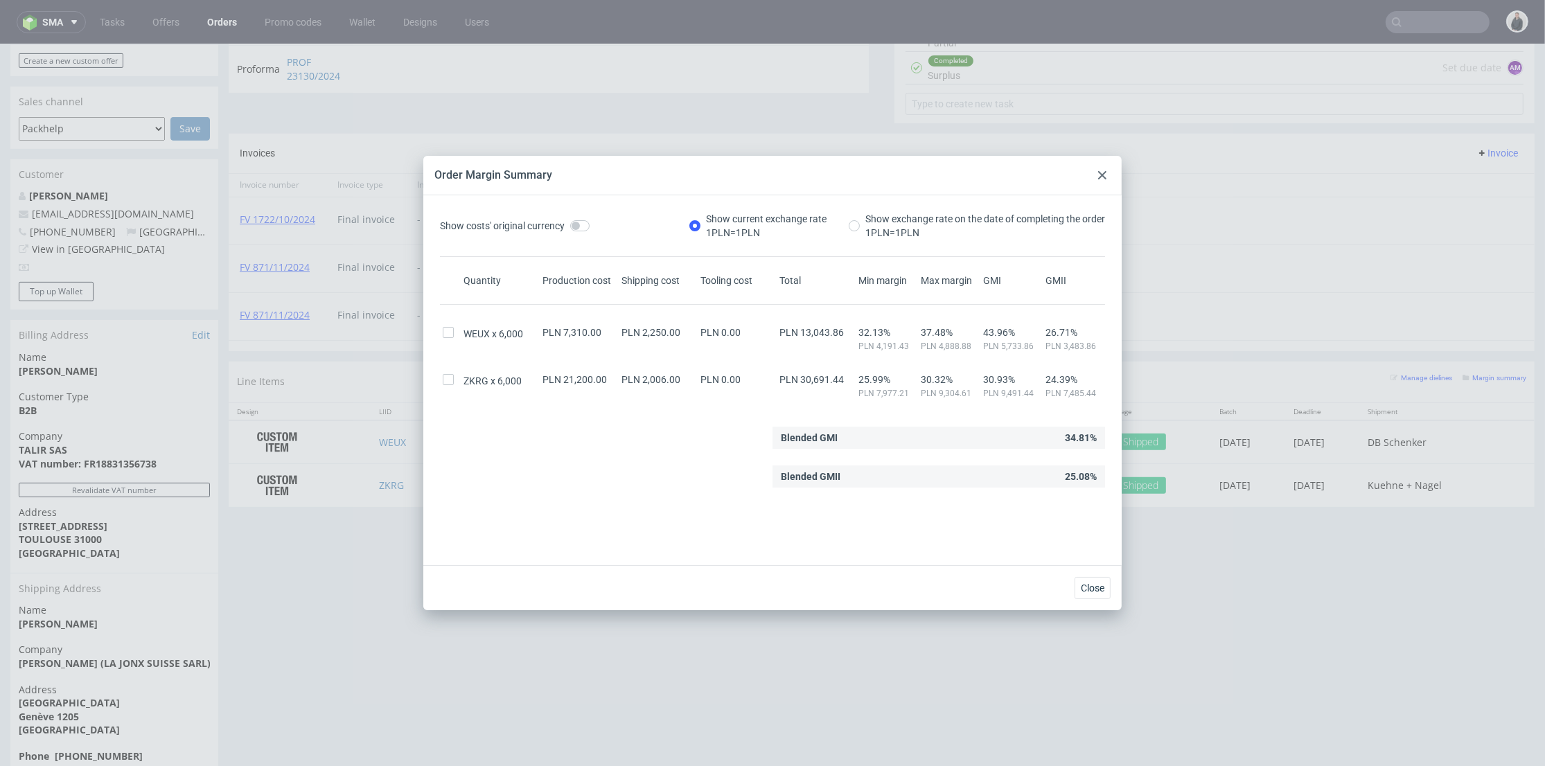
click at [1102, 175] on use at bounding box center [1102, 175] width 8 height 8
